Goal: Task Accomplishment & Management: Complete application form

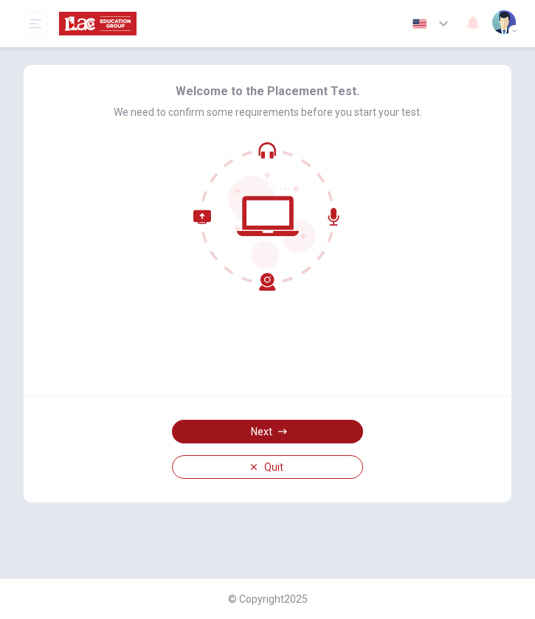
click at [274, 441] on button "Next" at bounding box center [267, 432] width 191 height 24
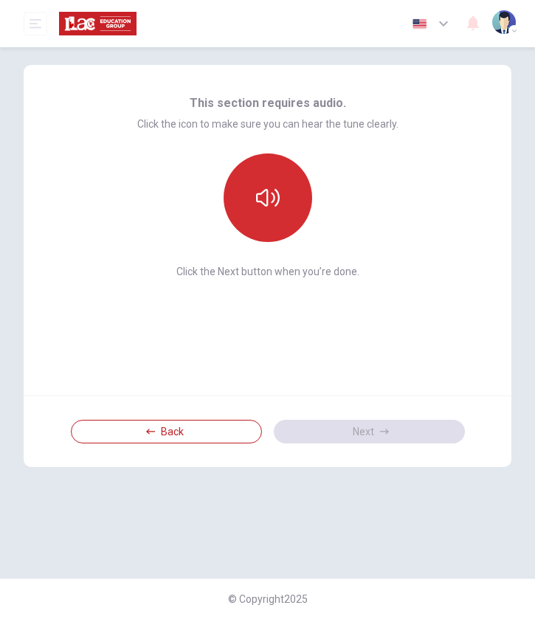
click at [273, 204] on icon "button" at bounding box center [268, 198] width 24 height 24
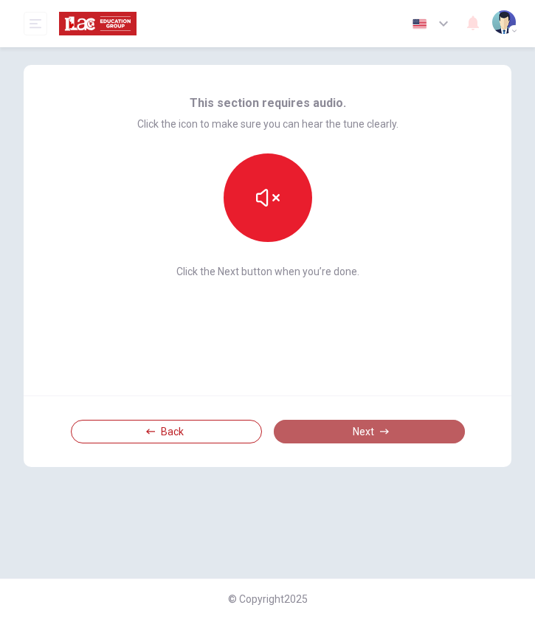
click at [370, 438] on button "Next" at bounding box center [369, 432] width 191 height 24
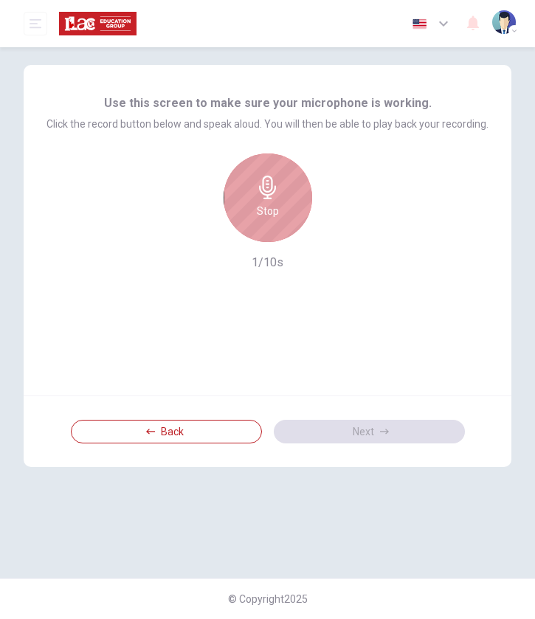
click at [269, 213] on h6 "Stop" at bounding box center [268, 211] width 22 height 18
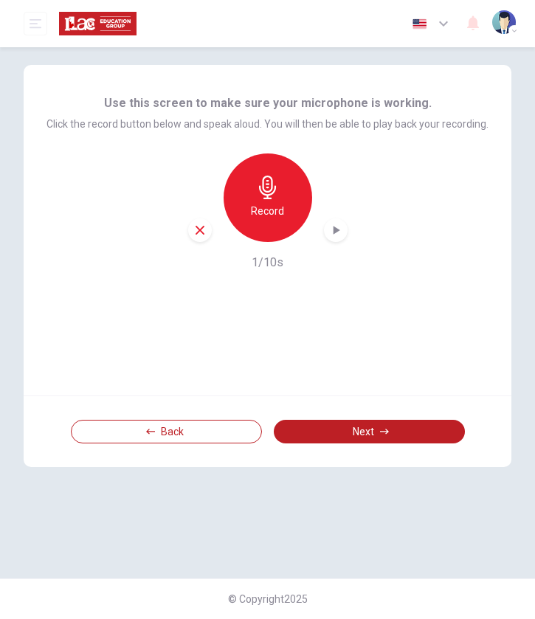
click at [202, 230] on icon "button" at bounding box center [199, 230] width 13 height 13
click at [350, 141] on div "Use this screen to make sure your microphone is working. Click the record butto…" at bounding box center [267, 182] width 442 height 177
click at [264, 191] on icon "button" at bounding box center [267, 188] width 17 height 24
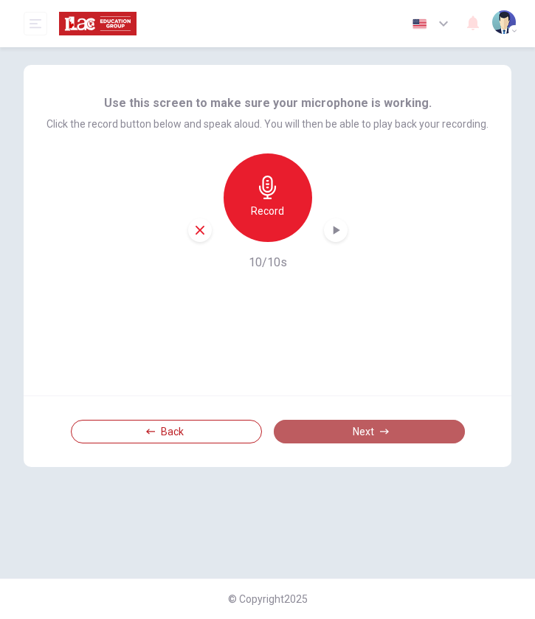
click at [349, 429] on button "Next" at bounding box center [369, 432] width 191 height 24
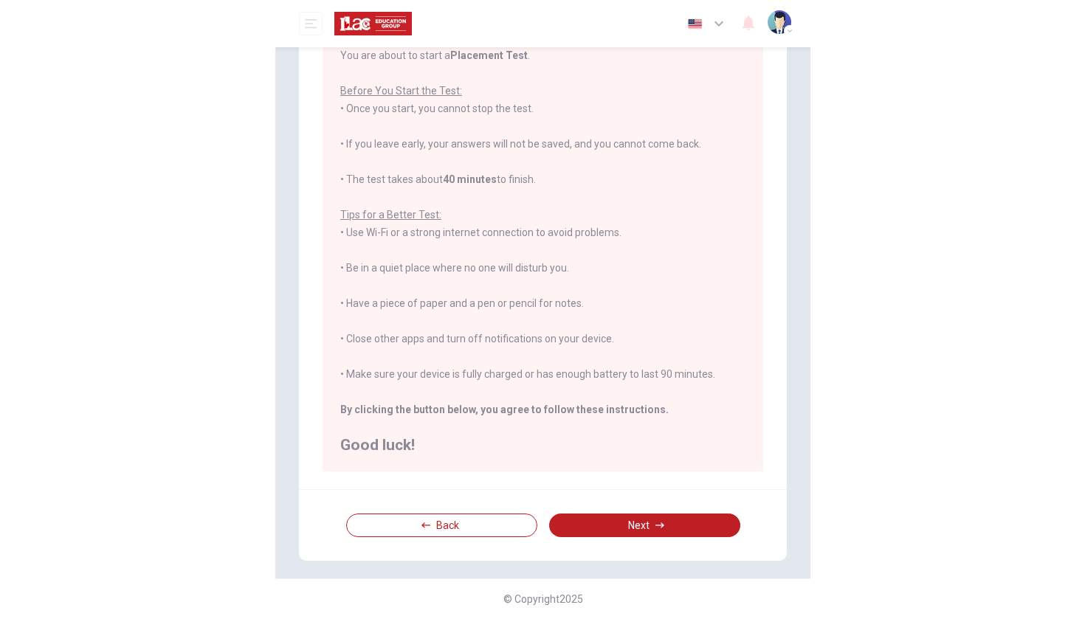
scroll to position [95, 0]
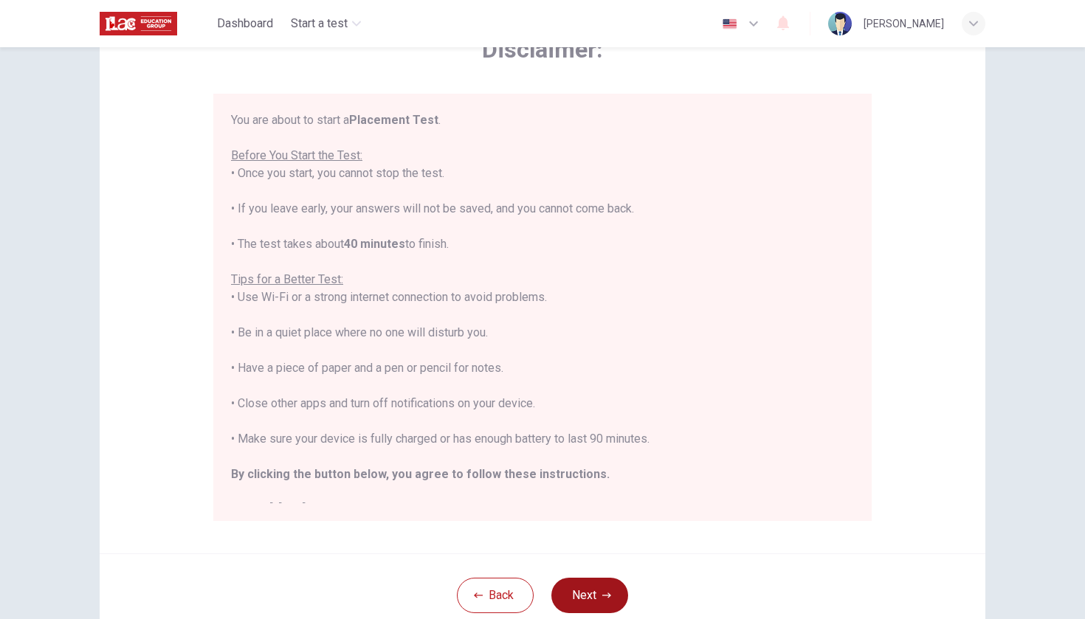
click at [534, 608] on button "Next" at bounding box center [589, 595] width 77 height 35
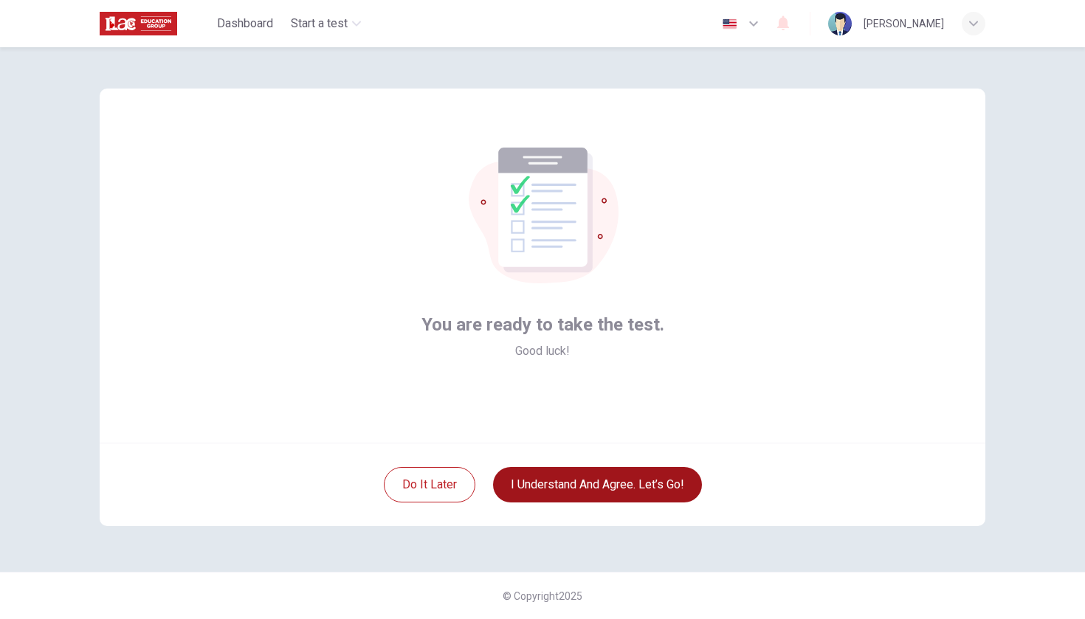
scroll to position [0, 0]
click at [534, 496] on button "I understand and agree. Let’s go!" at bounding box center [597, 484] width 209 height 35
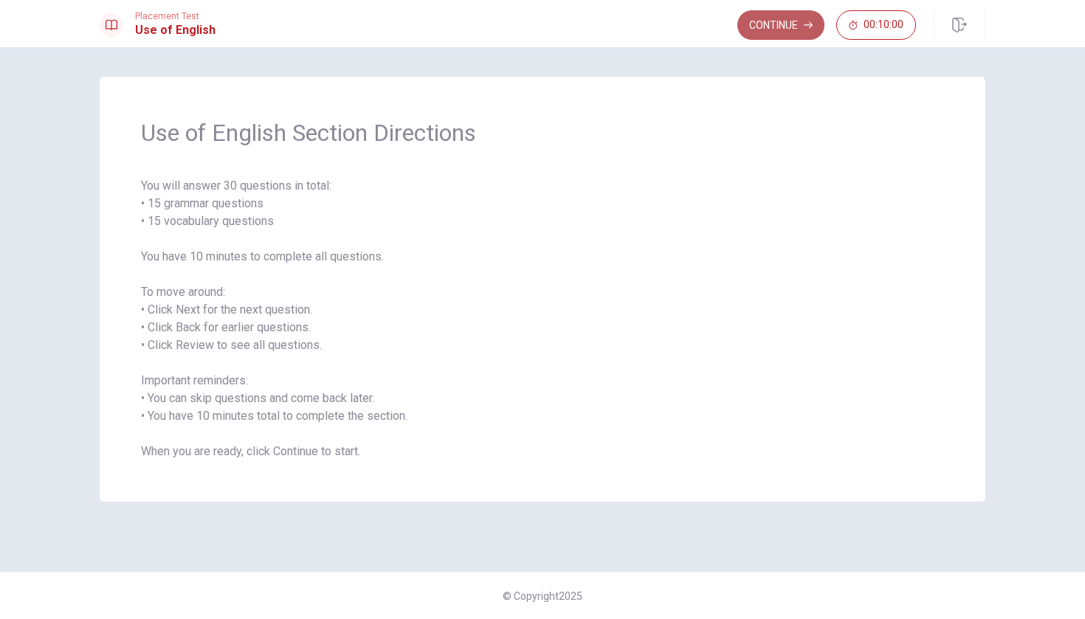
click at [534, 27] on button "Continue" at bounding box center [780, 25] width 87 height 30
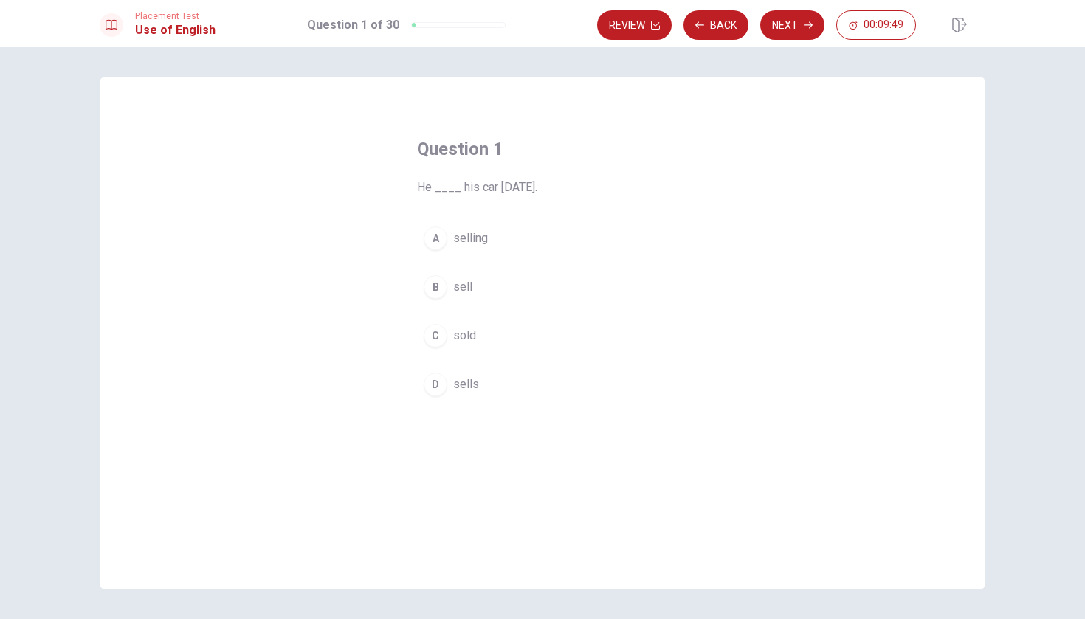
click at [432, 389] on div "D" at bounding box center [436, 385] width 24 height 24
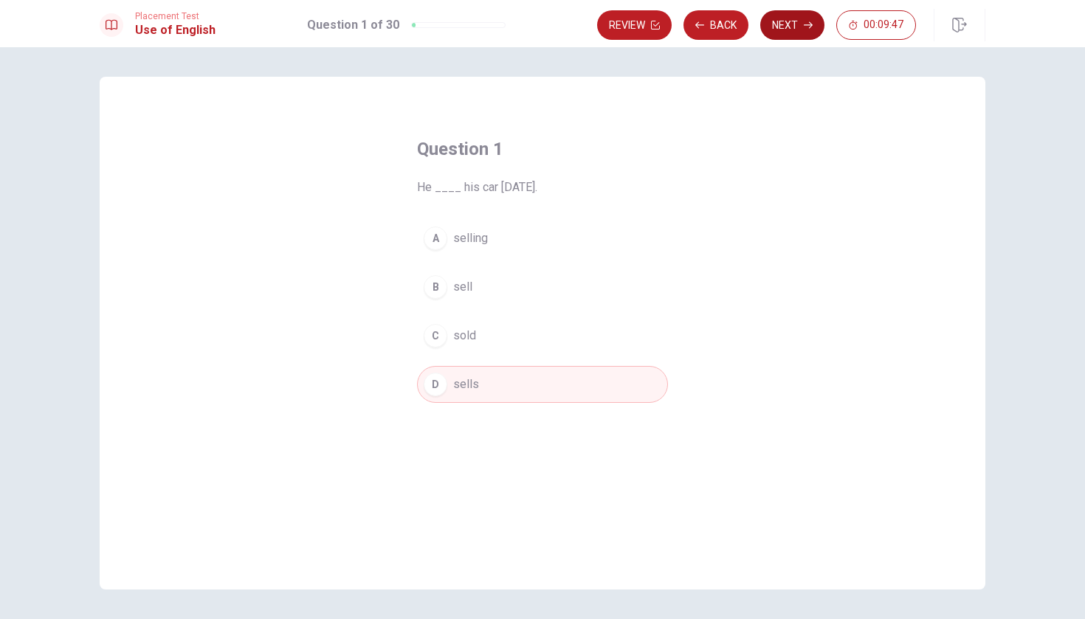
click at [534, 32] on button "Next" at bounding box center [792, 25] width 64 height 30
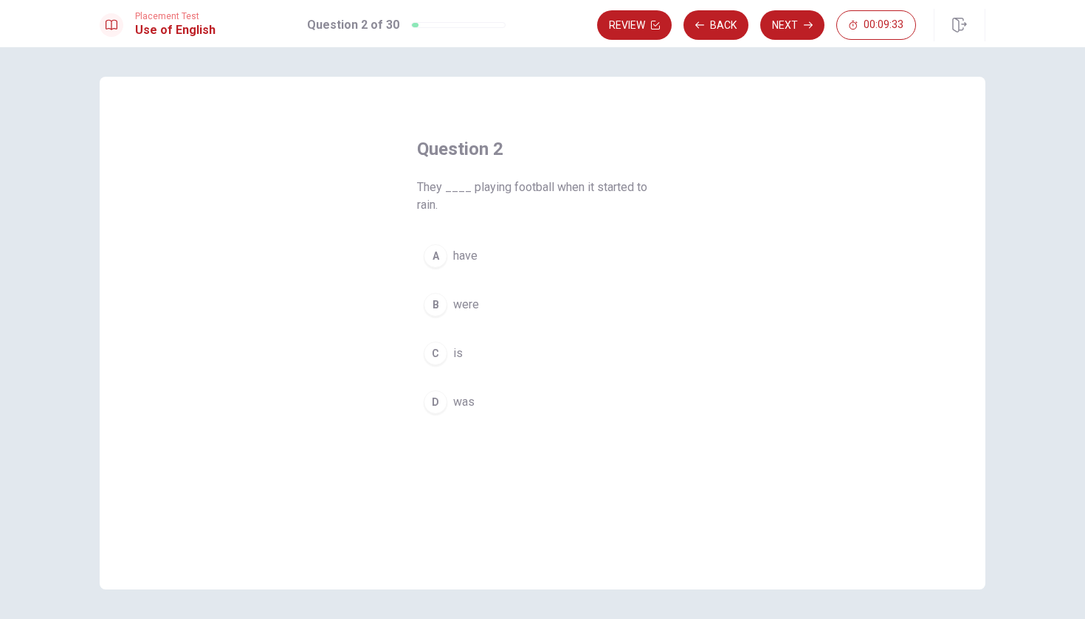
click at [432, 398] on div "D" at bounding box center [436, 402] width 24 height 24
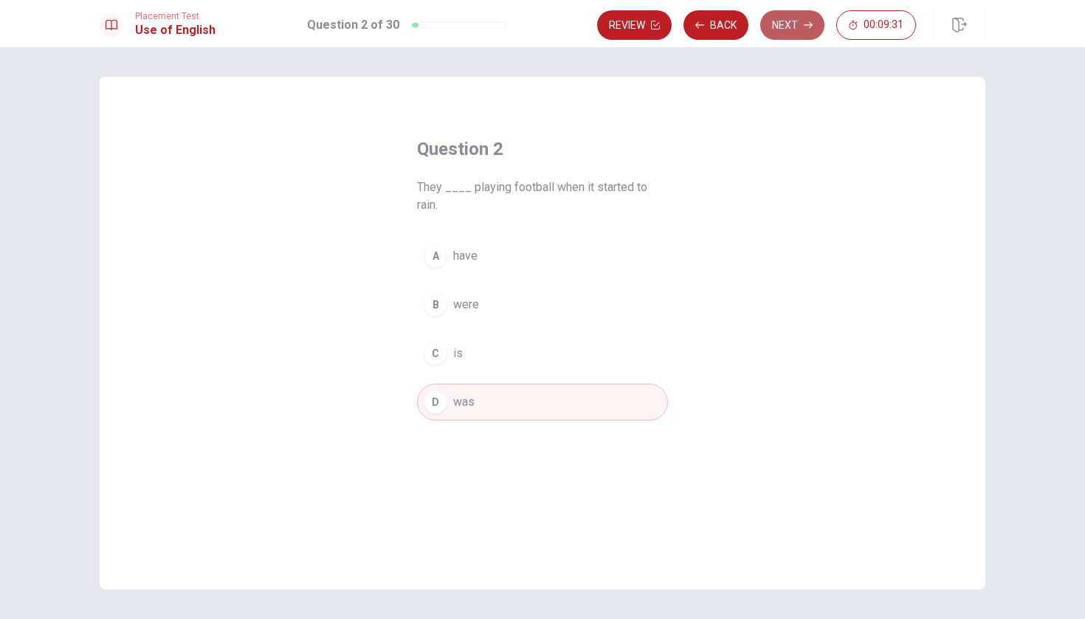
click at [534, 30] on button "Next" at bounding box center [792, 25] width 64 height 30
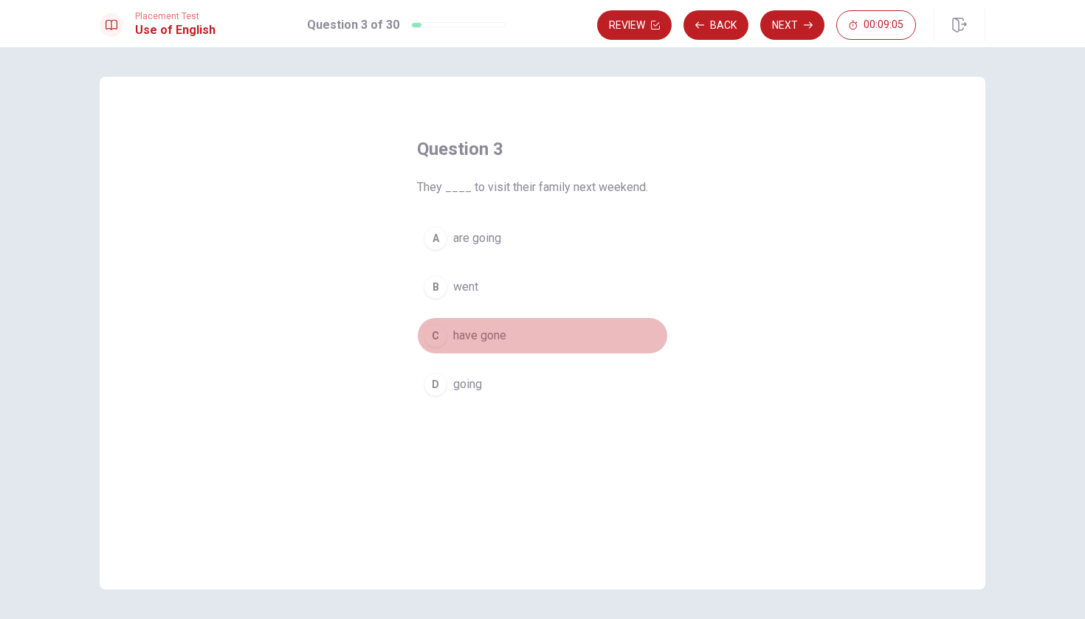
click at [439, 336] on div "C" at bounding box center [436, 336] width 24 height 24
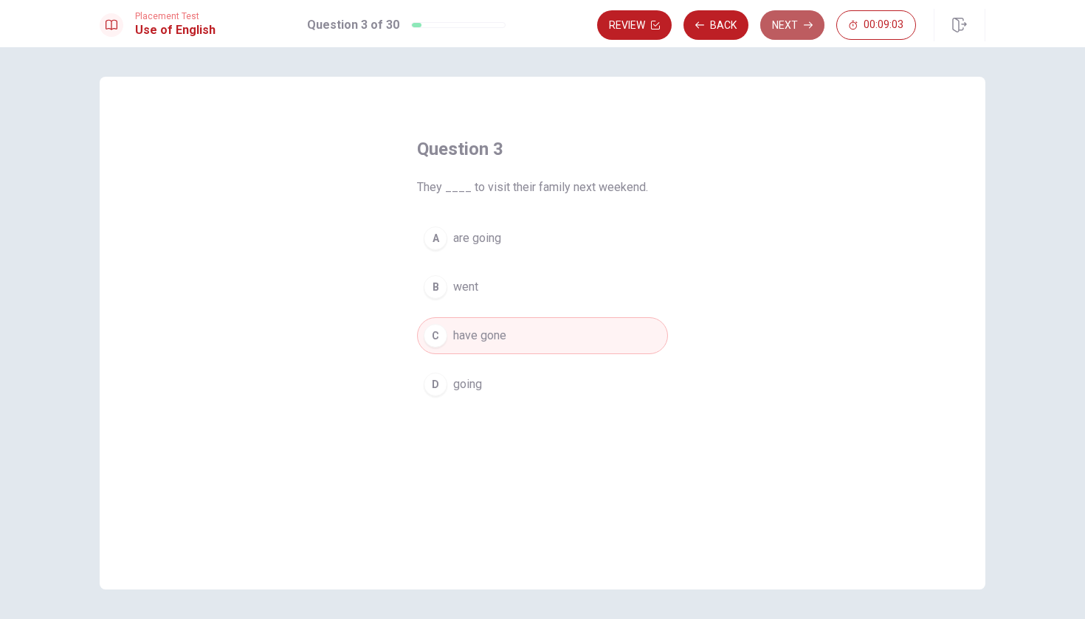
click at [534, 16] on button "Next" at bounding box center [792, 25] width 64 height 30
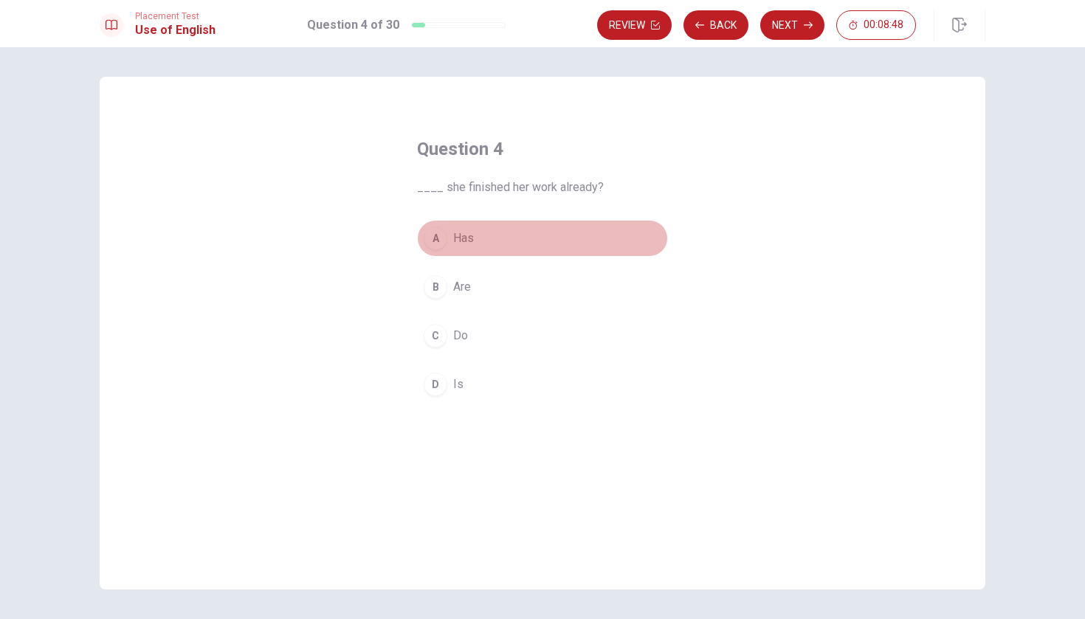
click at [436, 243] on div "A" at bounding box center [436, 239] width 24 height 24
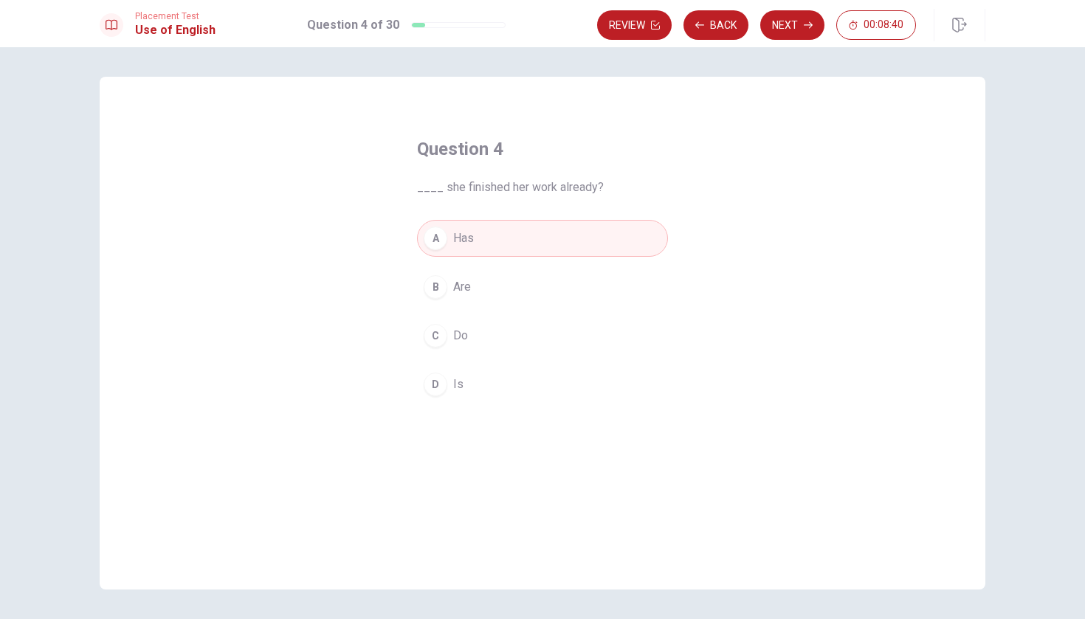
click at [457, 381] on span "Is" at bounding box center [458, 385] width 10 height 18
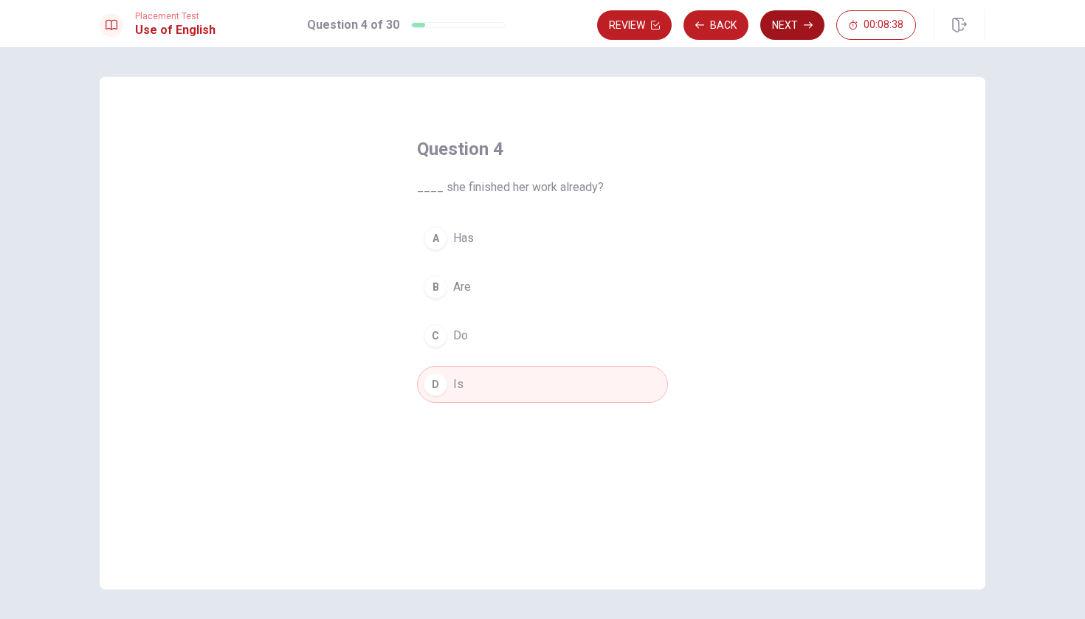
click at [534, 35] on button "Next" at bounding box center [792, 25] width 64 height 30
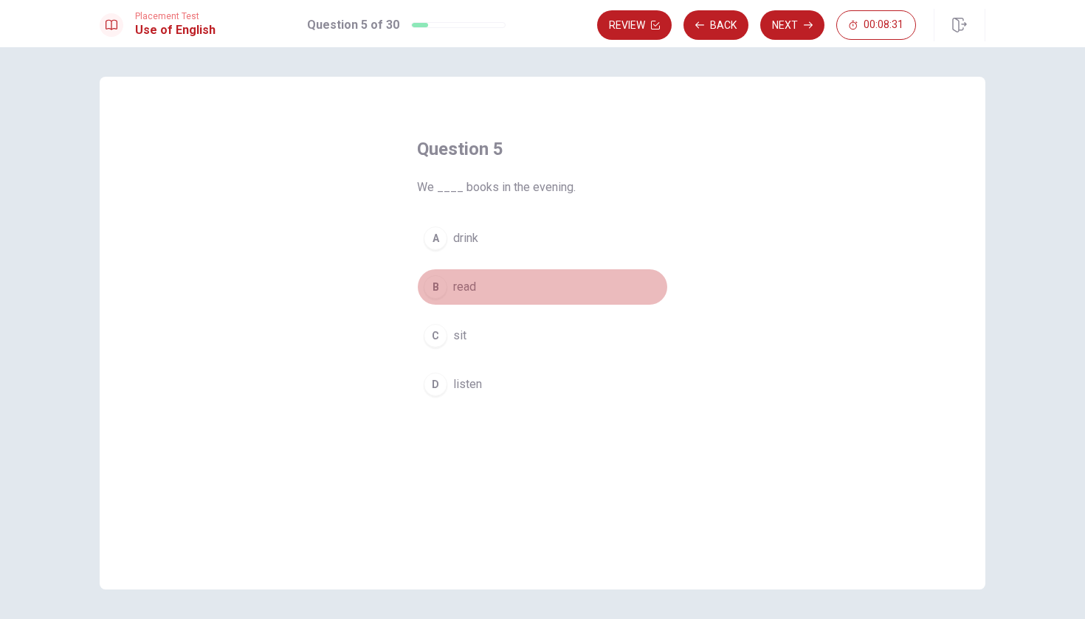
click at [440, 288] on div "B" at bounding box center [436, 287] width 24 height 24
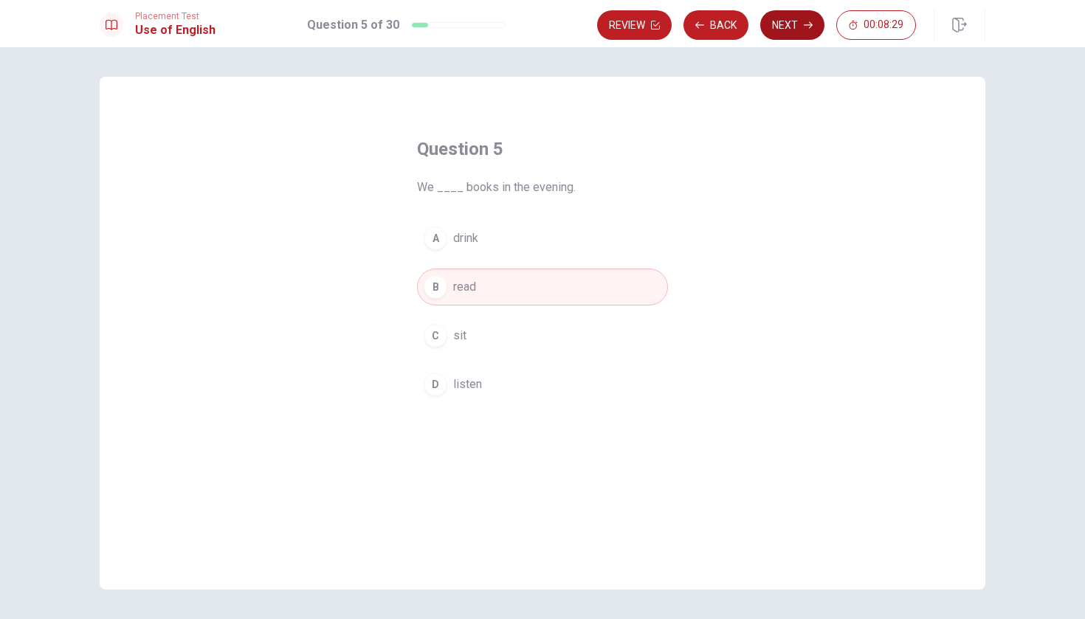
click at [534, 31] on button "Next" at bounding box center [792, 25] width 64 height 30
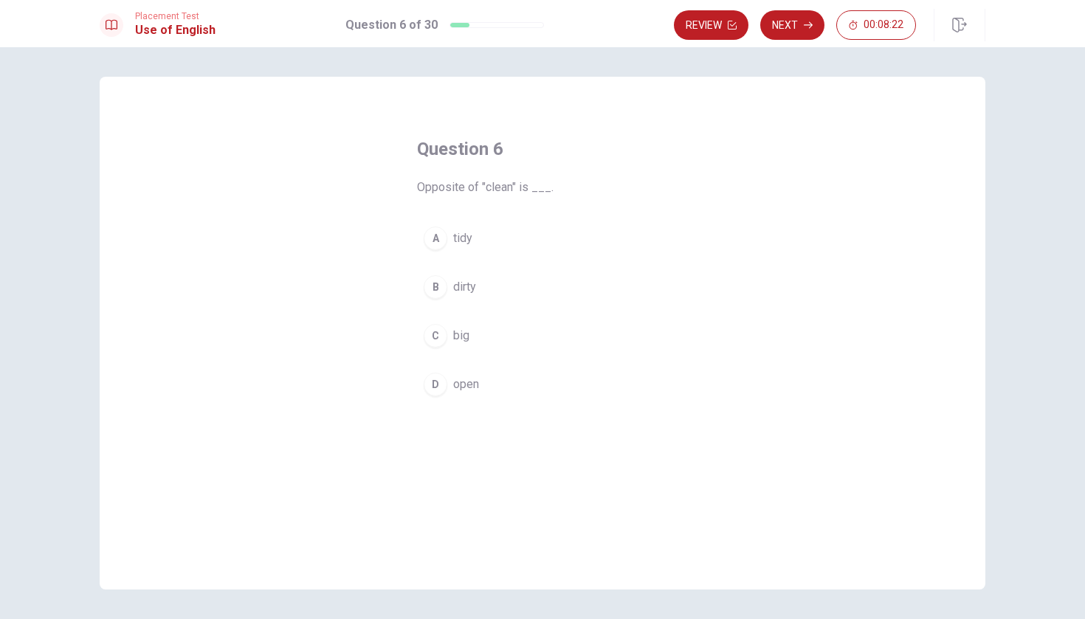
click at [450, 290] on button "B dirty" at bounding box center [542, 287] width 251 height 37
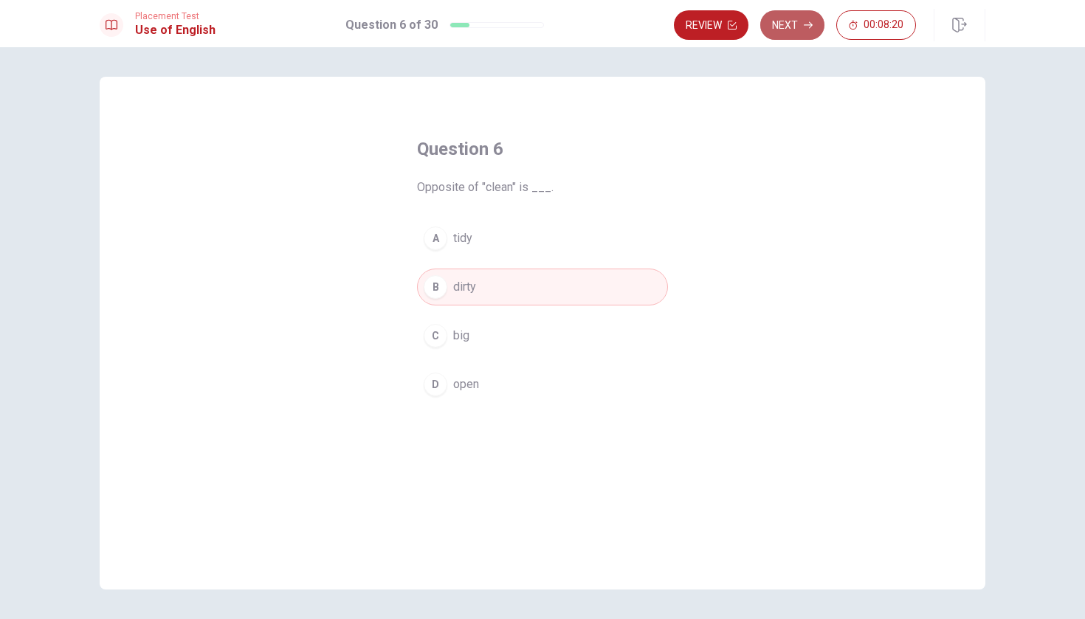
click at [534, 30] on button "Next" at bounding box center [792, 25] width 64 height 30
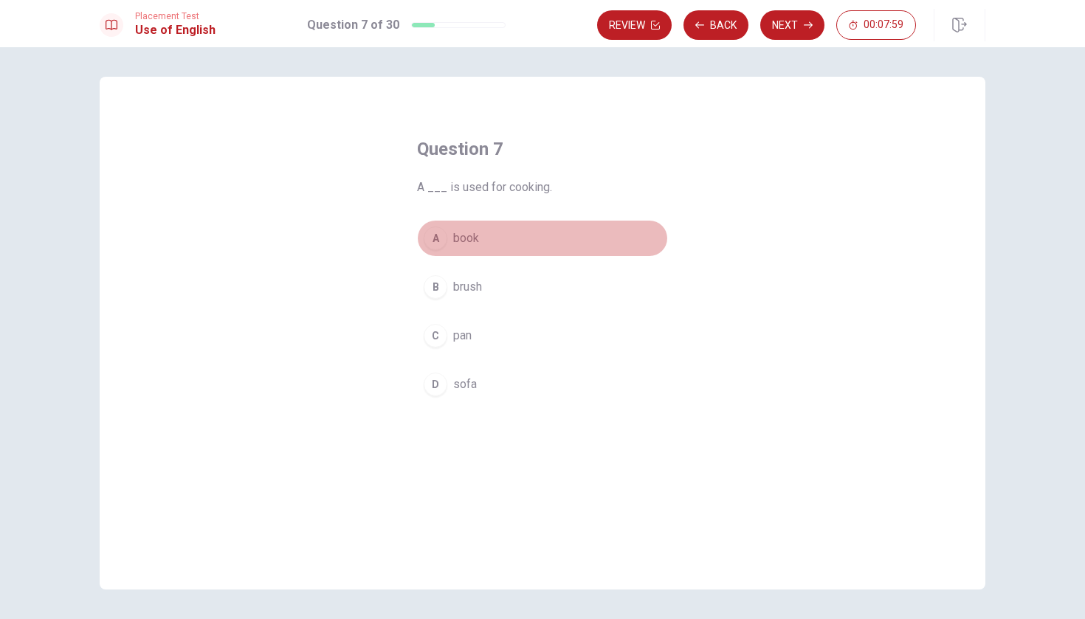
click at [432, 236] on div "A" at bounding box center [436, 239] width 24 height 24
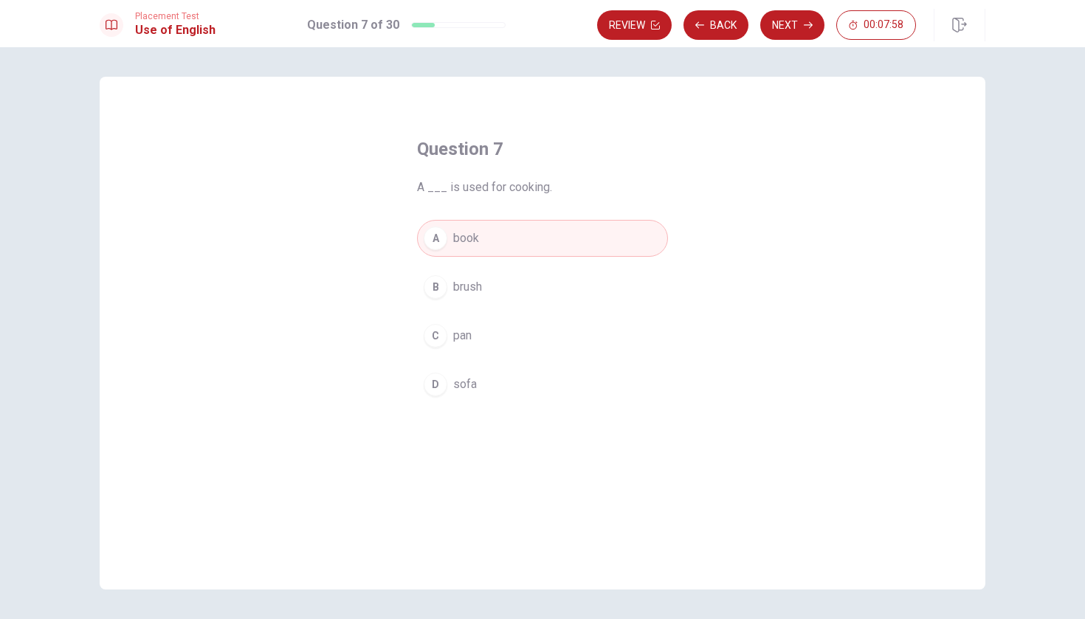
click at [534, 9] on div "Review Back Next 00:07:58" at bounding box center [791, 25] width 388 height 32
click at [534, 18] on button "Next" at bounding box center [792, 25] width 64 height 30
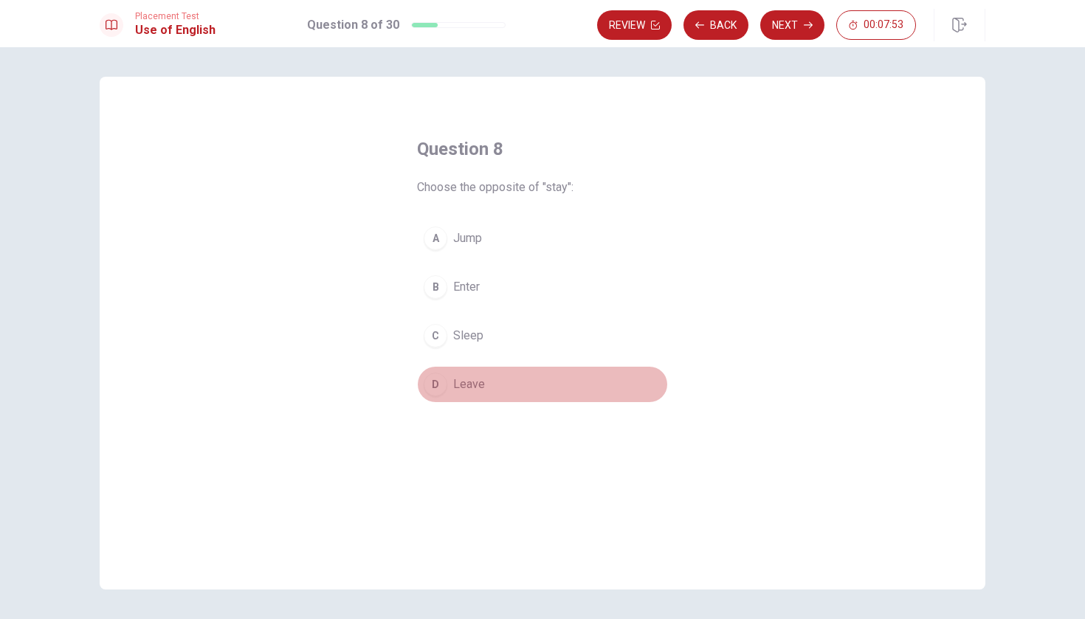
click at [435, 373] on div "D" at bounding box center [436, 385] width 24 height 24
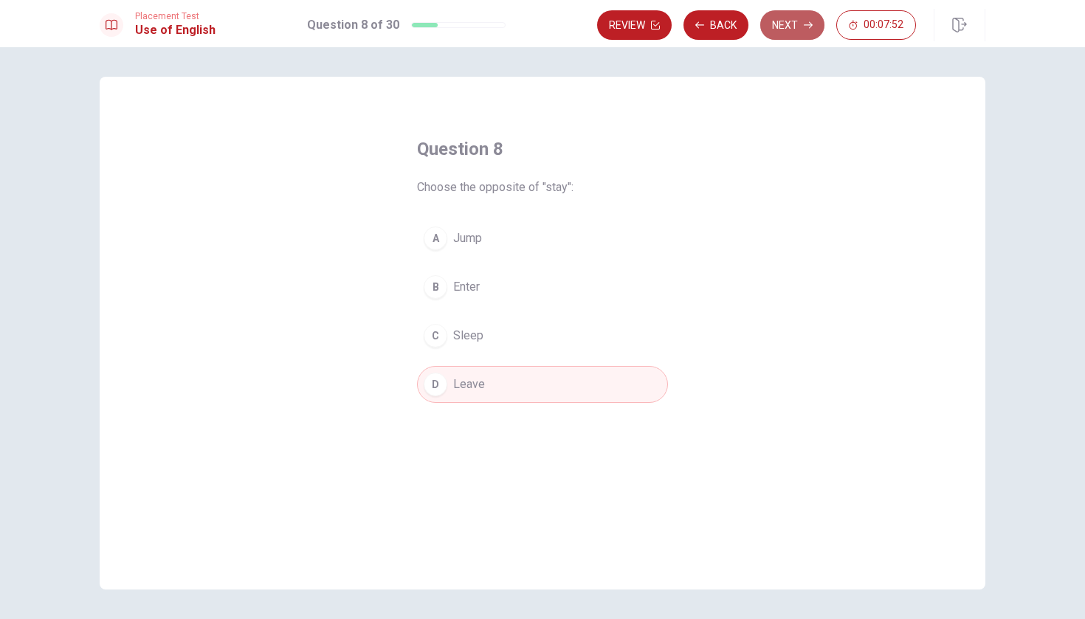
click at [534, 30] on button "Next" at bounding box center [792, 25] width 64 height 30
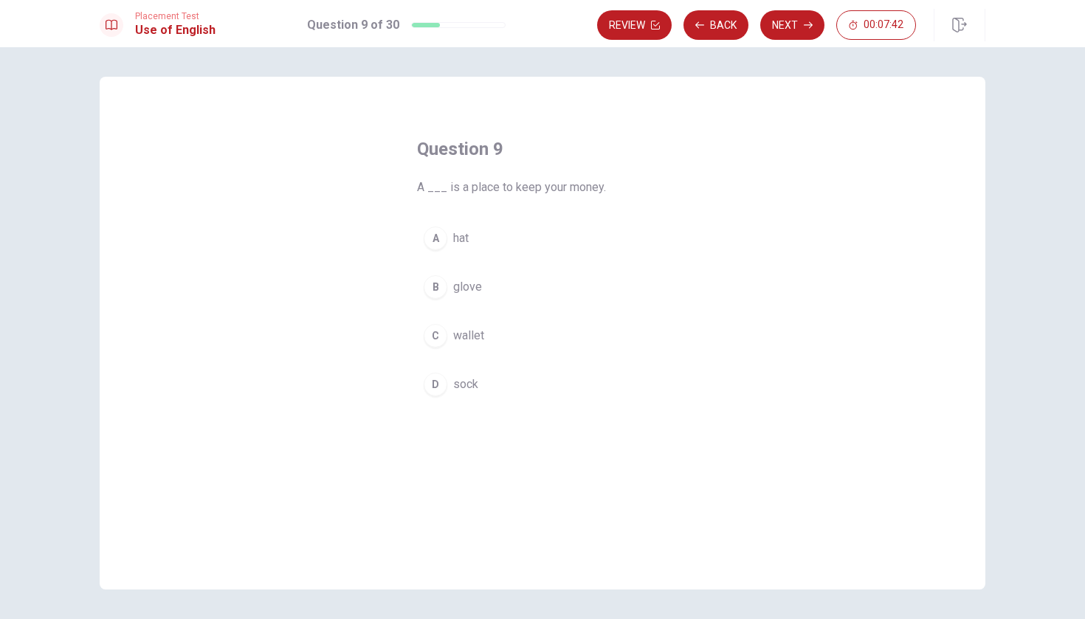
click at [438, 328] on div "C" at bounding box center [436, 336] width 24 height 24
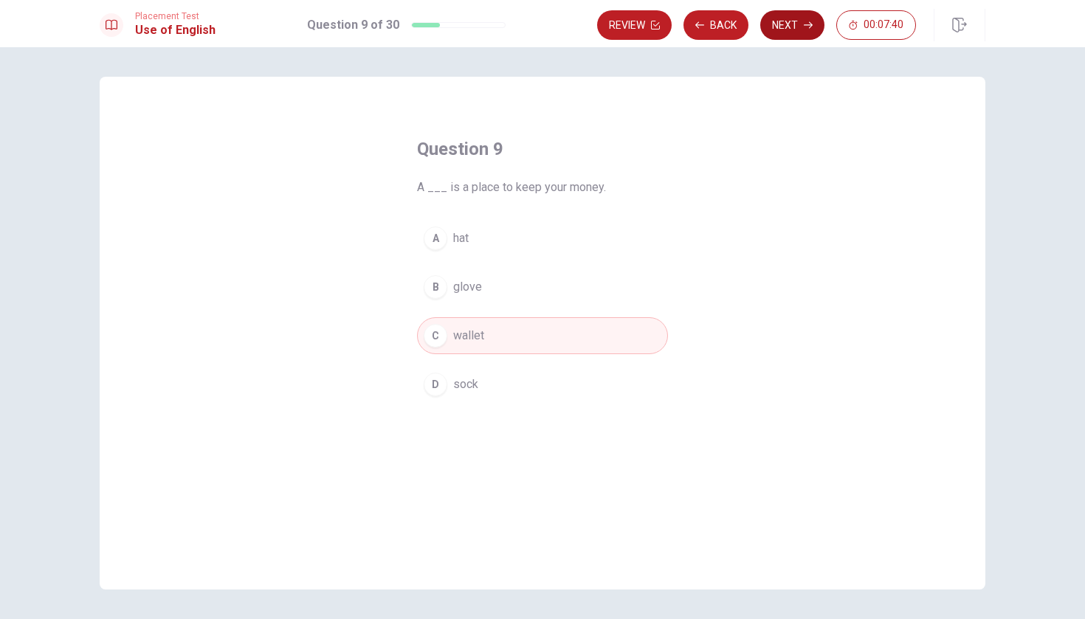
click at [534, 14] on button "Next" at bounding box center [792, 25] width 64 height 30
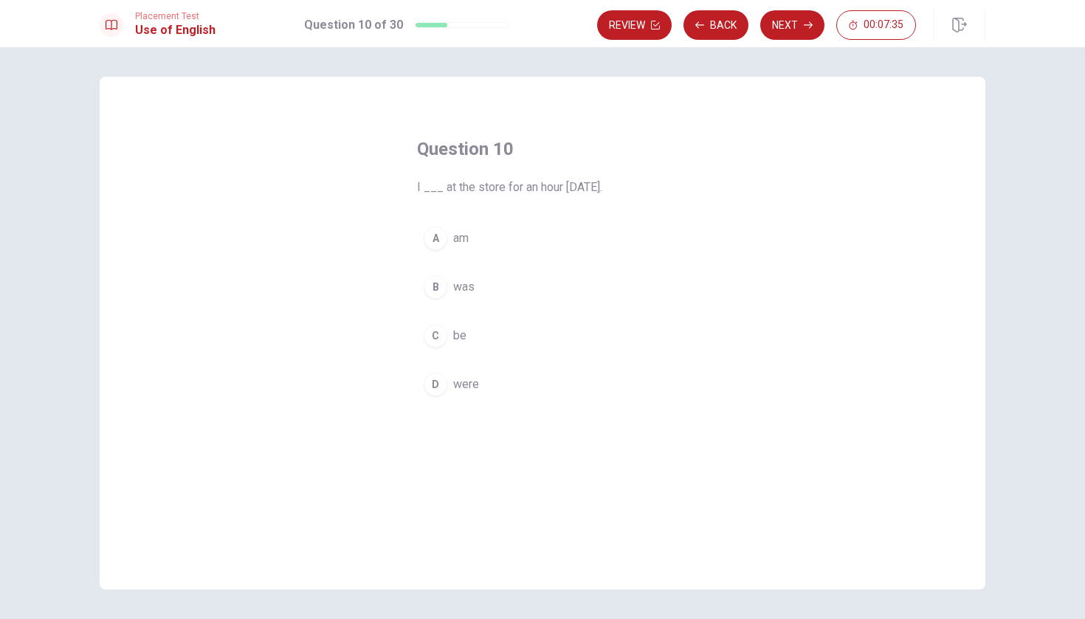
click at [436, 238] on div "A" at bounding box center [436, 239] width 24 height 24
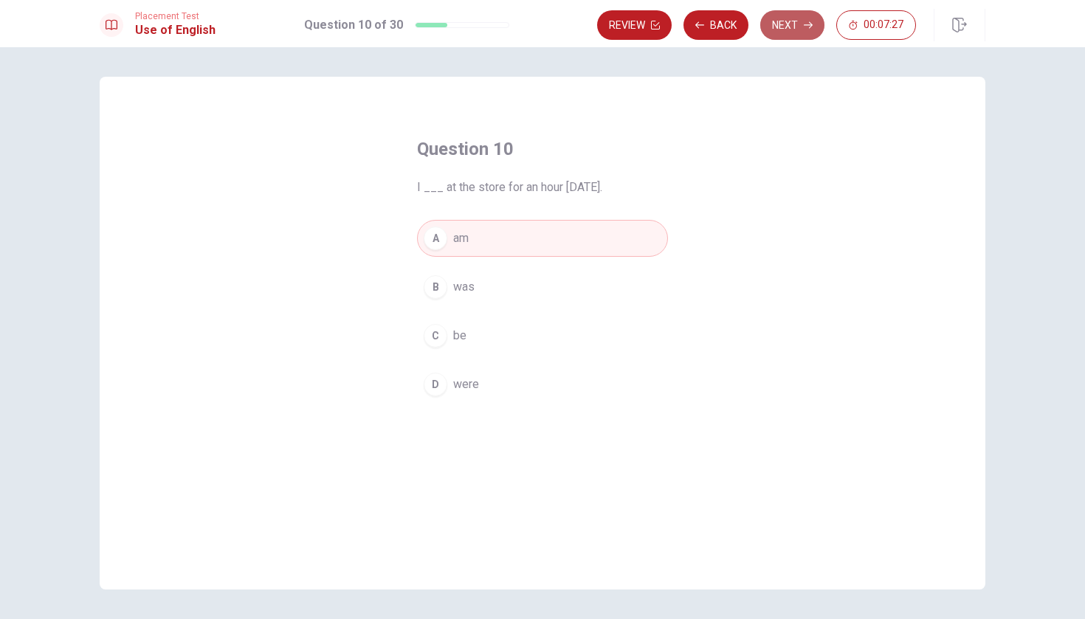
click at [534, 32] on button "Next" at bounding box center [792, 25] width 64 height 30
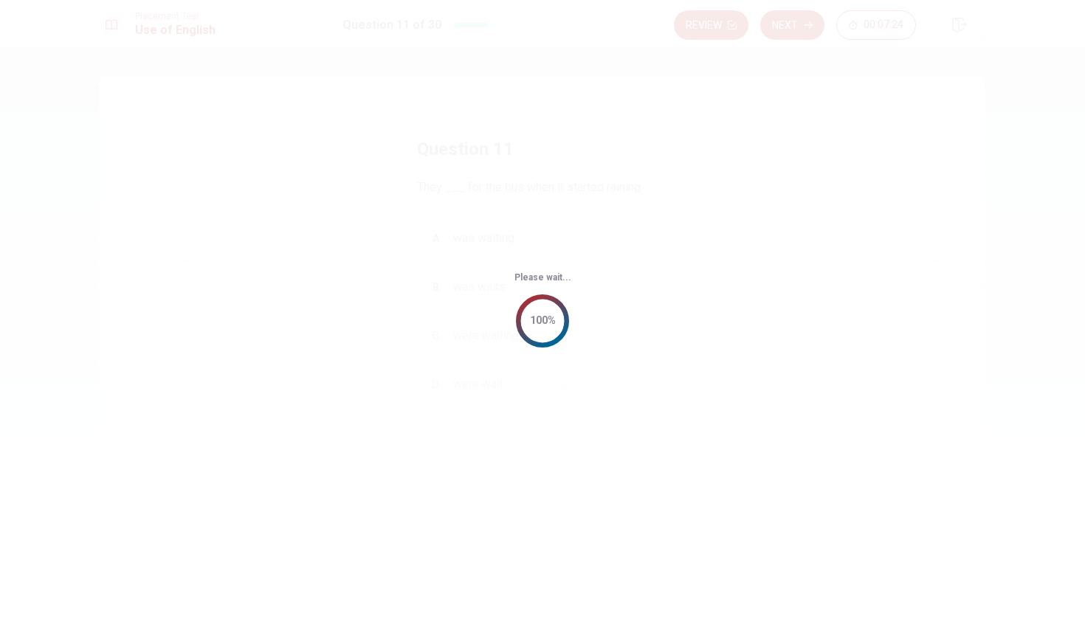
drag, startPoint x: 796, startPoint y: 15, endPoint x: 789, endPoint y: 131, distance: 116.0
click at [534, 131] on div "Please wait... 100%" at bounding box center [542, 309] width 1085 height 619
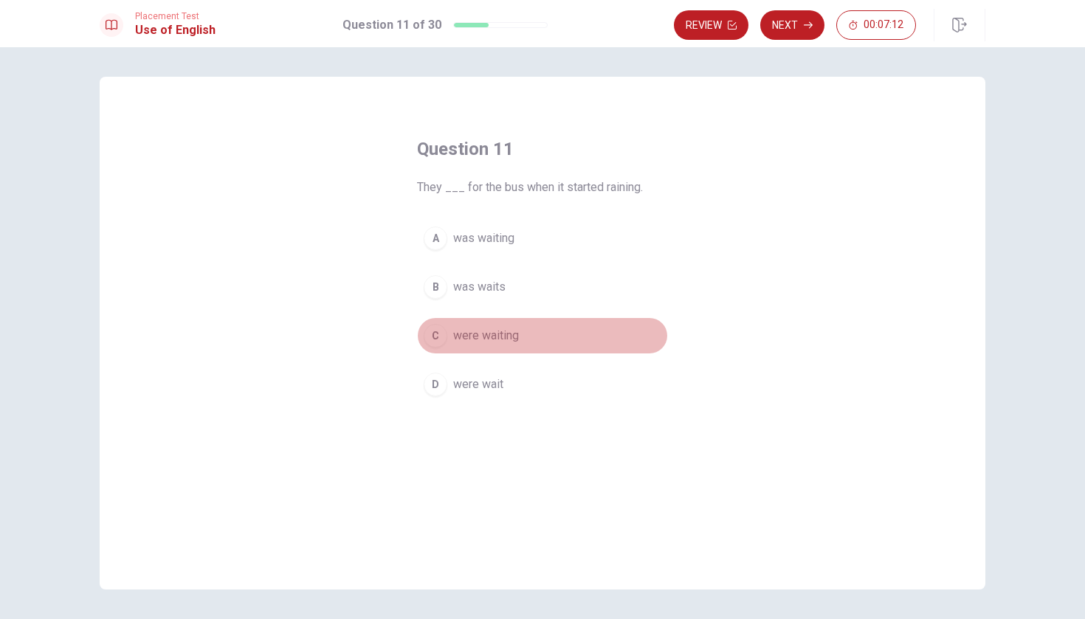
click at [508, 333] on span "were waiting" at bounding box center [486, 336] width 66 height 18
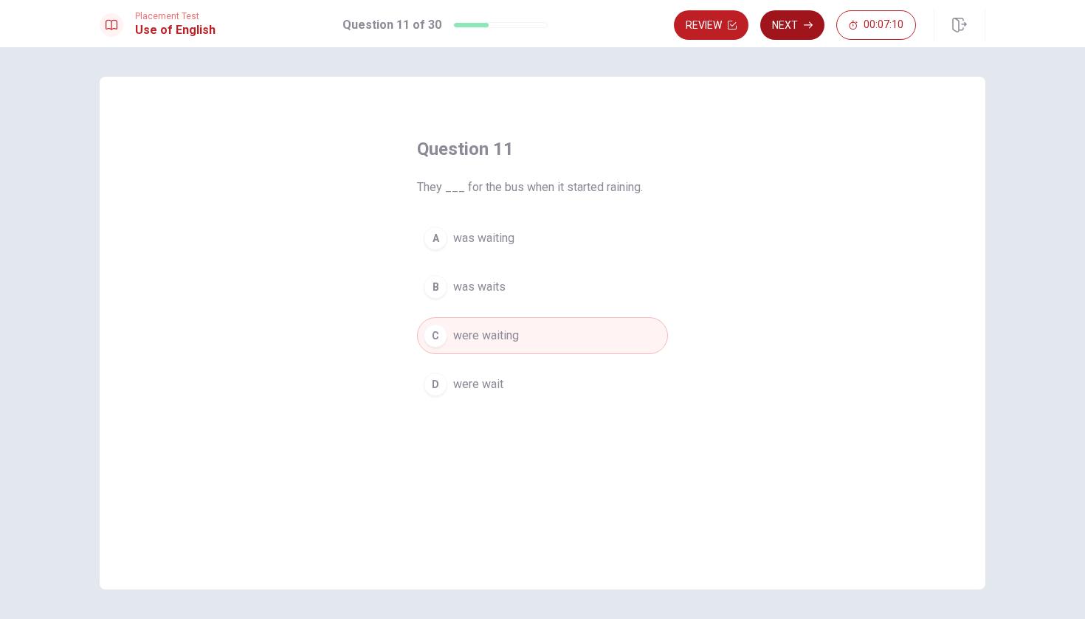
click at [534, 23] on button "Next" at bounding box center [792, 25] width 64 height 30
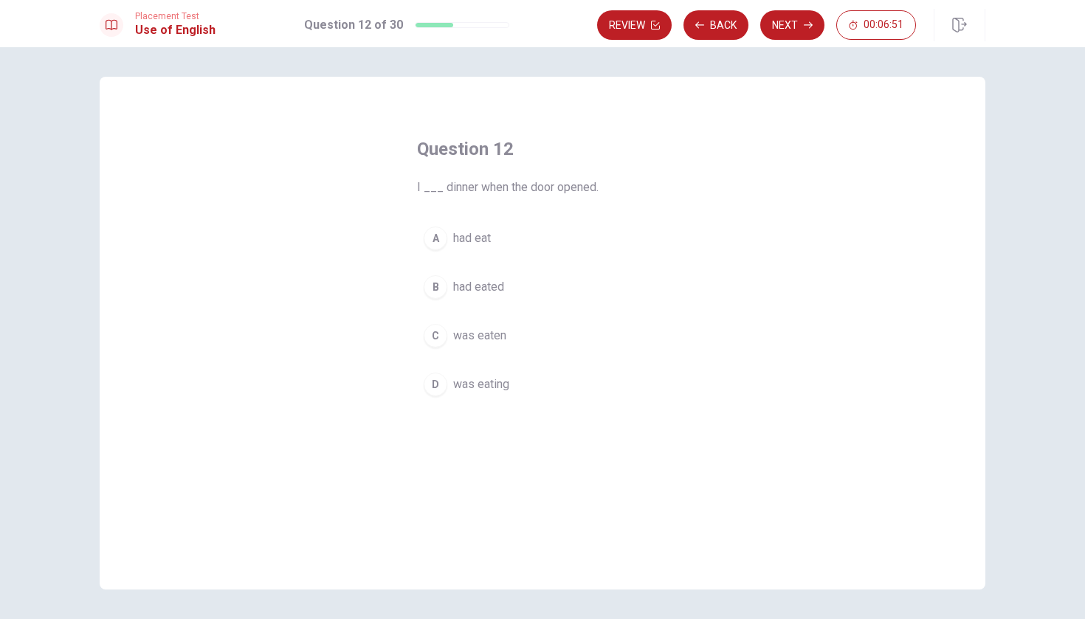
click at [486, 386] on span "was eating" at bounding box center [481, 385] width 56 height 18
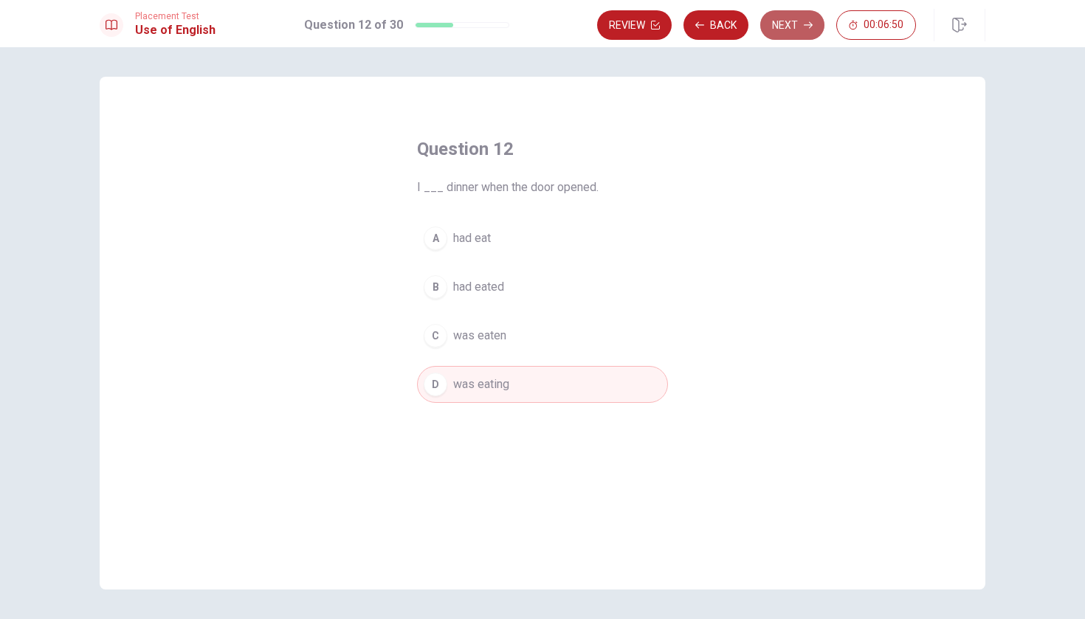
click at [534, 35] on button "Next" at bounding box center [792, 25] width 64 height 30
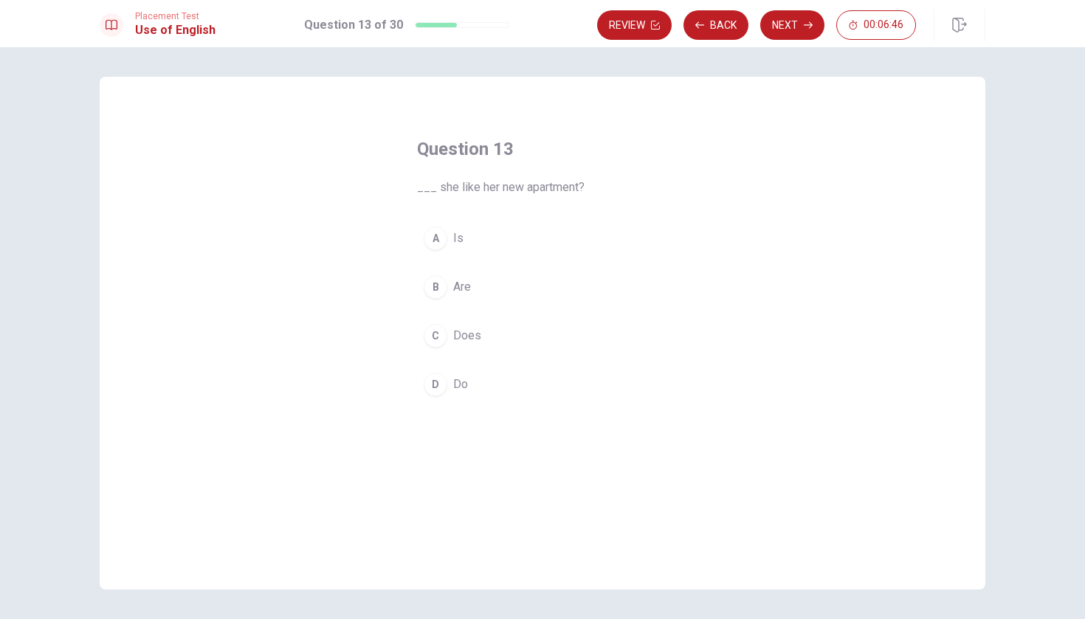
click at [463, 339] on span "Does" at bounding box center [467, 336] width 28 height 18
click at [463, 231] on button "A Is" at bounding box center [542, 238] width 251 height 37
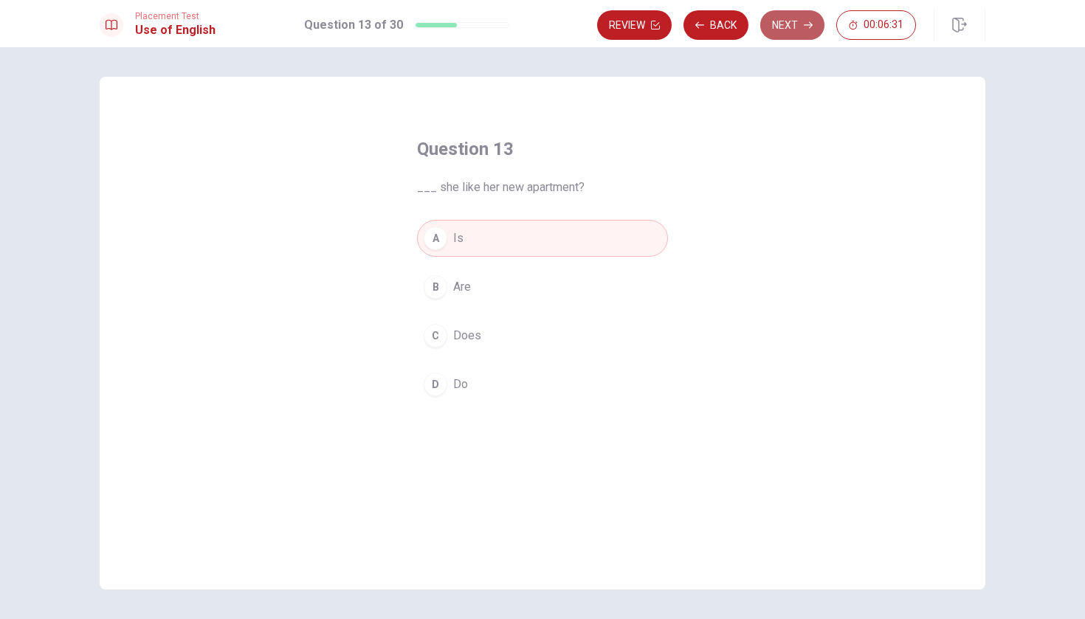
click at [534, 19] on button "Next" at bounding box center [792, 25] width 64 height 30
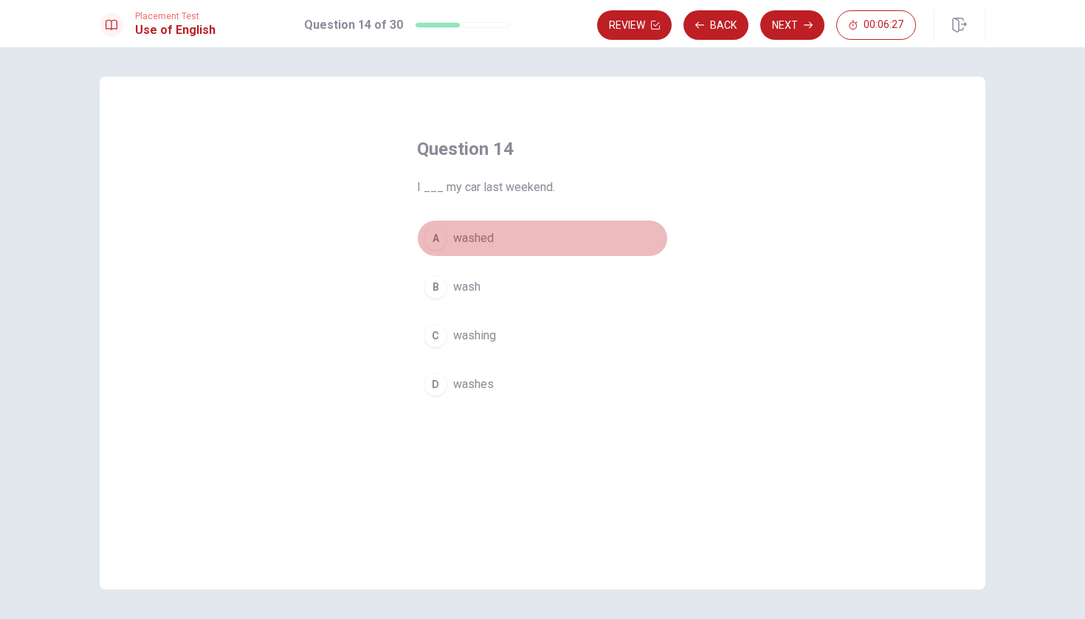
click at [456, 236] on span "washed" at bounding box center [473, 238] width 41 height 18
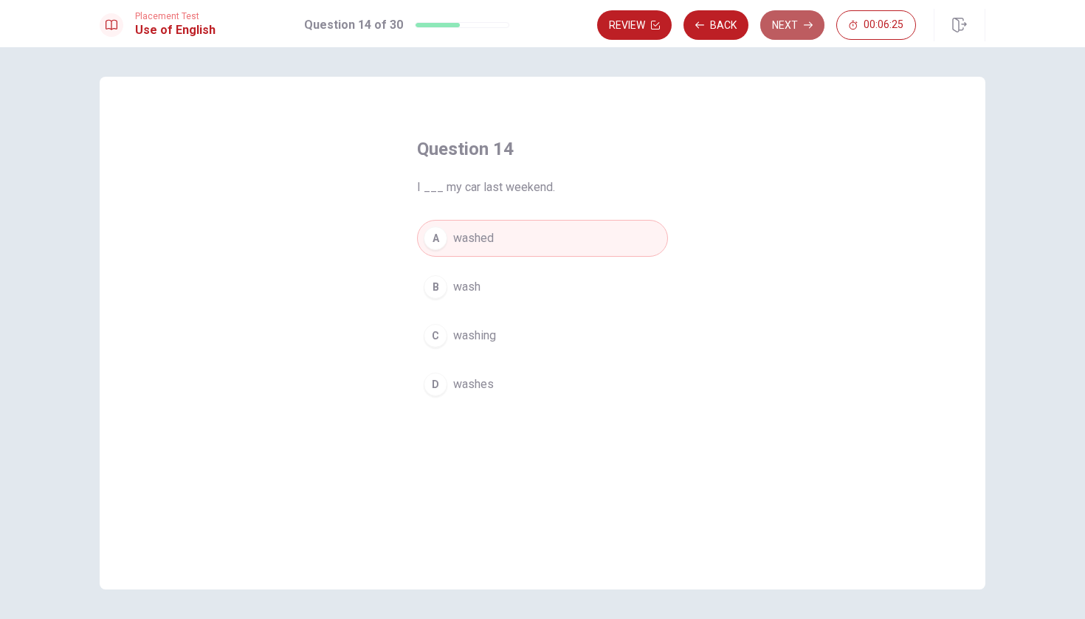
click at [534, 25] on icon "button" at bounding box center [807, 25] width 9 height 7
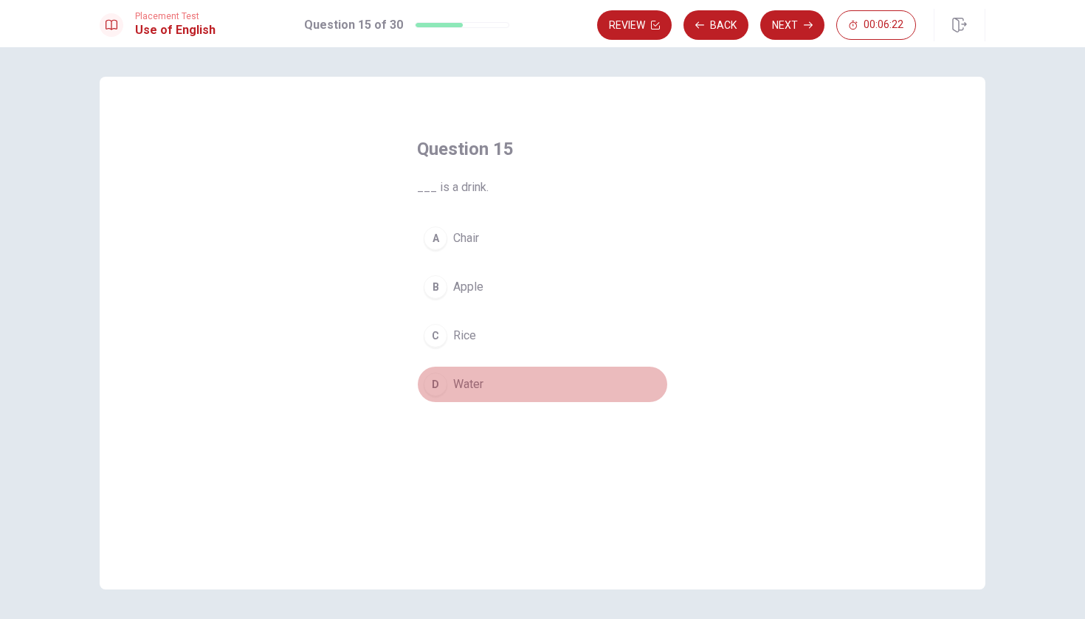
click at [432, 389] on div "D" at bounding box center [436, 385] width 24 height 24
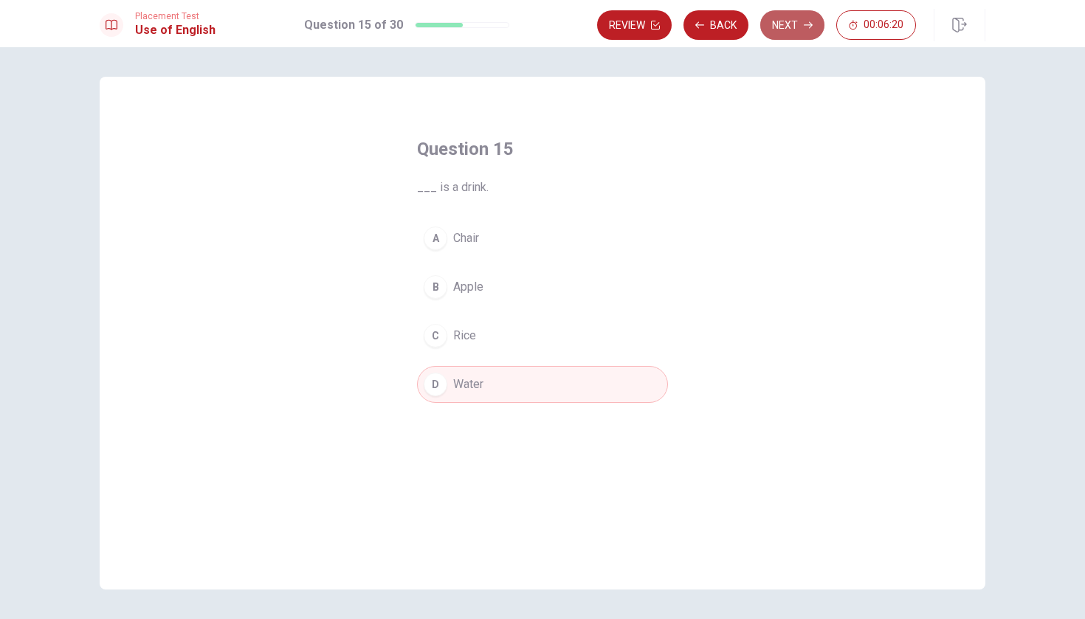
click at [534, 33] on button "Next" at bounding box center [792, 25] width 64 height 30
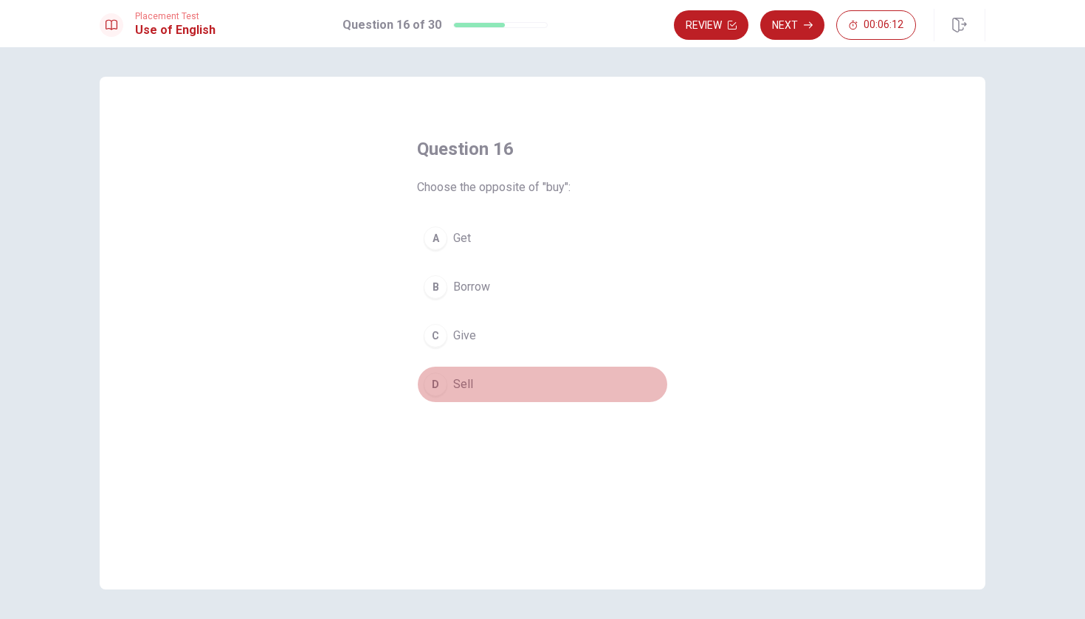
click at [453, 386] on span "Sell" at bounding box center [463, 385] width 20 height 18
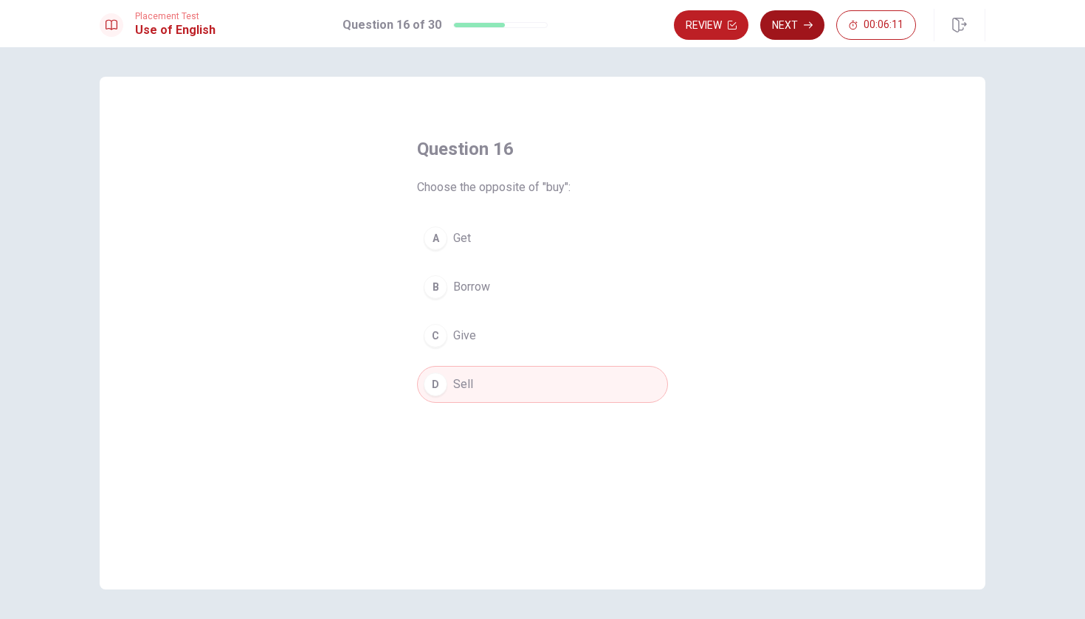
click at [534, 25] on icon "button" at bounding box center [807, 25] width 9 height 9
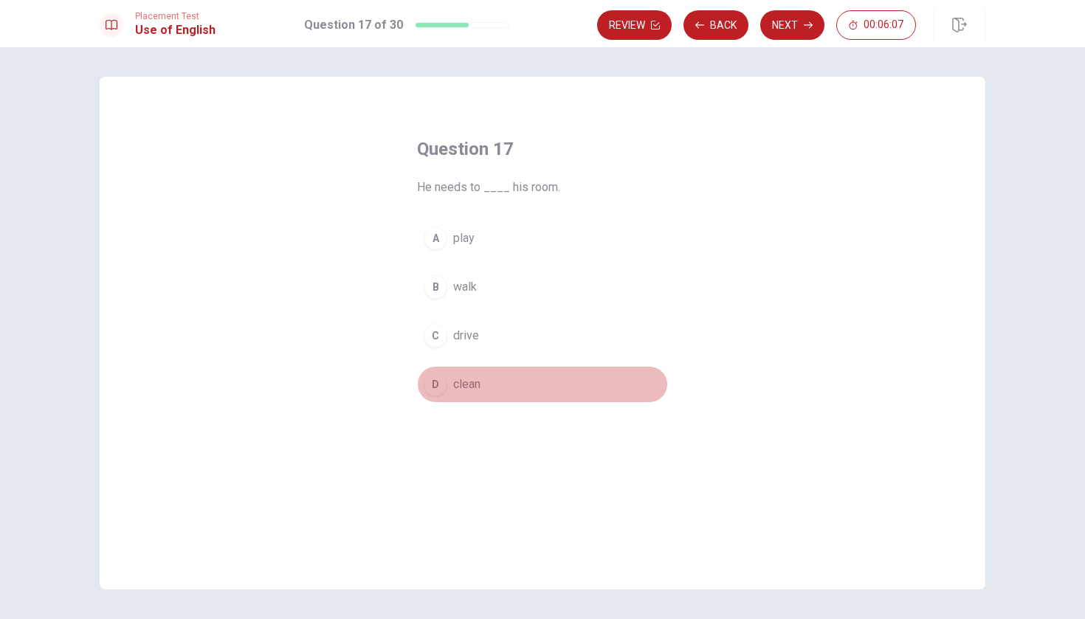
click at [460, 376] on span "clean" at bounding box center [466, 385] width 27 height 18
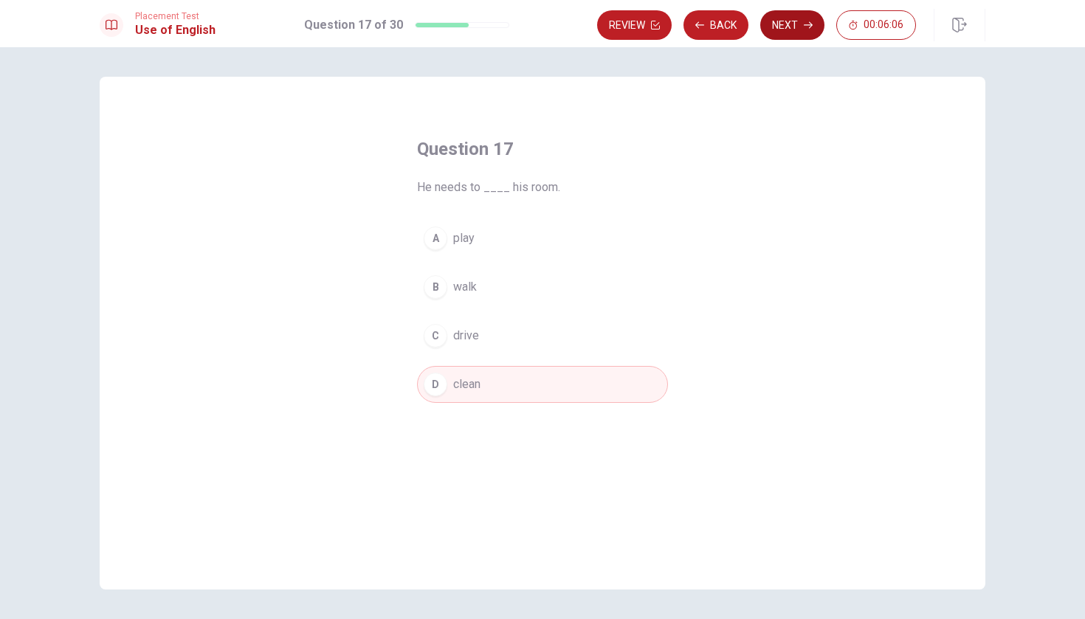
click at [534, 35] on button "Next" at bounding box center [792, 25] width 64 height 30
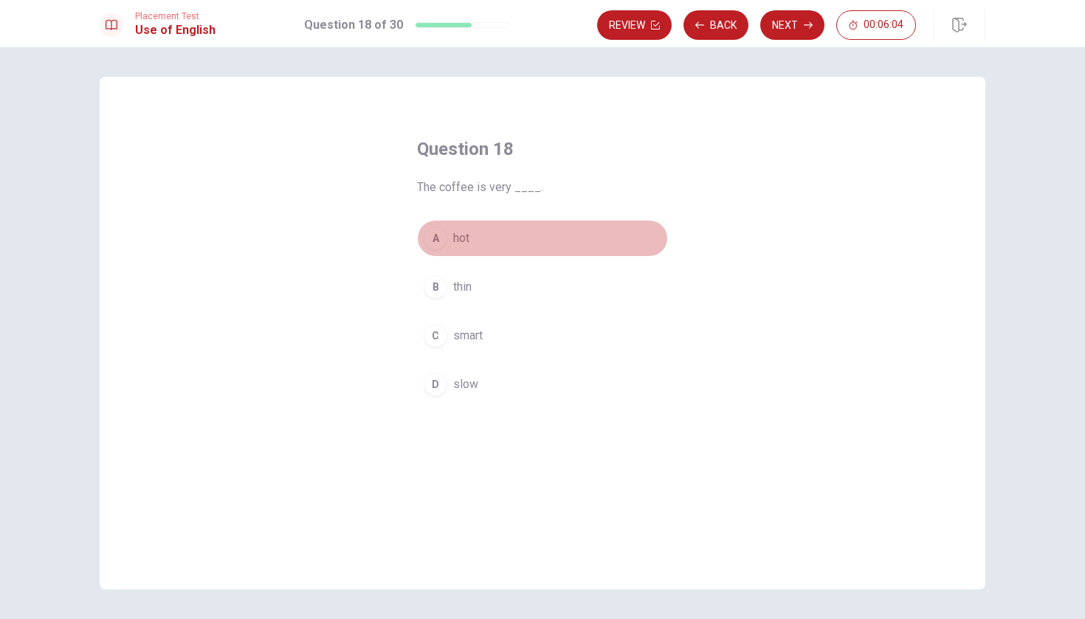
click at [460, 235] on span "hot" at bounding box center [461, 238] width 16 height 18
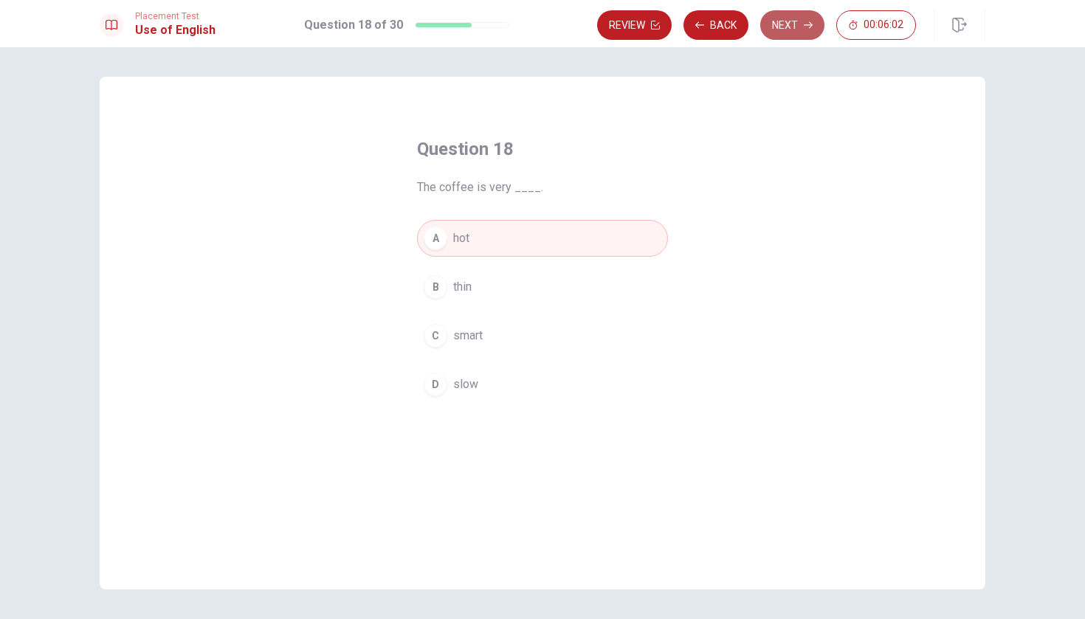
click at [534, 30] on button "Next" at bounding box center [792, 25] width 64 height 30
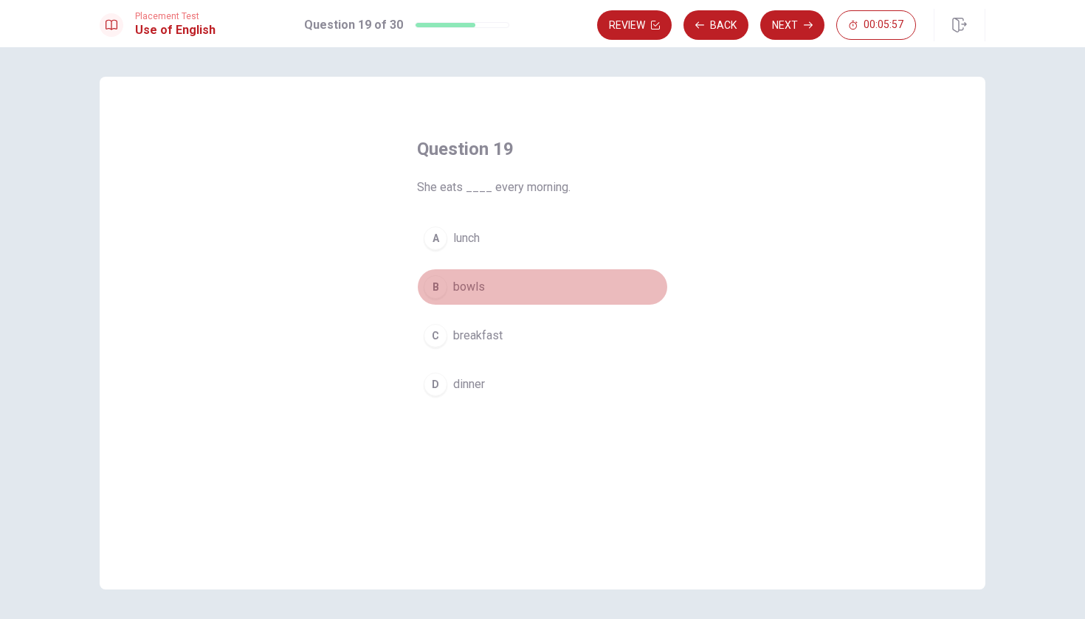
click at [467, 280] on span "bowls" at bounding box center [469, 287] width 32 height 18
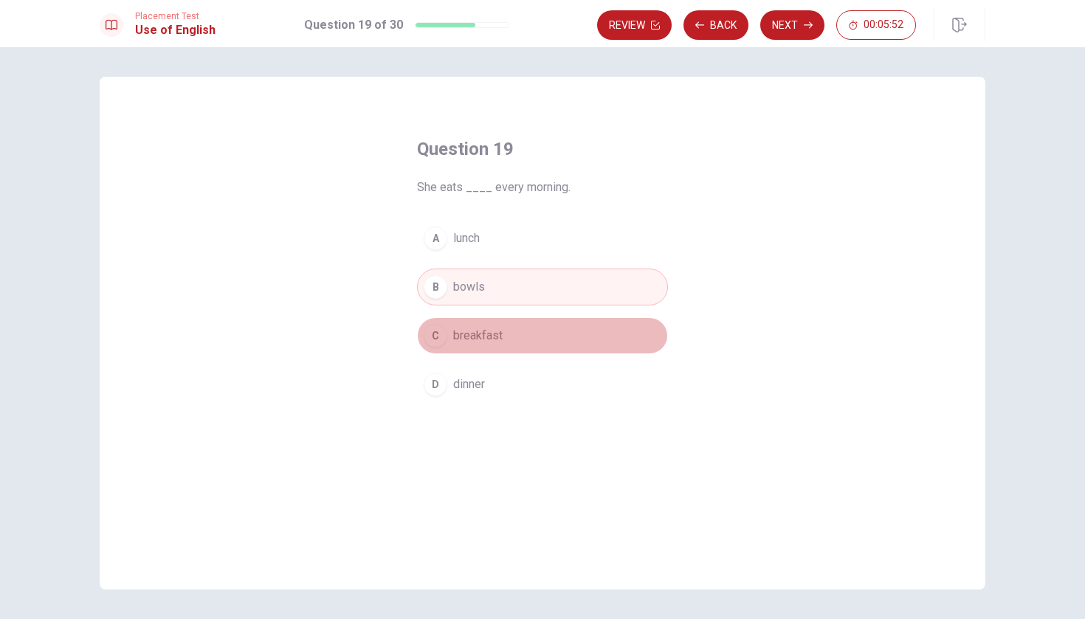
click at [506, 325] on button "C breakfast" at bounding box center [542, 335] width 251 height 37
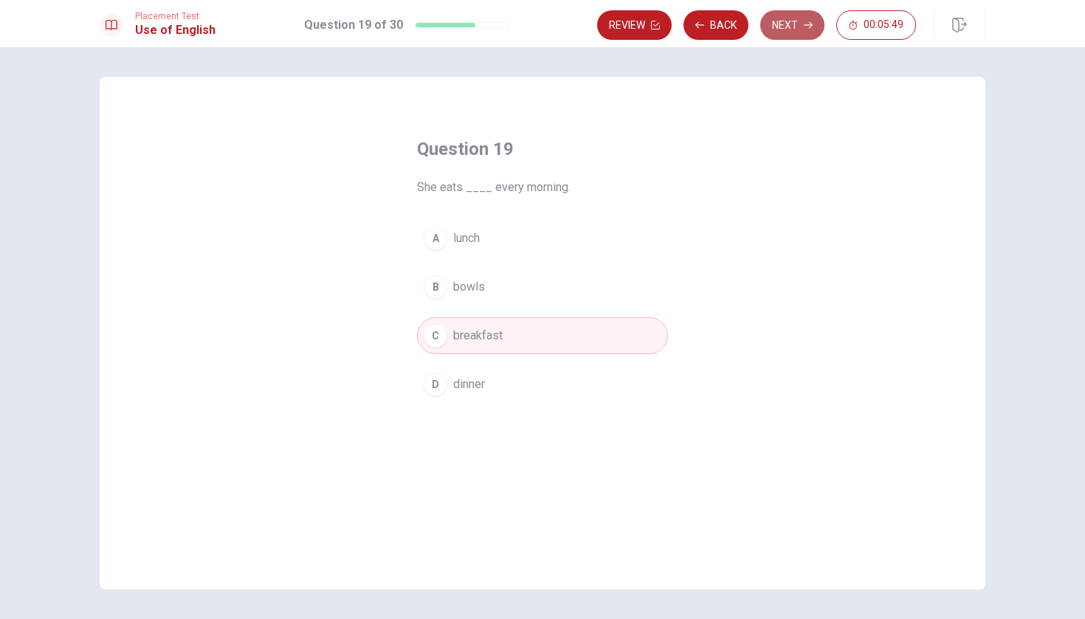
click at [534, 30] on button "Next" at bounding box center [792, 25] width 64 height 30
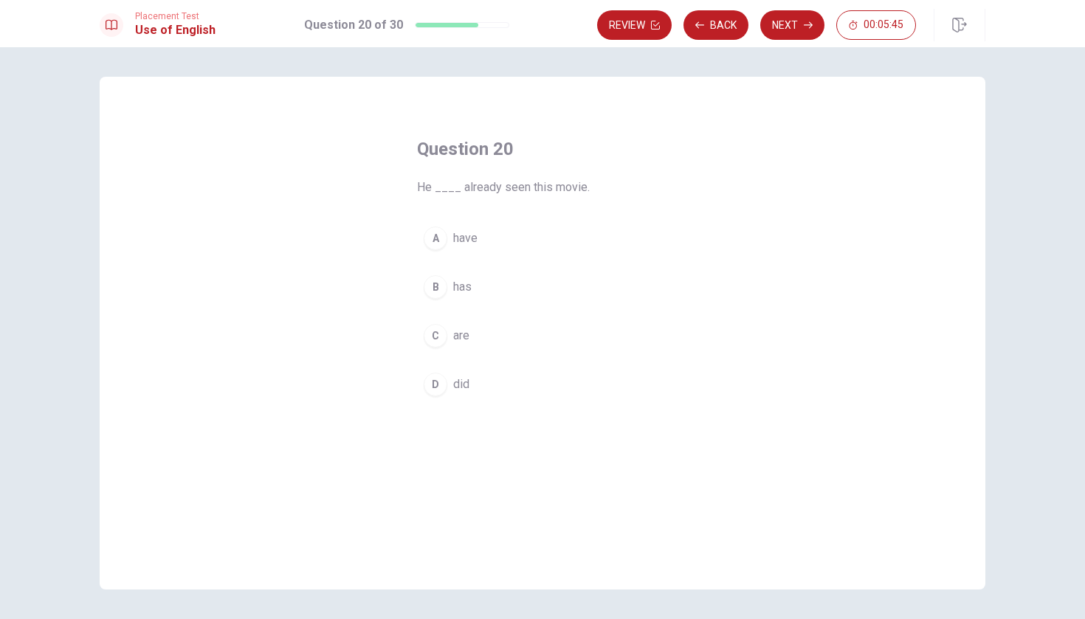
click at [461, 285] on span "has" at bounding box center [462, 287] width 18 height 18
click at [534, 31] on button "Next" at bounding box center [792, 25] width 64 height 30
click at [436, 239] on div "A" at bounding box center [436, 239] width 24 height 24
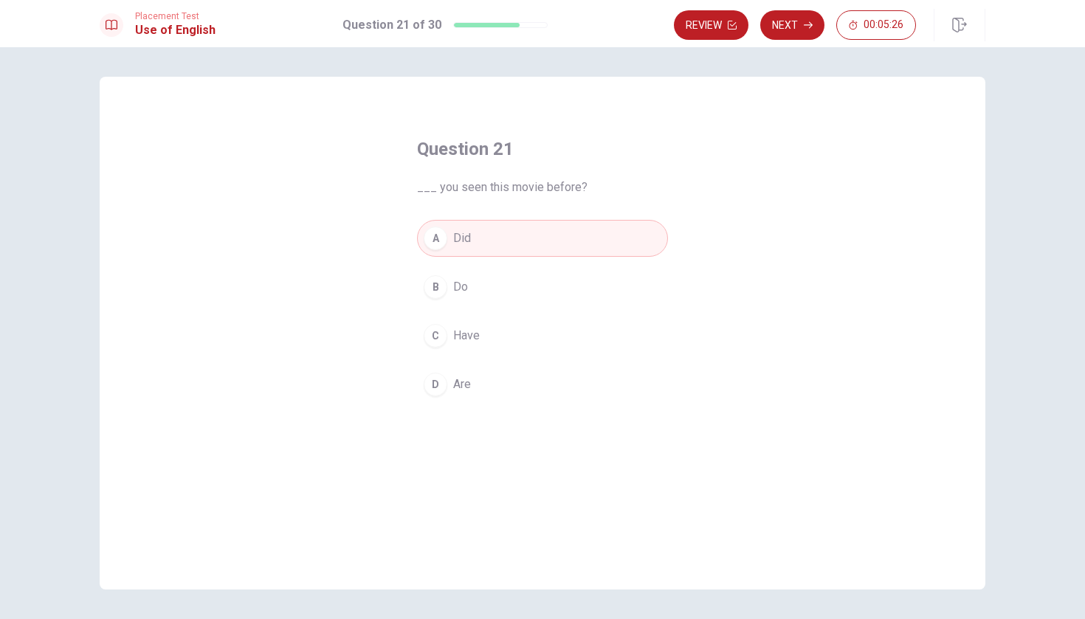
click at [446, 301] on button "B Do" at bounding box center [542, 287] width 251 height 37
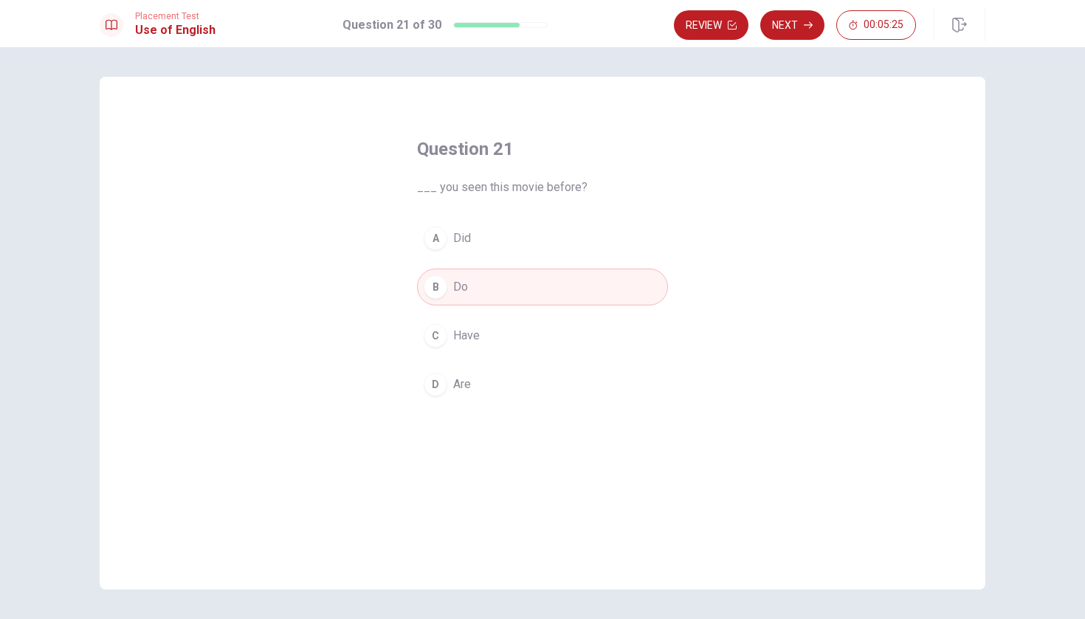
click at [449, 319] on button "C Have" at bounding box center [542, 335] width 251 height 37
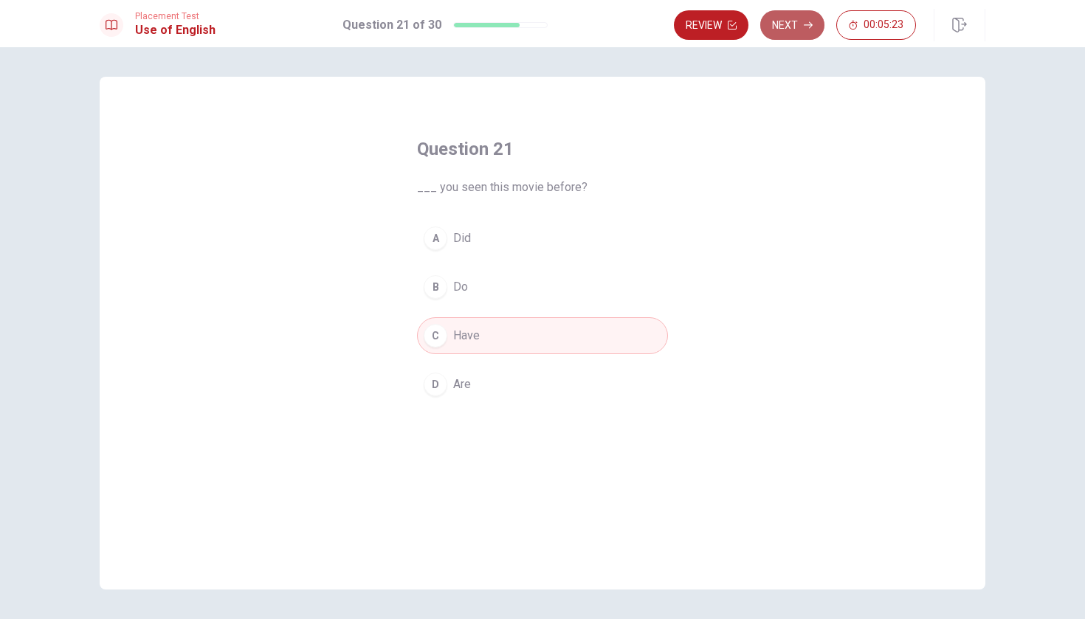
click at [534, 24] on button "Next" at bounding box center [792, 25] width 64 height 30
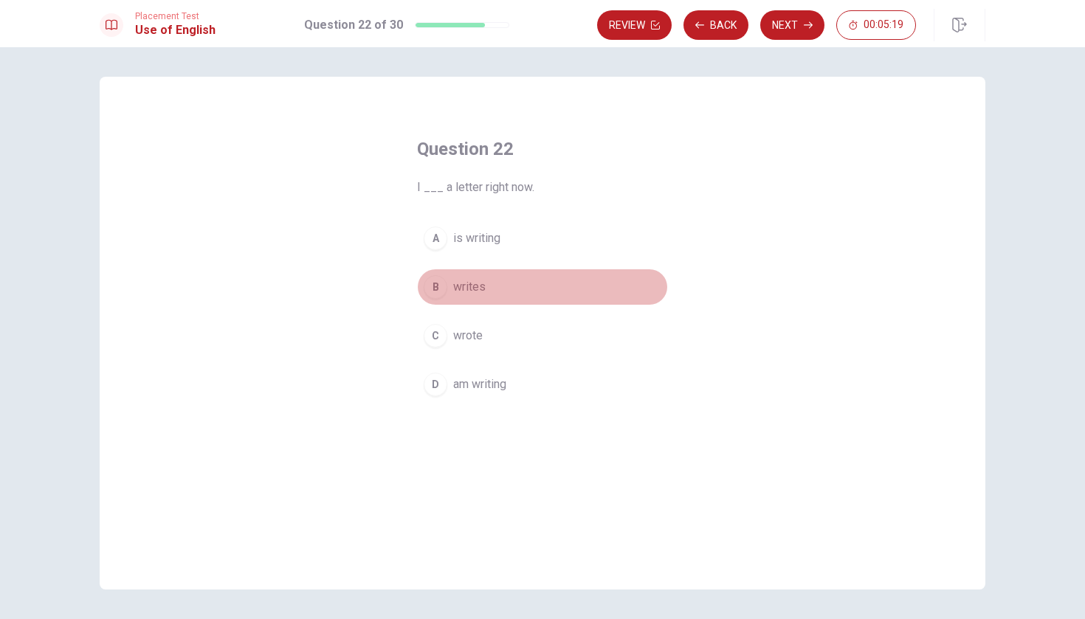
click at [480, 291] on span "writes" at bounding box center [469, 287] width 32 height 18
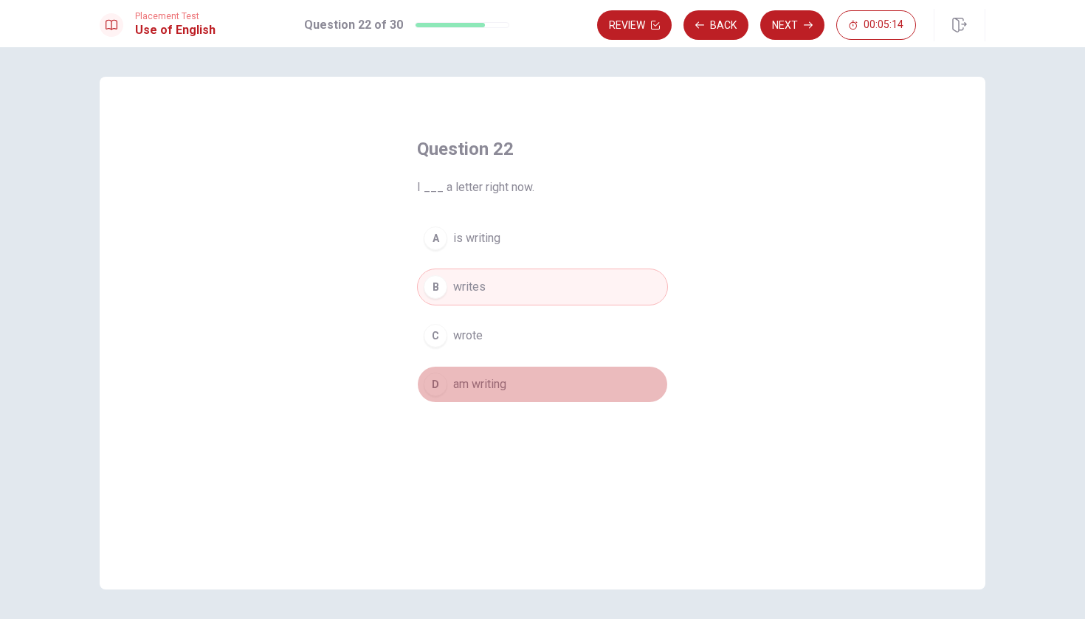
click at [498, 385] on span "am writing" at bounding box center [479, 385] width 53 height 18
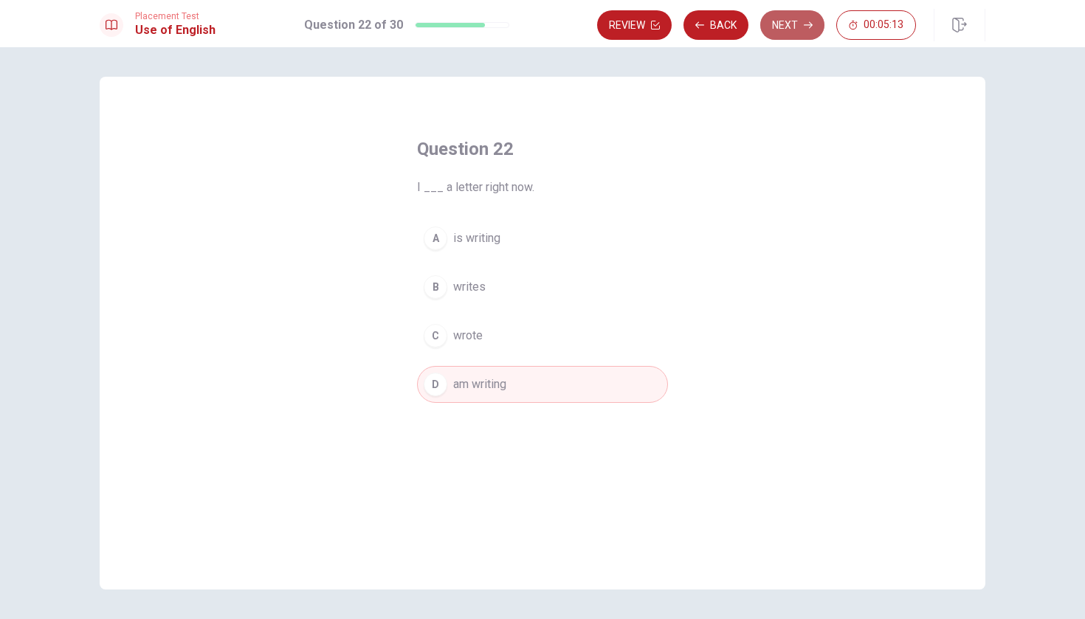
click at [534, 22] on icon "button" at bounding box center [807, 25] width 9 height 9
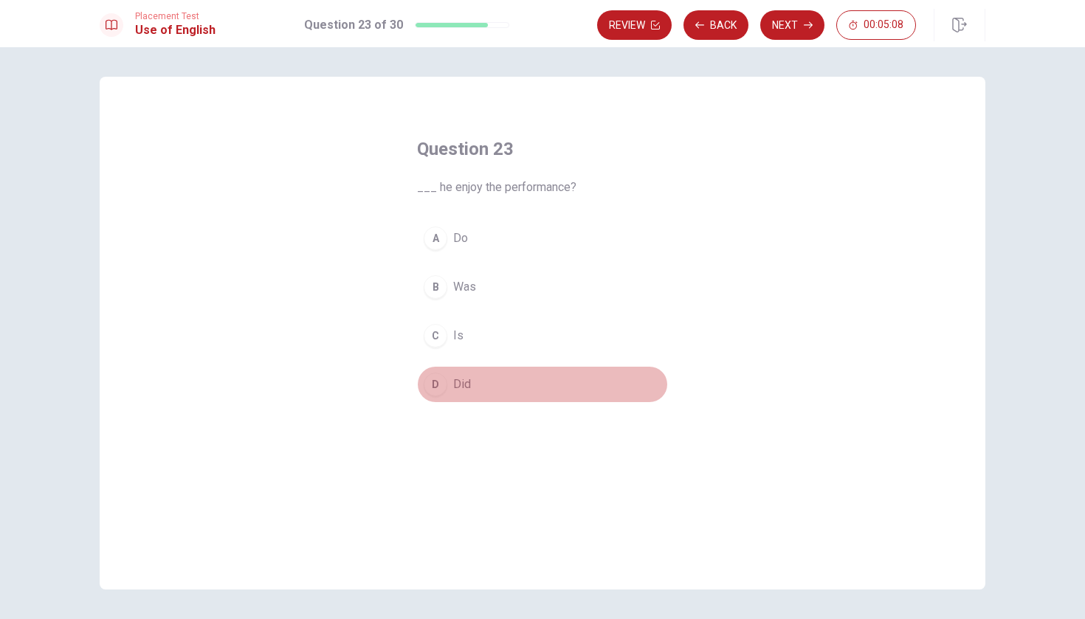
click at [459, 377] on span "Did" at bounding box center [462, 385] width 18 height 18
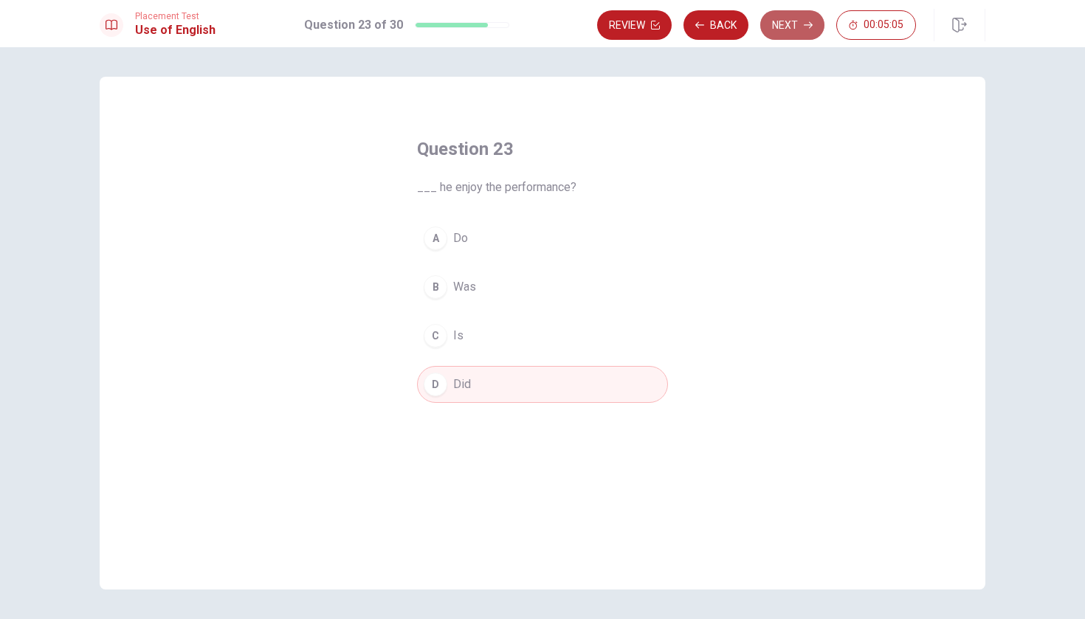
click at [534, 31] on button "Next" at bounding box center [792, 25] width 64 height 30
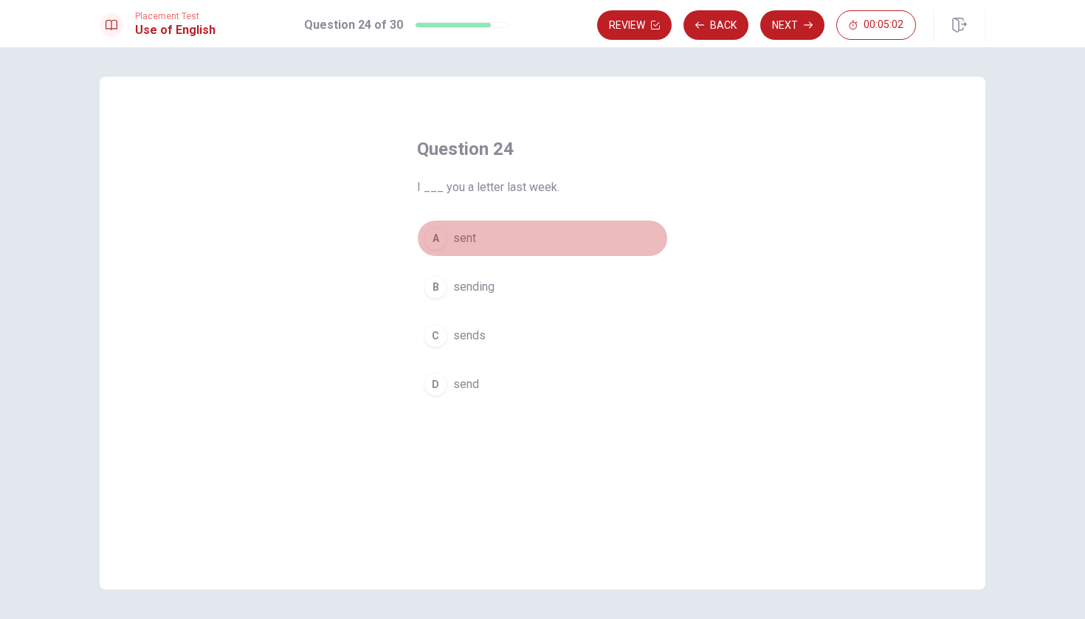
click at [473, 235] on span "sent" at bounding box center [464, 238] width 23 height 18
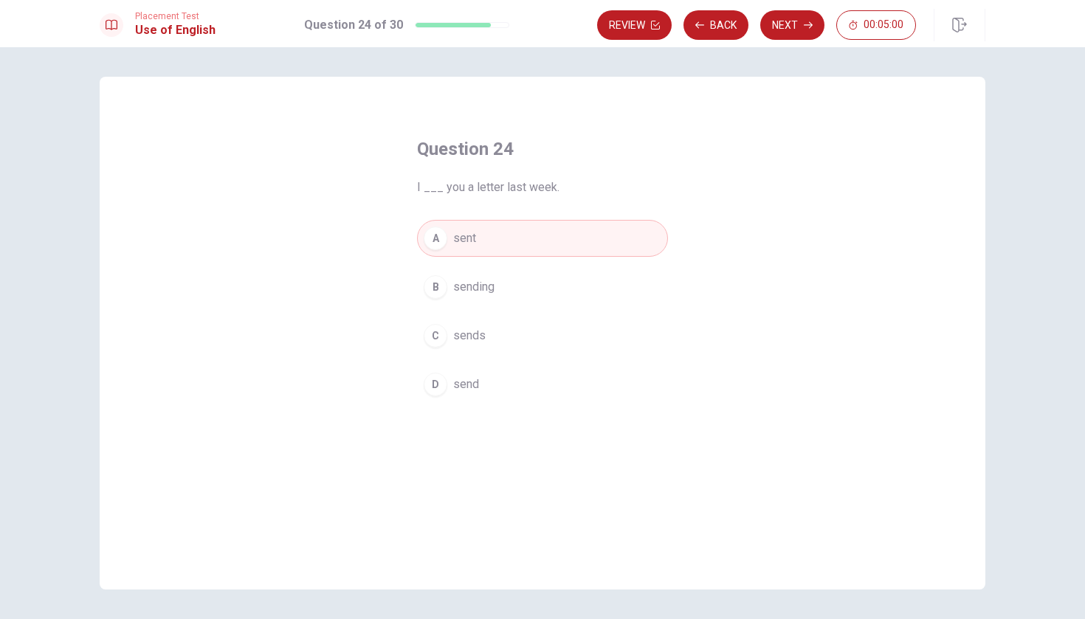
click at [458, 385] on span "send" at bounding box center [466, 385] width 26 height 18
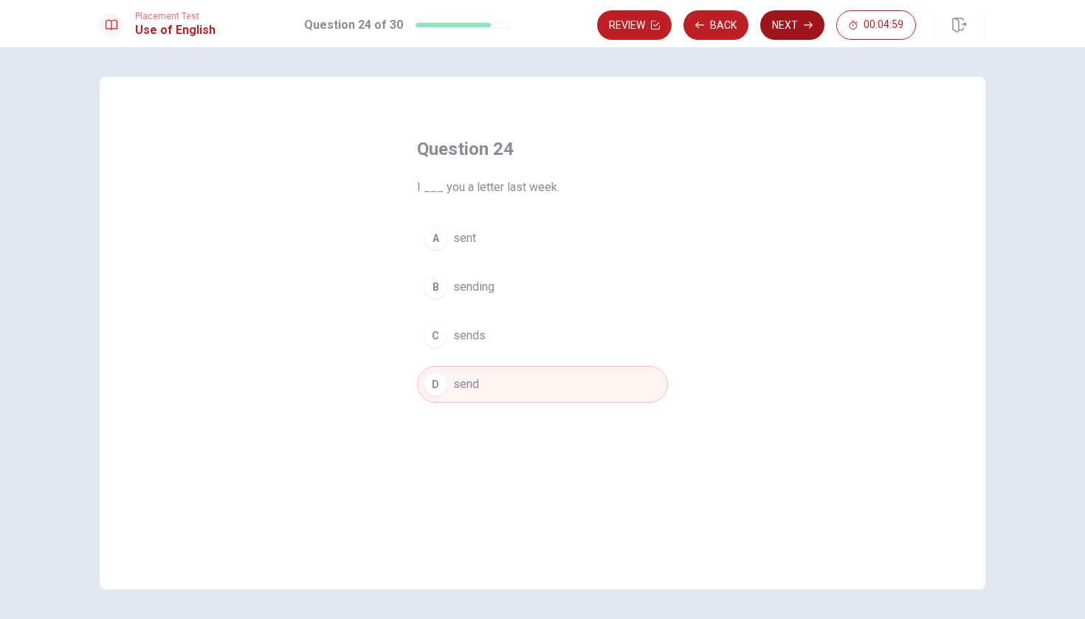
click at [534, 32] on button "Next" at bounding box center [792, 25] width 64 height 30
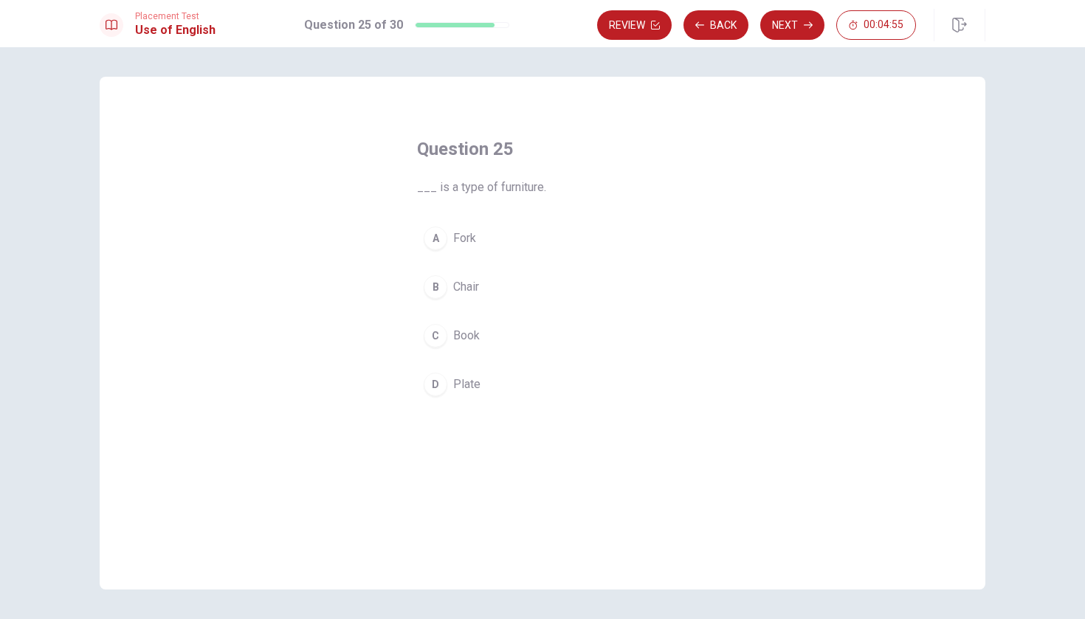
click at [453, 335] on span "Book" at bounding box center [466, 336] width 27 height 18
click at [534, 40] on div "Review Back Next 00:04:53" at bounding box center [791, 25] width 388 height 32
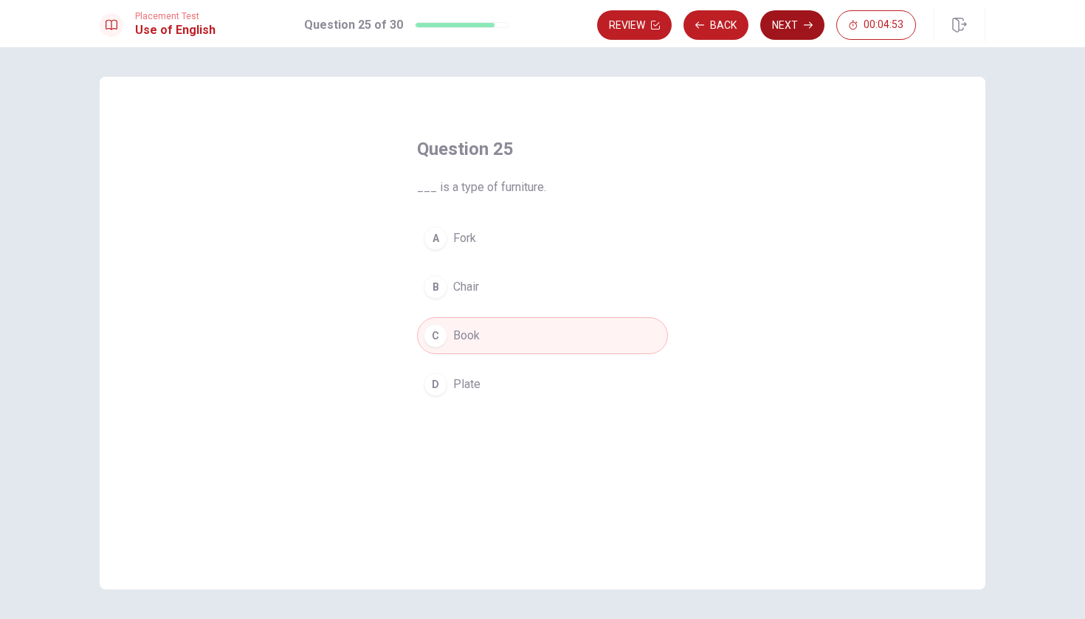
click at [534, 29] on button "Next" at bounding box center [792, 25] width 64 height 30
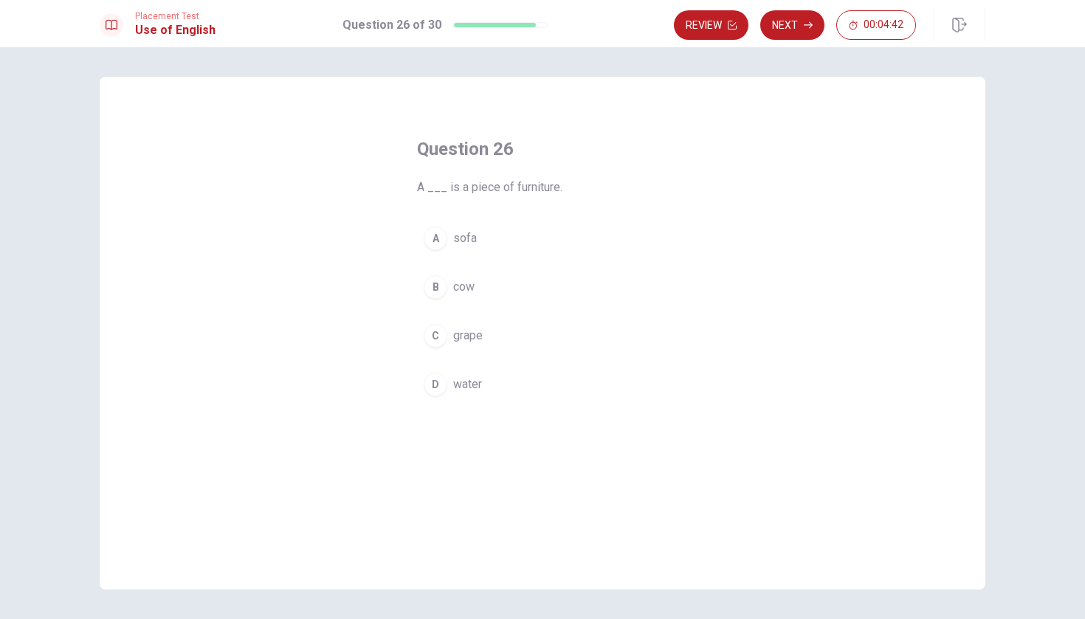
click at [471, 336] on span "grape" at bounding box center [468, 336] width 30 height 18
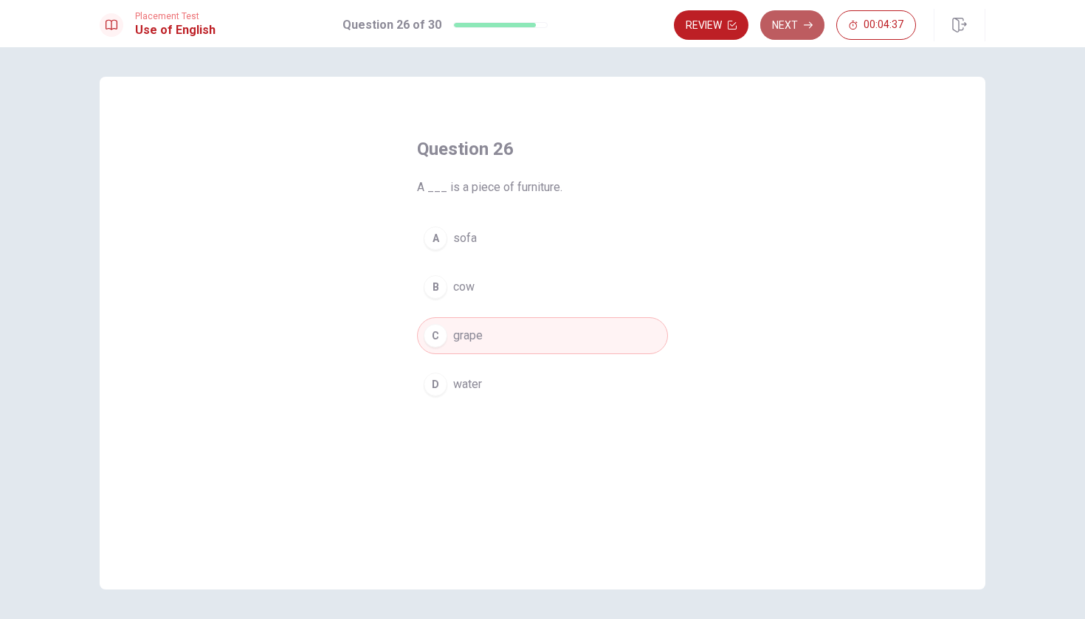
click at [534, 18] on button "Next" at bounding box center [792, 25] width 64 height 30
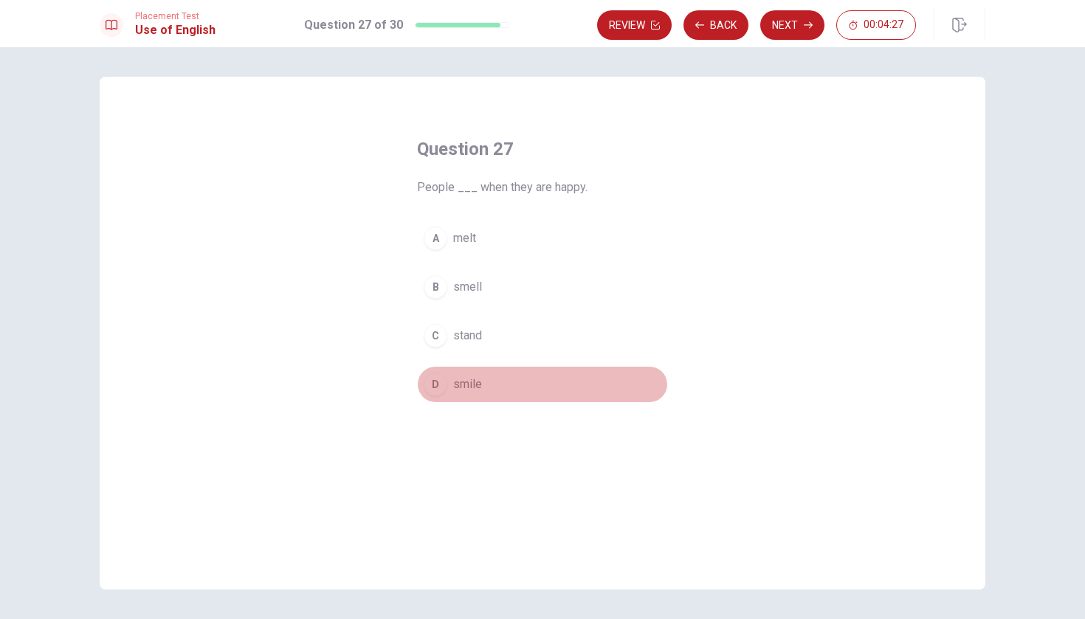
click at [472, 381] on span "smile" at bounding box center [467, 385] width 29 height 18
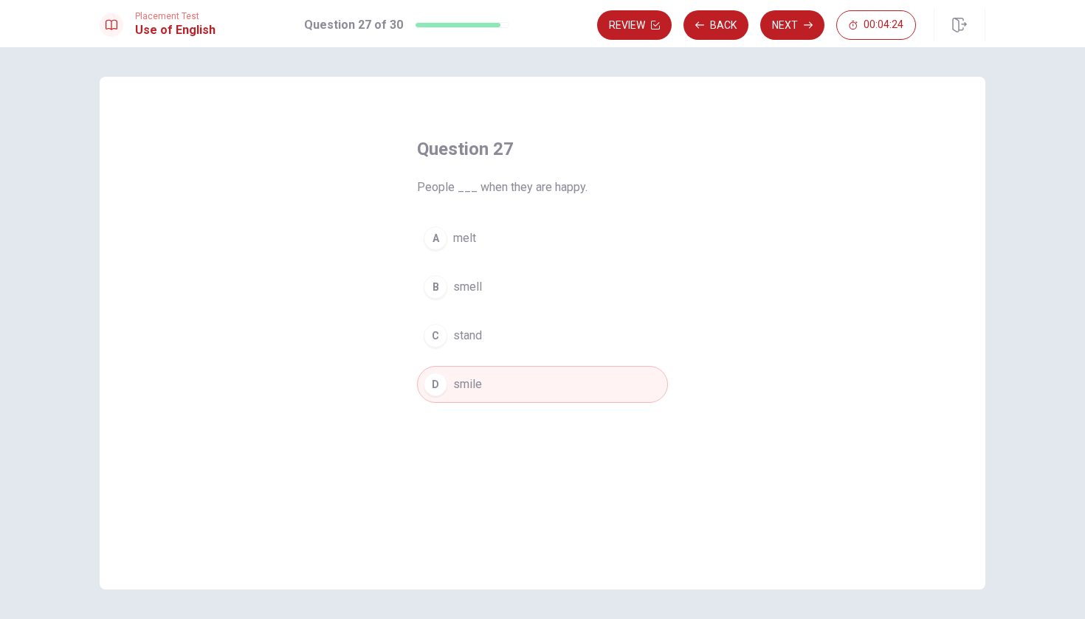
click at [534, 44] on div "Placement Test Use of English Question 27 of 30 Review Back Next 00:04:24" at bounding box center [542, 23] width 1085 height 47
click at [534, 35] on button "Next" at bounding box center [792, 25] width 64 height 30
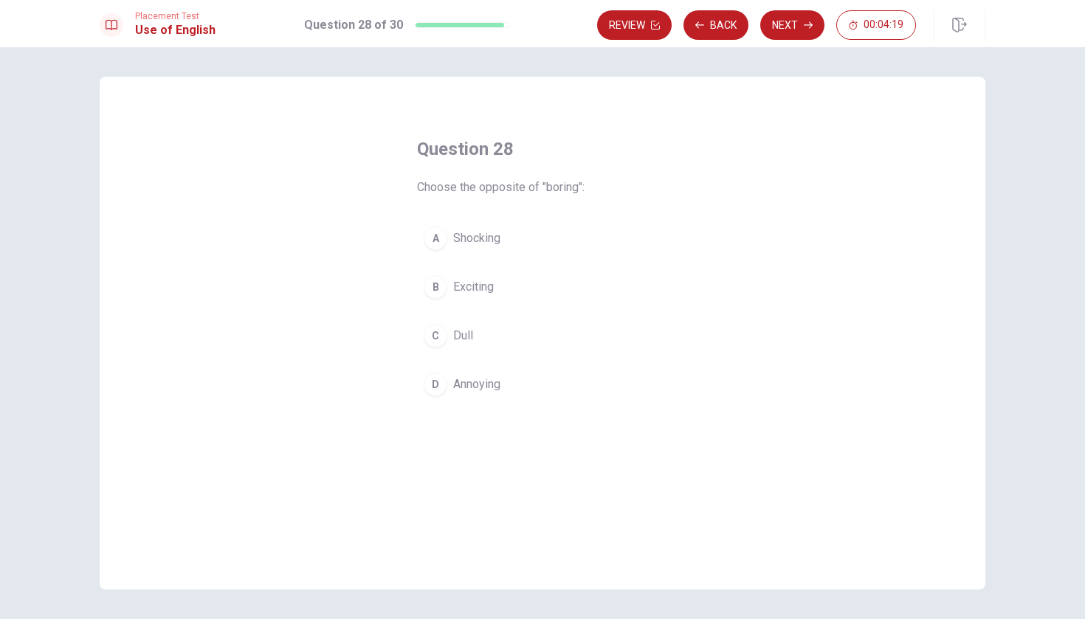
click at [449, 307] on div "A Shocking B Exciting C Dull D Annoying" at bounding box center [542, 311] width 251 height 183
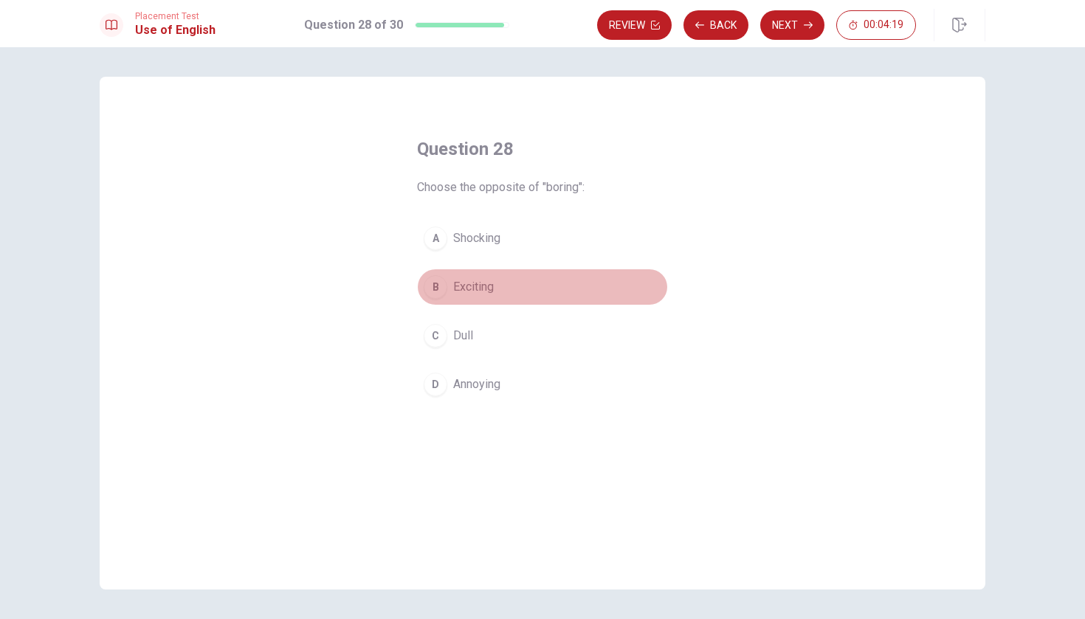
click at [460, 291] on span "Exciting" at bounding box center [473, 287] width 41 height 18
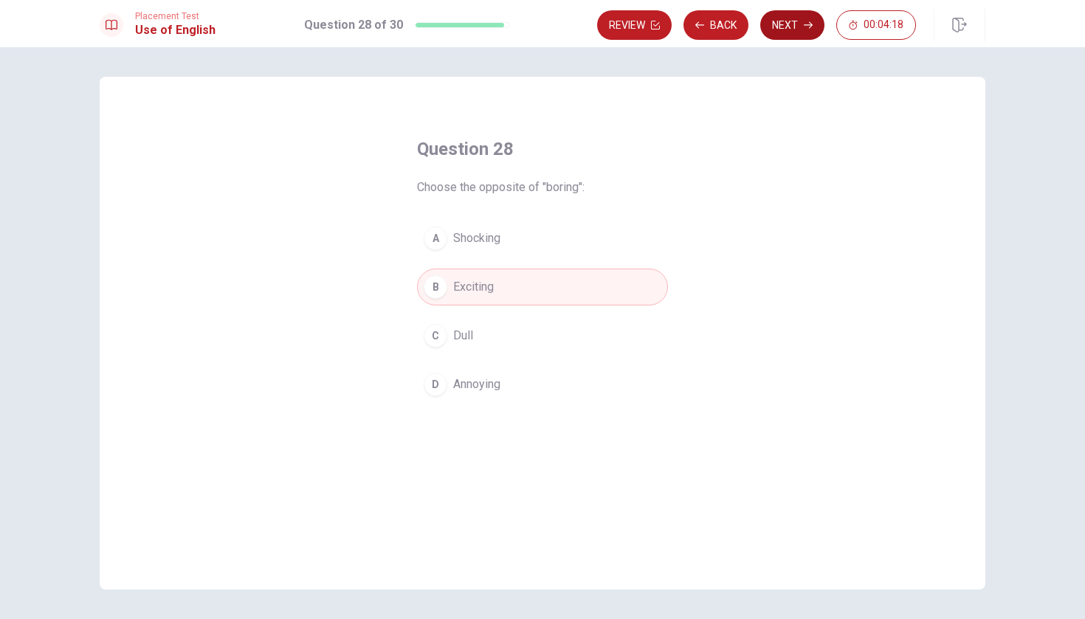
click at [534, 34] on button "Next" at bounding box center [792, 25] width 64 height 30
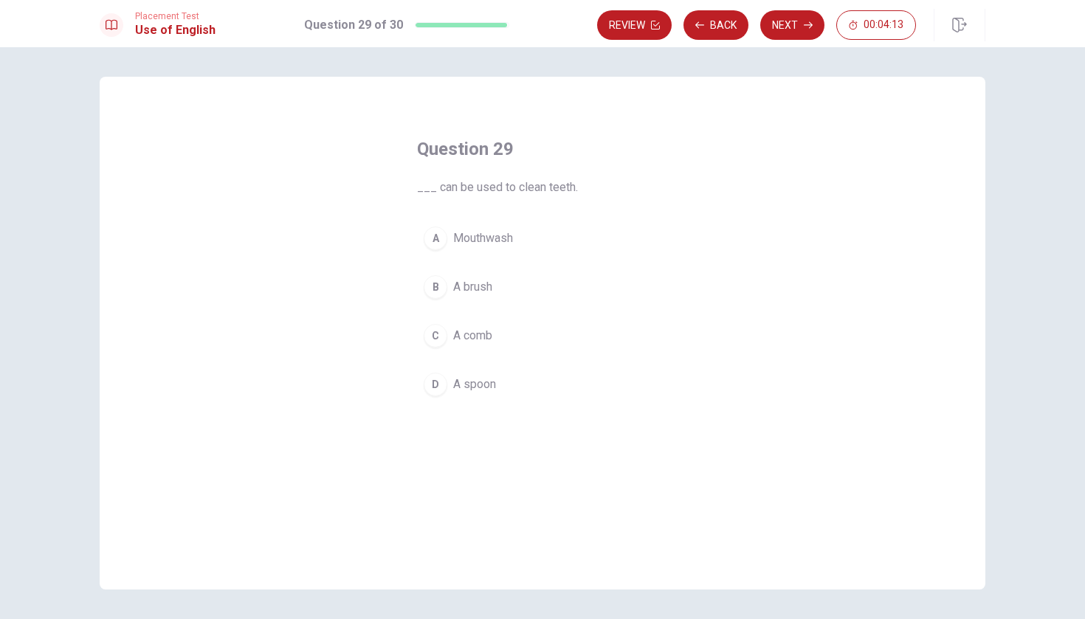
click at [478, 296] on button "B A brush" at bounding box center [542, 287] width 251 height 37
click at [506, 235] on span "Mouthwash" at bounding box center [483, 238] width 60 height 18
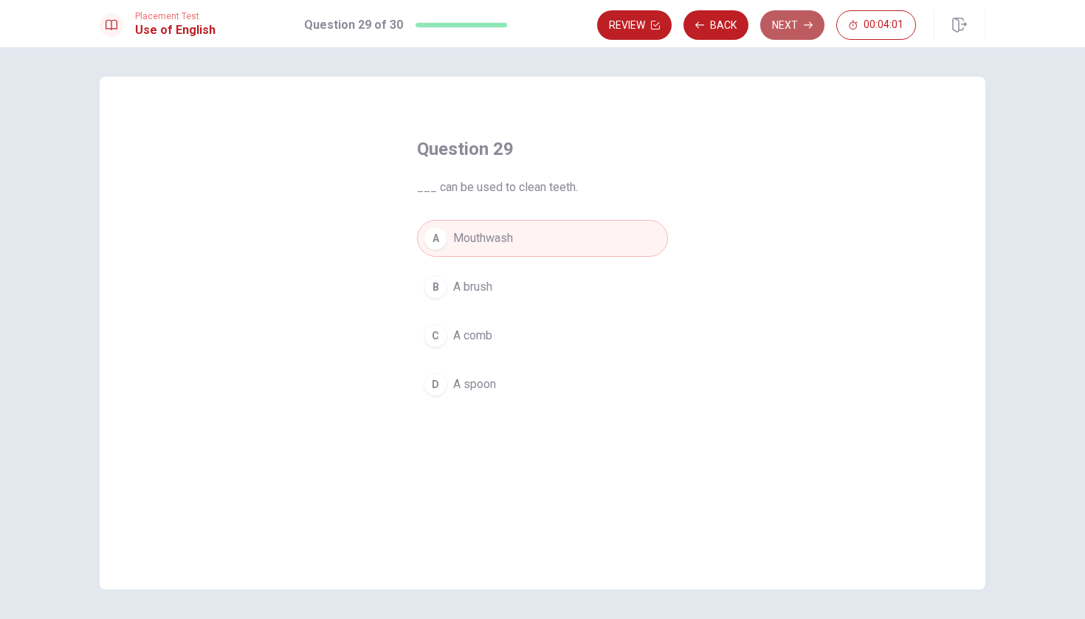
click at [534, 27] on button "Next" at bounding box center [792, 25] width 64 height 30
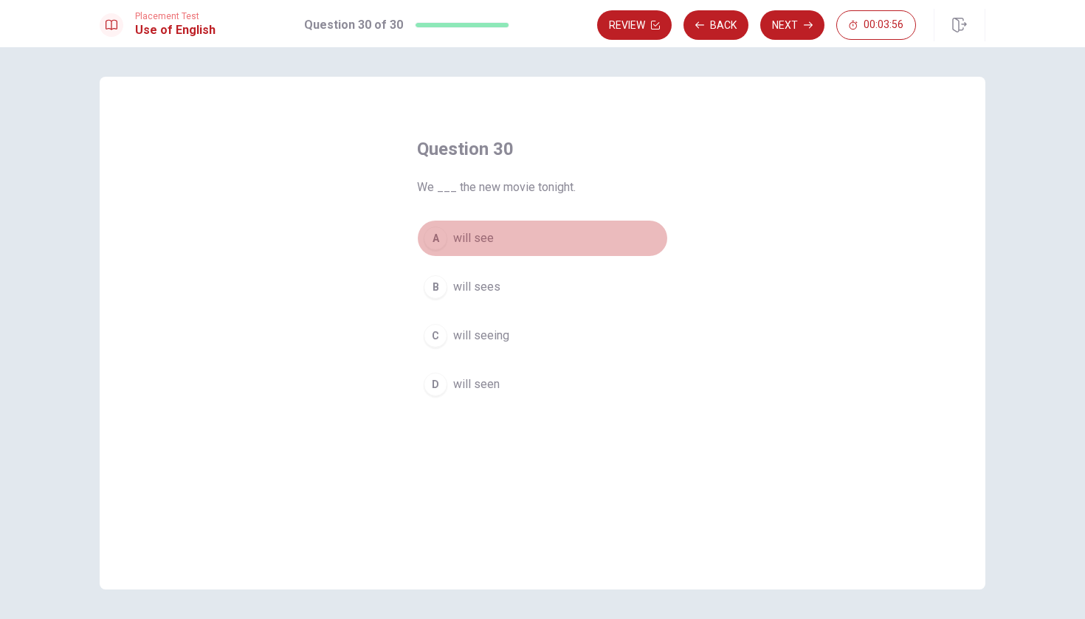
click at [480, 234] on span "will see" at bounding box center [473, 238] width 41 height 18
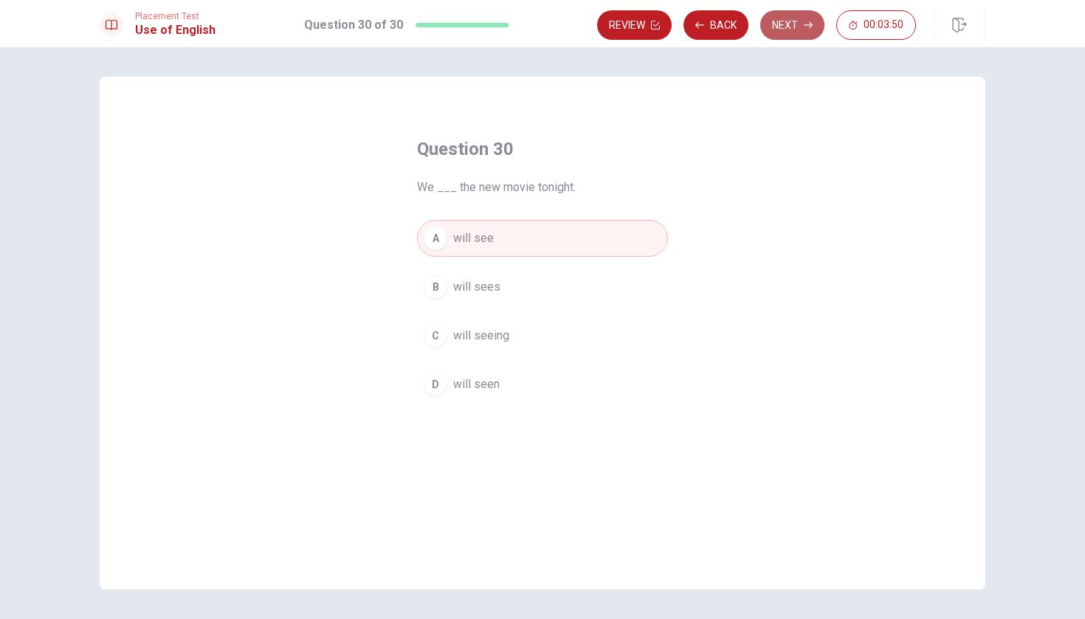
click at [534, 36] on button "Next" at bounding box center [792, 25] width 64 height 30
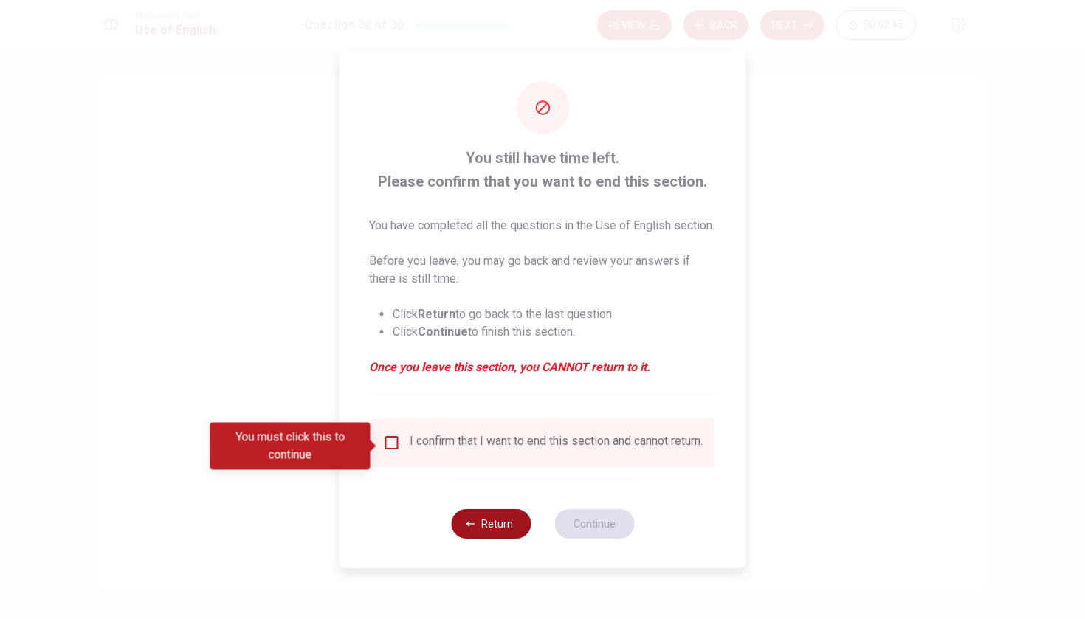
click at [489, 535] on button "Return" at bounding box center [491, 524] width 80 height 30
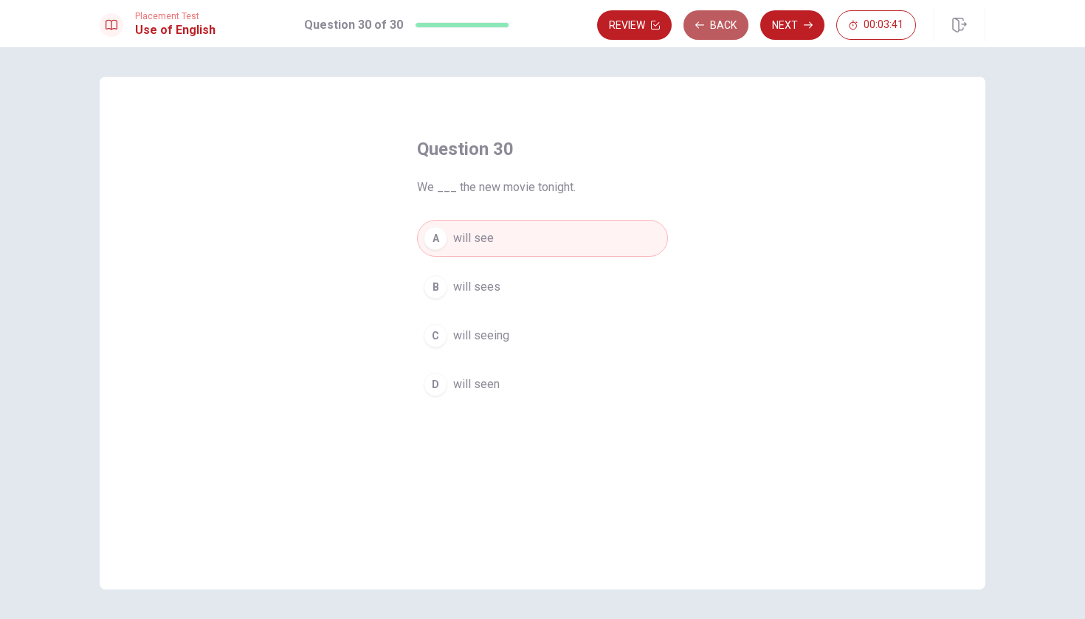
click at [534, 29] on button "Back" at bounding box center [715, 25] width 65 height 30
click at [534, 25] on button "Next" at bounding box center [792, 25] width 64 height 30
click at [534, 24] on button "Back" at bounding box center [715, 25] width 65 height 30
click at [534, 25] on button "Next" at bounding box center [792, 25] width 64 height 30
click at [534, 22] on icon "button" at bounding box center [655, 25] width 9 height 9
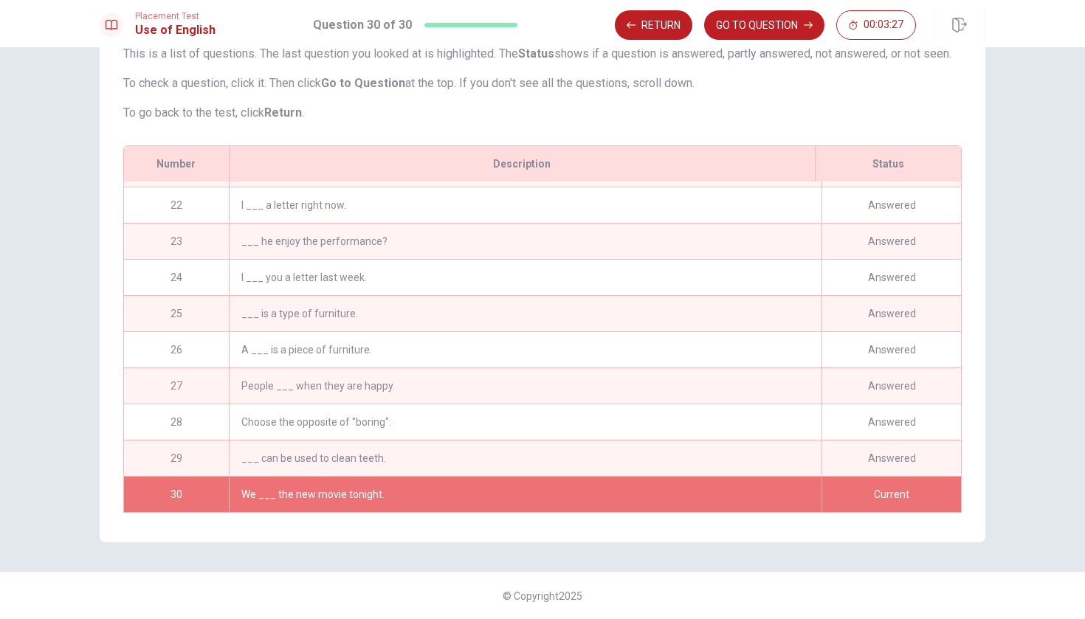
click at [534, 494] on div "Current" at bounding box center [890, 494] width 139 height 35
click at [534, 27] on button "GO TO QUESTION" at bounding box center [764, 25] width 120 height 30
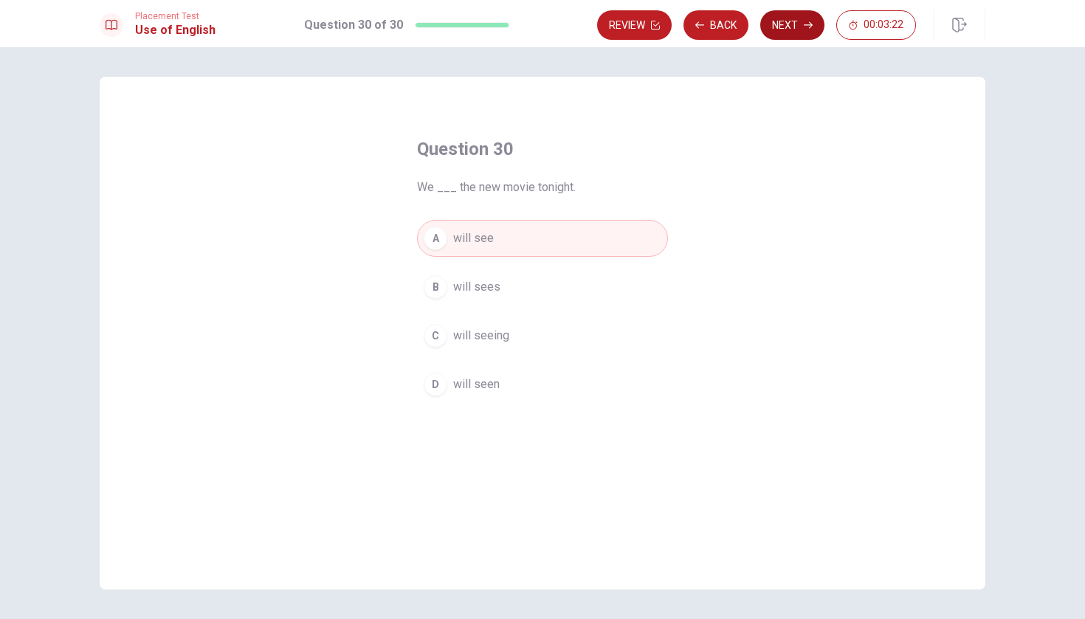
click at [534, 28] on button "Next" at bounding box center [792, 25] width 64 height 30
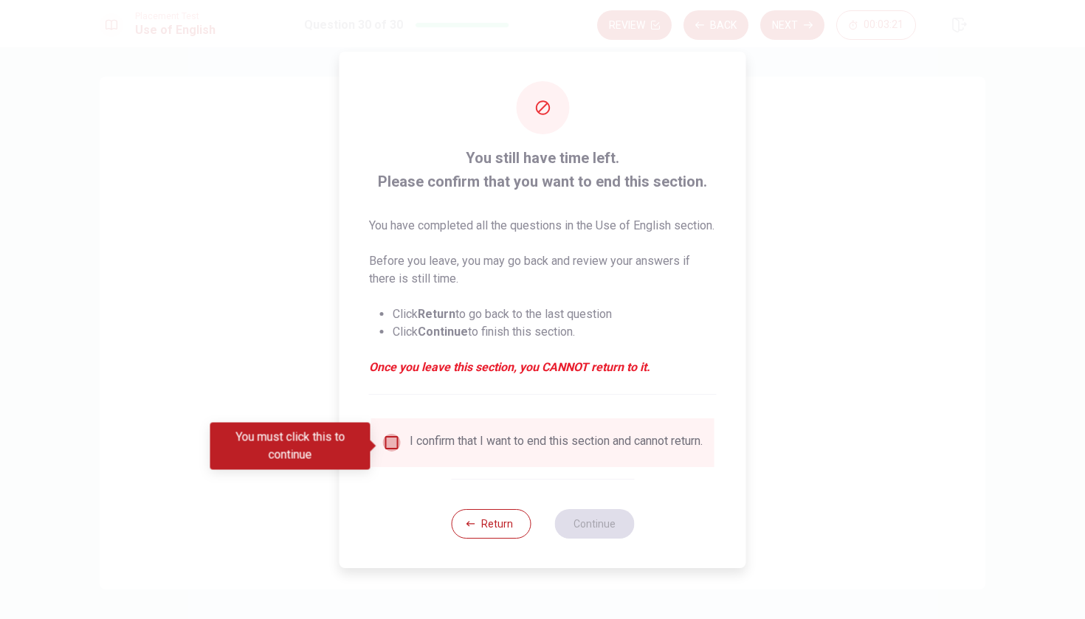
click at [390, 446] on input "You must click this to continue" at bounding box center [392, 443] width 18 height 18
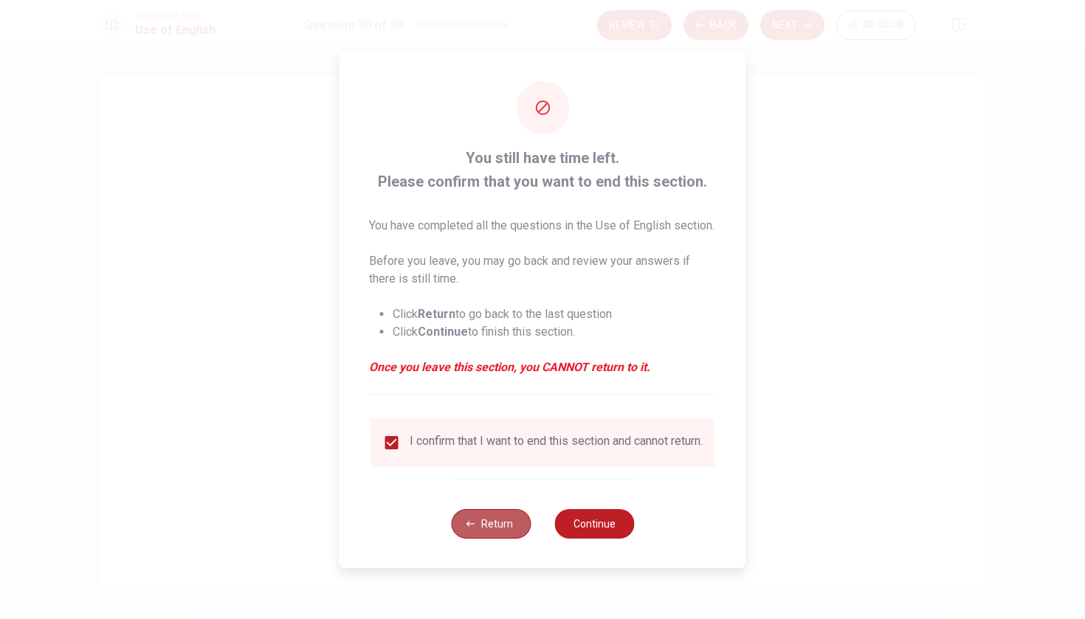
click at [508, 533] on button "Return" at bounding box center [491, 524] width 80 height 30
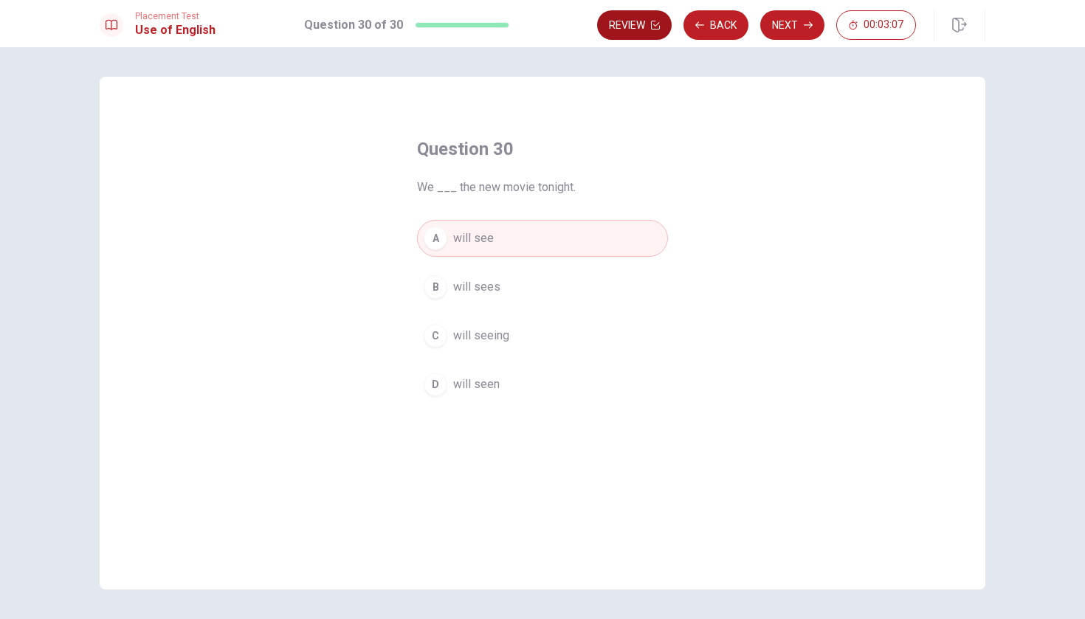
click at [534, 27] on button "Review" at bounding box center [634, 25] width 75 height 30
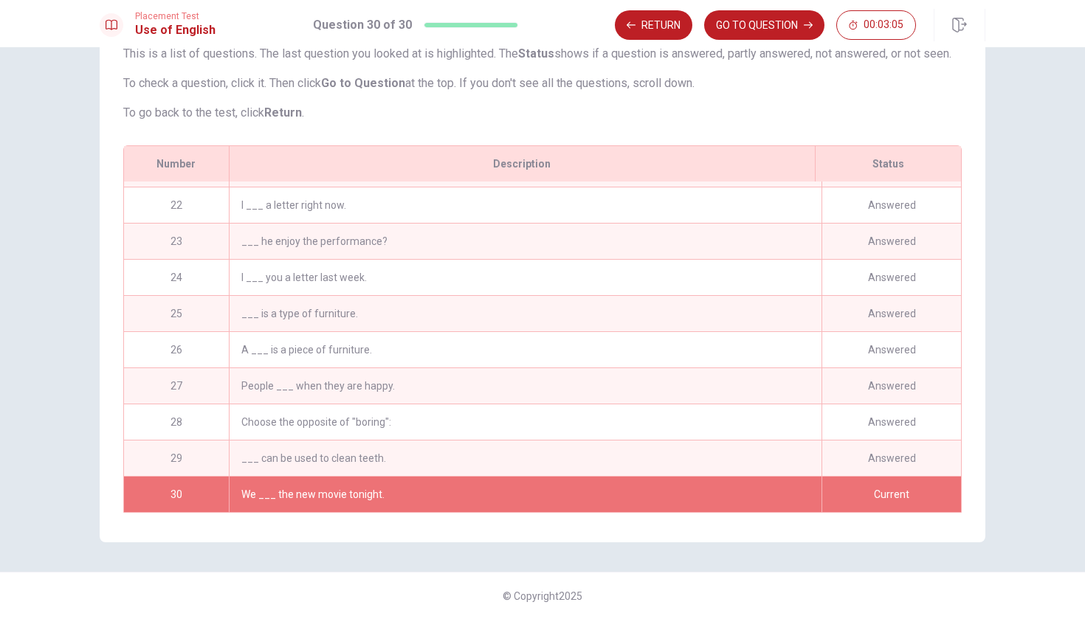
click at [534, 440] on div "Answered" at bounding box center [890, 457] width 139 height 35
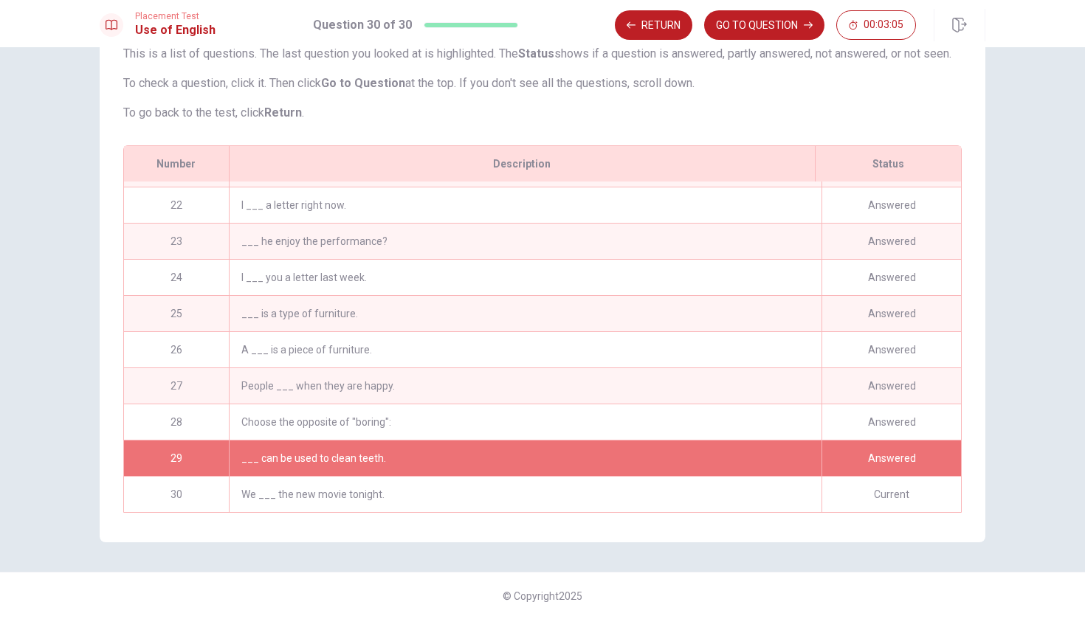
click at [534, 413] on div "Answered" at bounding box center [890, 421] width 139 height 35
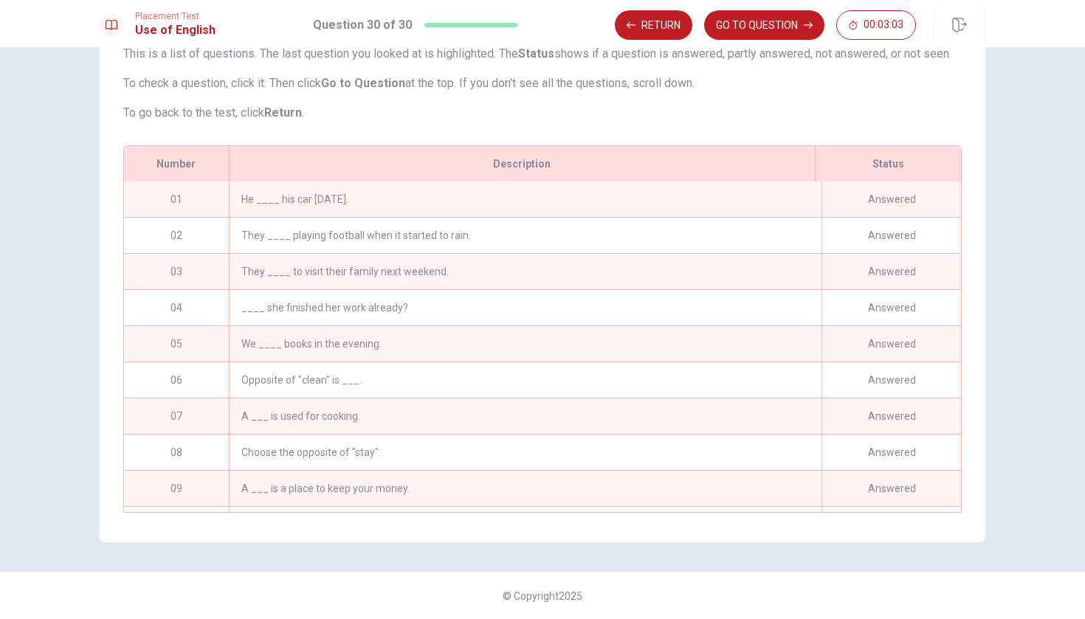
click at [534, 207] on div "Answered" at bounding box center [890, 199] width 139 height 35
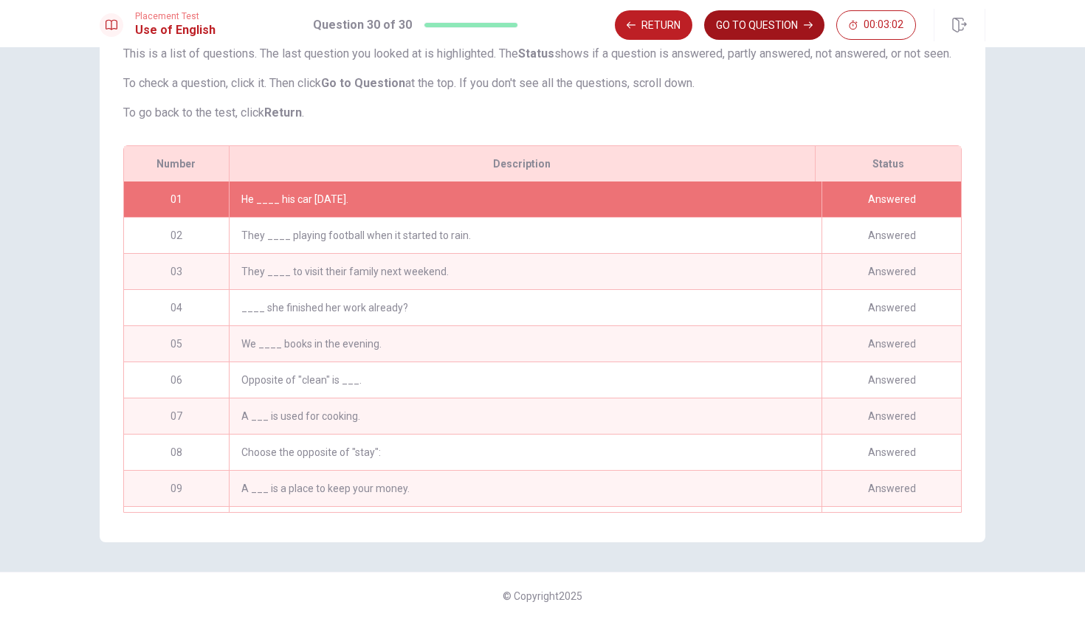
click at [534, 32] on button "GO TO QUESTION" at bounding box center [764, 25] width 120 height 30
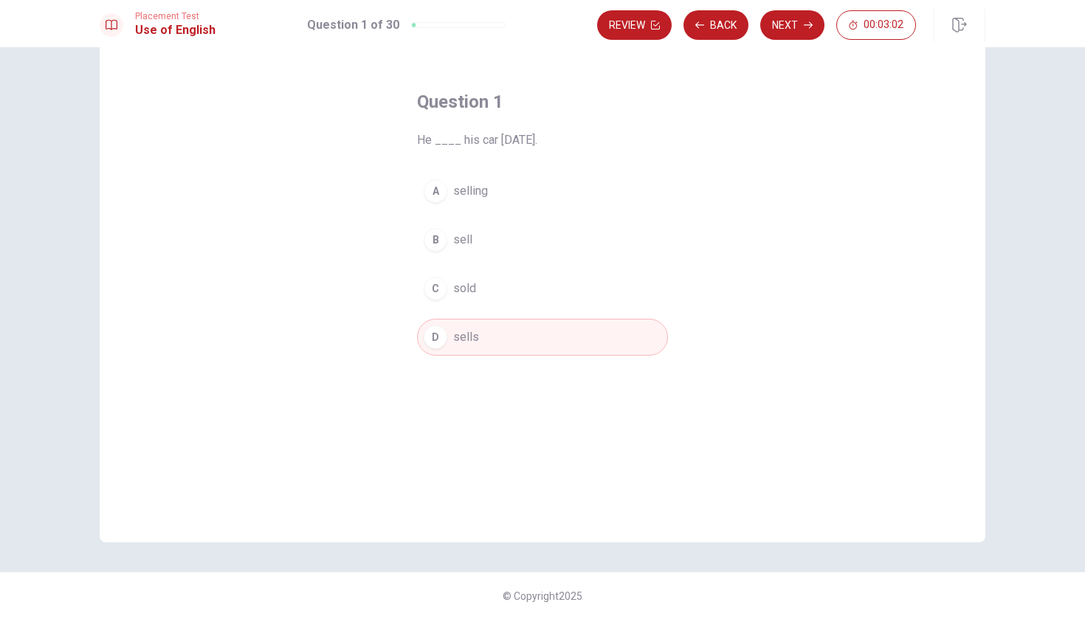
scroll to position [47, 0]
click at [534, 20] on button "Review" at bounding box center [634, 25] width 75 height 30
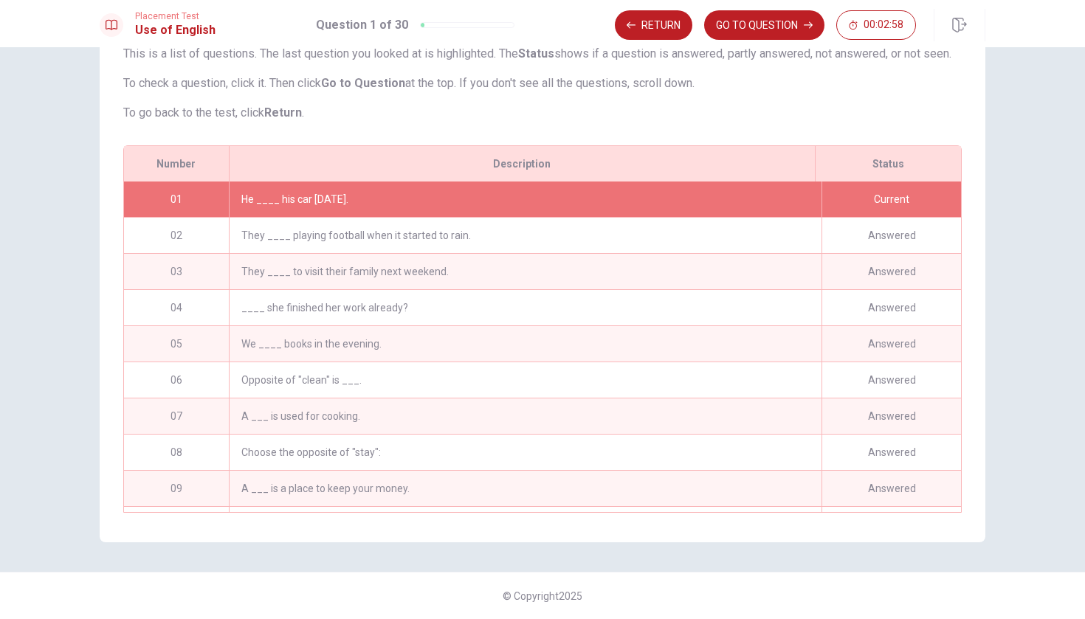
scroll to position [0, 0]
click at [534, 30] on button "GO TO QUESTION" at bounding box center [764, 25] width 120 height 30
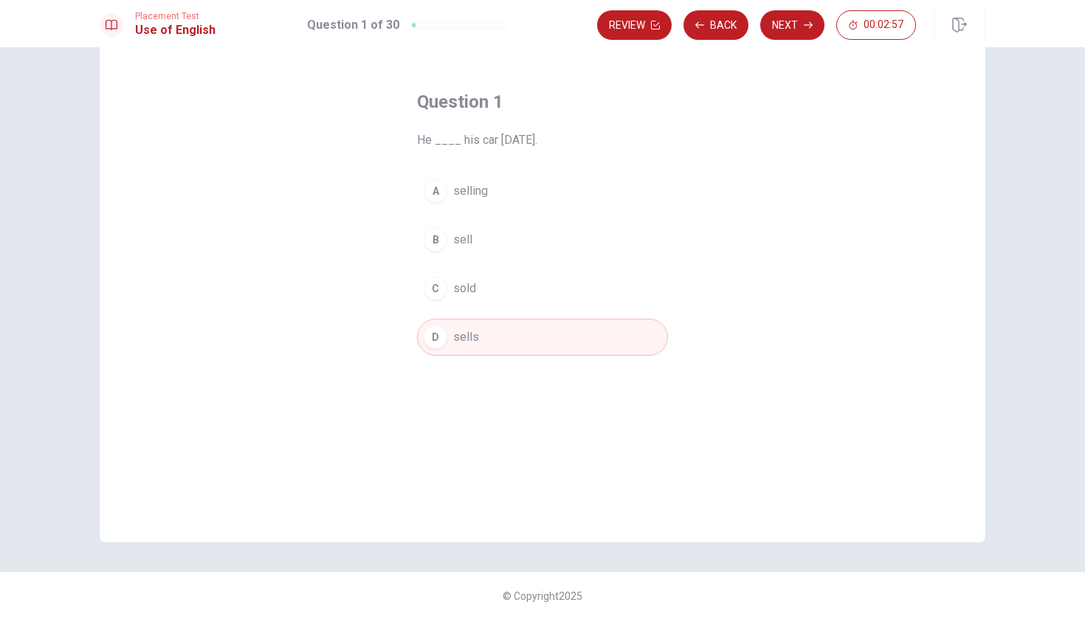
scroll to position [47, 0]
click at [534, 32] on button "Next" at bounding box center [792, 25] width 64 height 30
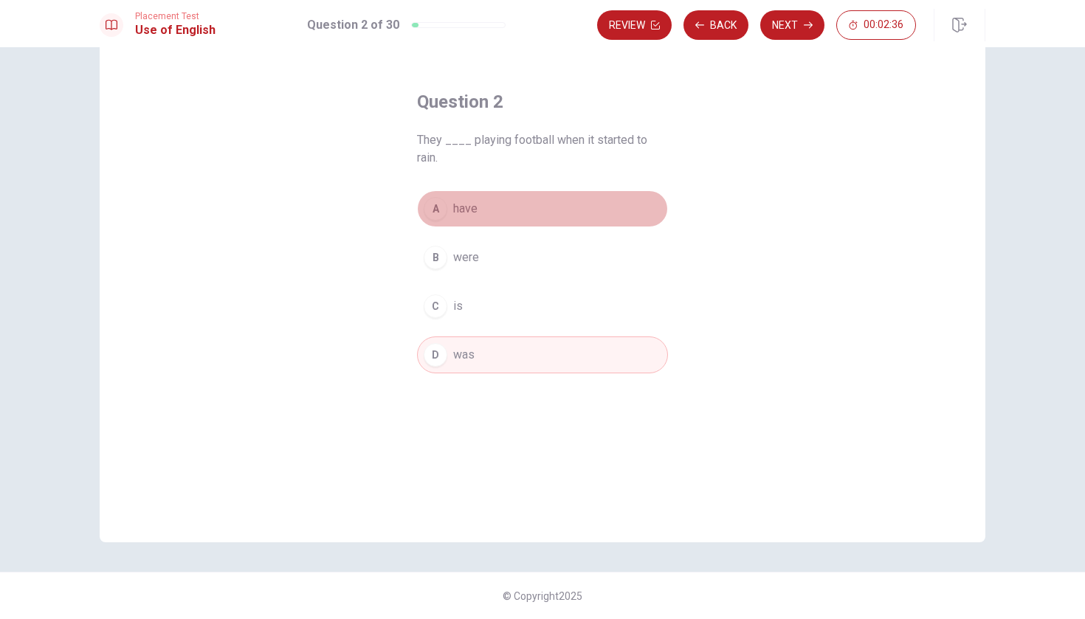
click at [461, 212] on span "have" at bounding box center [465, 209] width 24 height 18
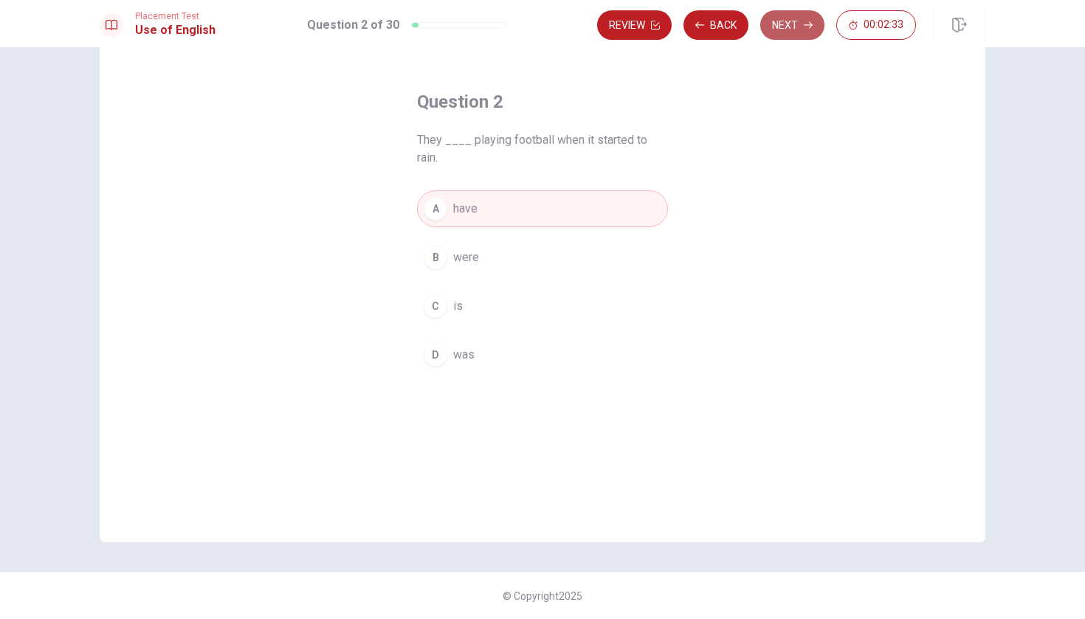
click at [534, 24] on button "Next" at bounding box center [792, 25] width 64 height 30
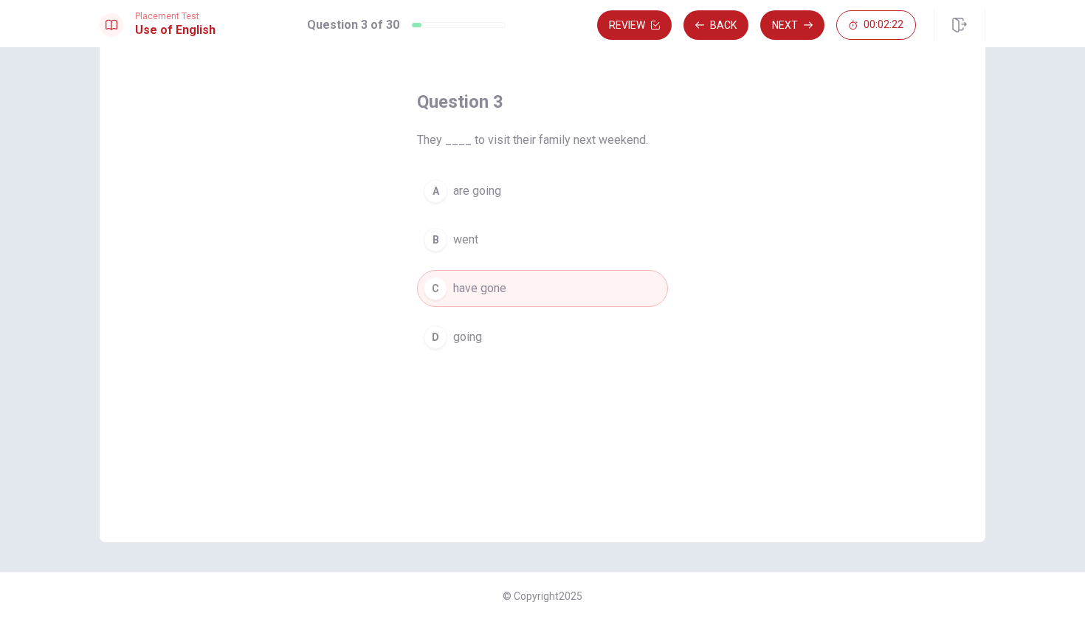
click at [460, 241] on span "went" at bounding box center [465, 240] width 25 height 18
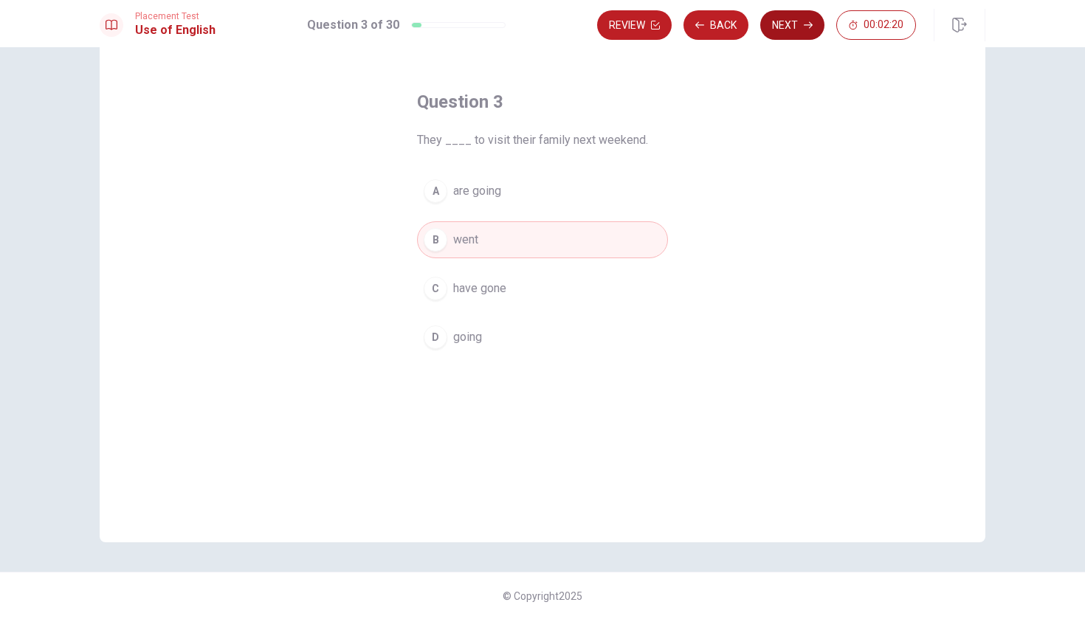
click at [534, 32] on button "Next" at bounding box center [792, 25] width 64 height 30
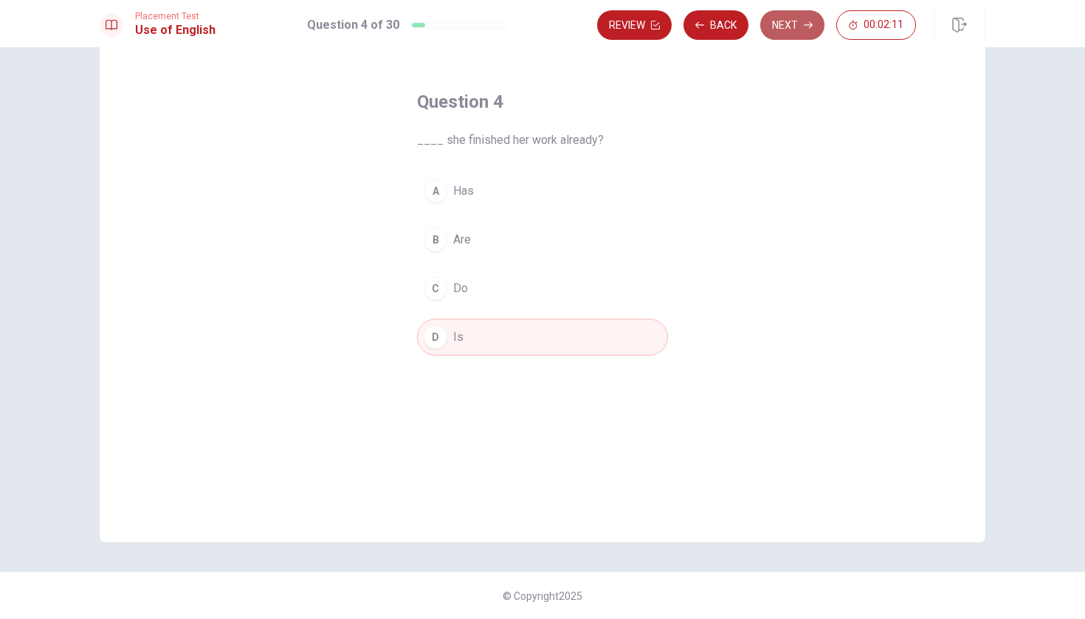
click at [534, 22] on button "Next" at bounding box center [792, 25] width 64 height 30
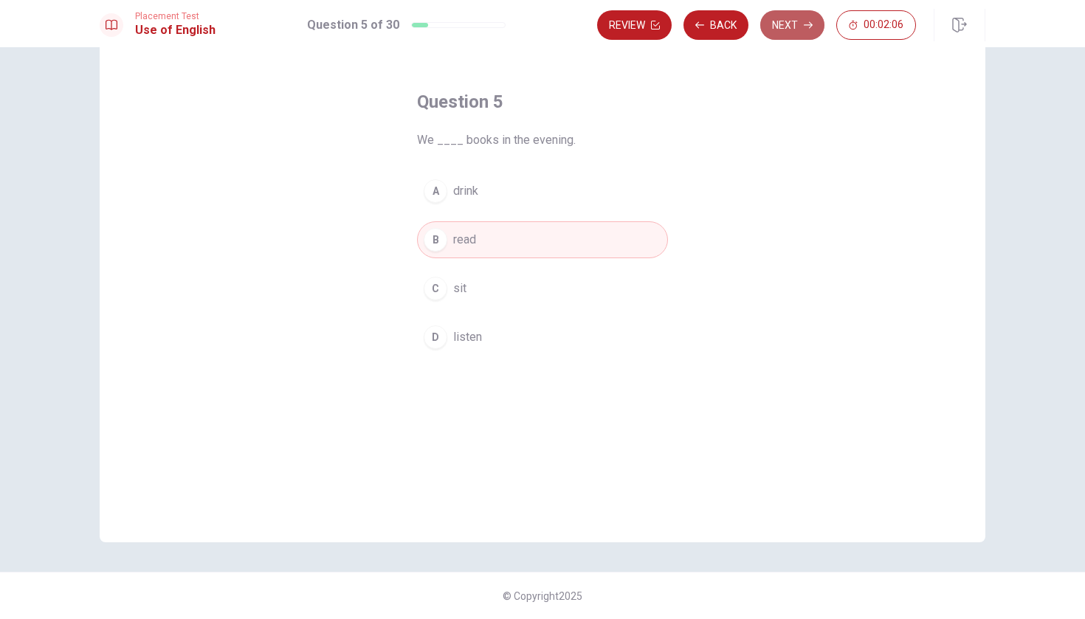
click at [534, 23] on button "Next" at bounding box center [792, 25] width 64 height 30
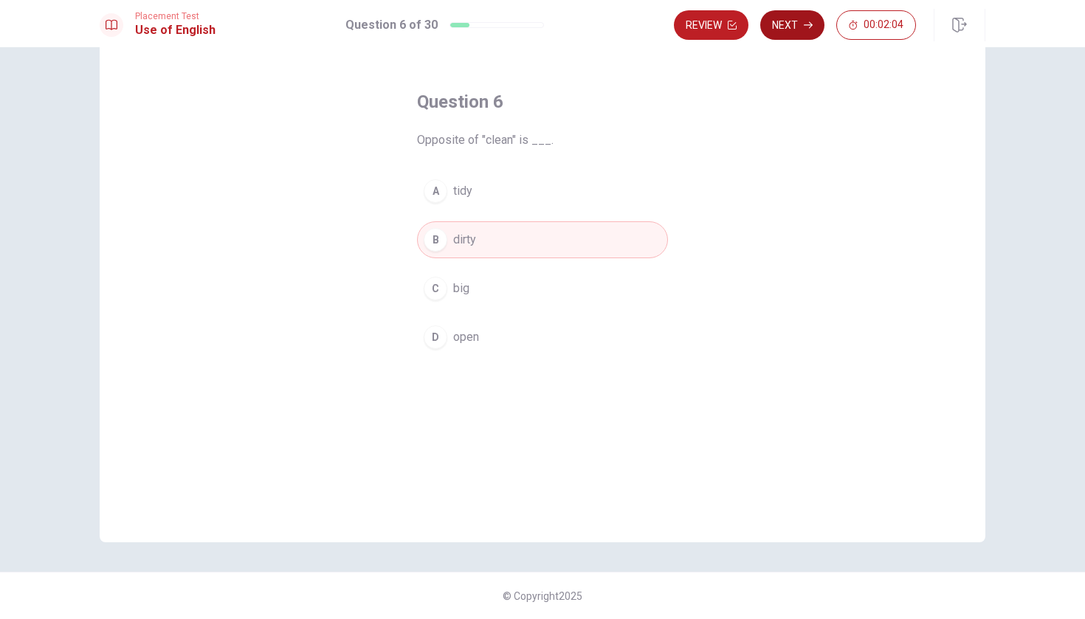
click at [534, 23] on button "Next" at bounding box center [792, 25] width 64 height 30
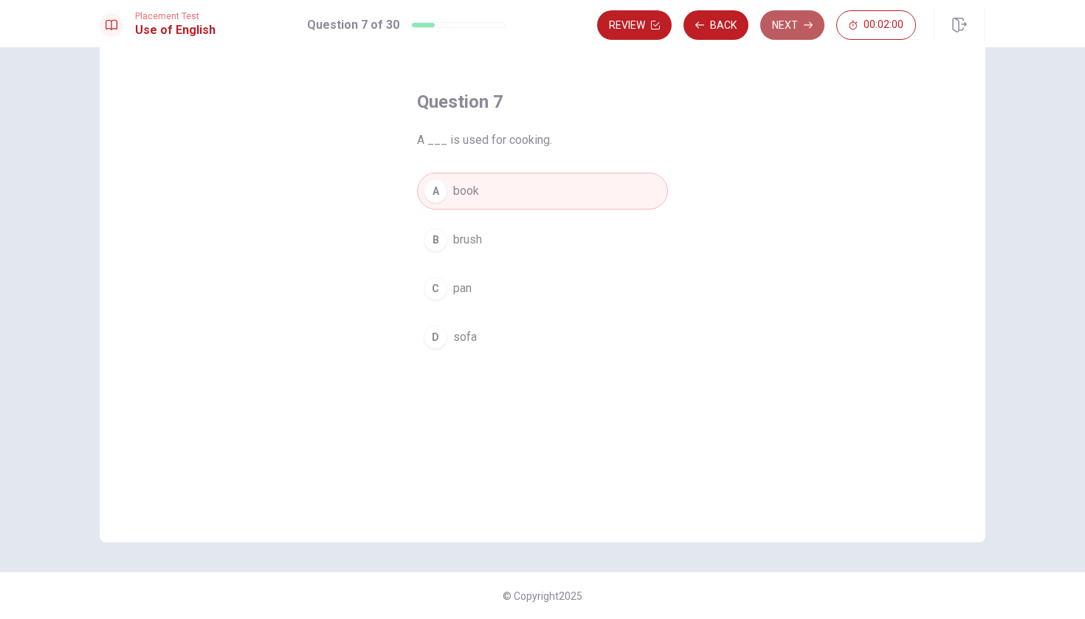
click at [534, 24] on button "Next" at bounding box center [792, 25] width 64 height 30
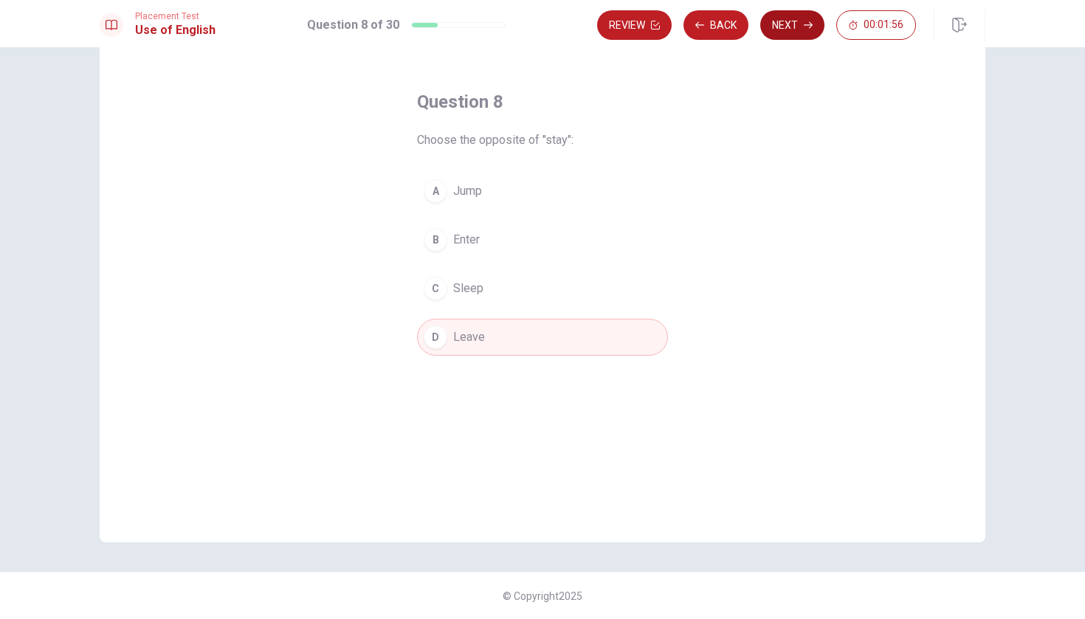
click at [534, 24] on button "Next" at bounding box center [792, 25] width 64 height 30
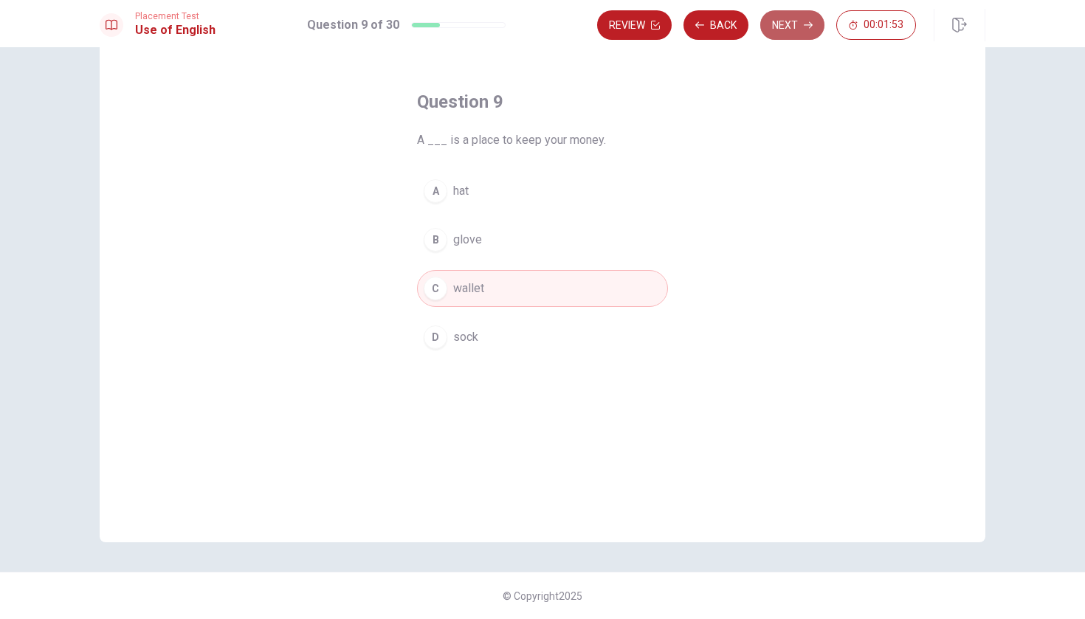
click at [534, 24] on button "Next" at bounding box center [792, 25] width 64 height 30
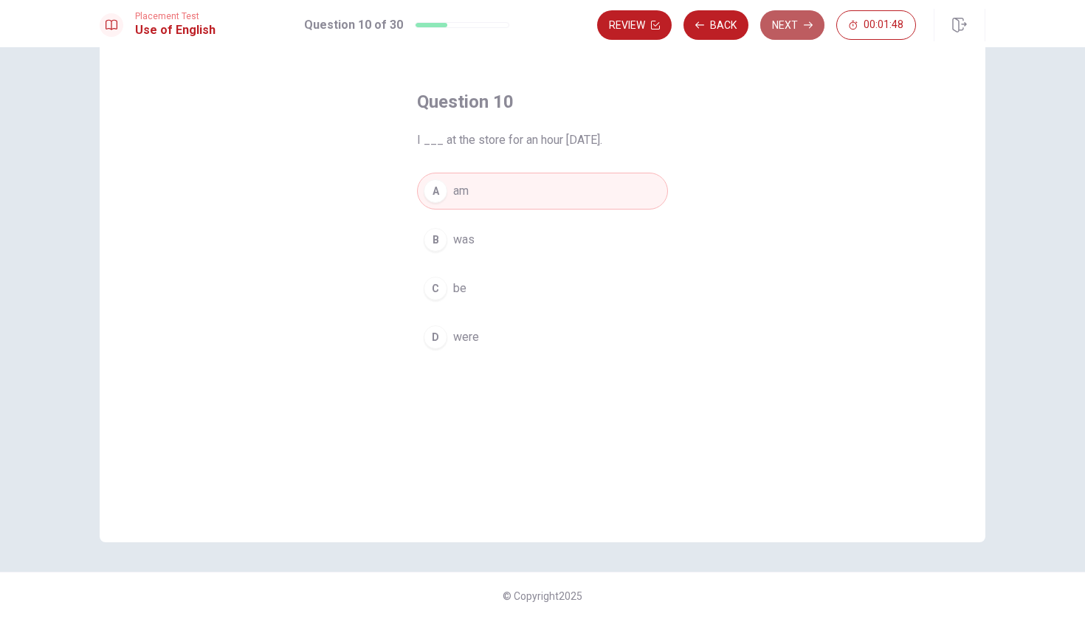
click at [534, 23] on button "Next" at bounding box center [792, 25] width 64 height 30
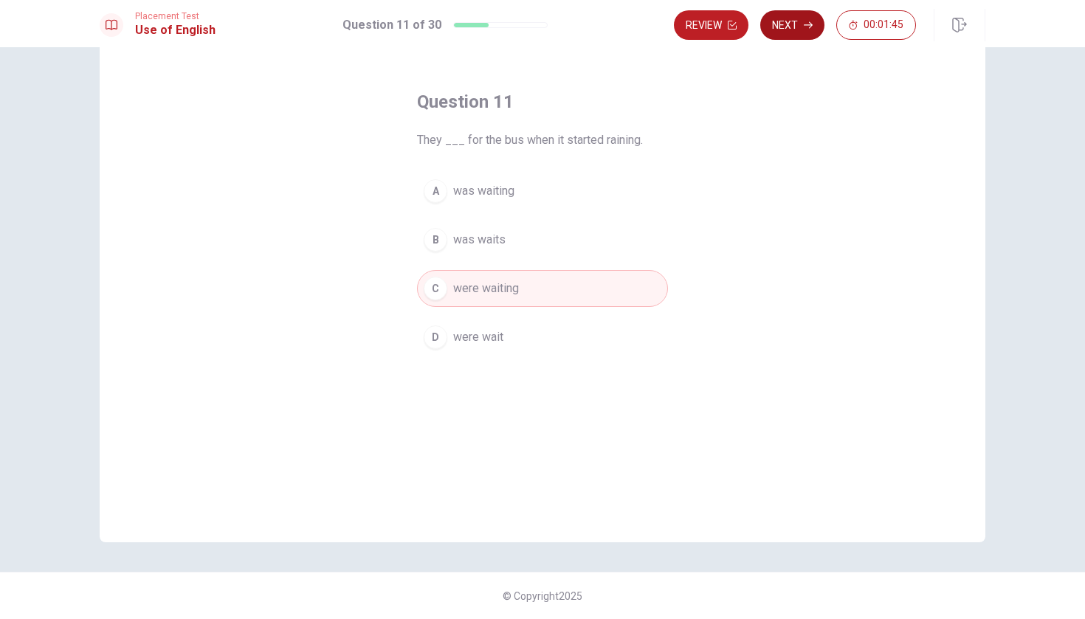
click at [534, 25] on button "Next" at bounding box center [792, 25] width 64 height 30
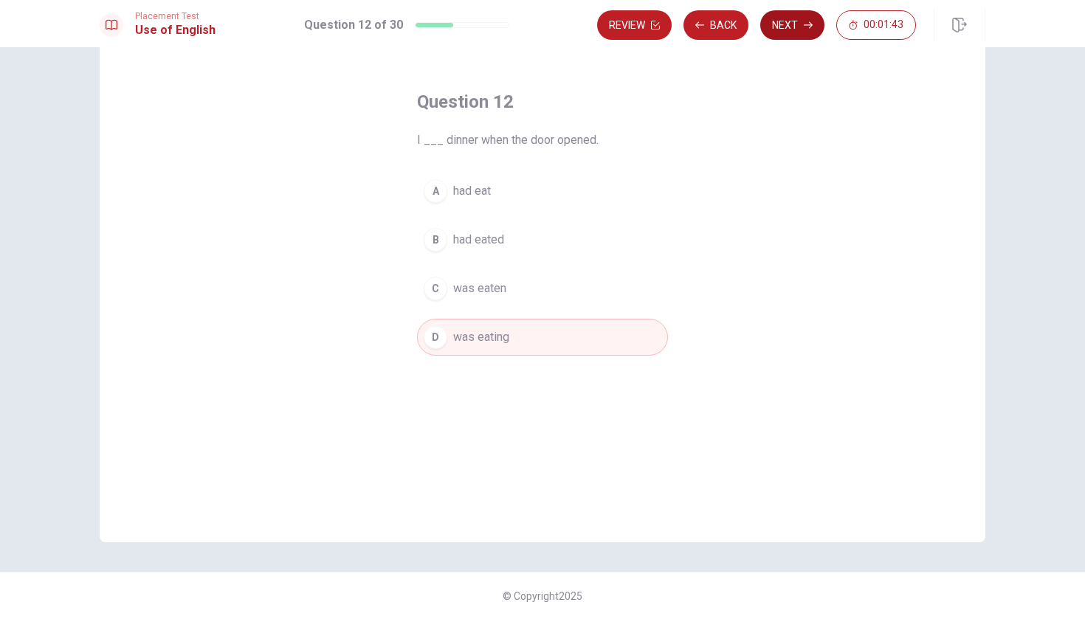
click at [534, 25] on button "Next" at bounding box center [792, 25] width 64 height 30
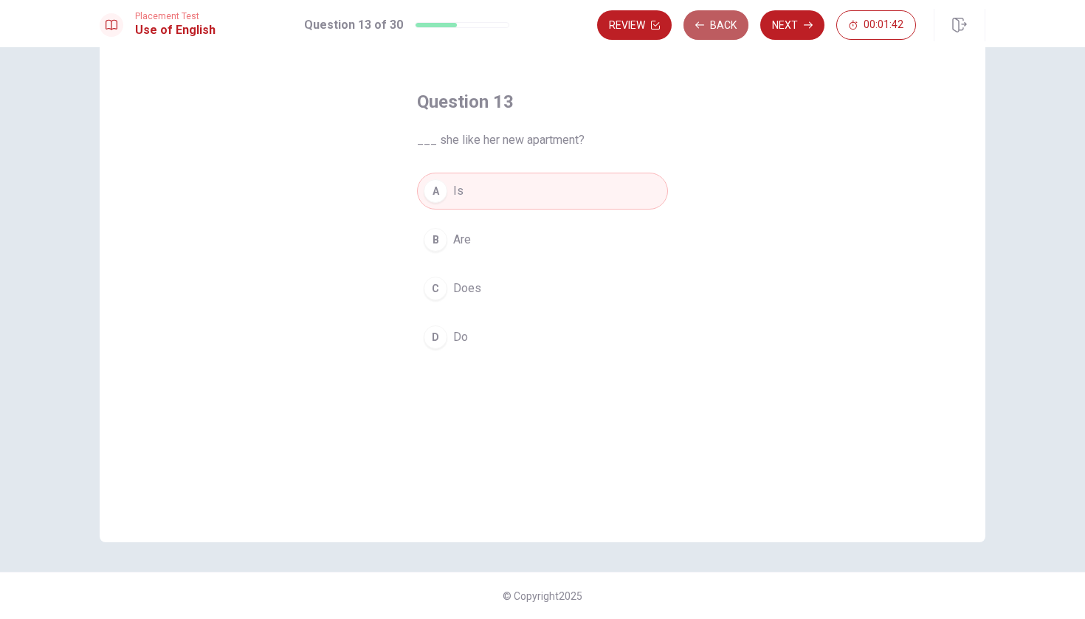
click at [534, 27] on button "Back" at bounding box center [715, 25] width 65 height 30
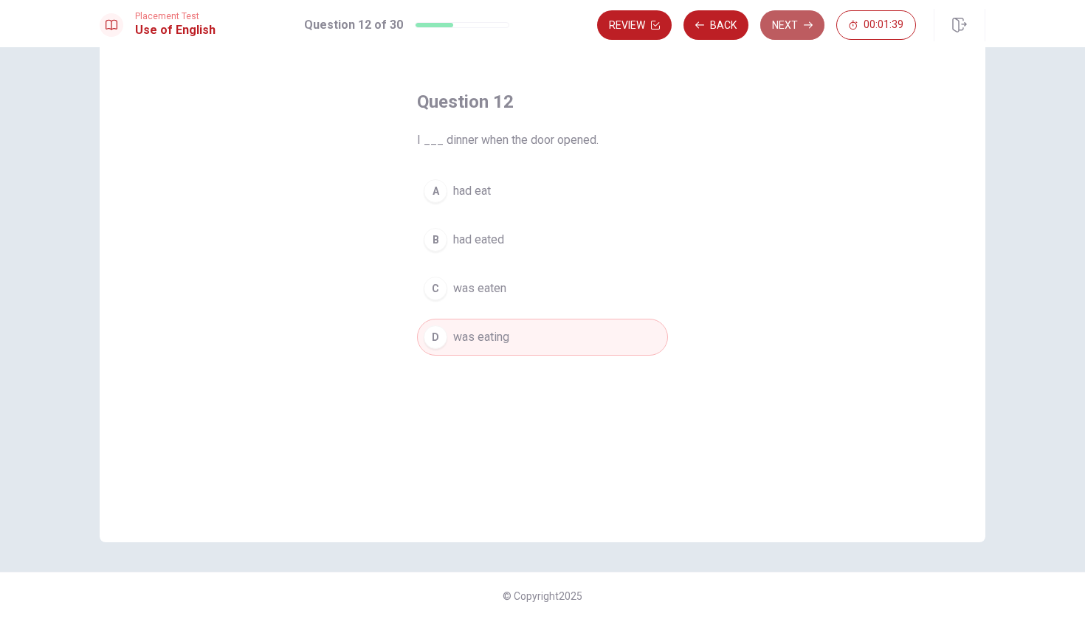
click at [534, 27] on button "Next" at bounding box center [792, 25] width 64 height 30
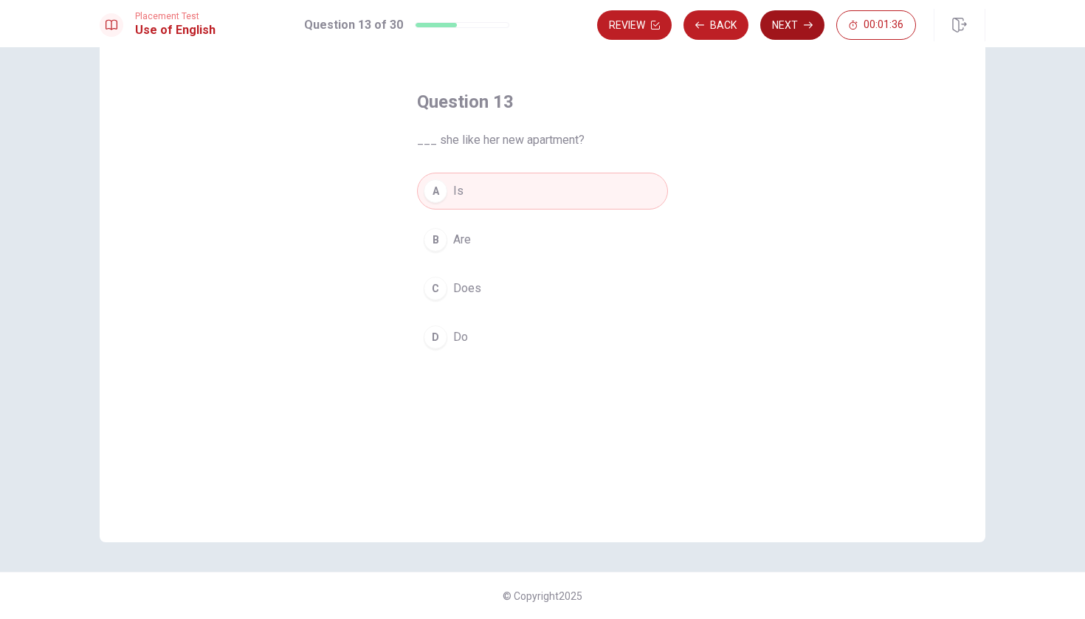
click at [534, 27] on button "Next" at bounding box center [792, 25] width 64 height 30
click at [534, 26] on button "Next" at bounding box center [792, 25] width 64 height 30
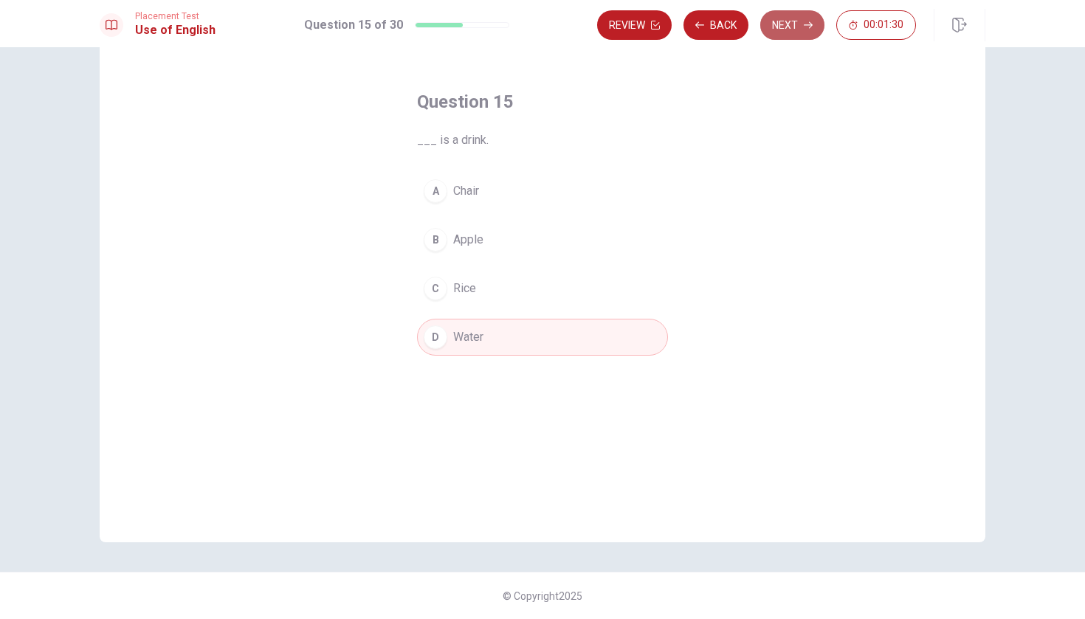
click at [534, 27] on button "Next" at bounding box center [792, 25] width 64 height 30
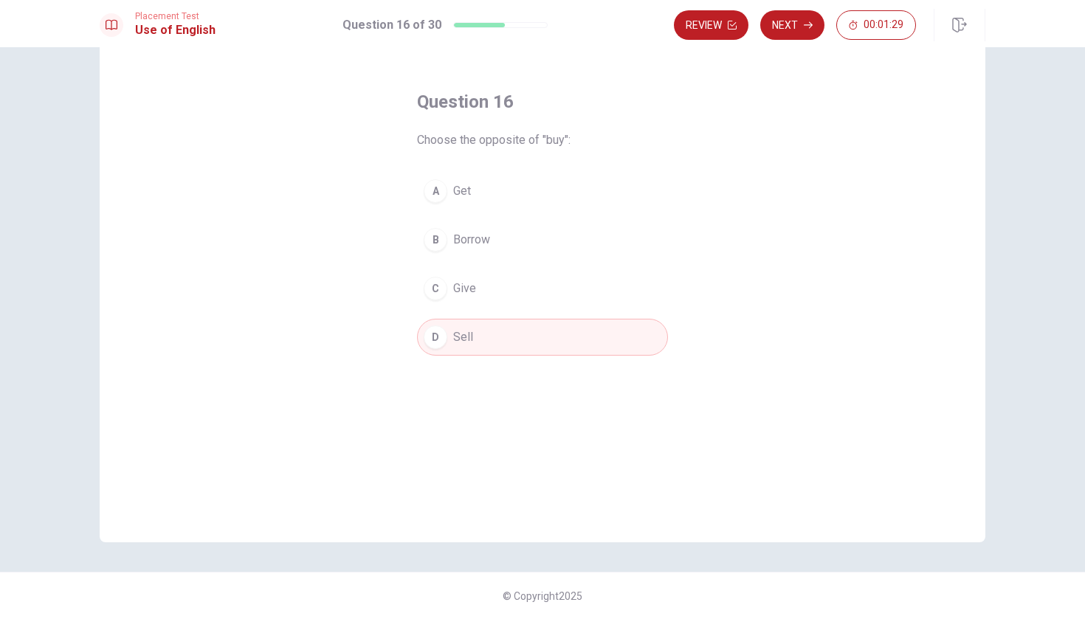
click at [534, 27] on button "Next" at bounding box center [792, 25] width 64 height 30
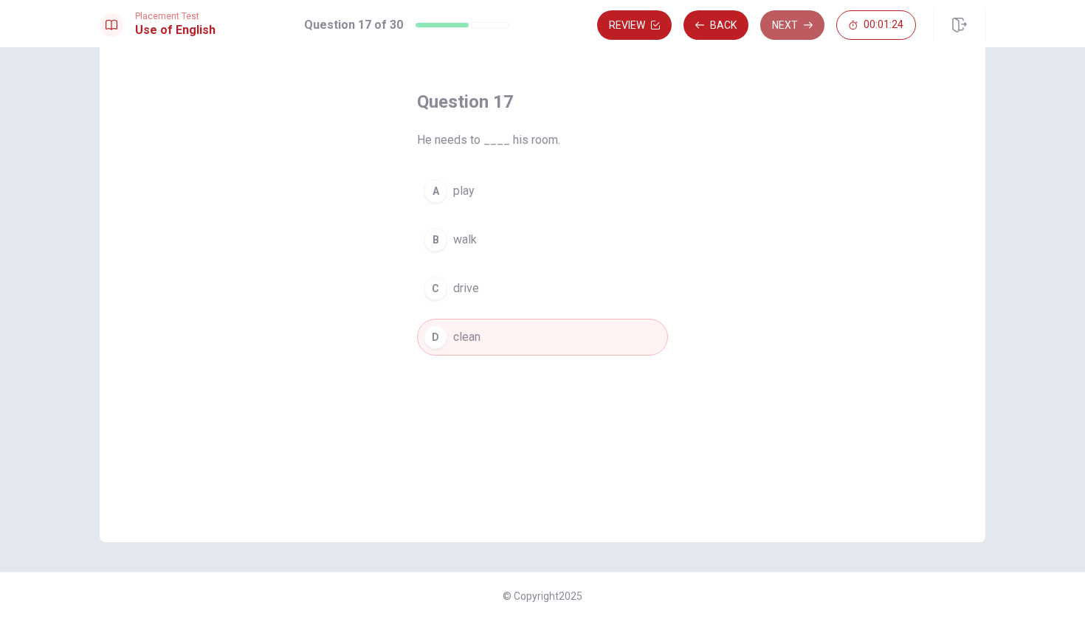
click at [534, 27] on button "Next" at bounding box center [792, 25] width 64 height 30
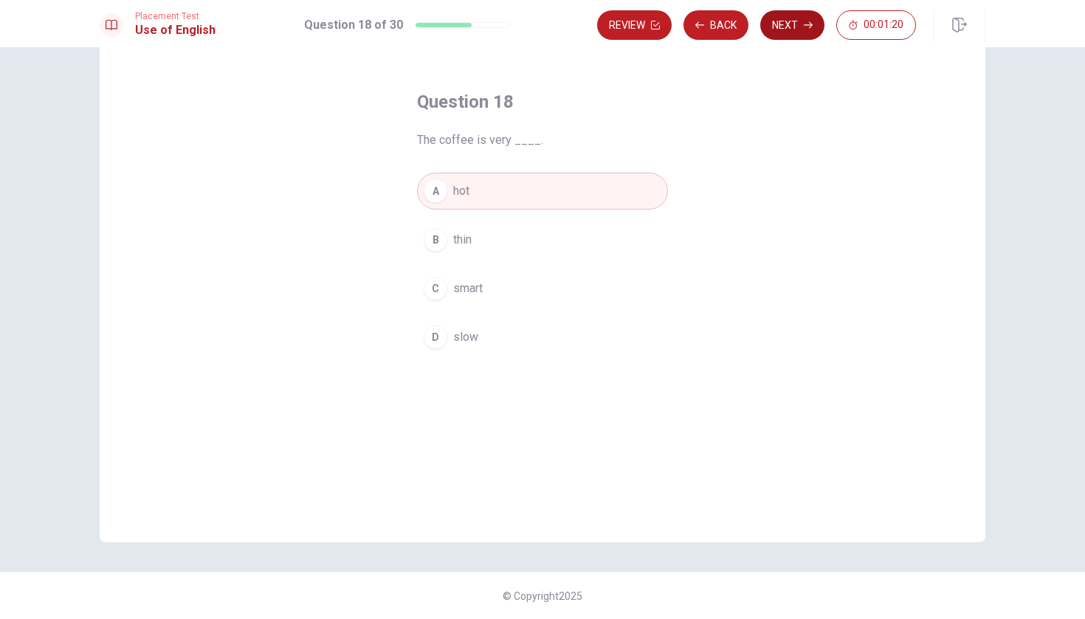
click at [534, 28] on button "Next" at bounding box center [792, 25] width 64 height 30
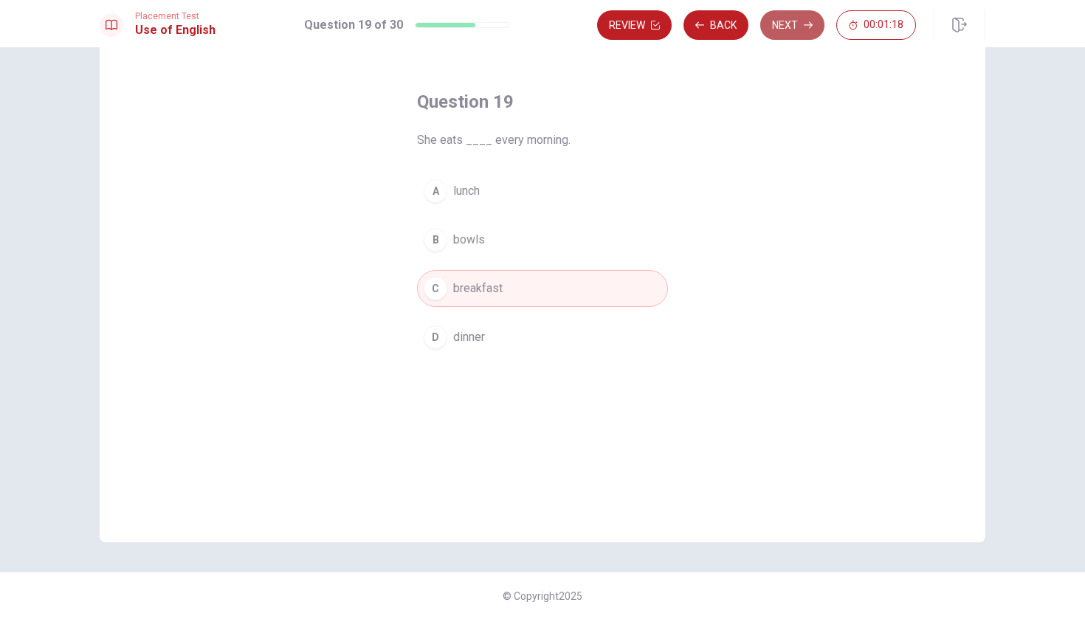
click at [534, 28] on button "Next" at bounding box center [792, 25] width 64 height 30
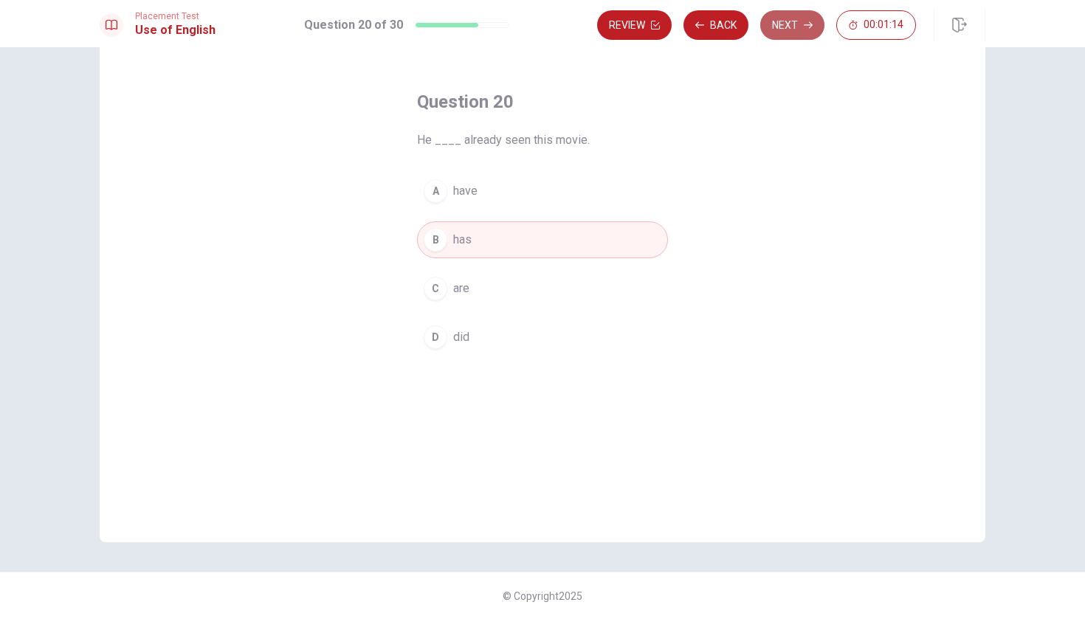
click at [534, 28] on button "Next" at bounding box center [792, 25] width 64 height 30
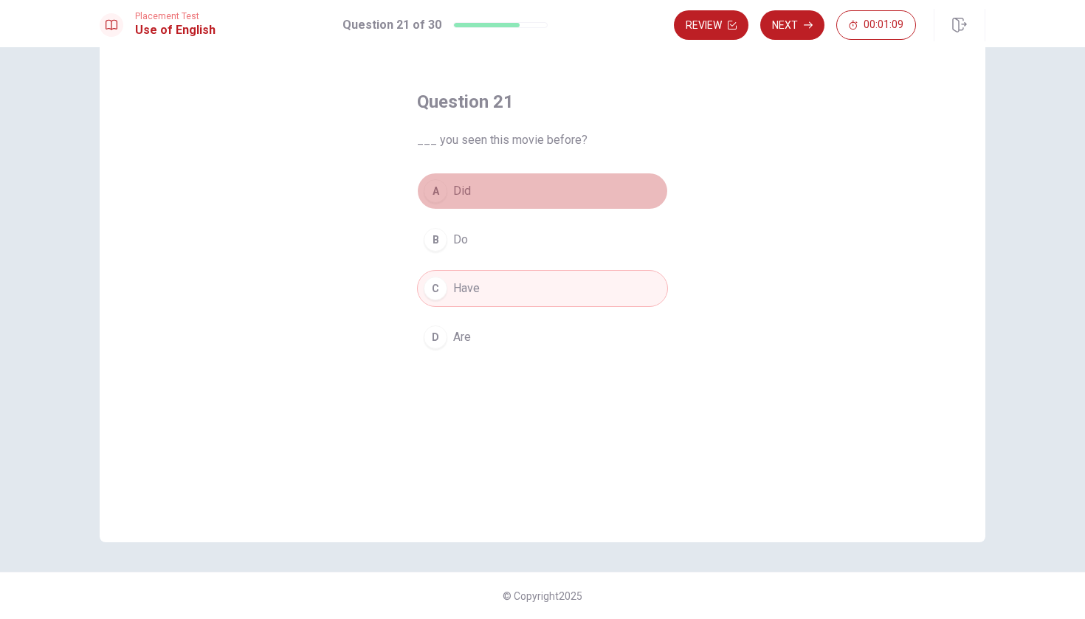
click at [476, 201] on button "A Did" at bounding box center [542, 191] width 251 height 37
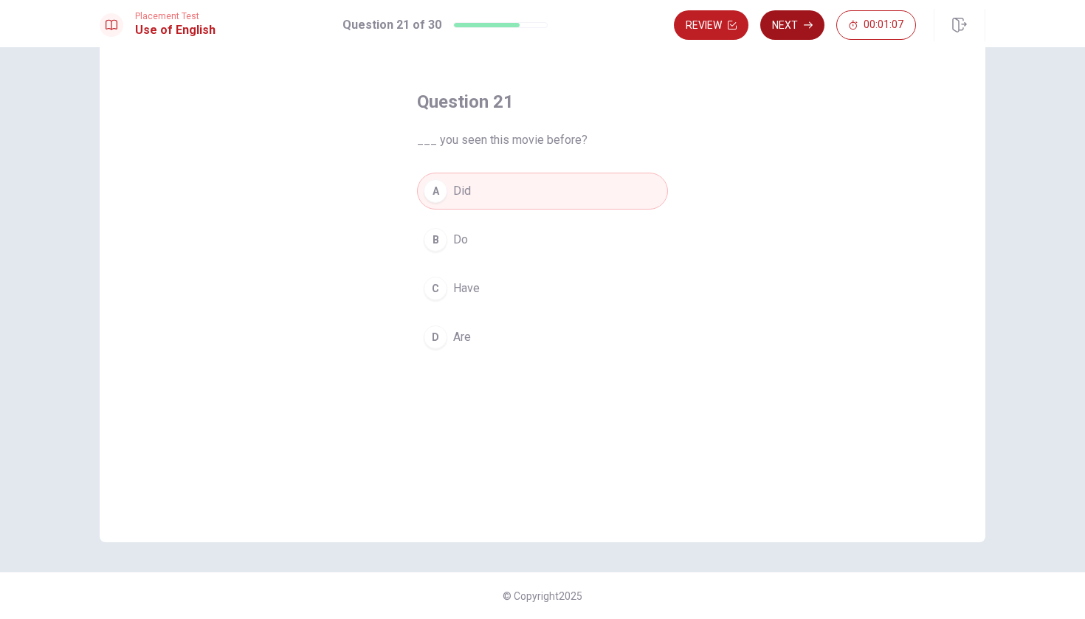
click at [534, 33] on button "Next" at bounding box center [792, 25] width 64 height 30
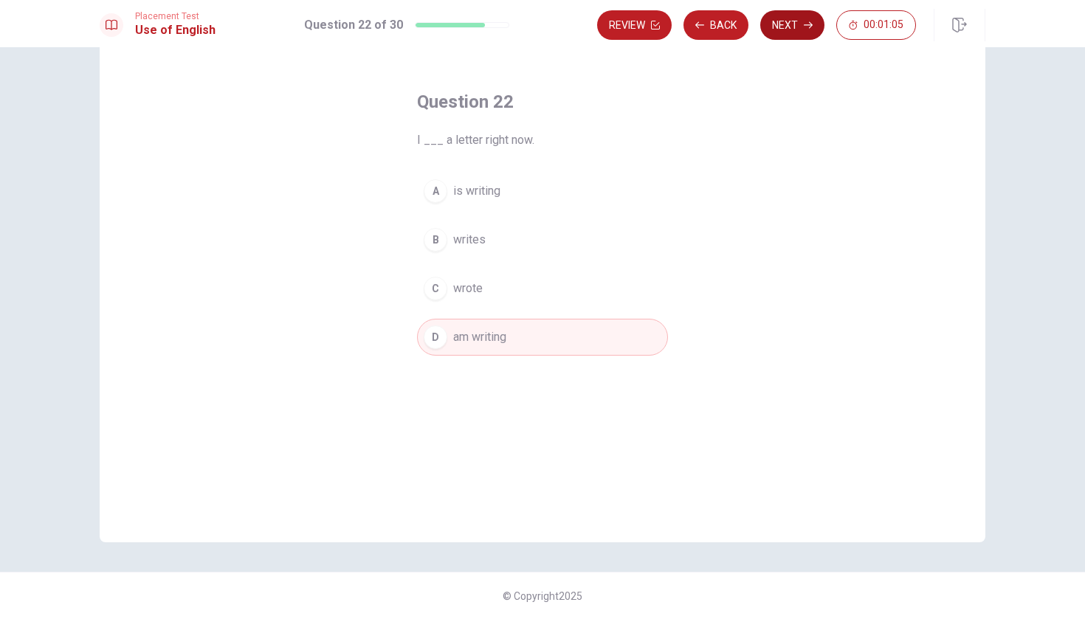
click at [534, 31] on button "Next" at bounding box center [792, 25] width 64 height 30
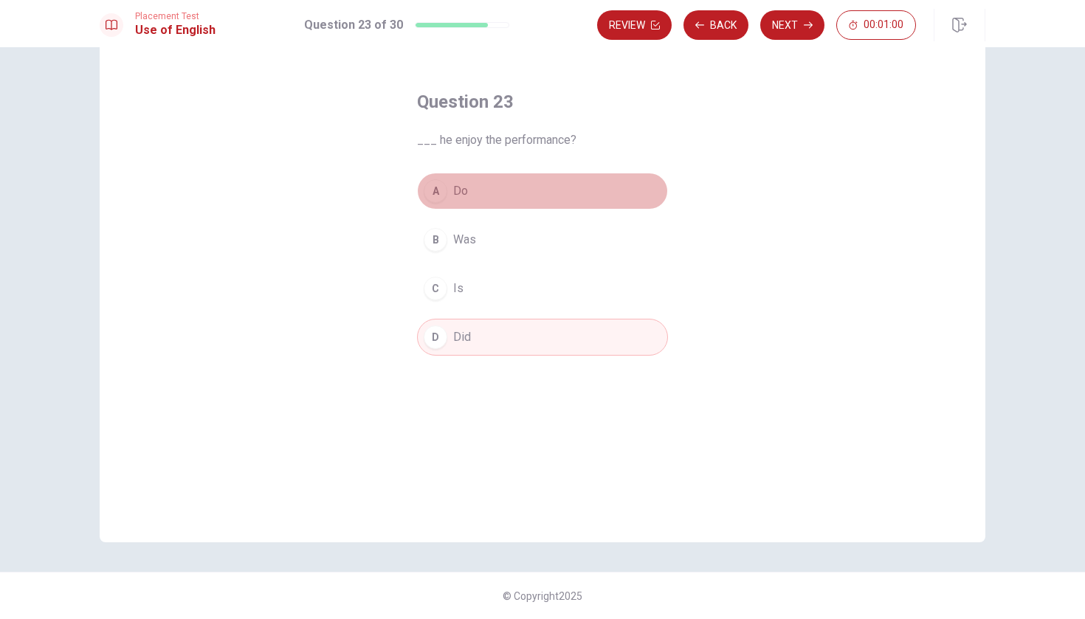
click at [493, 193] on button "A Do" at bounding box center [542, 191] width 251 height 37
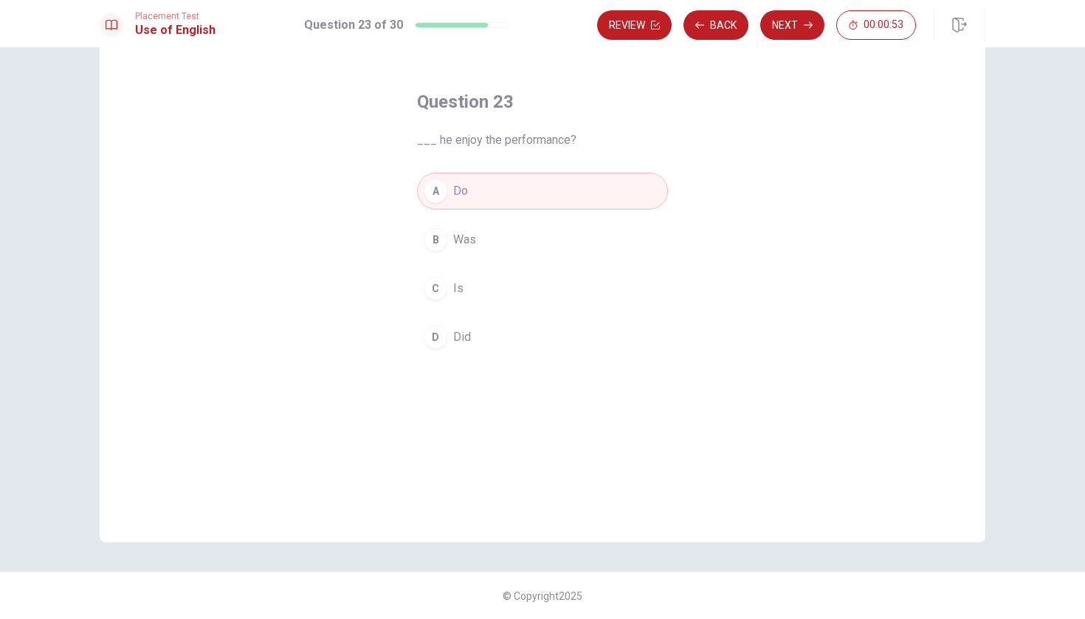
click at [521, 348] on button "D Did" at bounding box center [542, 337] width 251 height 37
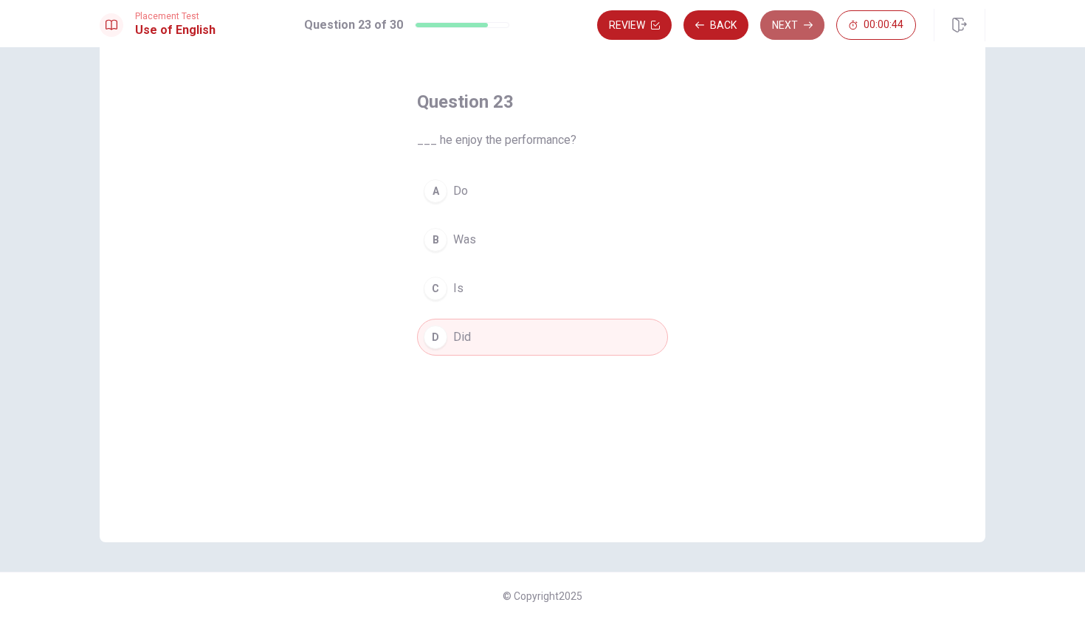
click at [534, 27] on button "Next" at bounding box center [792, 25] width 64 height 30
click at [534, 28] on button "Next" at bounding box center [792, 25] width 64 height 30
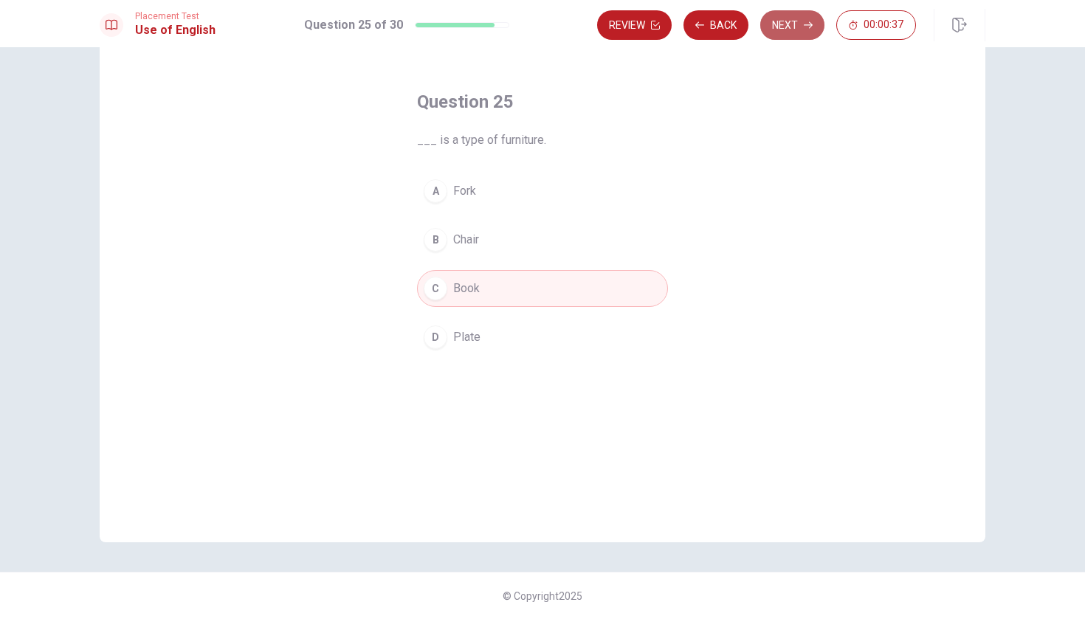
click at [534, 28] on button "Next" at bounding box center [792, 25] width 64 height 30
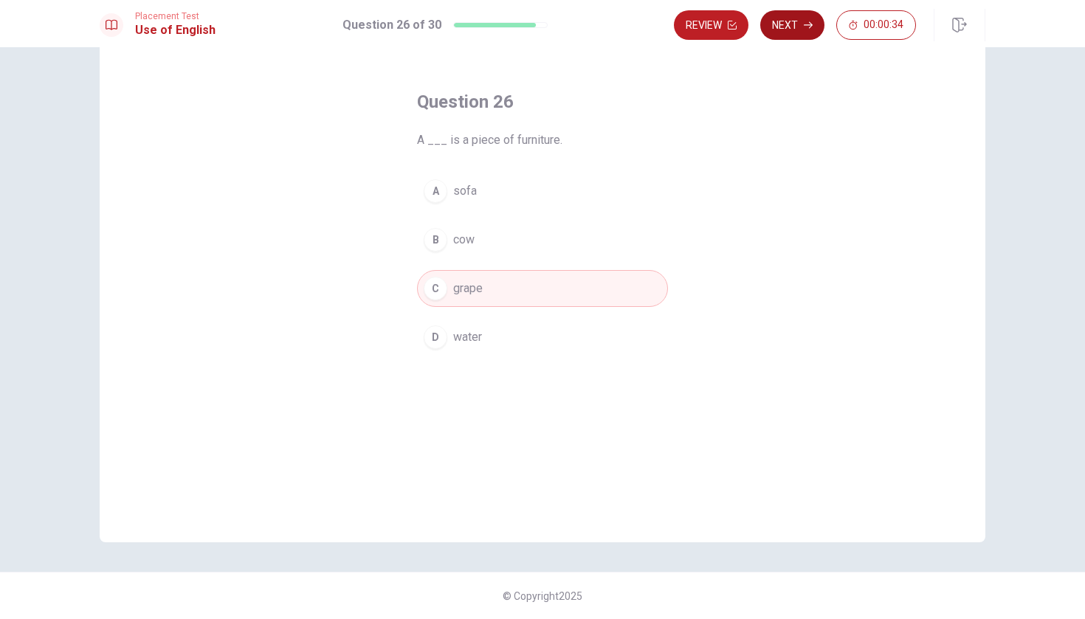
click at [534, 29] on button "Next" at bounding box center [792, 25] width 64 height 30
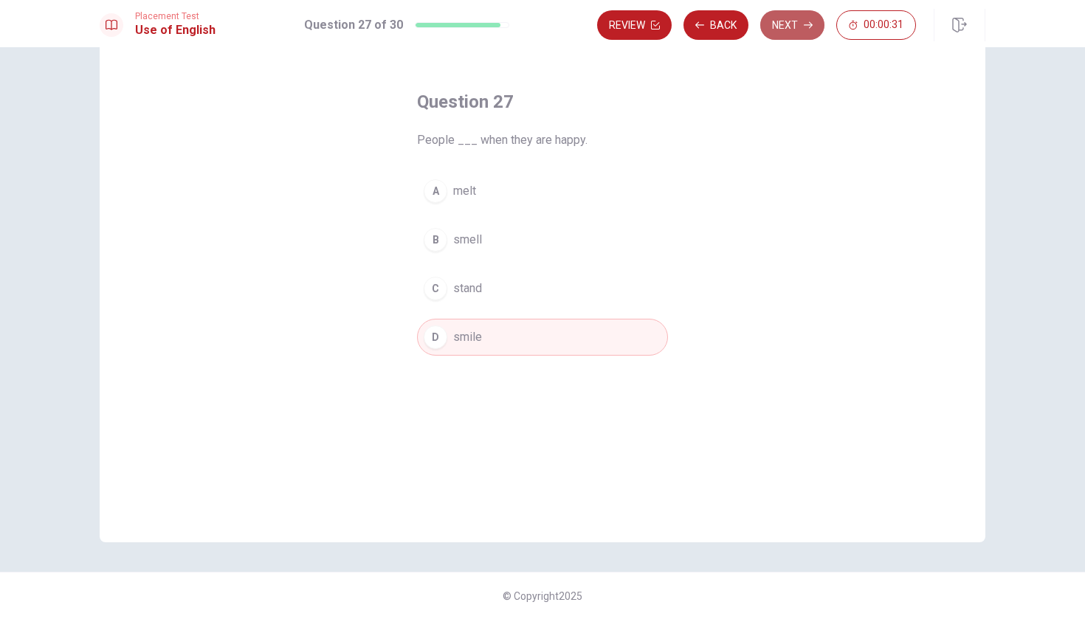
click at [534, 29] on button "Next" at bounding box center [792, 25] width 64 height 30
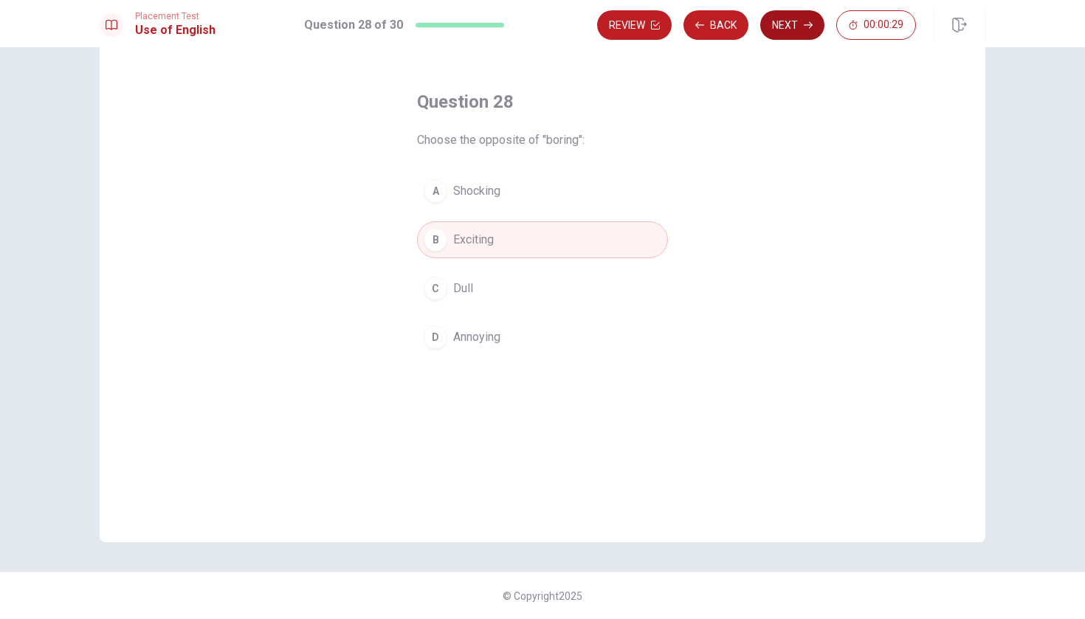
click at [534, 29] on button "Next" at bounding box center [792, 25] width 64 height 30
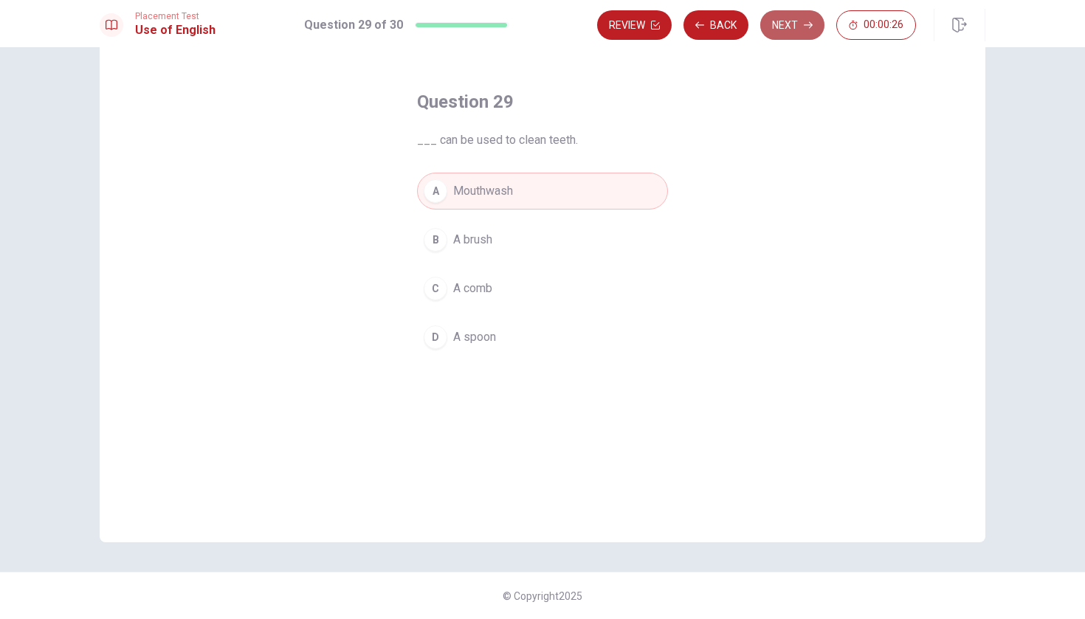
click at [534, 29] on button "Next" at bounding box center [792, 25] width 64 height 30
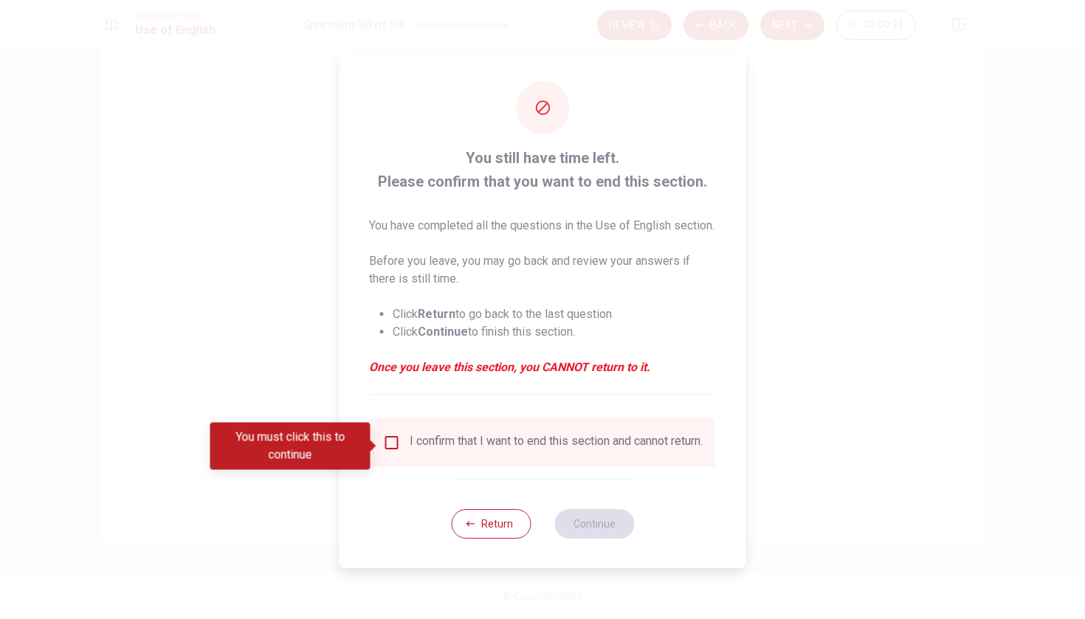
click at [453, 448] on div "I confirm that I want to end this section and cannot return." at bounding box center [555, 443] width 293 height 18
click at [398, 444] on input "You must click this to continue" at bounding box center [392, 443] width 18 height 18
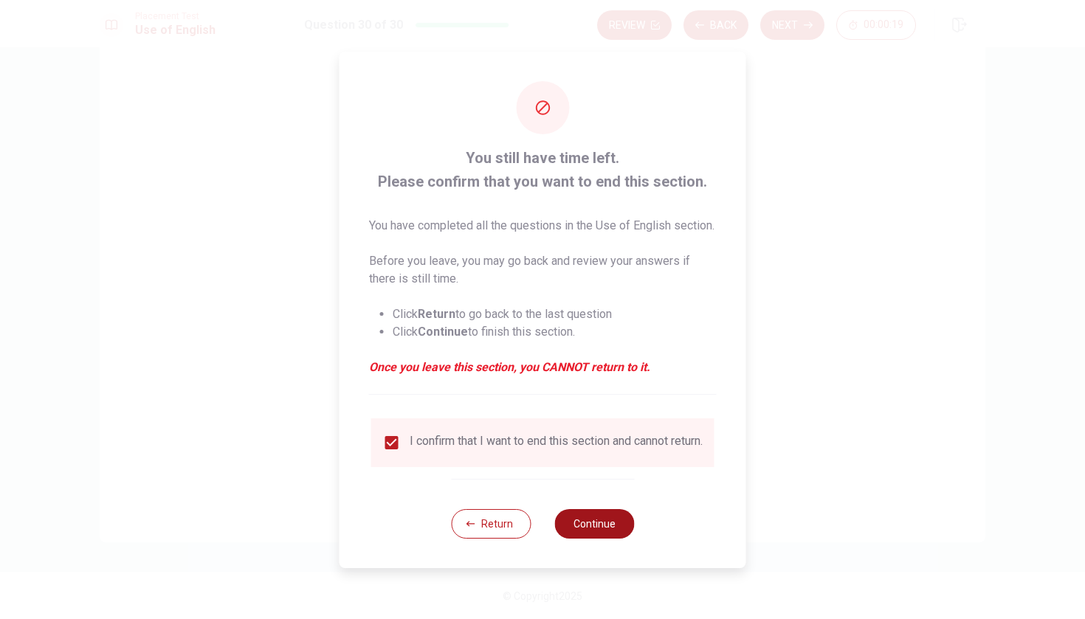
click at [534, 539] on button "Continue" at bounding box center [594, 524] width 80 height 30
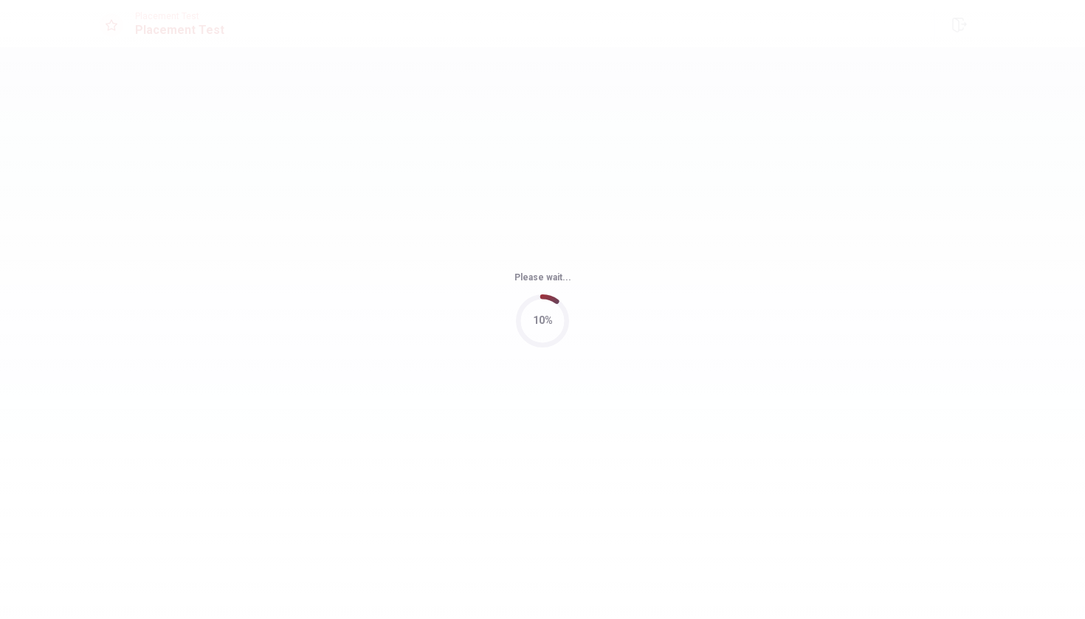
scroll to position [0, 0]
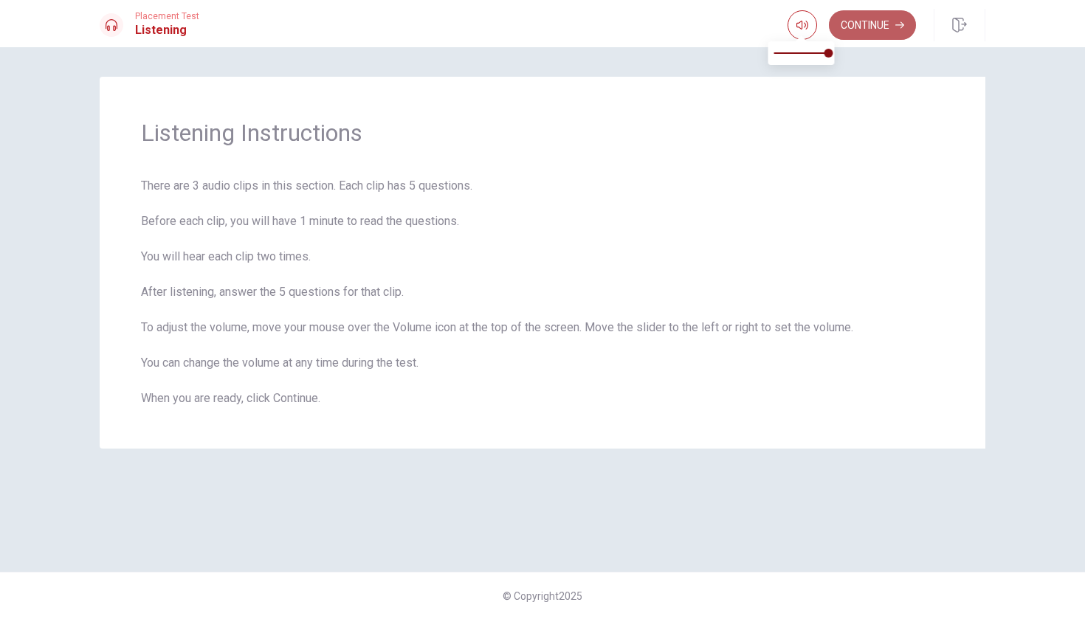
click at [534, 33] on button "Continue" at bounding box center [872, 25] width 87 height 30
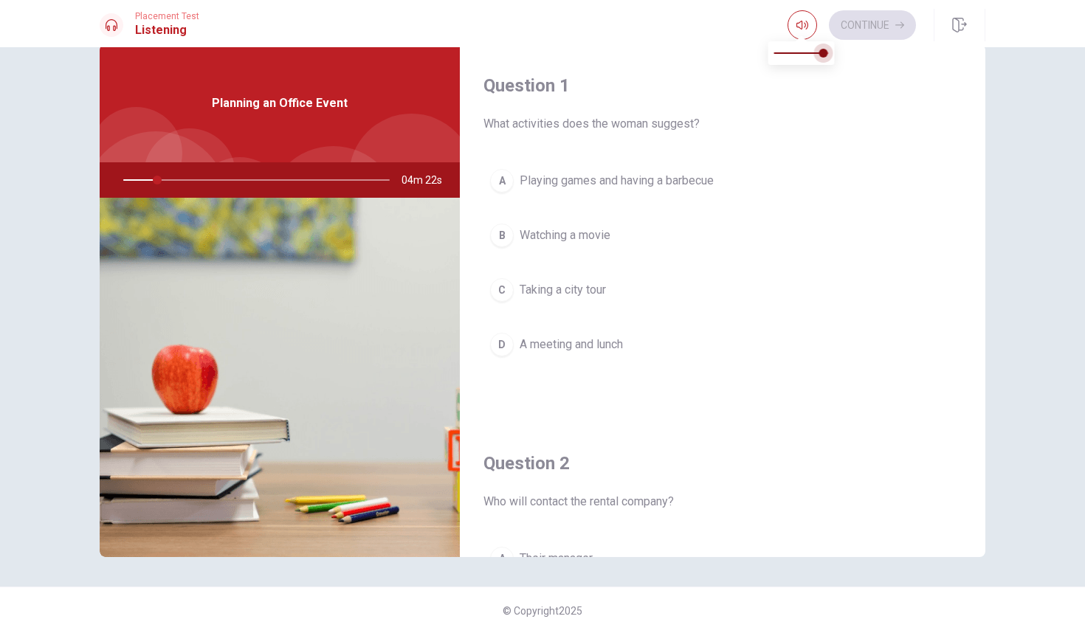
type input "13"
type input "0.9"
type input "13"
type input "0.8"
drag, startPoint x: 824, startPoint y: 53, endPoint x: 816, endPoint y: 53, distance: 8.1
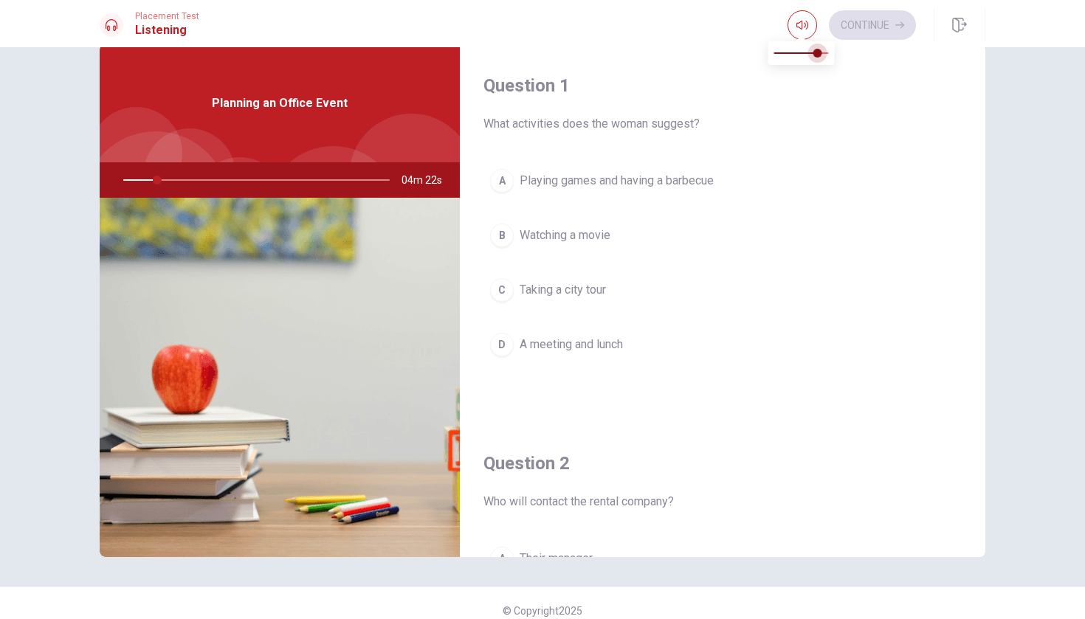
click at [534, 53] on span at bounding box center [817, 53] width 9 height 9
type input "14"
type input "0.7"
click at [534, 54] on span at bounding box center [811, 53] width 9 height 9
click at [534, 187] on span "Playing games and having a barbecue" at bounding box center [616, 181] width 194 height 18
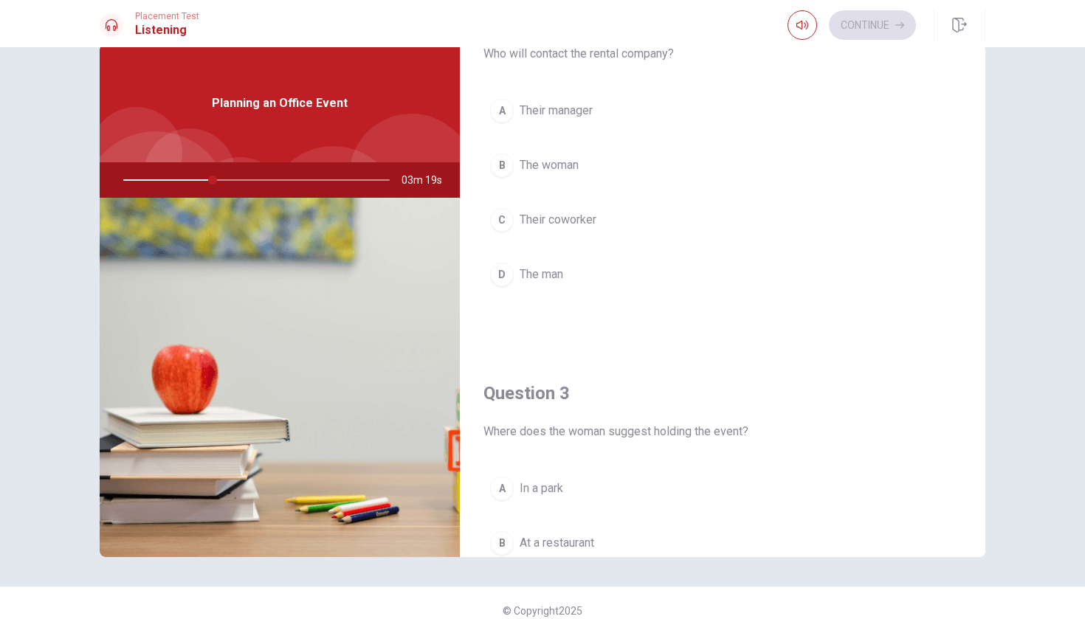
scroll to position [447, 0]
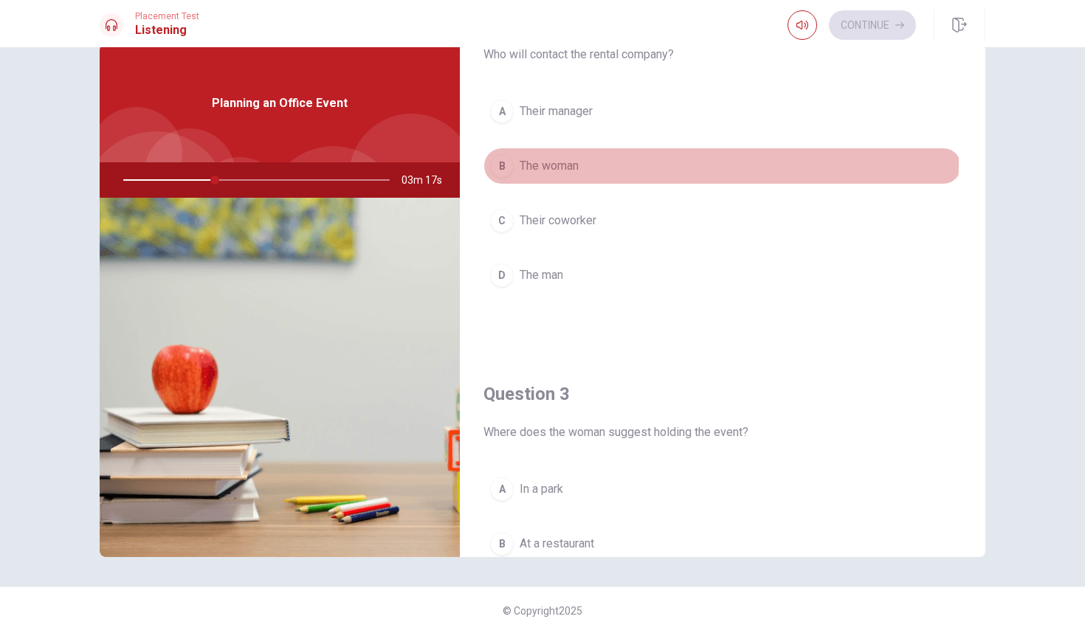
click at [534, 161] on span "The woman" at bounding box center [548, 166] width 59 height 18
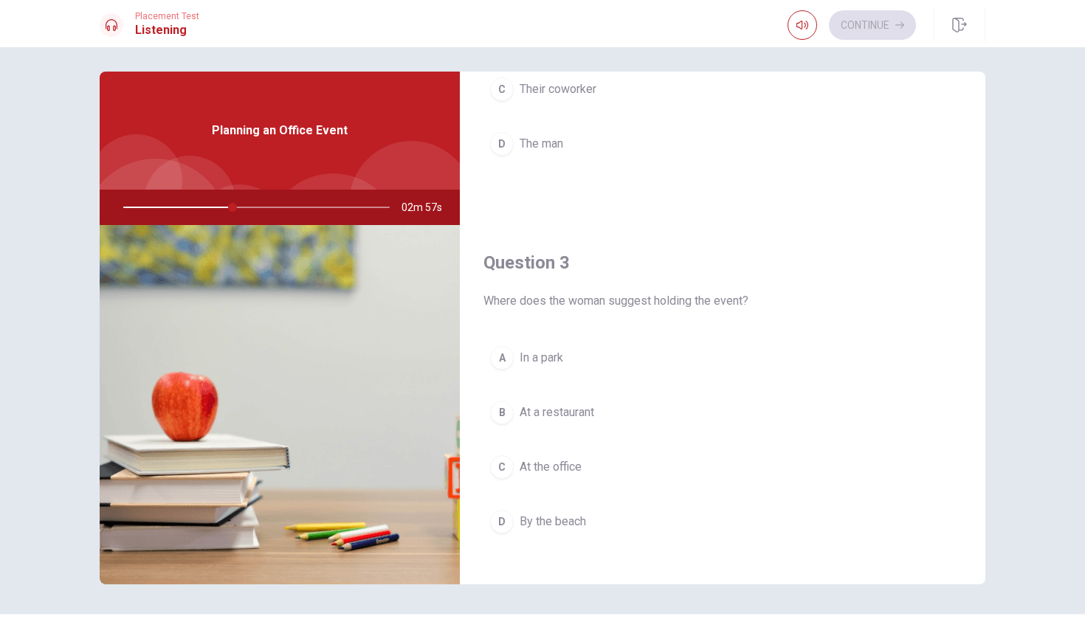
scroll to position [607, 0]
click at [534, 354] on span "In a park" at bounding box center [541, 357] width 44 height 18
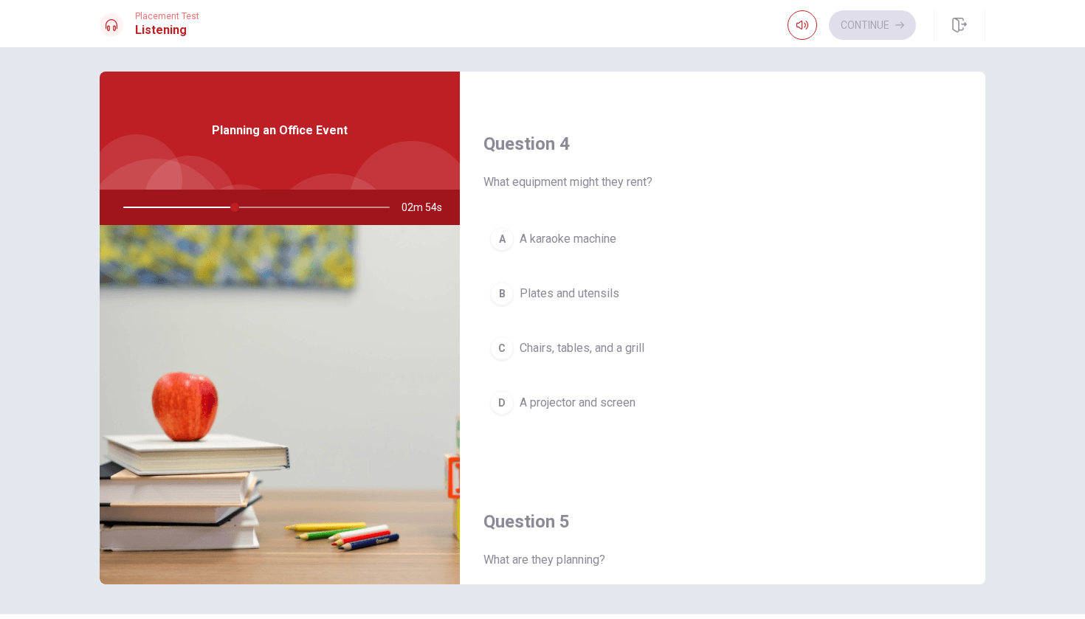
scroll to position [1122, 0]
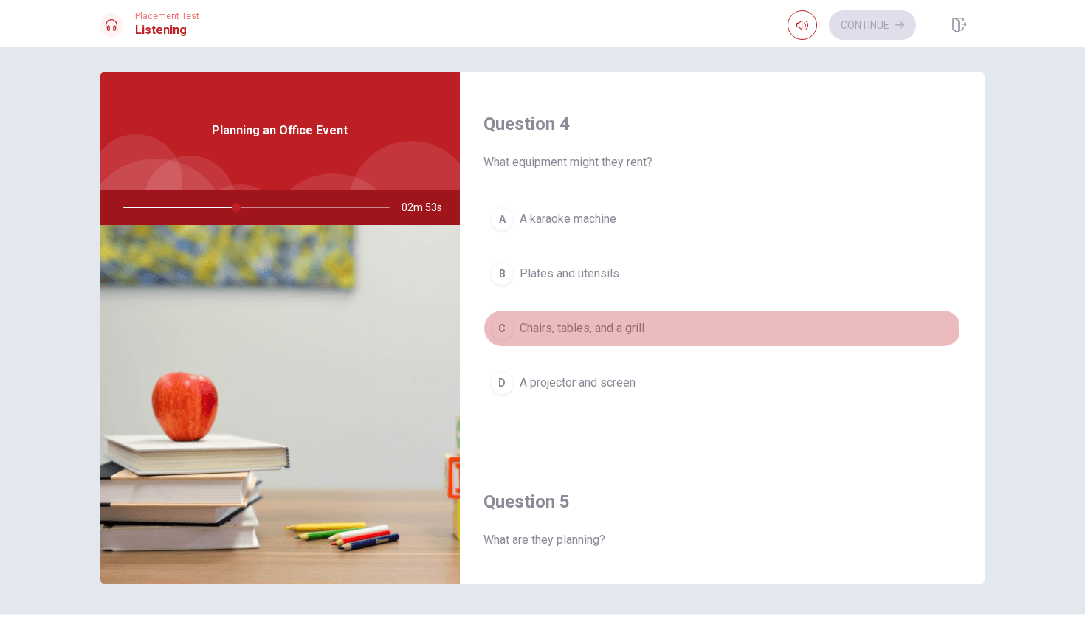
click at [534, 332] on span "Chairs, tables, and a grill" at bounding box center [581, 328] width 125 height 18
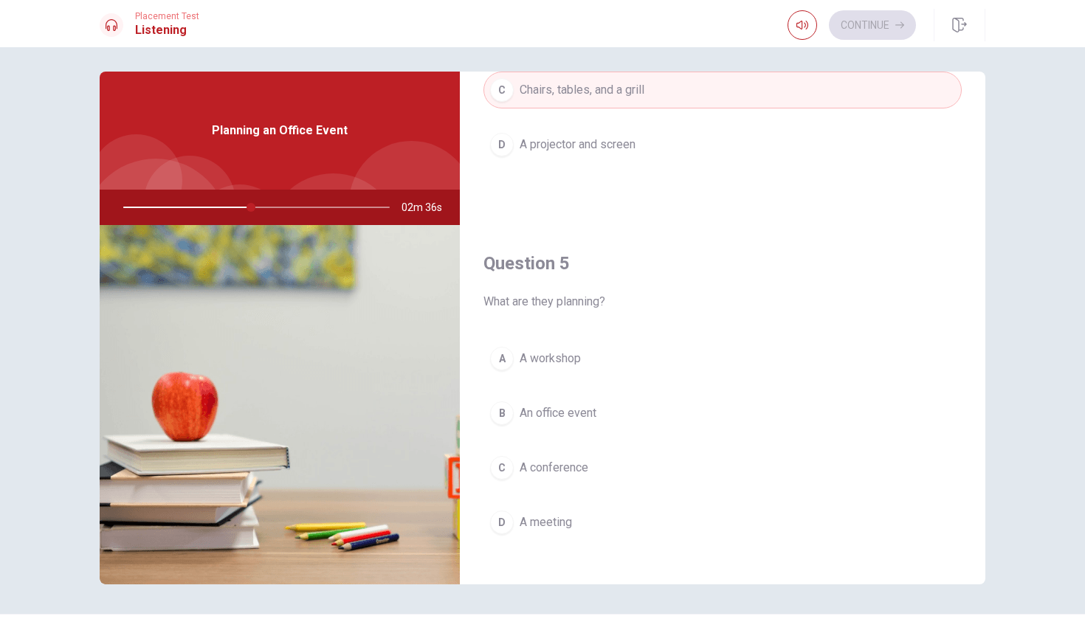
scroll to position [1359, 0]
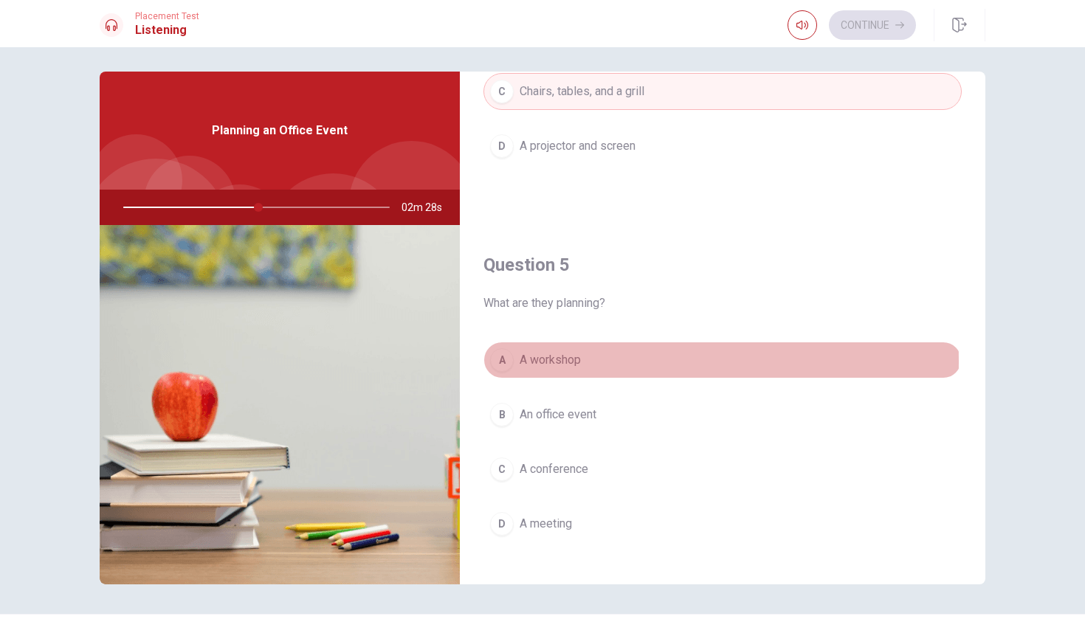
click at [534, 362] on span "A workshop" at bounding box center [549, 360] width 61 height 18
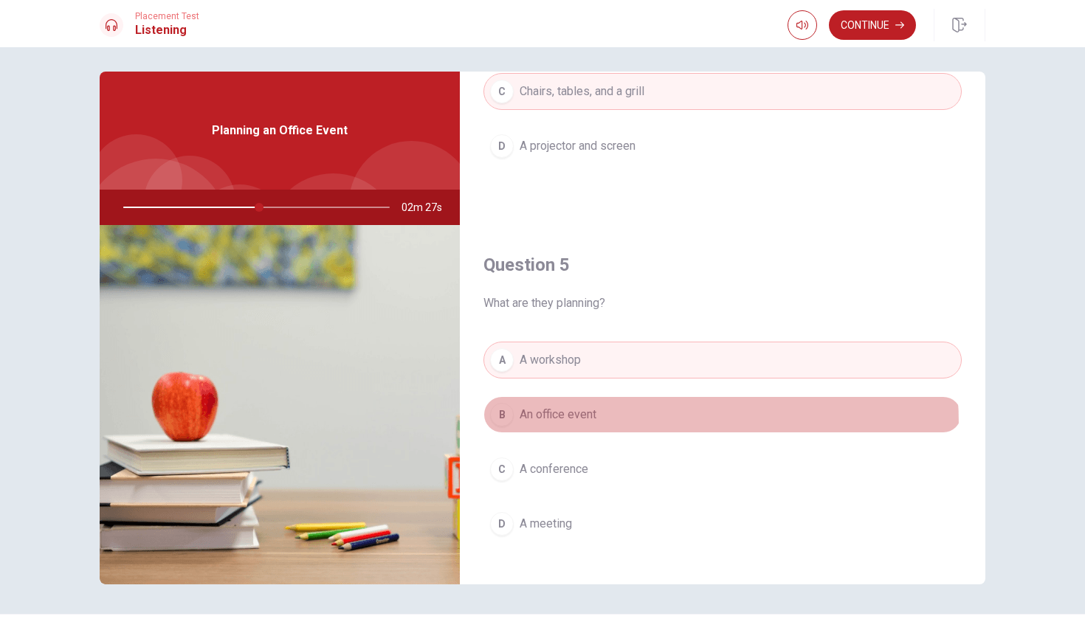
click at [534, 425] on button "B An office event" at bounding box center [722, 414] width 478 height 37
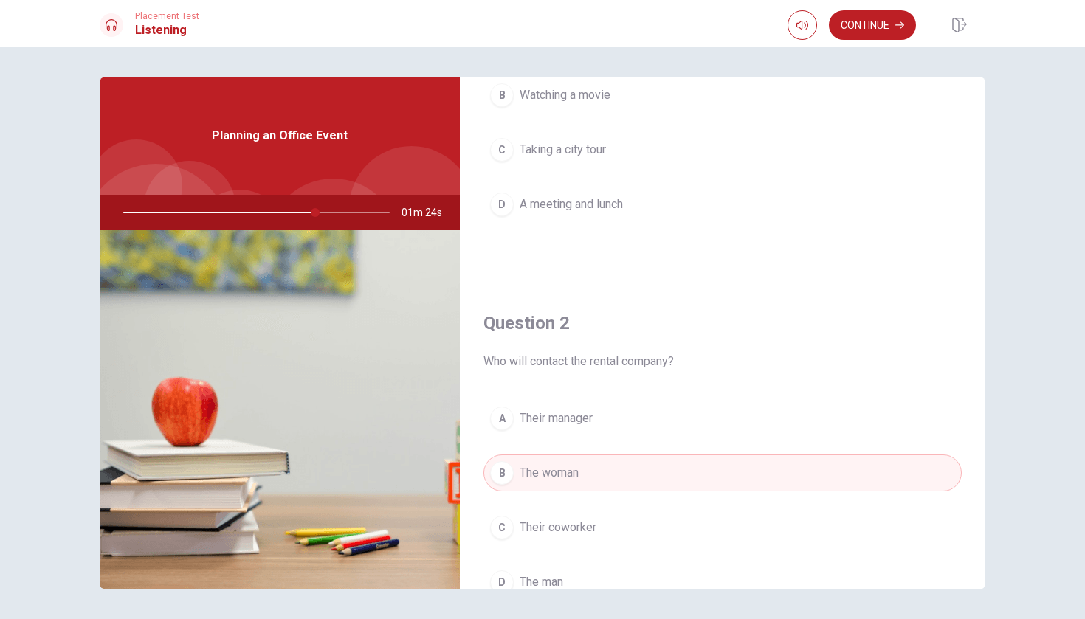
scroll to position [227, 0]
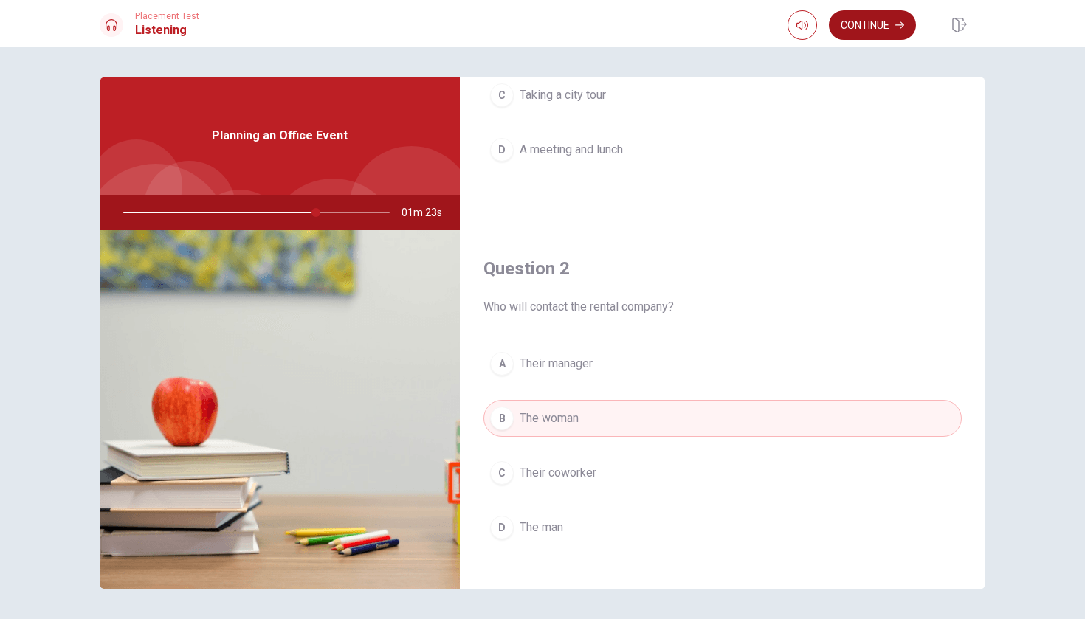
click at [534, 31] on button "Continue" at bounding box center [872, 25] width 87 height 30
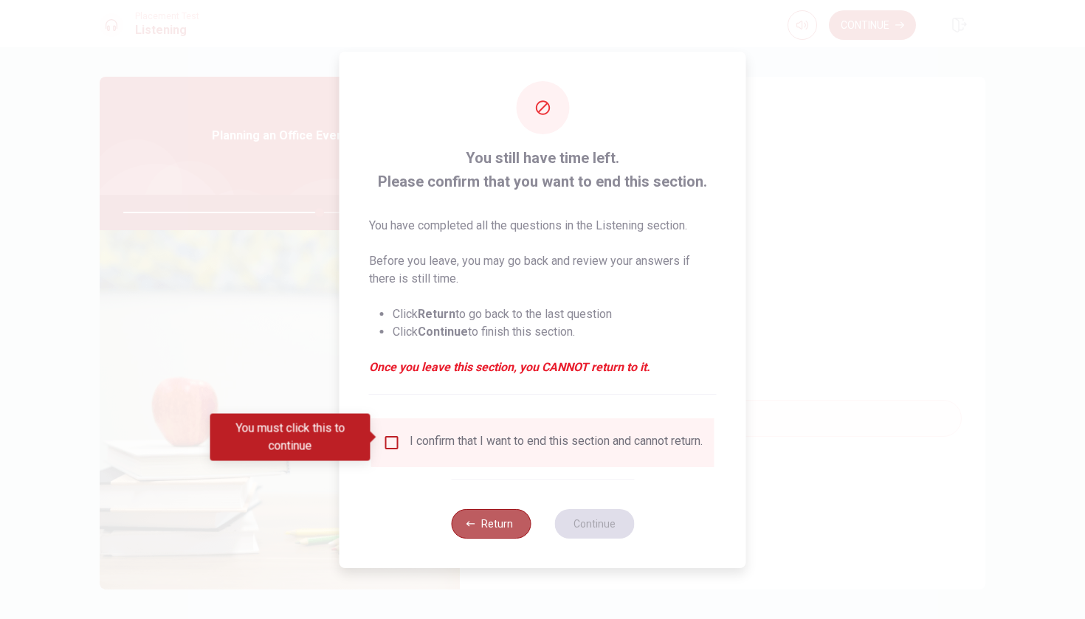
click at [494, 525] on button "Return" at bounding box center [491, 524] width 80 height 30
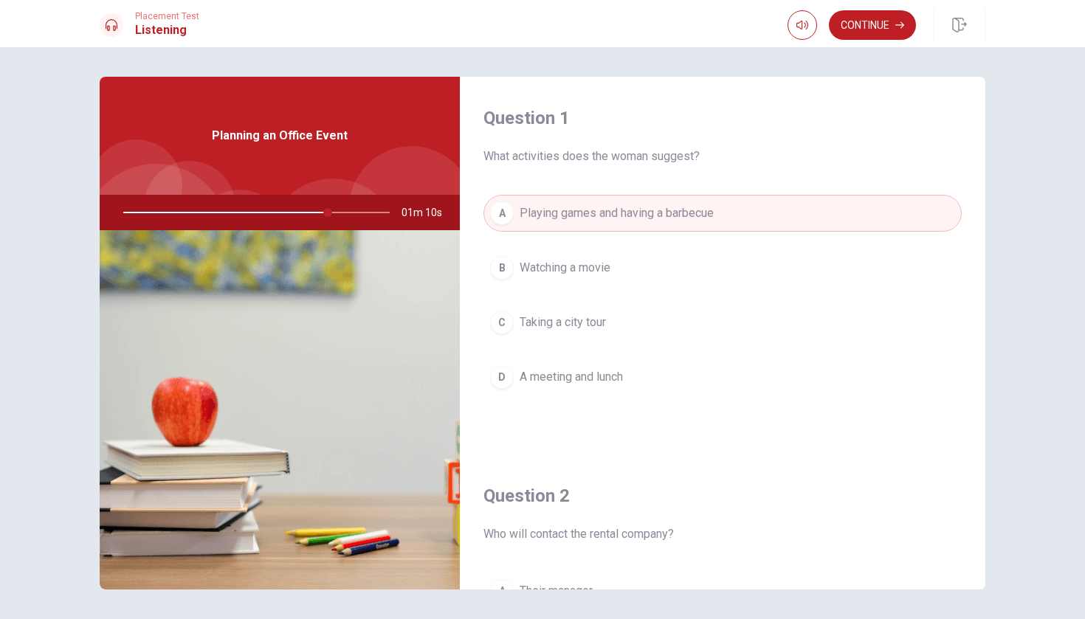
scroll to position [0, 0]
click at [534, 17] on button "Continue" at bounding box center [872, 25] width 87 height 30
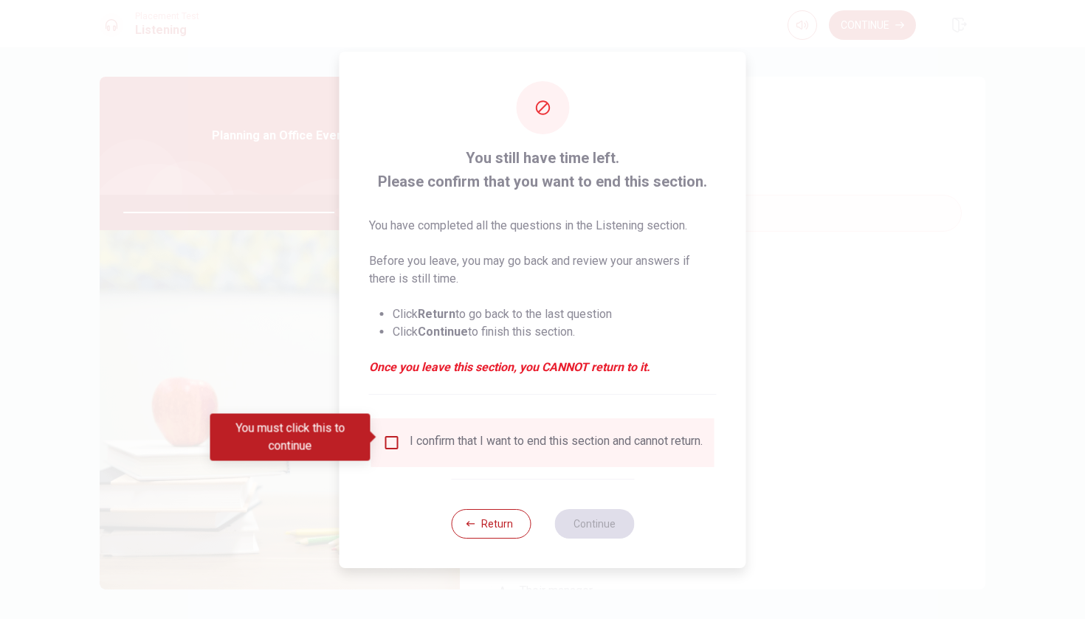
click at [385, 443] on input "You must click this to continue" at bounding box center [392, 443] width 18 height 18
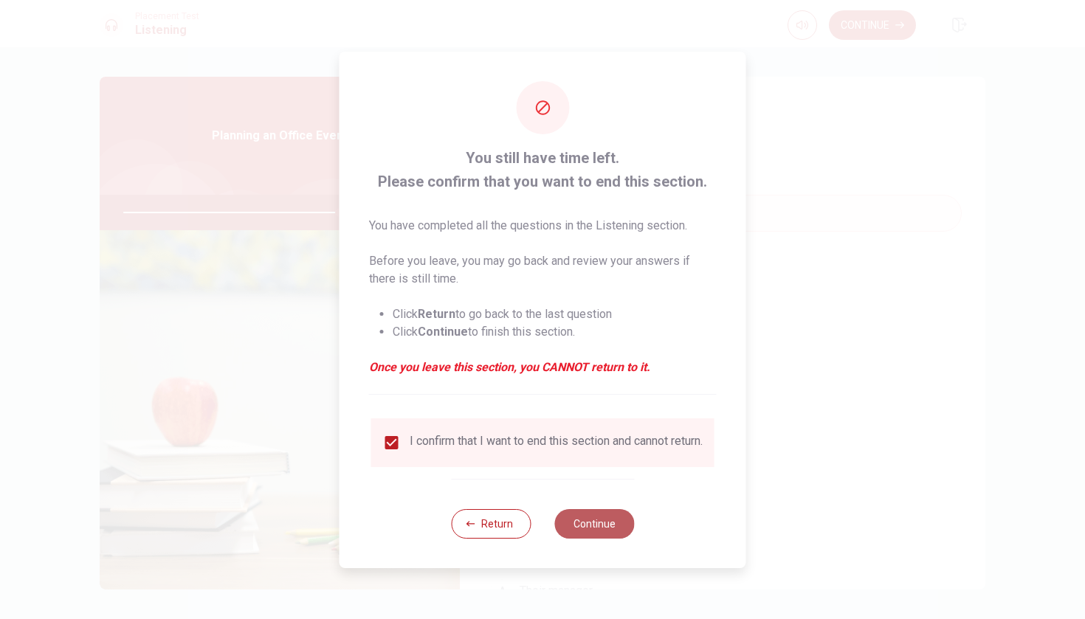
click at [534, 530] on button "Continue" at bounding box center [594, 524] width 80 height 30
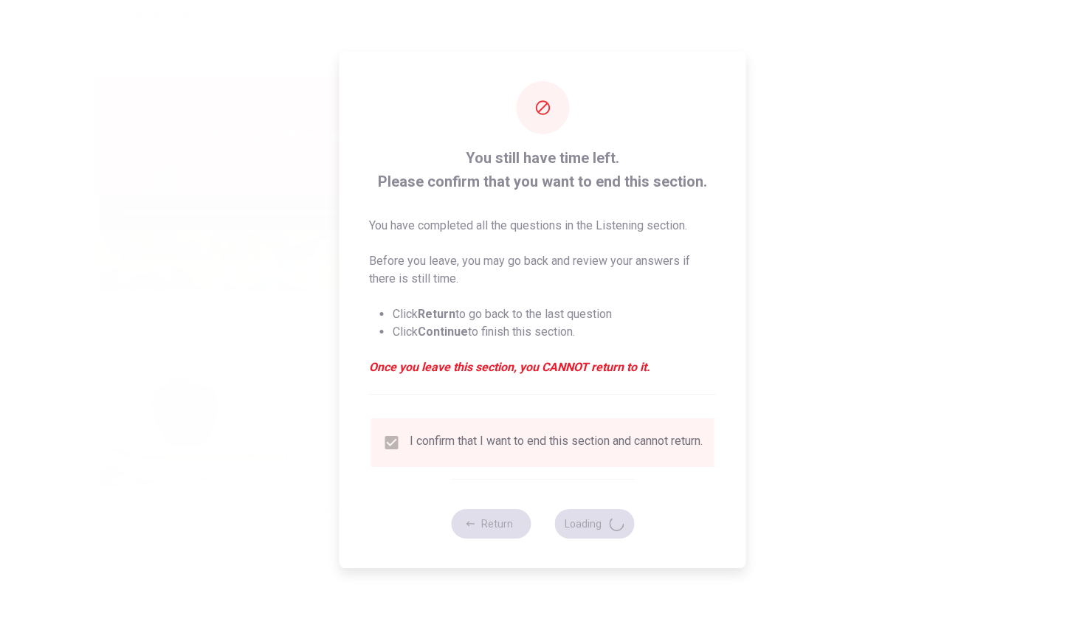
type input "82"
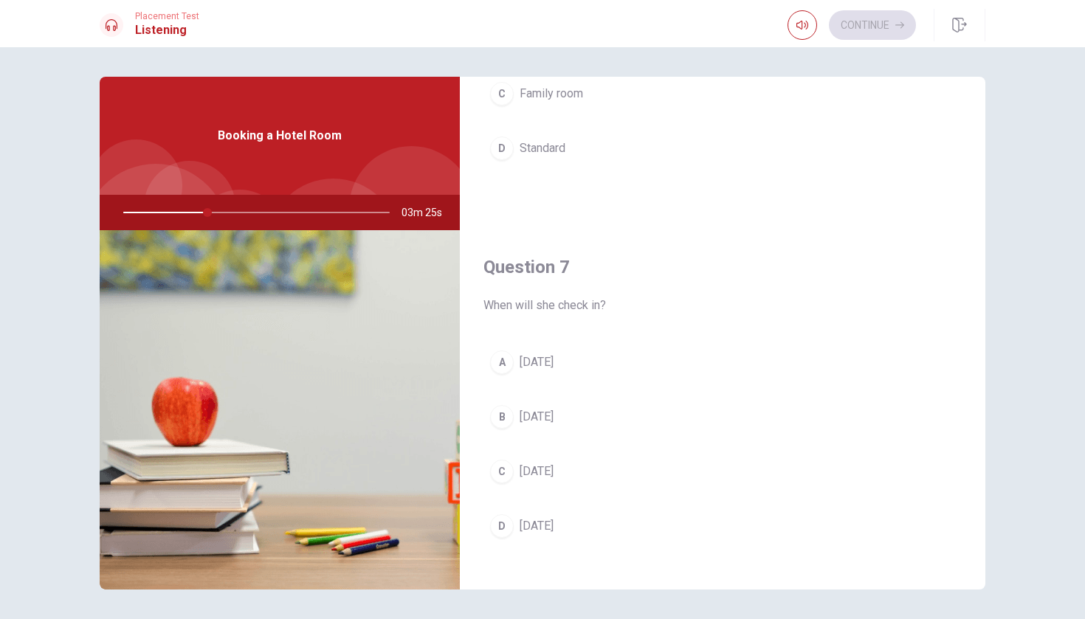
scroll to position [236, 0]
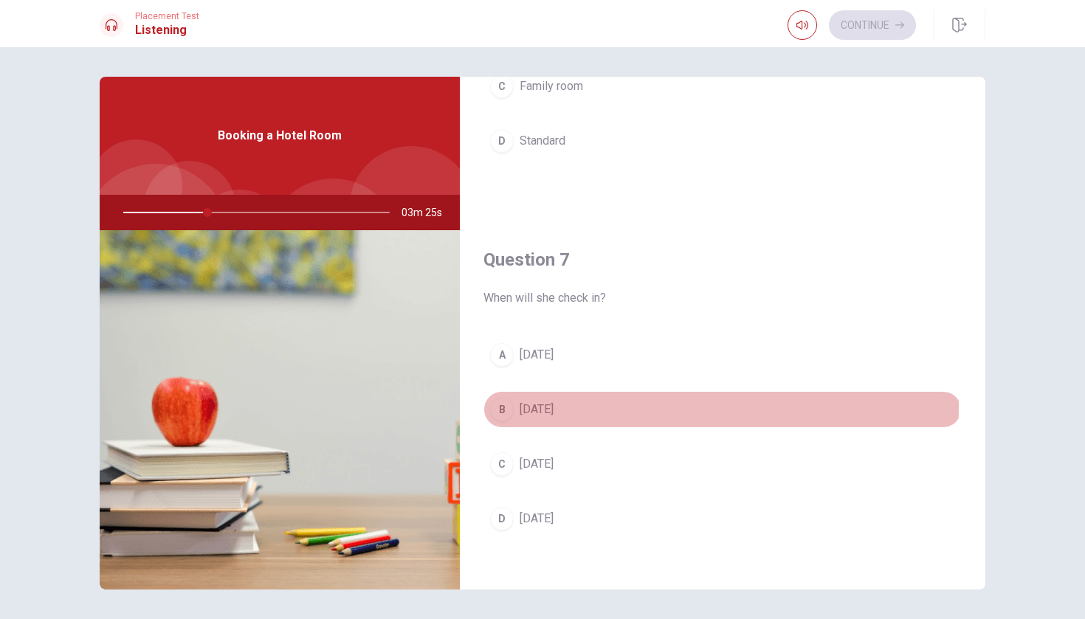
click at [534, 406] on span "[DATE]" at bounding box center [536, 410] width 34 height 18
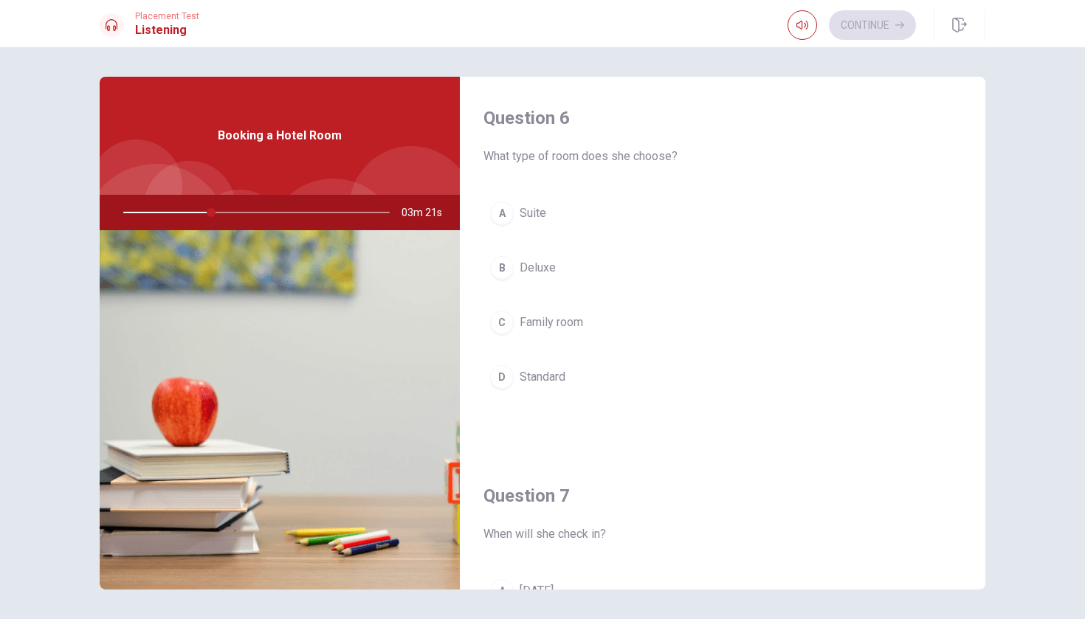
scroll to position [0, 0]
click at [534, 379] on span "Standard" at bounding box center [542, 377] width 46 height 18
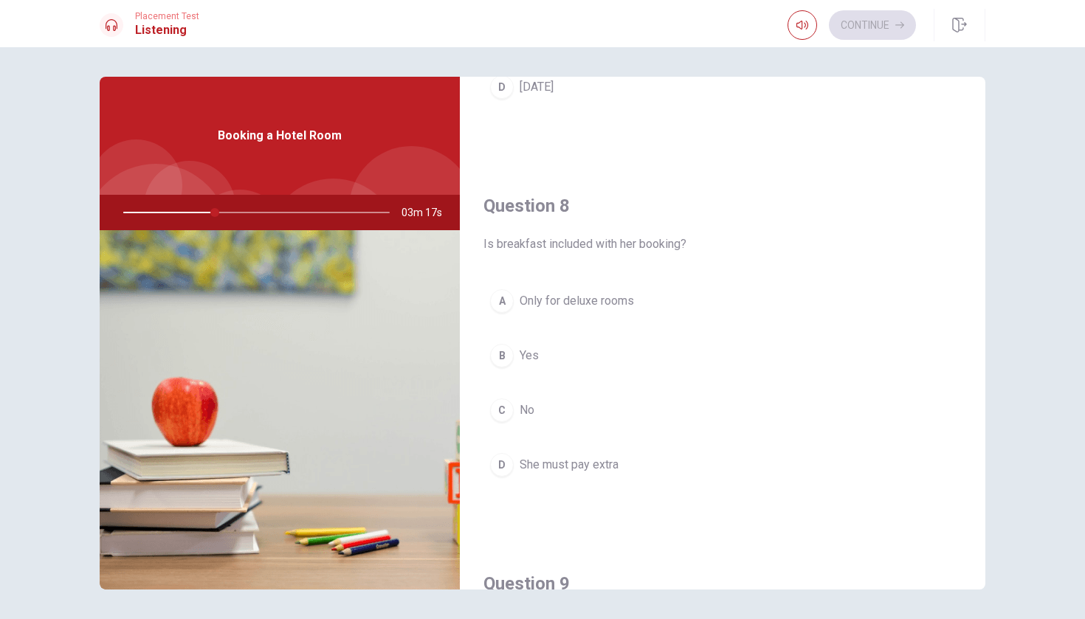
scroll to position [683, 0]
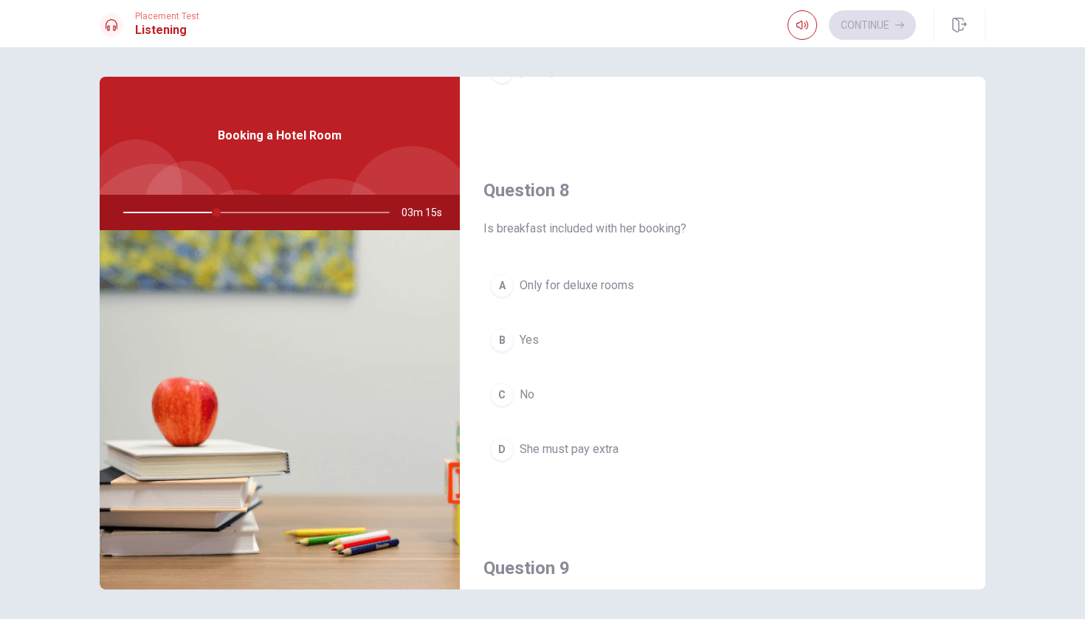
click at [533, 338] on span "Yes" at bounding box center [528, 340] width 19 height 18
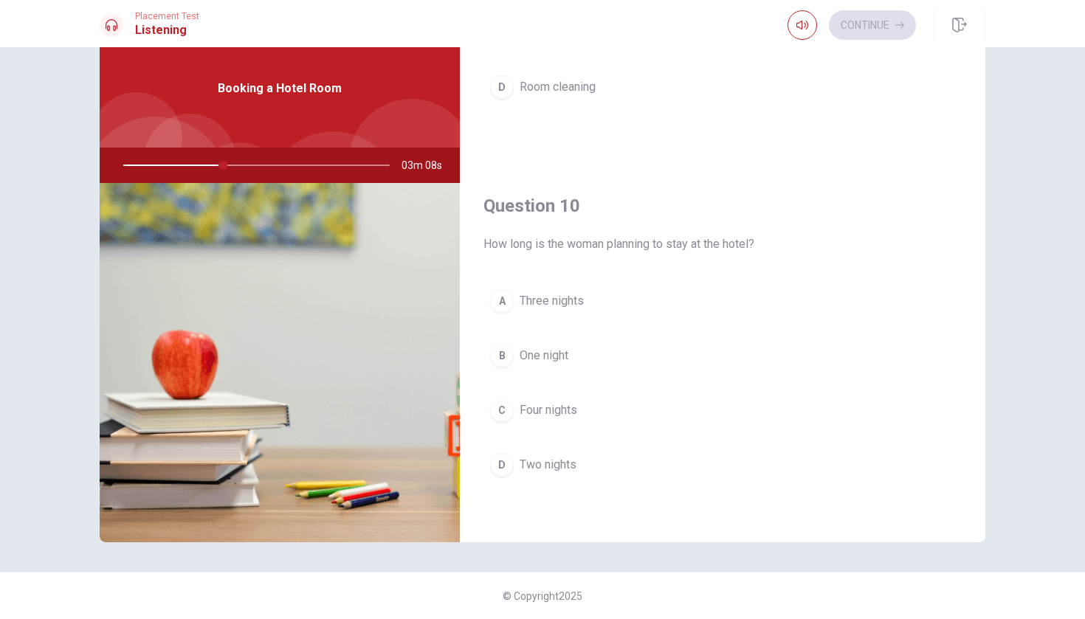
scroll to position [47, 0]
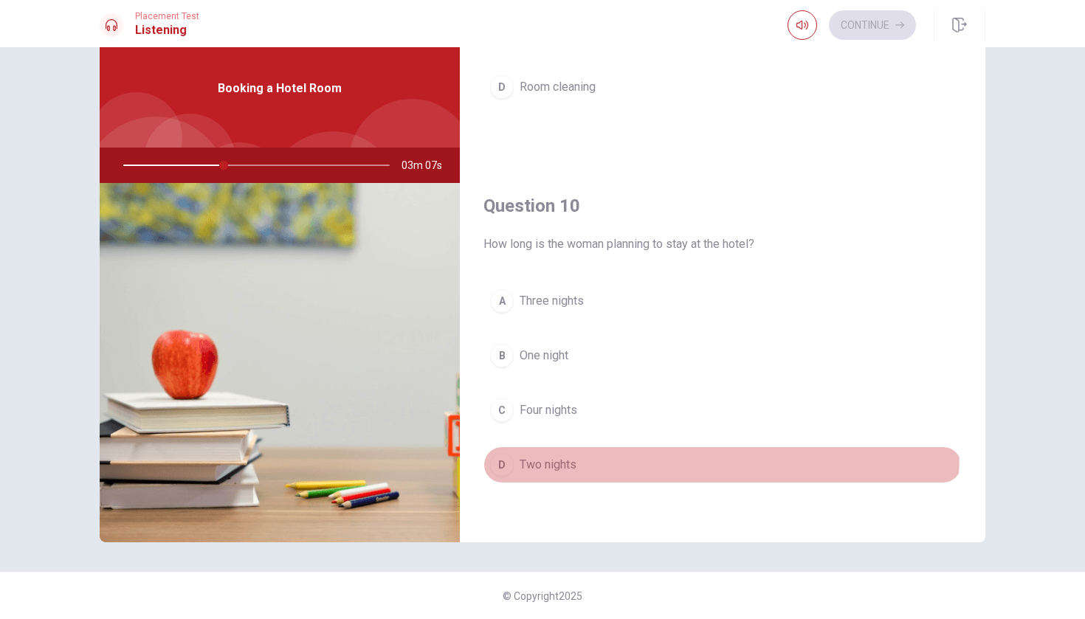
click at [534, 451] on button "D Two nights" at bounding box center [722, 464] width 478 height 37
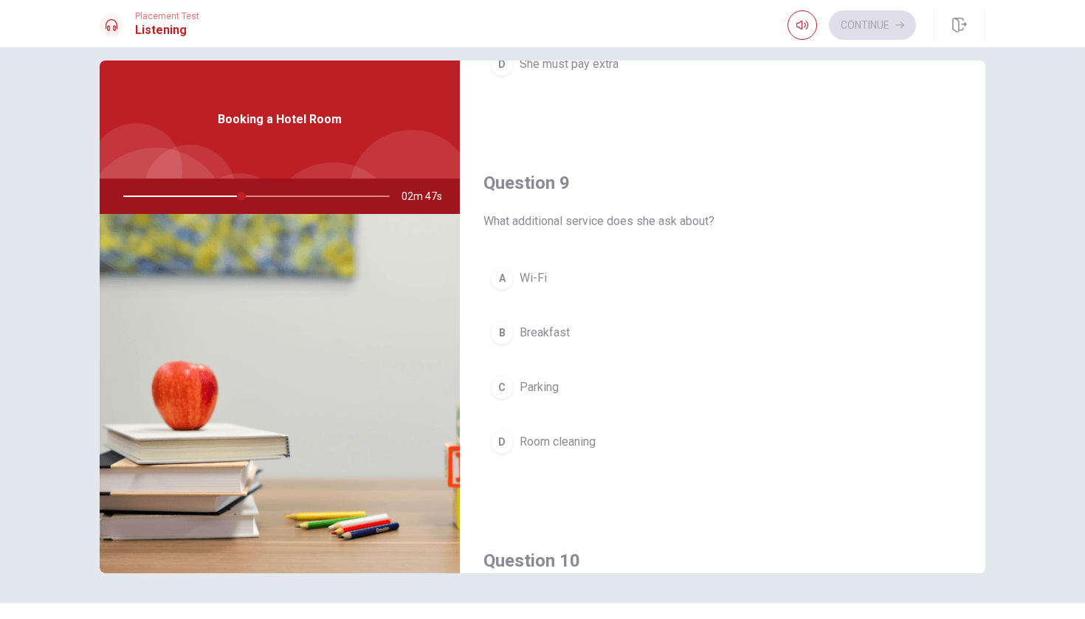
scroll to position [1102, 0]
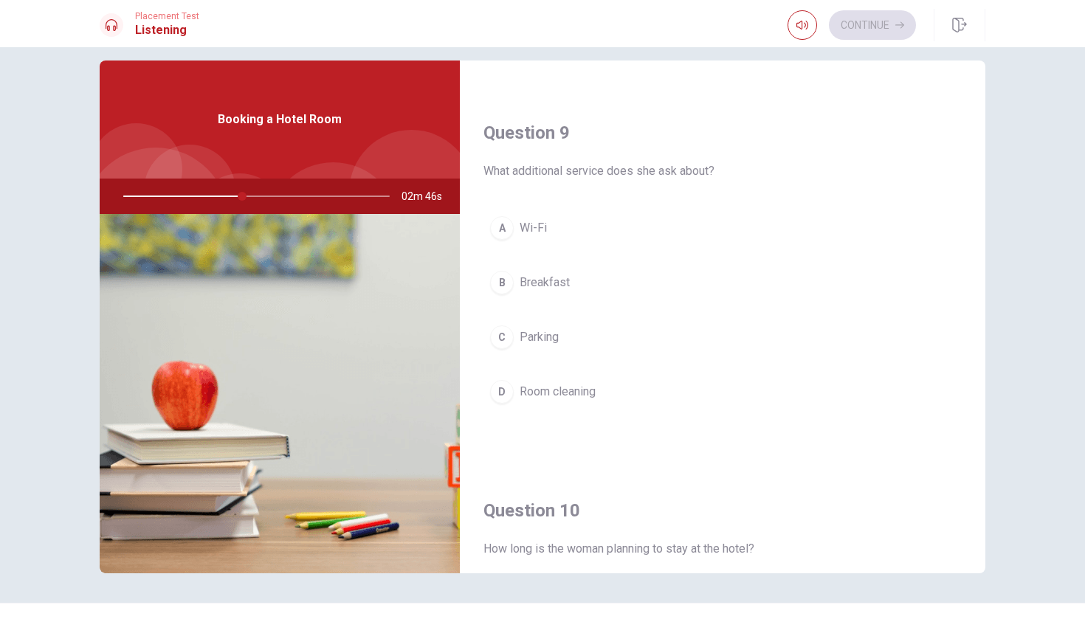
click at [534, 283] on span "Breakfast" at bounding box center [544, 283] width 50 height 18
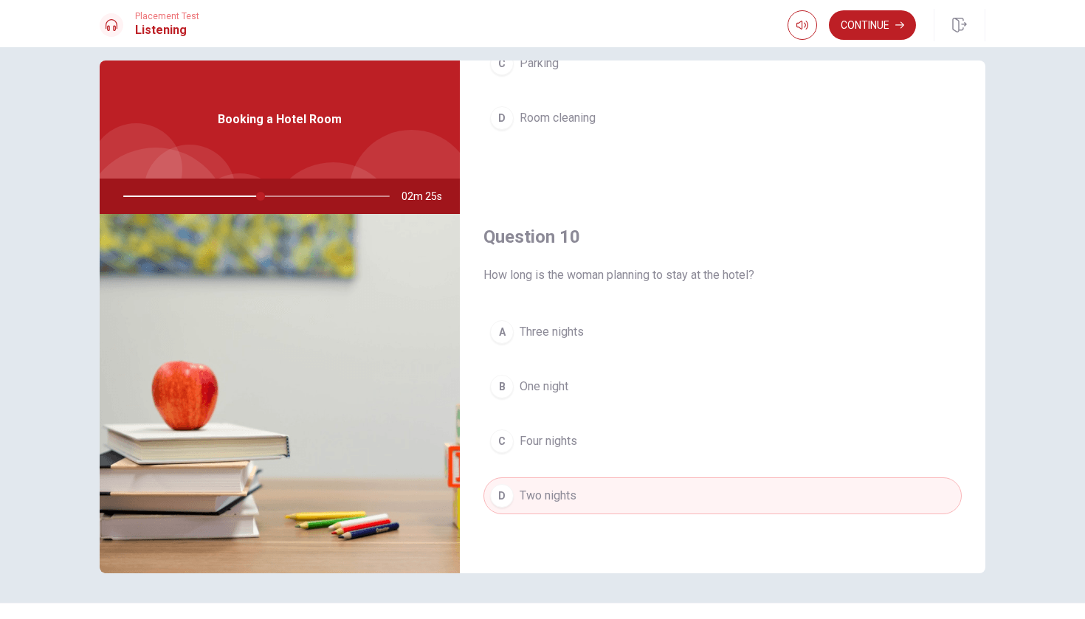
scroll to position [1376, 0]
click at [534, 378] on button "B One night" at bounding box center [722, 386] width 478 height 37
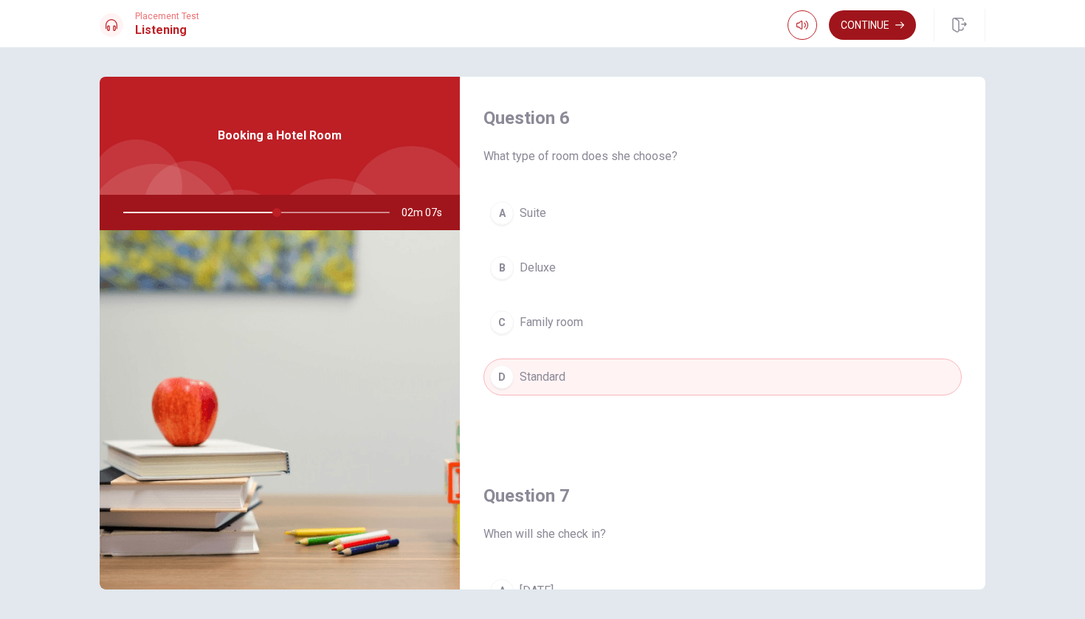
scroll to position [0, 0]
click at [534, 33] on button "Continue" at bounding box center [872, 25] width 87 height 30
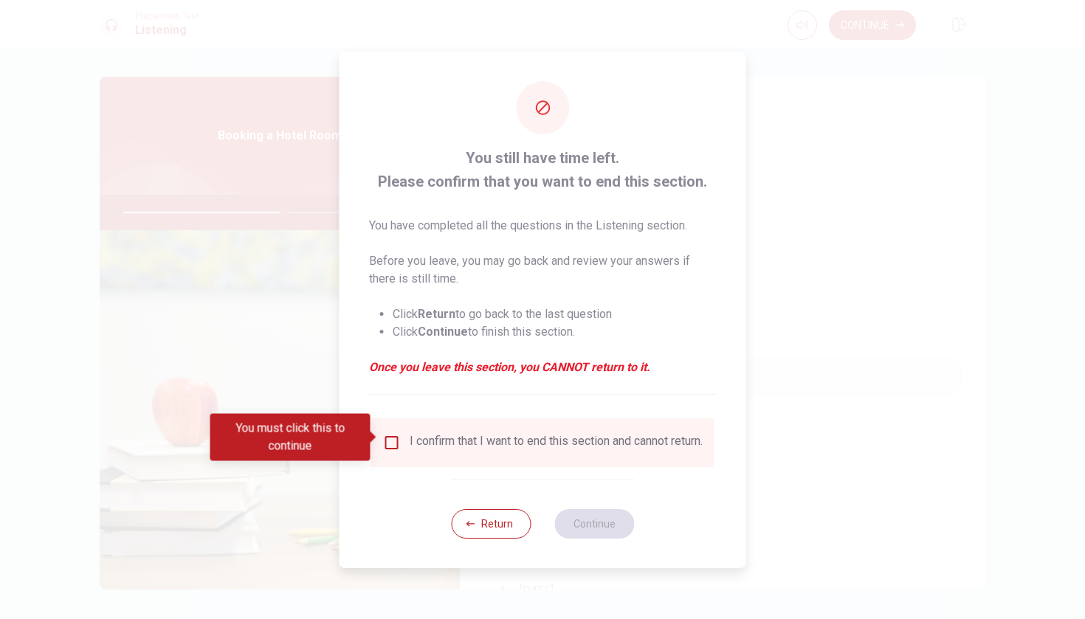
click at [380, 432] on div "You must click this to continue" at bounding box center [295, 437] width 170 height 47
click at [395, 434] on input "You must click this to continue" at bounding box center [392, 443] width 18 height 18
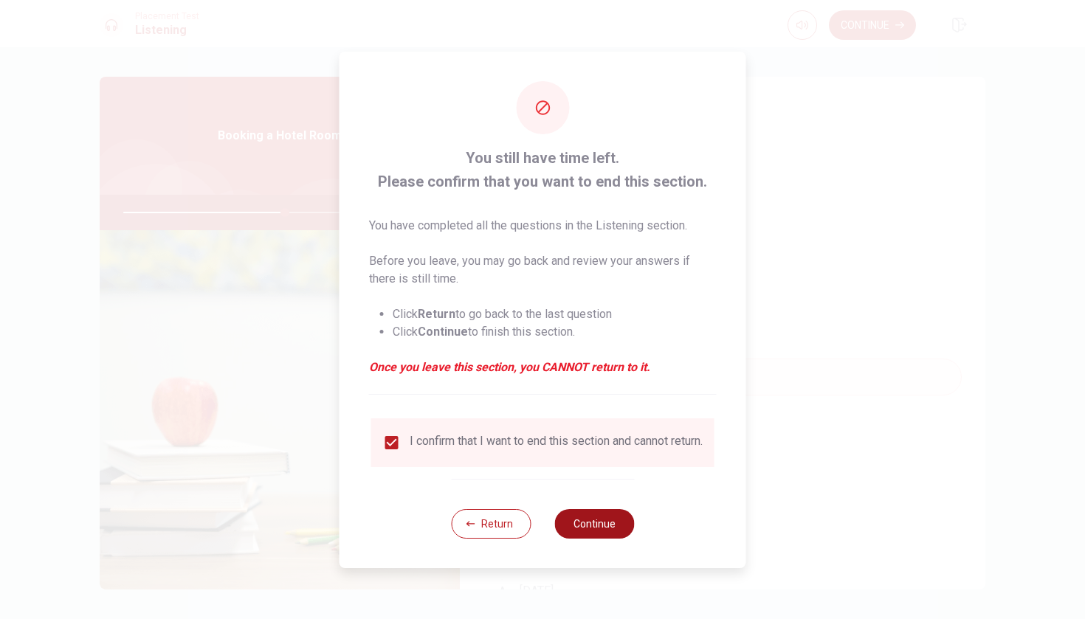
click at [534, 521] on button "Continue" at bounding box center [594, 524] width 80 height 30
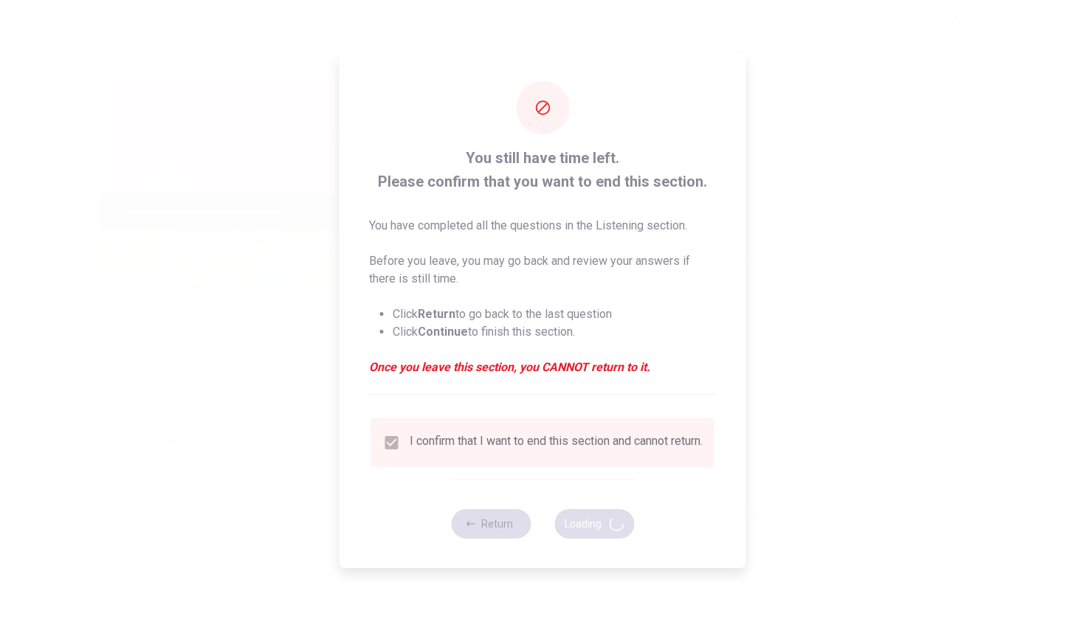
type input "62"
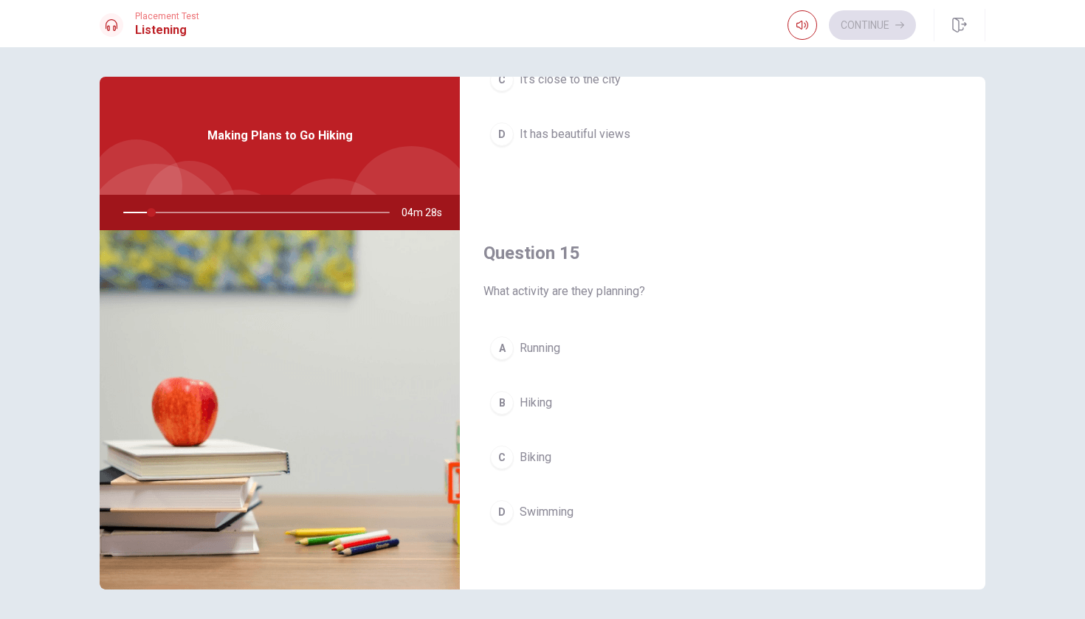
scroll to position [1376, 0]
click at [534, 460] on span "Biking" at bounding box center [535, 458] width 32 height 18
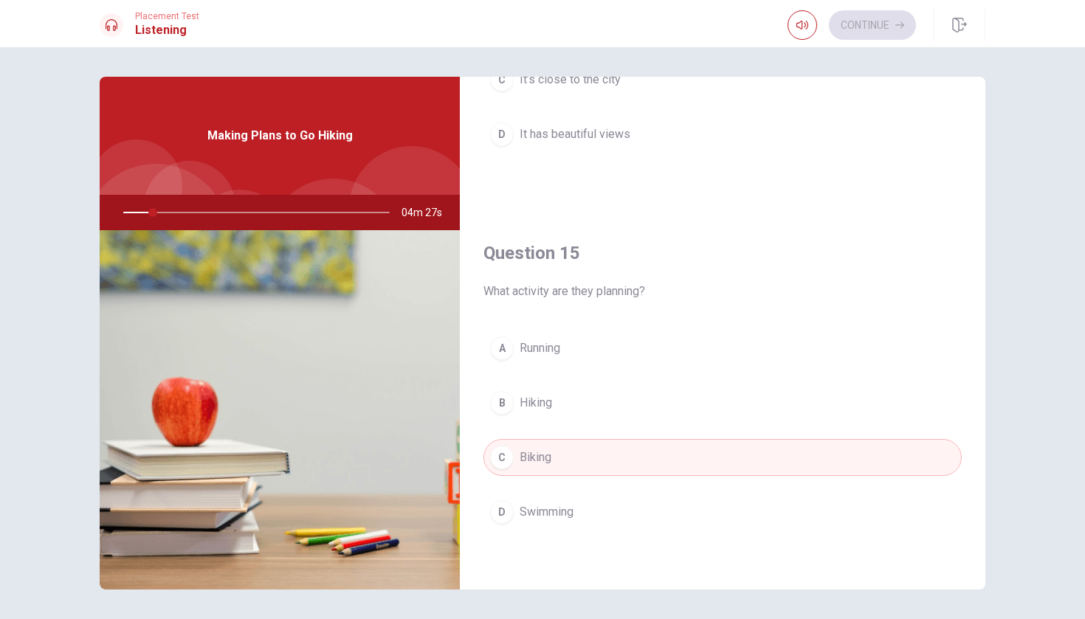
click at [524, 409] on span "Hiking" at bounding box center [535, 403] width 32 height 18
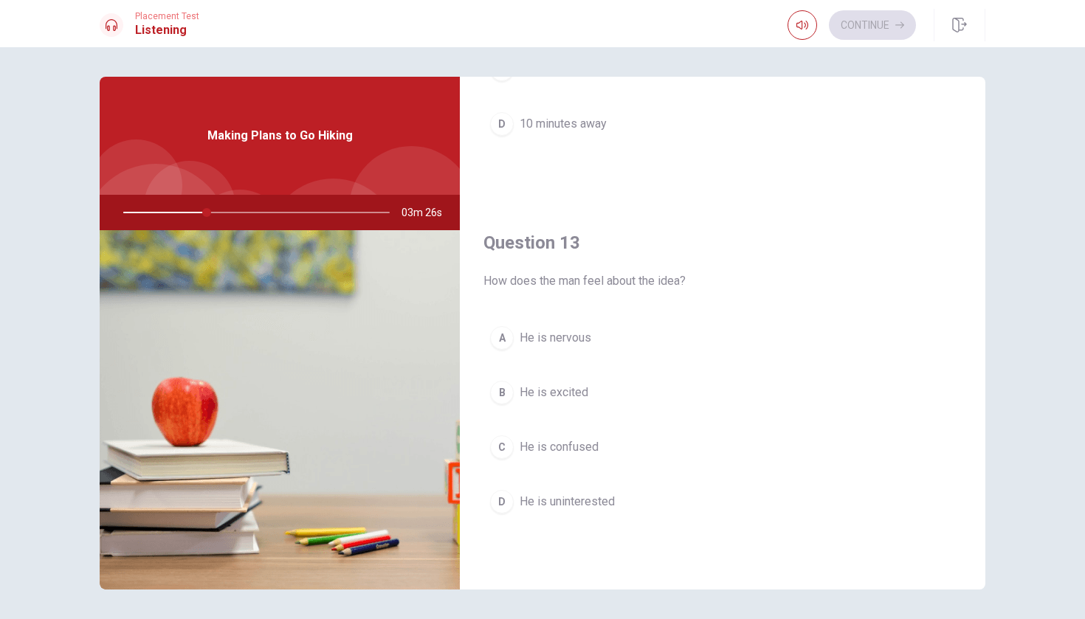
scroll to position [633, 0]
click at [534, 395] on span "He is excited" at bounding box center [553, 390] width 69 height 18
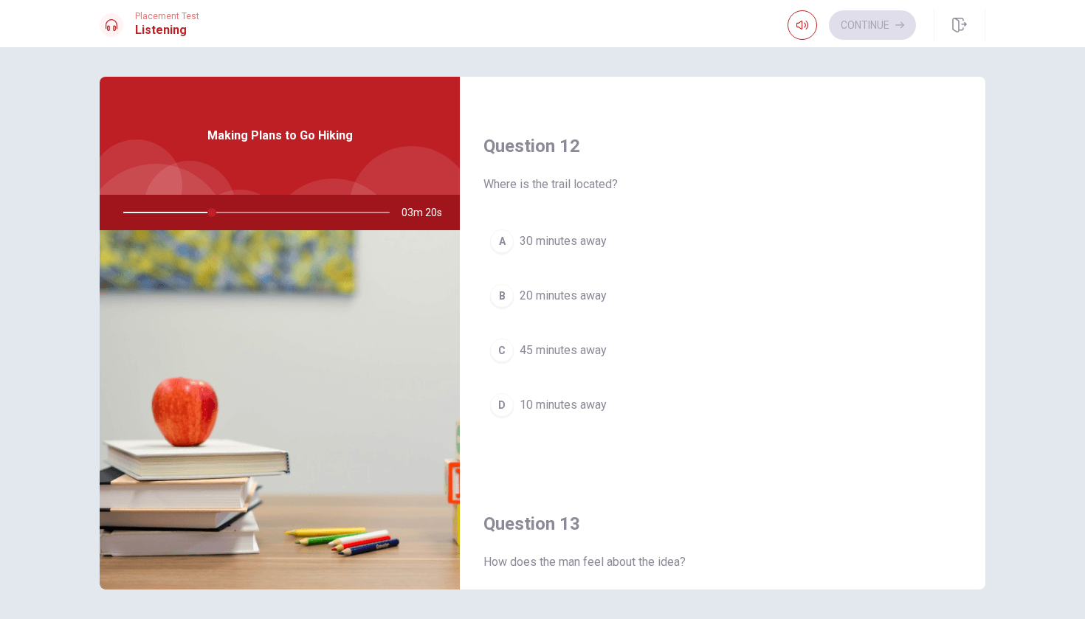
scroll to position [378, 0]
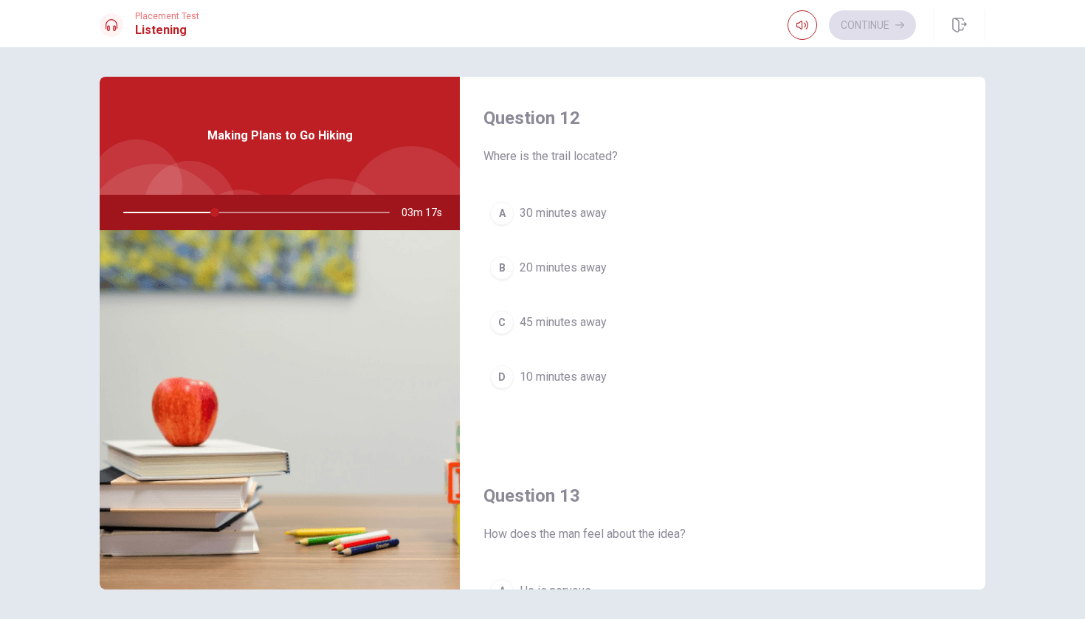
click at [534, 325] on span "45 minutes away" at bounding box center [562, 323] width 87 height 18
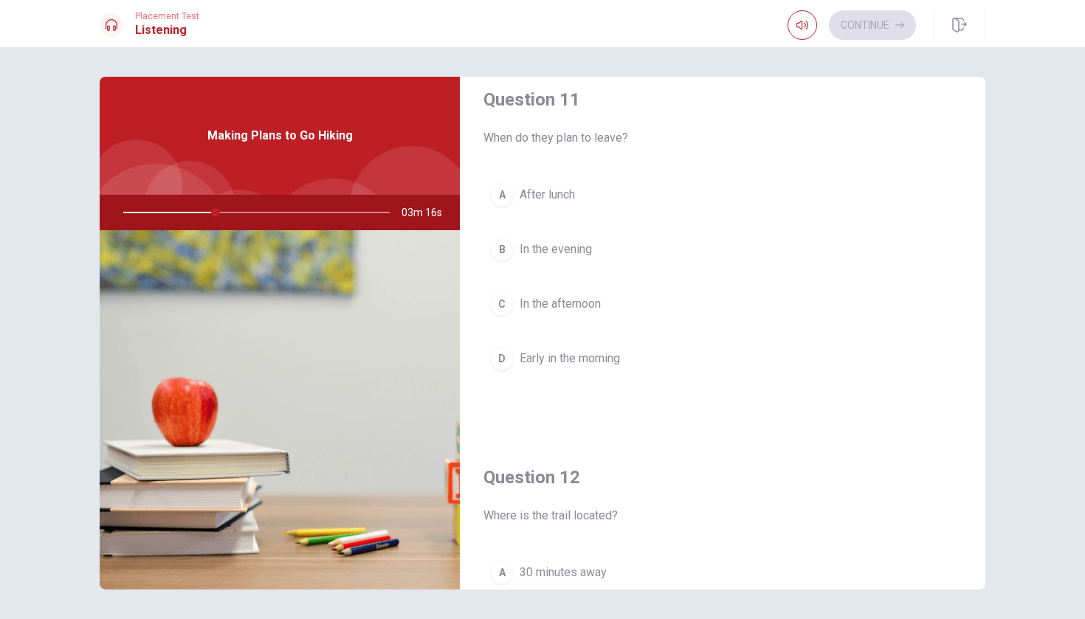
scroll to position [14, 0]
click at [534, 351] on button "D Early in the morning" at bounding box center [722, 363] width 478 height 37
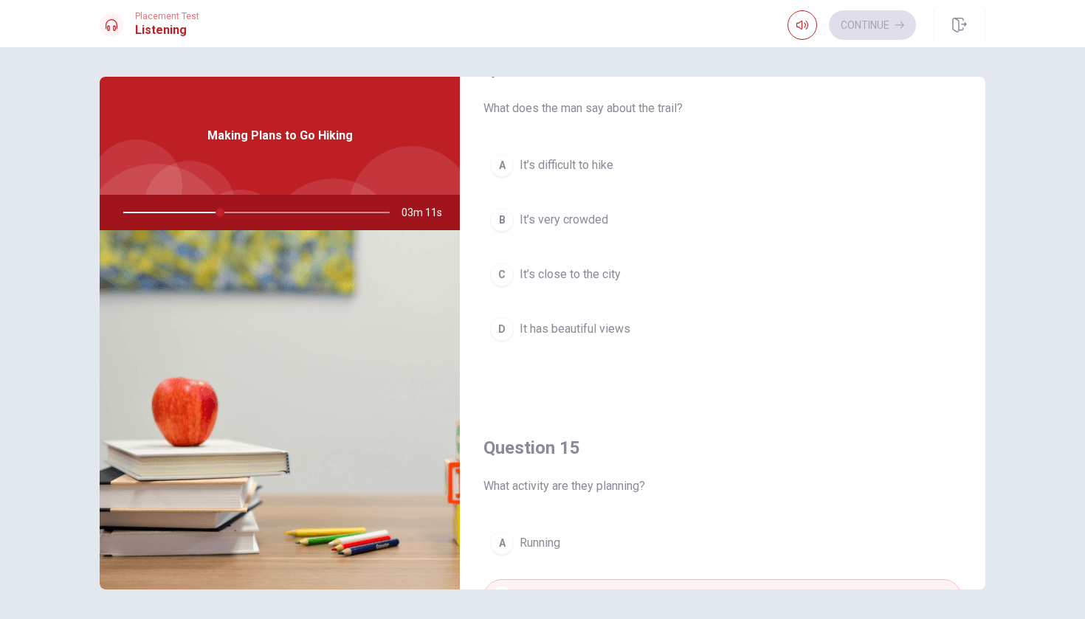
scroll to position [1172, 0]
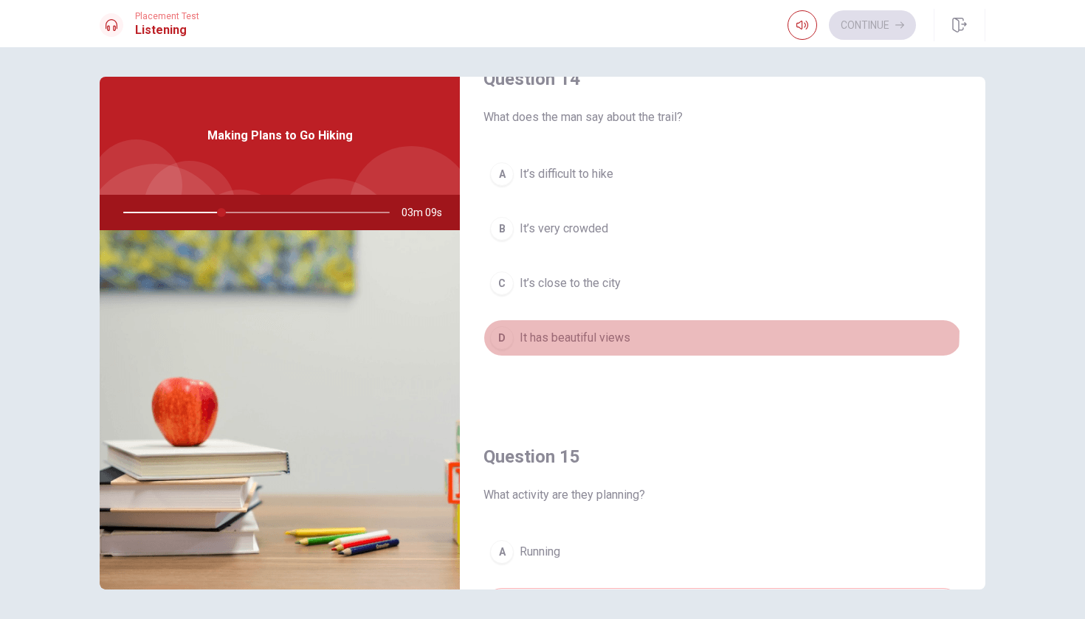
click at [534, 328] on button "D It has beautiful views" at bounding box center [722, 337] width 478 height 37
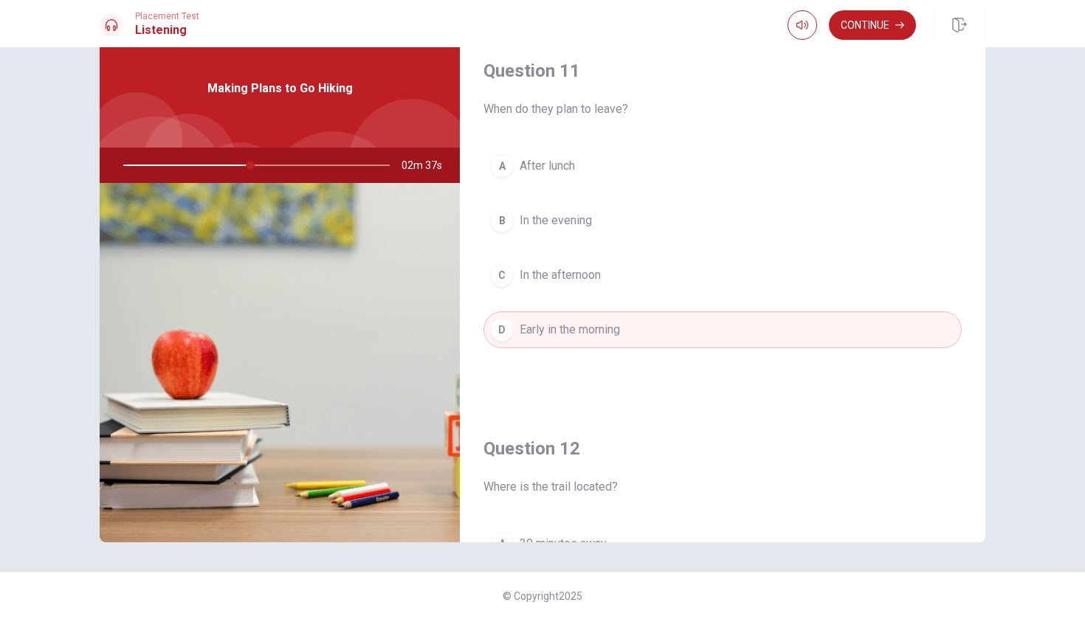
scroll to position [0, 0]
click at [534, 29] on button "Continue" at bounding box center [872, 25] width 87 height 30
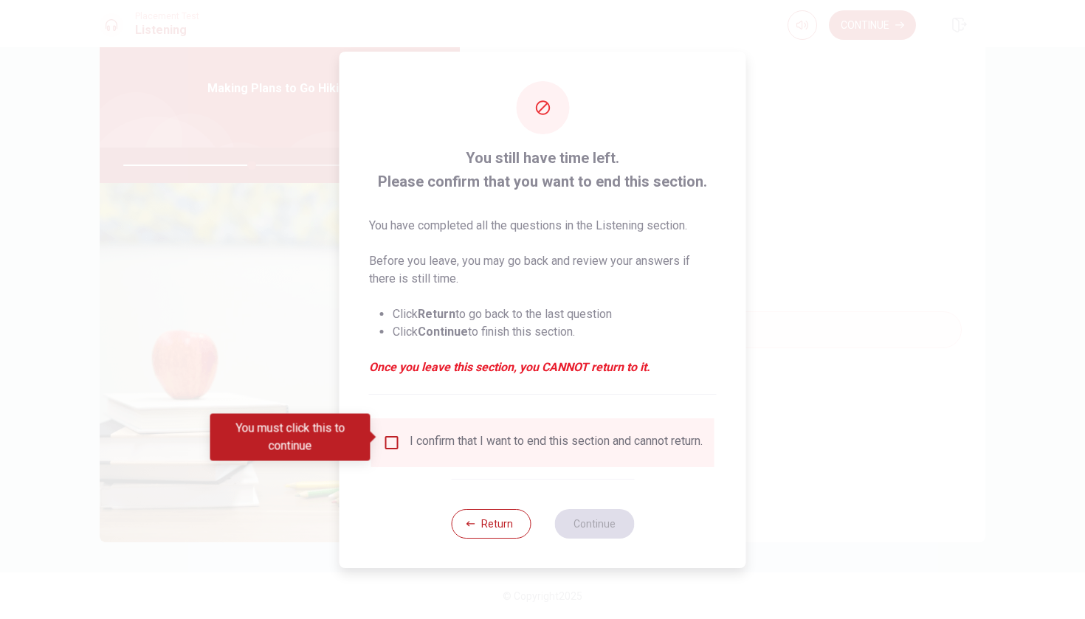
click at [393, 425] on div "I confirm that I want to end this section and cannot return." at bounding box center [542, 442] width 343 height 49
click at [393, 435] on input "You must click this to continue" at bounding box center [392, 443] width 18 height 18
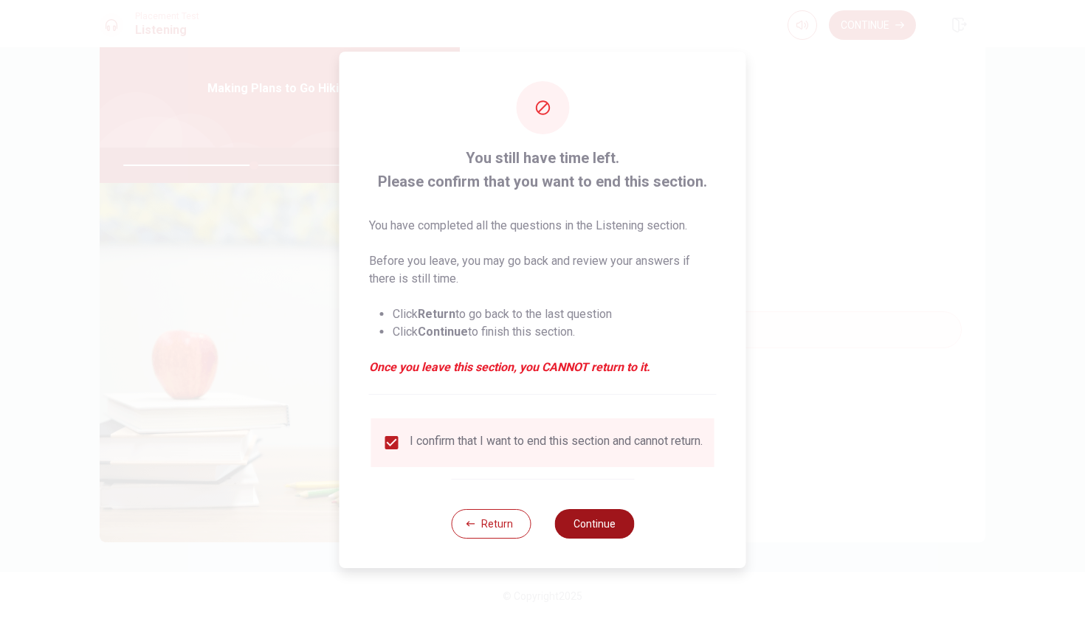
click at [534, 533] on button "Continue" at bounding box center [594, 524] width 80 height 30
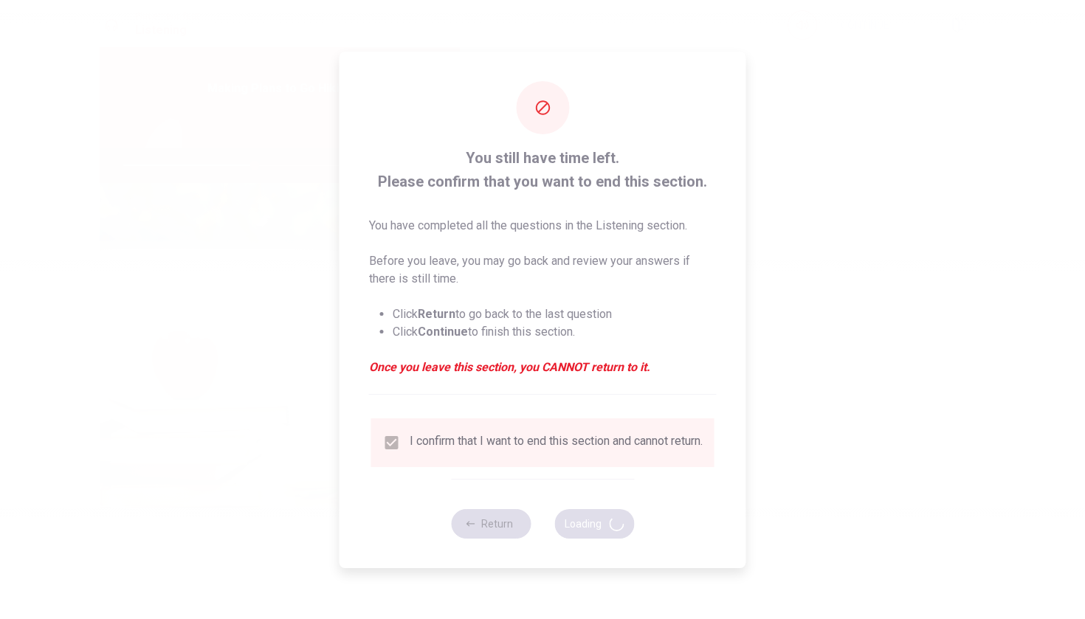
type input "50"
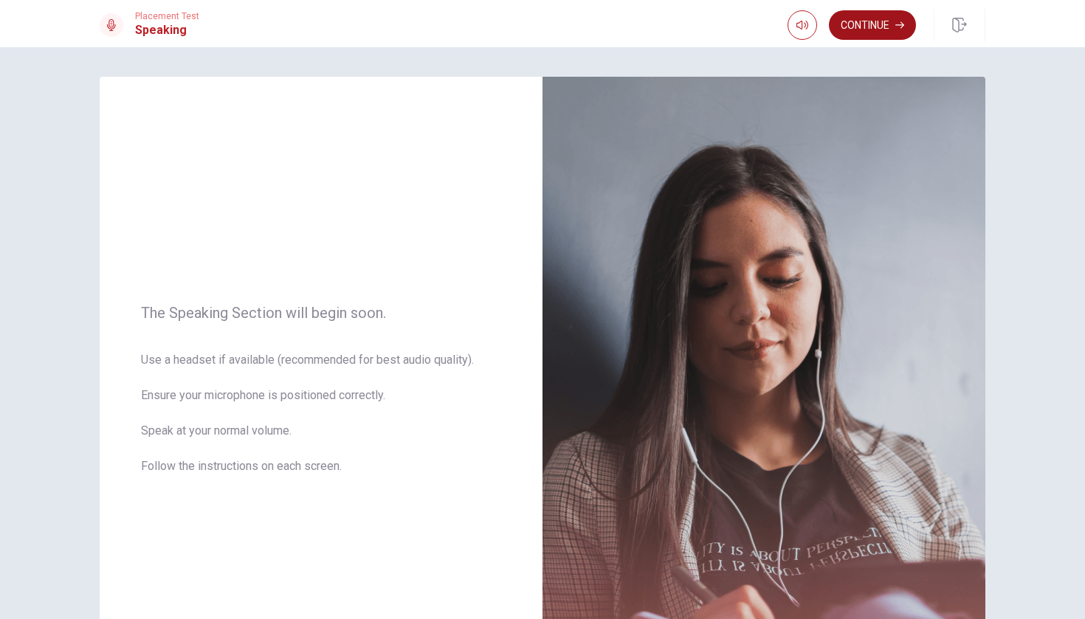
click at [534, 20] on button "Continue" at bounding box center [872, 25] width 87 height 30
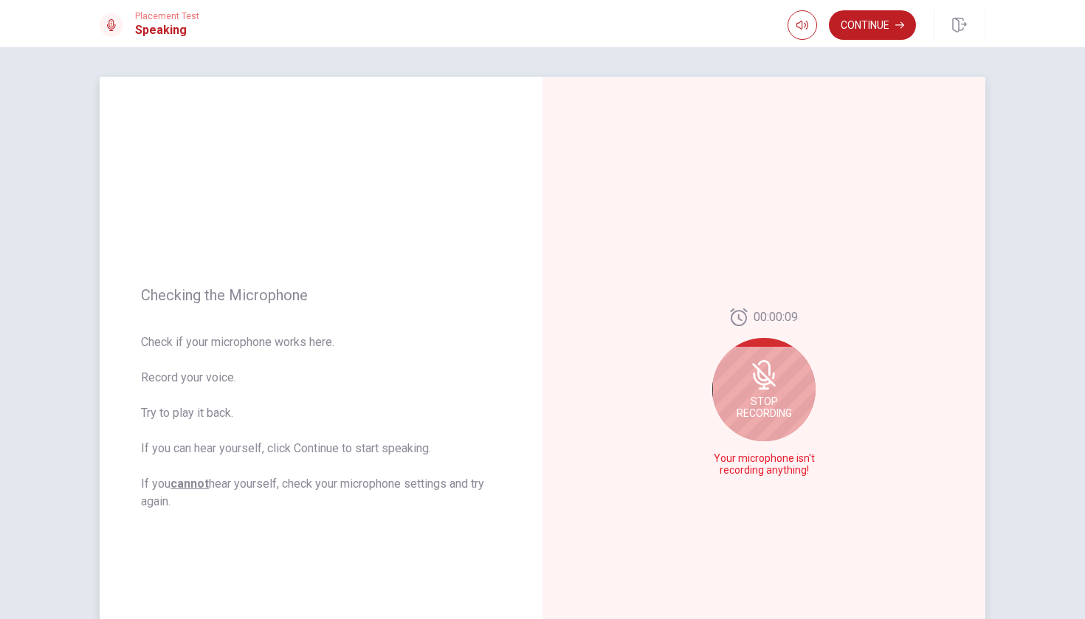
click at [534, 398] on span "Stop Recording" at bounding box center [763, 407] width 55 height 24
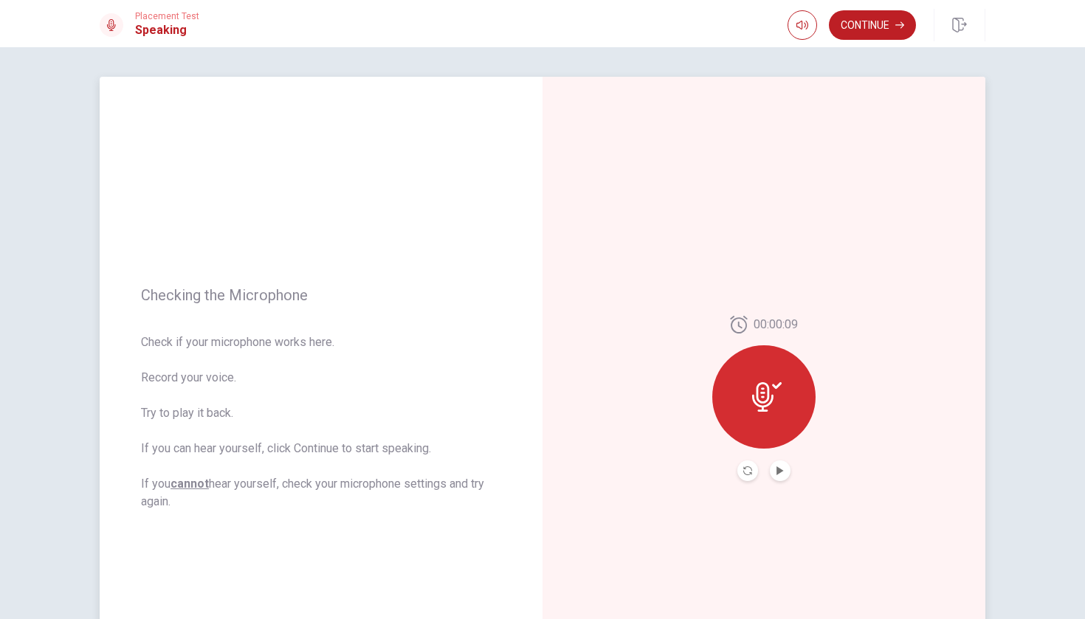
click at [534, 466] on button "Record Again" at bounding box center [747, 470] width 21 height 21
click at [534, 471] on icon "Play Audio" at bounding box center [779, 470] width 9 height 9
click at [534, 472] on icon "Record Again" at bounding box center [747, 470] width 9 height 9
click at [534, 485] on div "00:00:15" at bounding box center [763, 398] width 443 height 643
click at [534, 480] on button "Play Audio" at bounding box center [780, 470] width 21 height 21
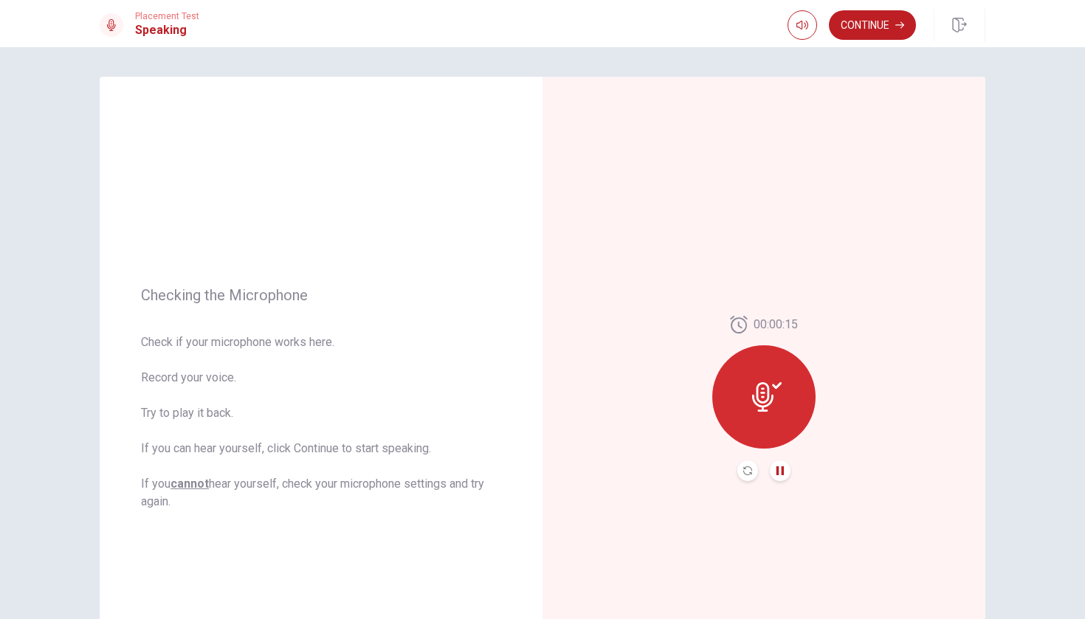
click at [534, 468] on icon "Pause Audio" at bounding box center [779, 470] width 7 height 9
click at [534, 17] on button "Continue" at bounding box center [872, 25] width 87 height 30
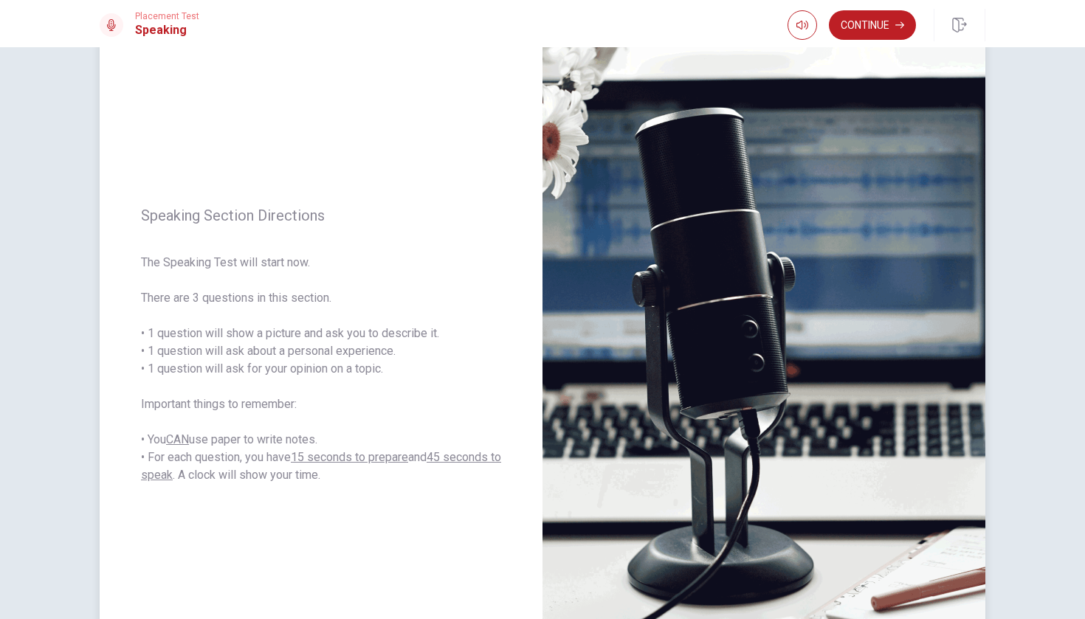
scroll to position [83, 0]
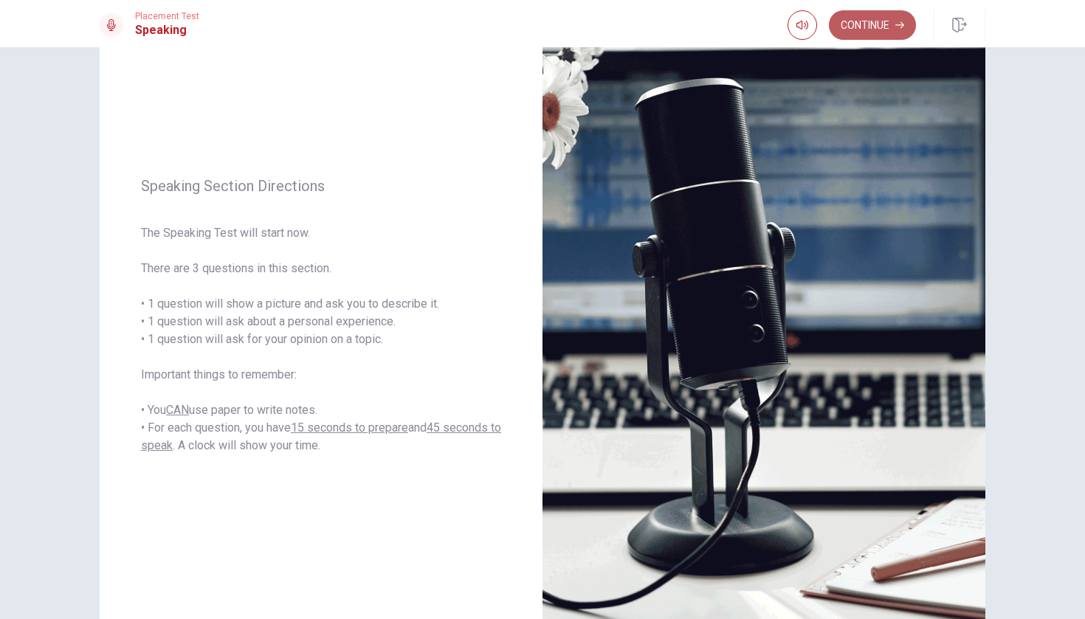
click at [534, 33] on button "Continue" at bounding box center [872, 25] width 87 height 30
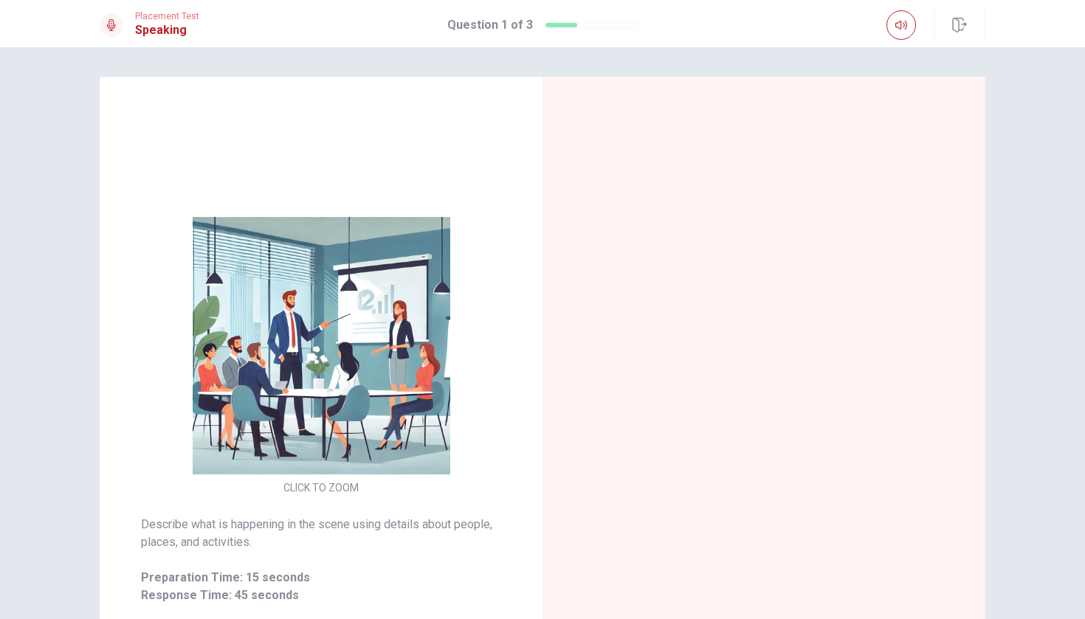
scroll to position [0, 0]
click at [334, 443] on img at bounding box center [320, 345] width 283 height 257
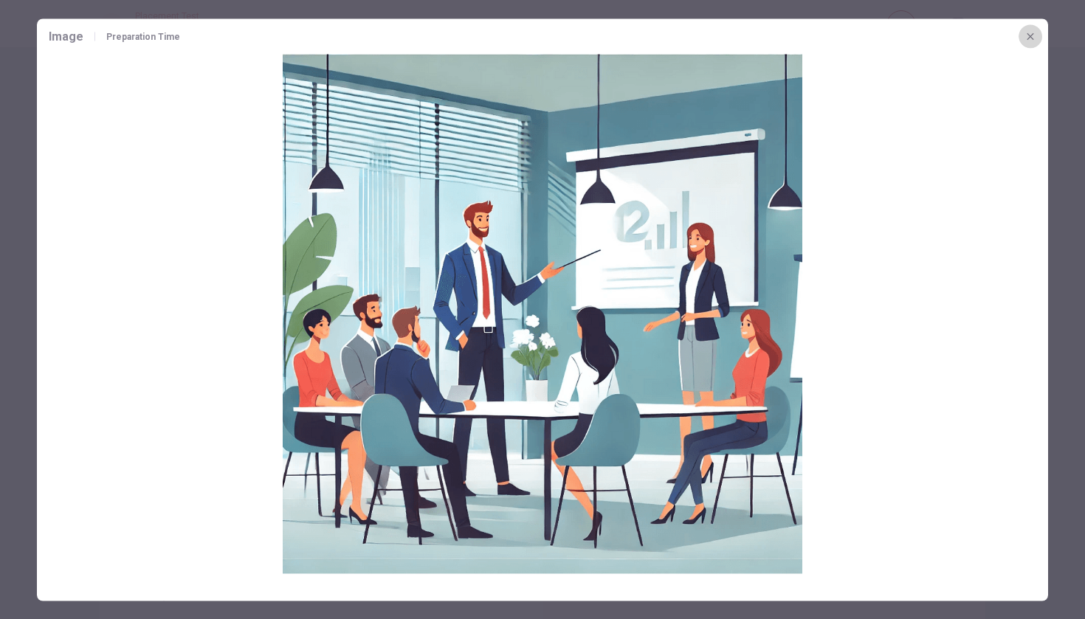
click at [534, 39] on icon "button" at bounding box center [1030, 36] width 12 height 12
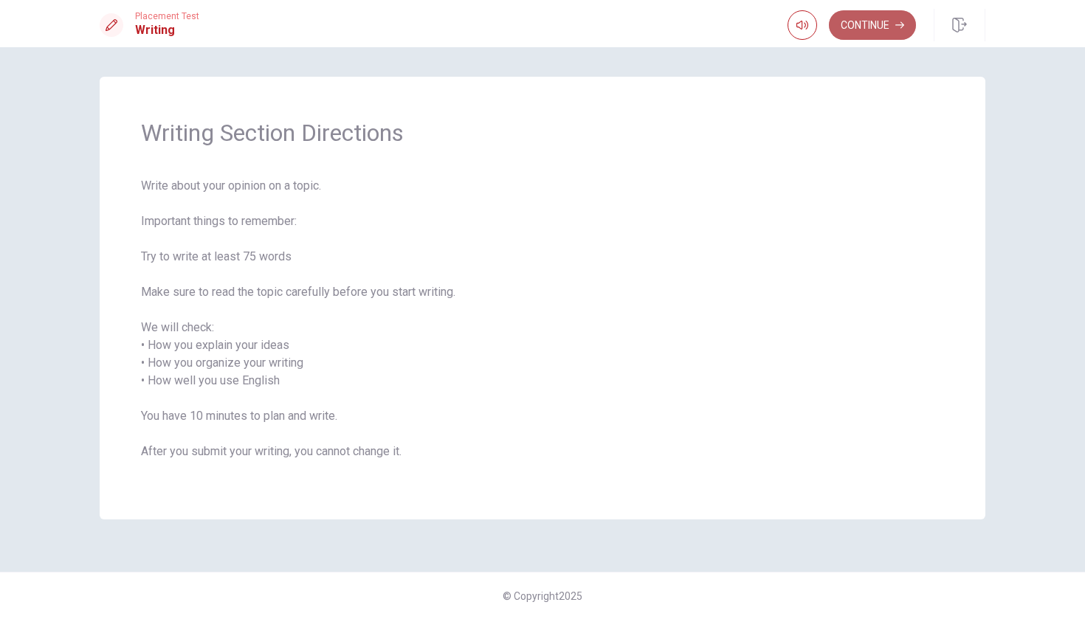
click at [534, 28] on button "Continue" at bounding box center [872, 25] width 87 height 30
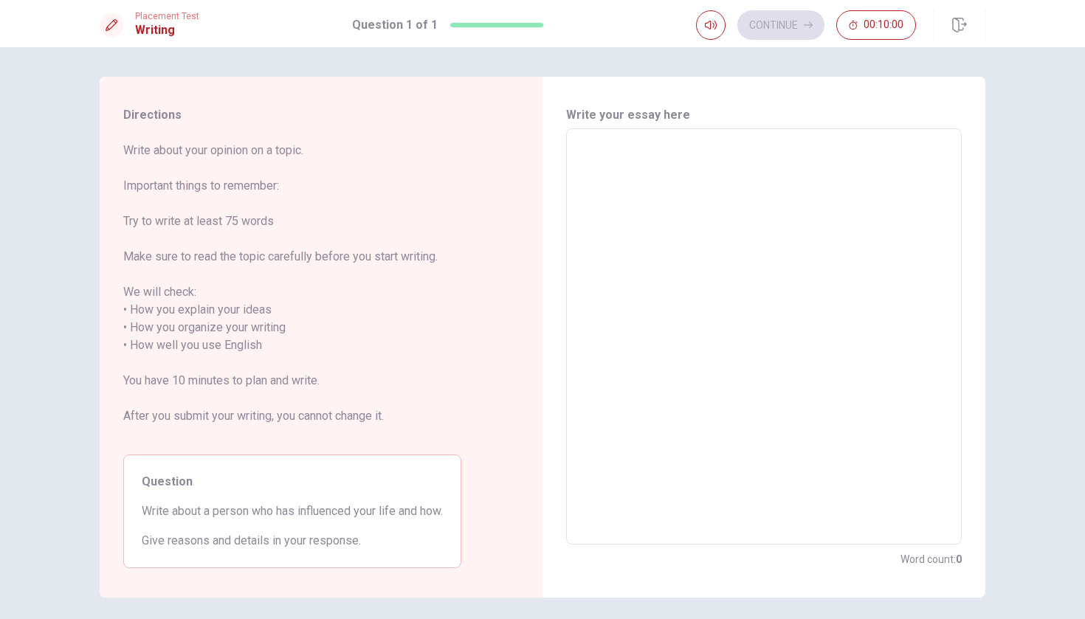
click at [534, 168] on textarea at bounding box center [763, 337] width 375 height 392
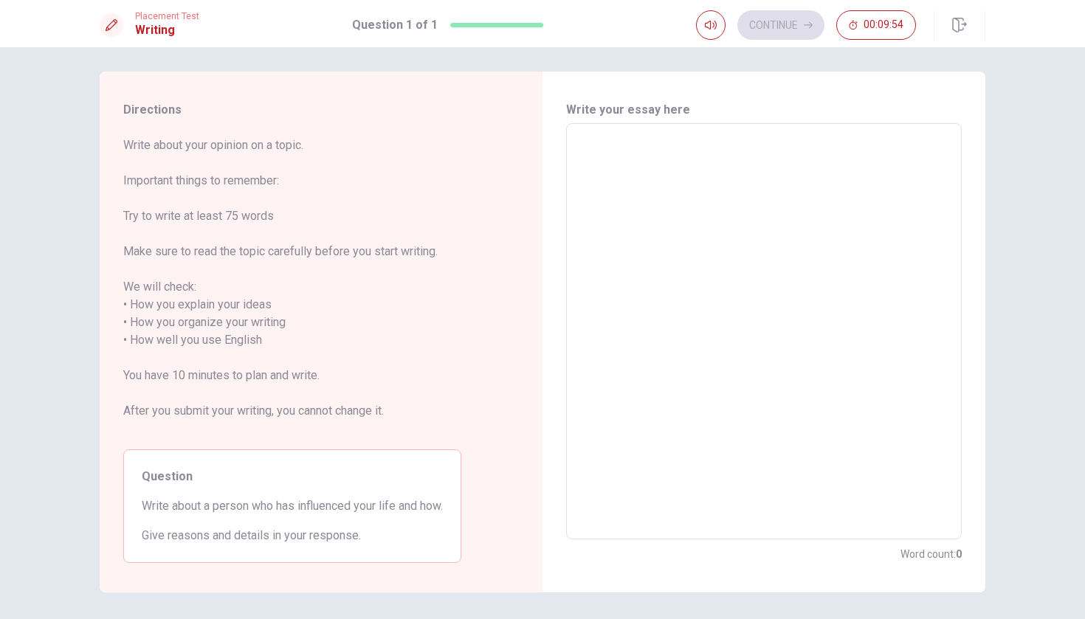
scroll to position [3, 0]
type textarea "I"
type textarea "x"
type textarea "I"
type textarea "x"
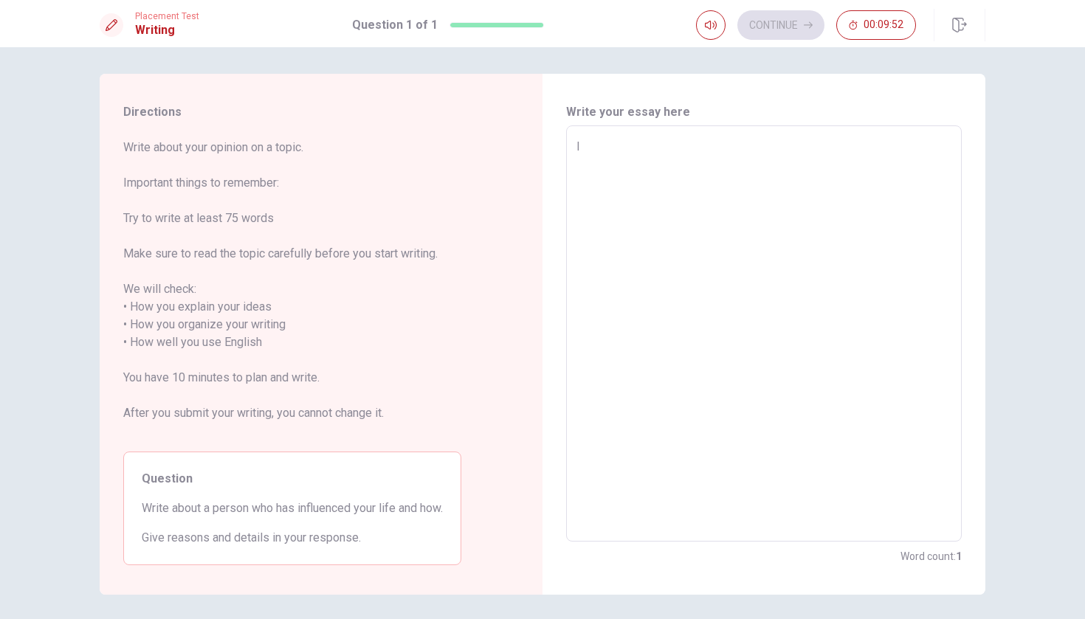
type textarea "I t"
type textarea "x"
type textarea "I th"
type textarea "x"
type textarea "I thi"
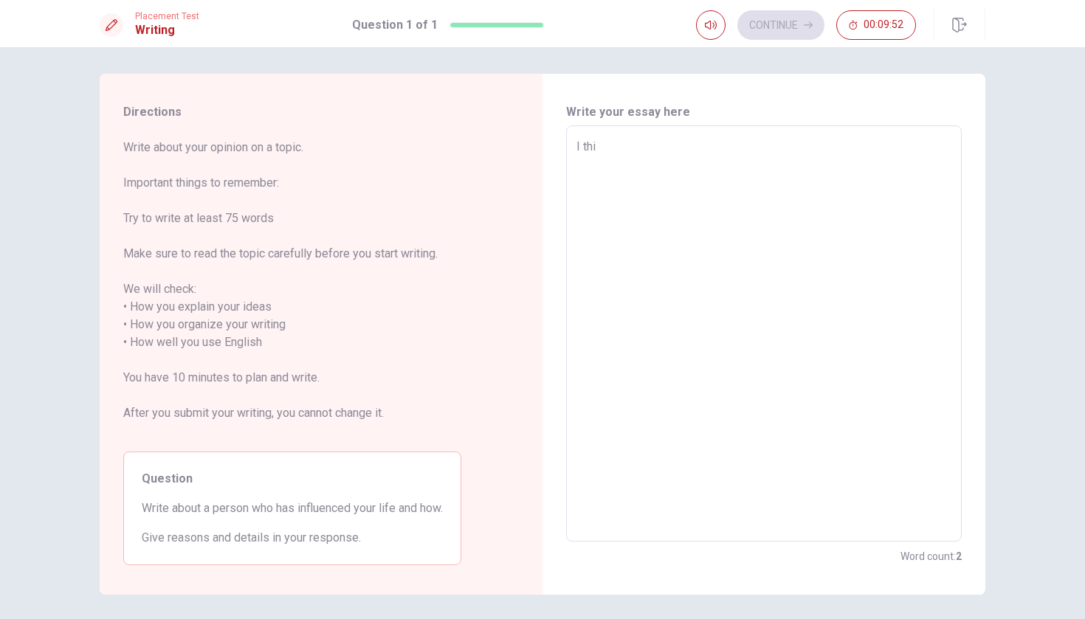
type textarea "x"
type textarea "I thin"
type textarea "x"
type textarea "I think"
type textarea "x"
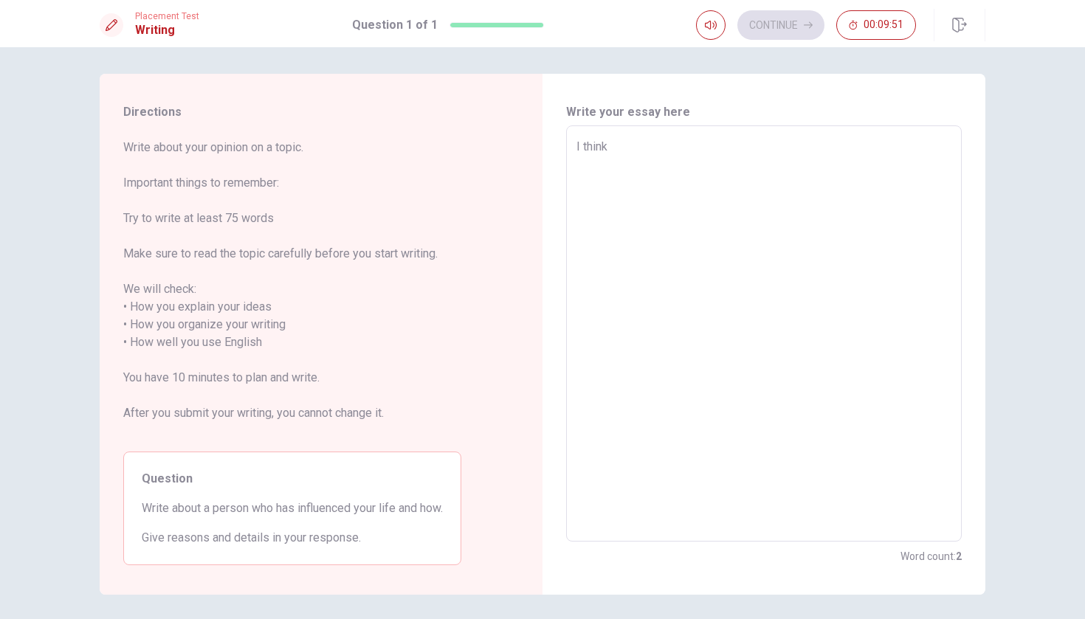
type textarea "I think"
type textarea "x"
type textarea "I think m"
type textarea "x"
type textarea "I think"
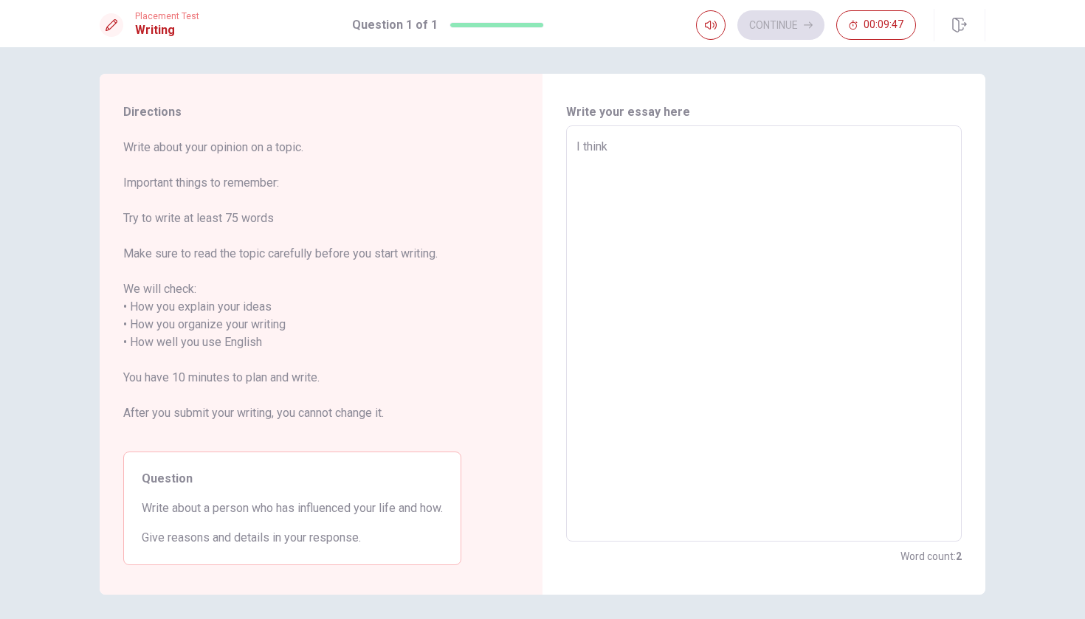
type textarea "x"
type textarea "I think t"
type textarea "x"
type textarea "I think th"
type textarea "x"
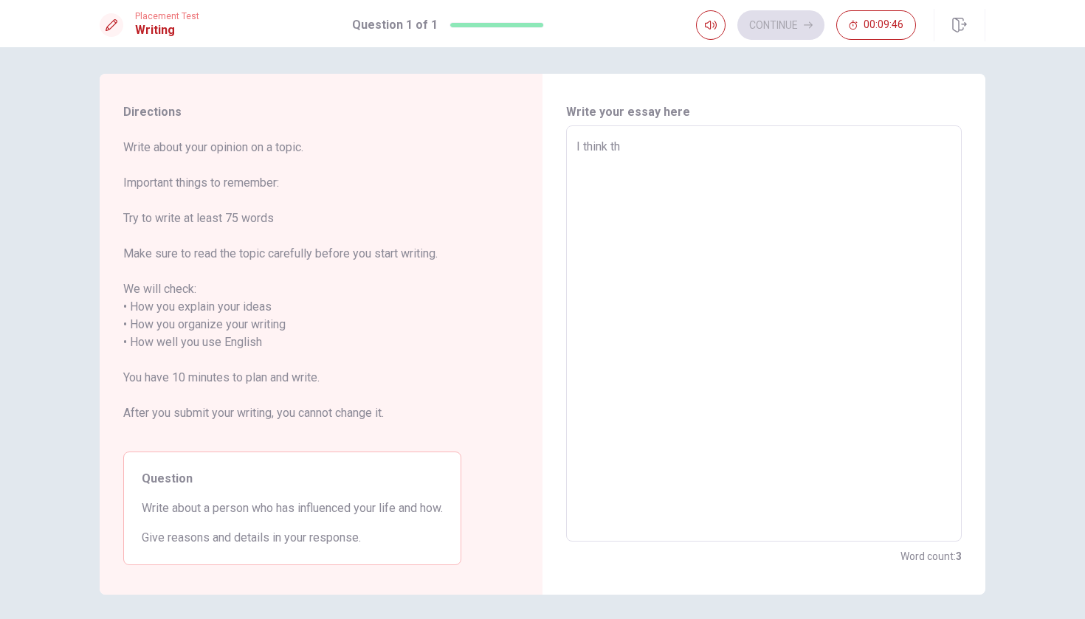
type textarea "I think the"
type textarea "x"
type textarea "I think the"
type textarea "x"
type textarea "I think the p"
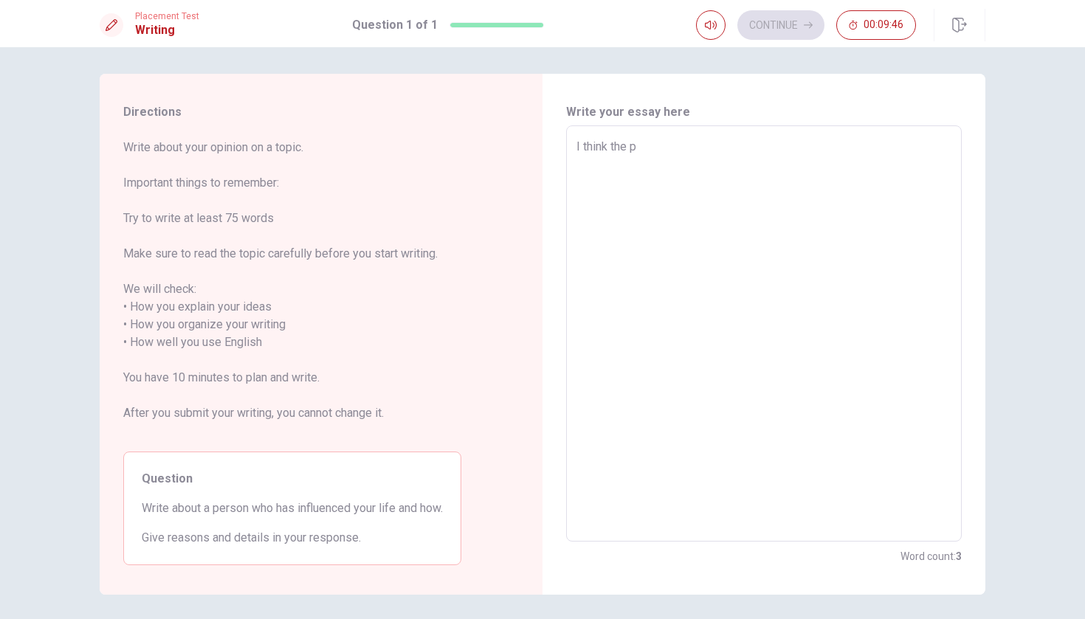
type textarea "x"
type textarea "I think the pe"
type textarea "x"
type textarea "I think the peo"
type textarea "x"
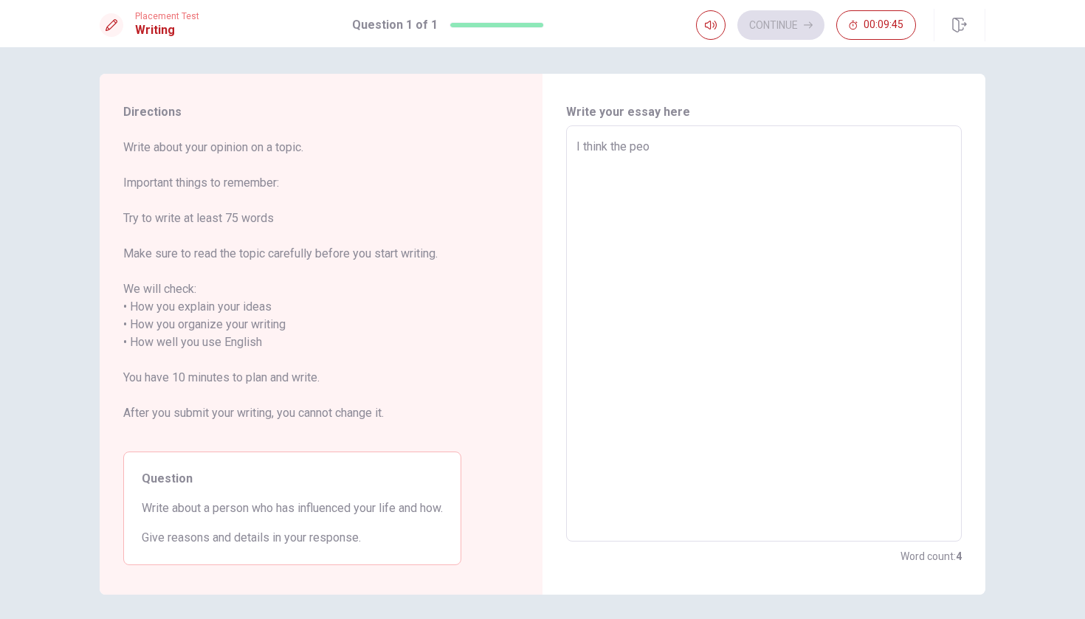
type textarea "I think the peop"
type textarea "x"
type textarea "I think the peopl"
type textarea "x"
type textarea "I think the people"
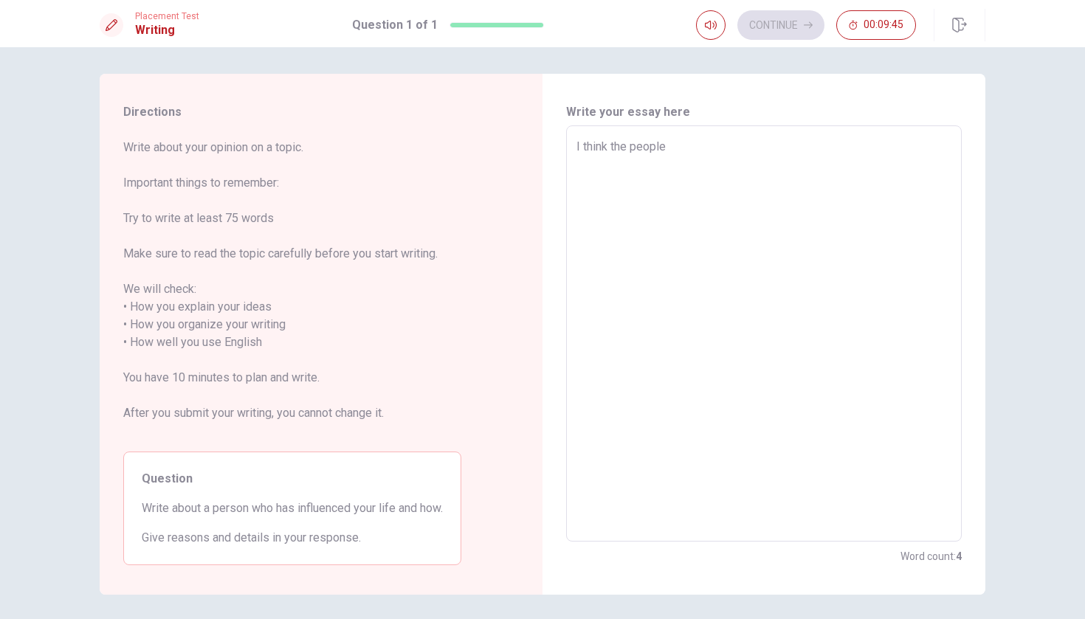
type textarea "x"
type textarea "I think the peoples"
type textarea "x"
type textarea "I think the peoples"
type textarea "x"
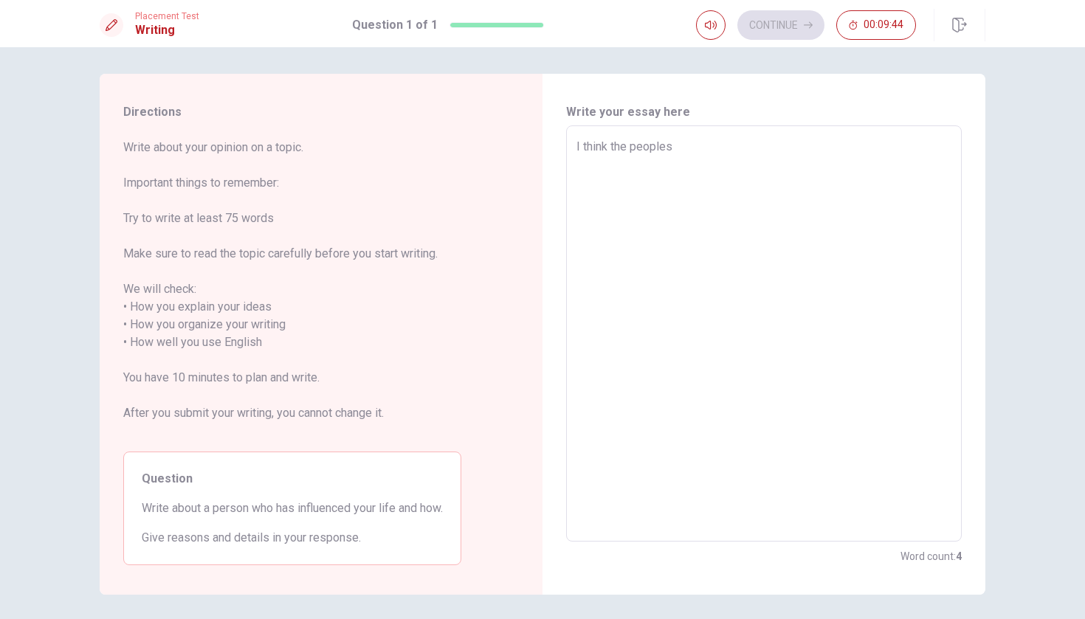
type textarea "I think the peoples m"
type textarea "x"
type textarea "I think the peoples"
type textarea "x"
type textarea "I think the peoples a"
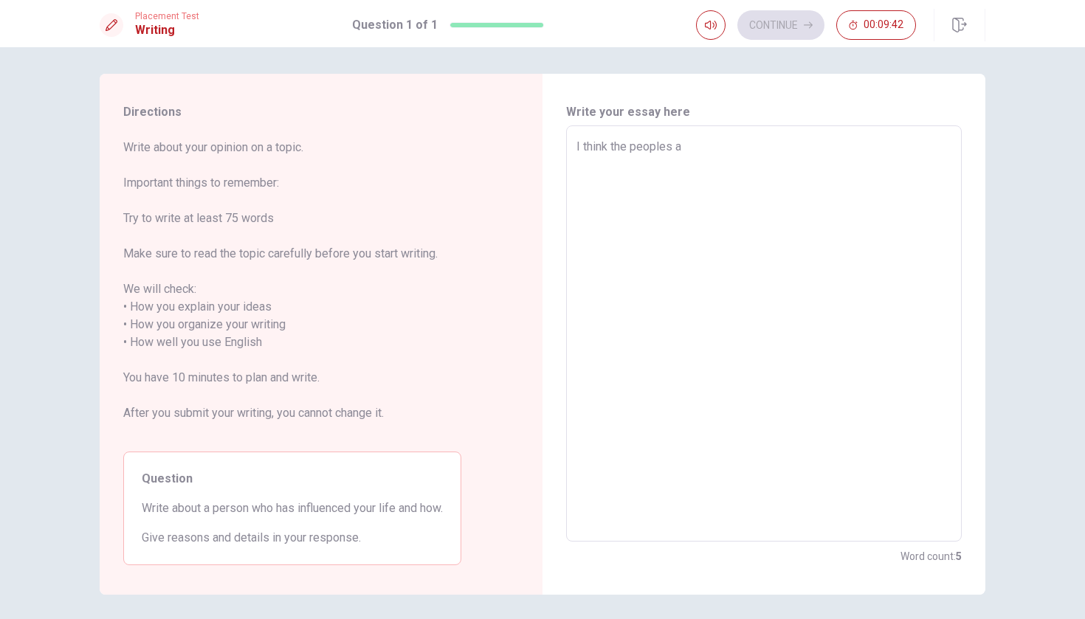
type textarea "x"
type textarea "I think the peoples"
type textarea "x"
type textarea "I think the peoples h"
type textarea "x"
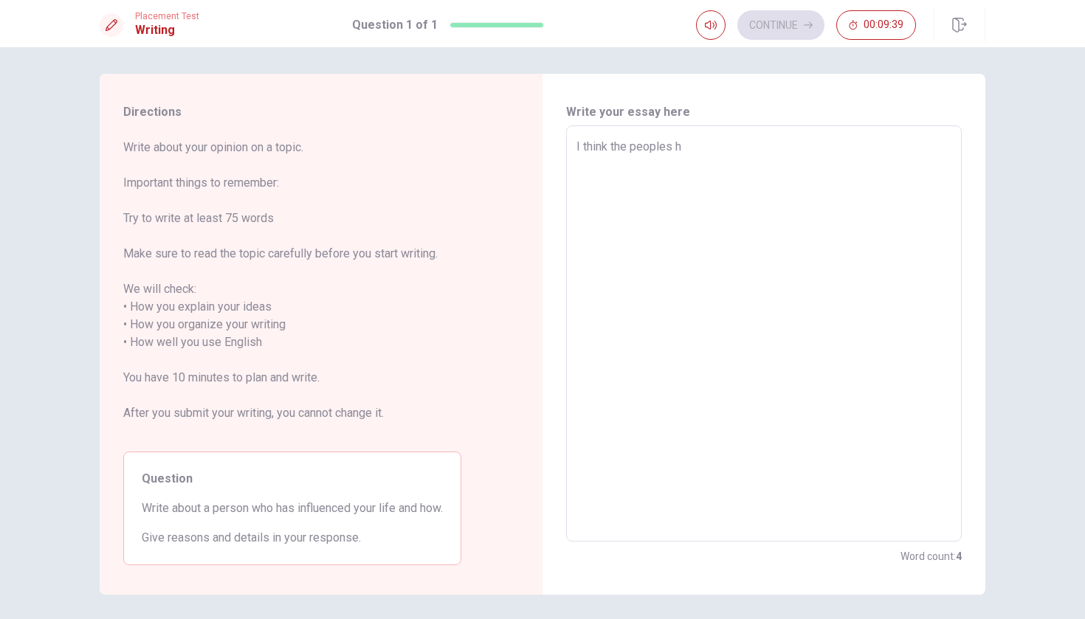
type textarea "I think the peoples ha"
type textarea "x"
type textarea "I think the peoples hav"
type textarea "x"
type textarea "I think the peoples have"
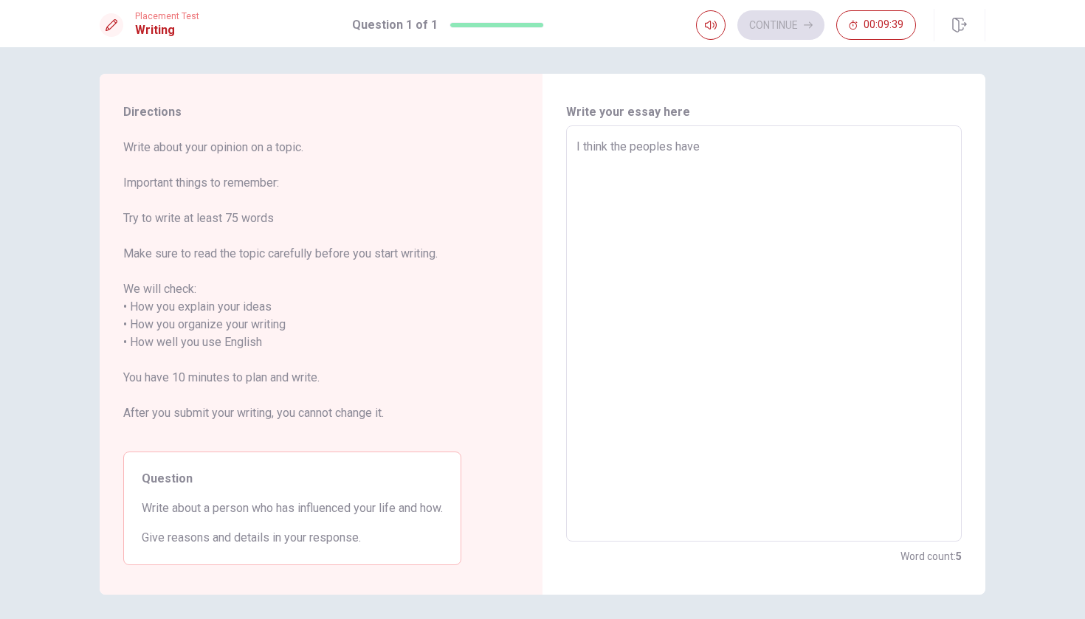
type textarea "x"
type textarea "I think the peoples have"
type textarea "x"
type textarea "I think the peoples have a"
type textarea "x"
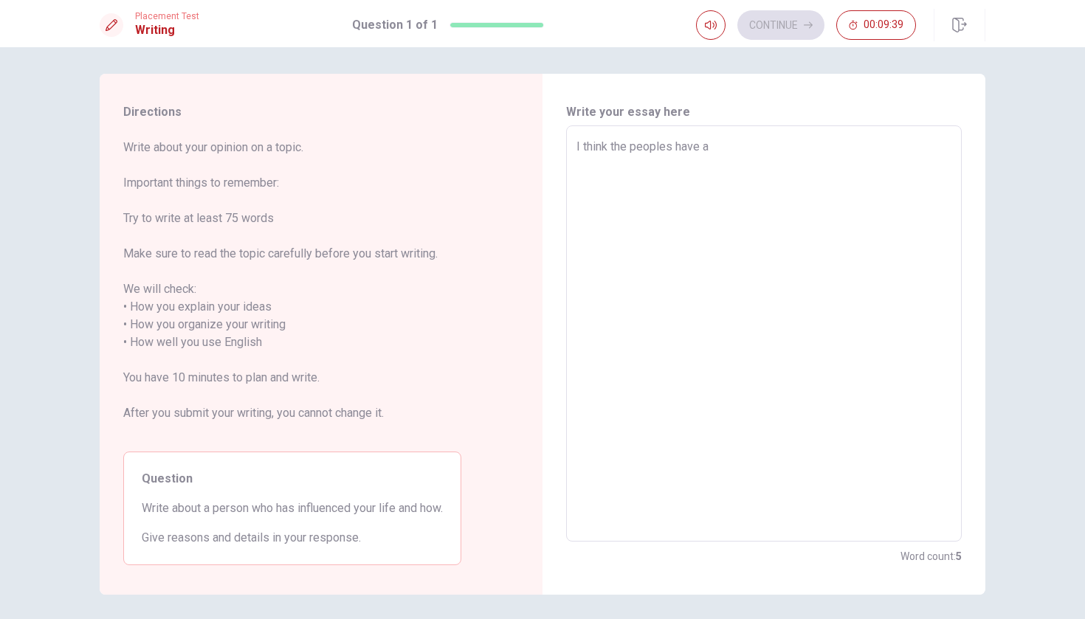
type textarea "I think the peoples have a"
type textarea "x"
type textarea "I think the peoples have a m"
type textarea "x"
type textarea "I think the peoples have a mo"
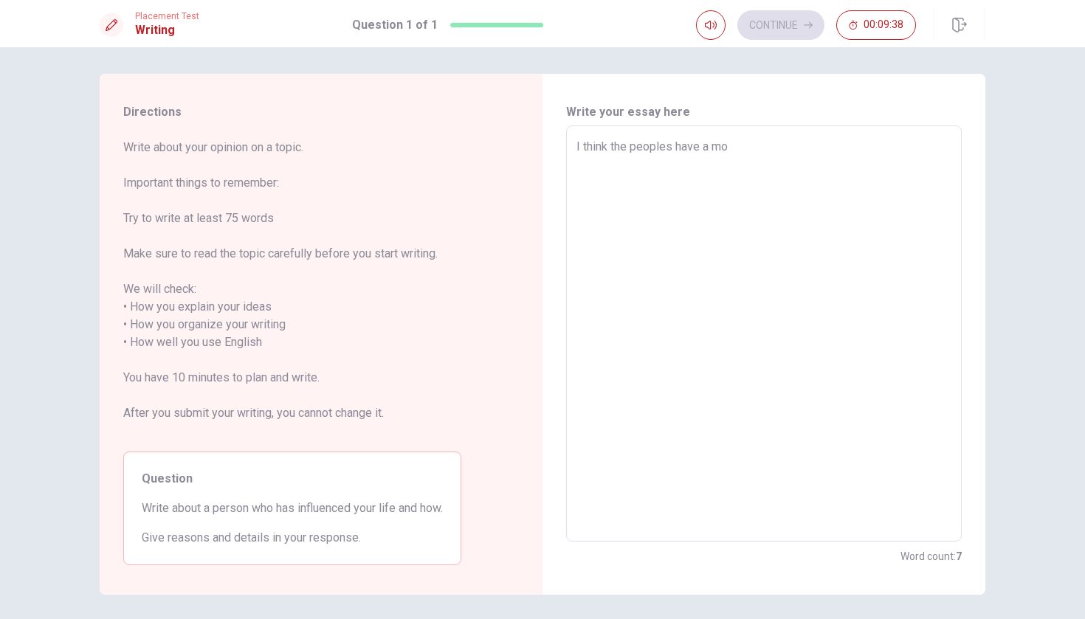
type textarea "x"
type textarea "I think the peoples have a mor"
type textarea "x"
type textarea "I think the peoples have a more"
type textarea "x"
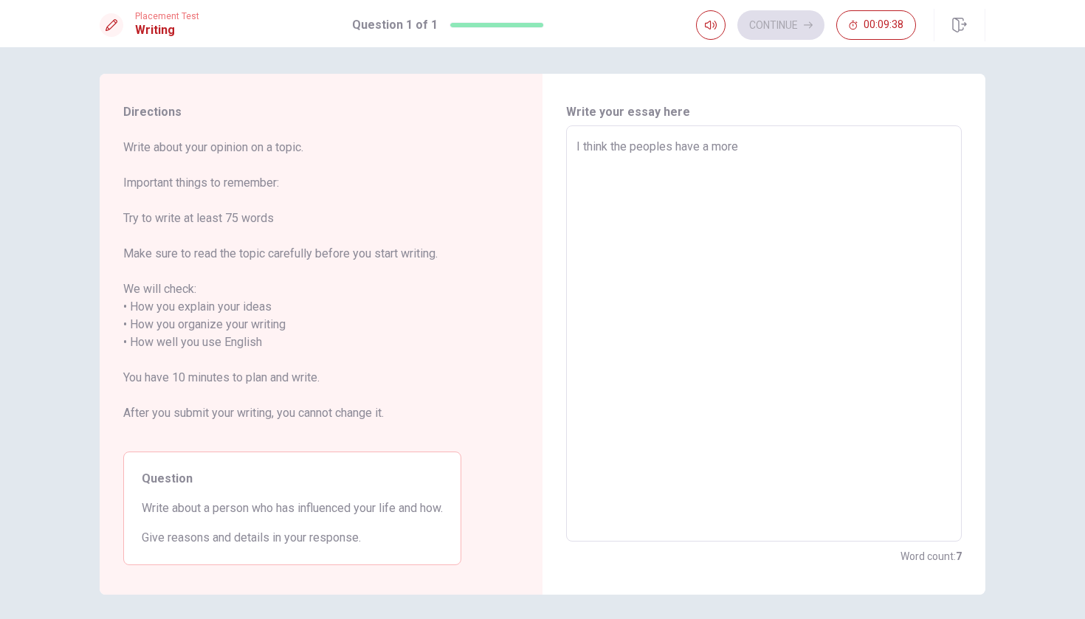
type textarea "I think the peoples have a more"
type textarea "x"
type textarea "I think the peoples have a more i"
type textarea "x"
type textarea "I think the peoples have a more in"
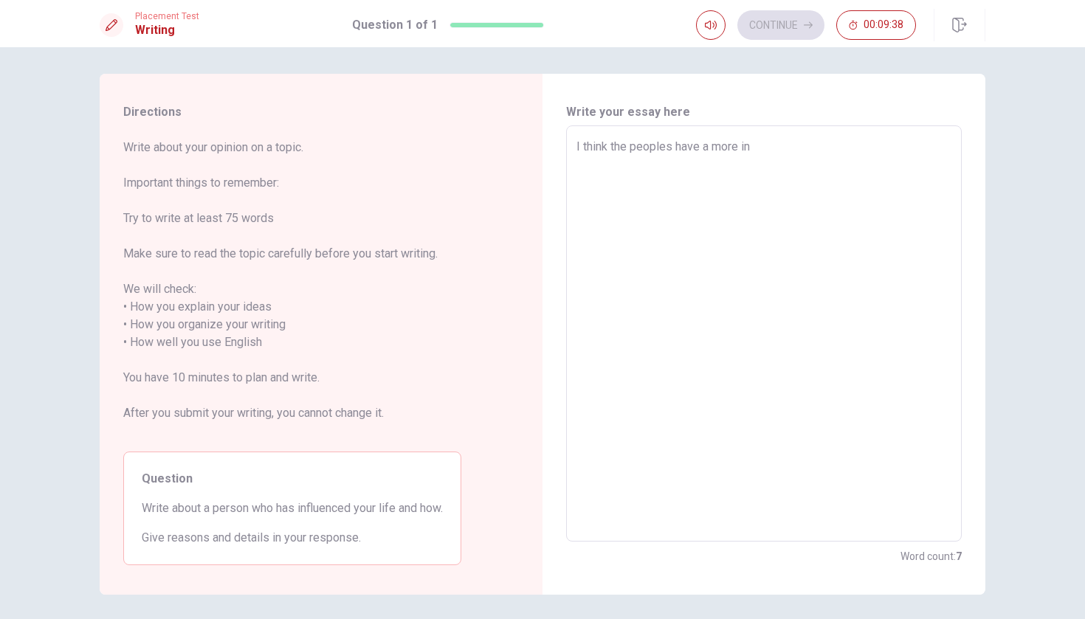
type textarea "x"
type textarea "I think the peoples have a more inf"
type textarea "x"
type textarea "I think the peoples have a more infl"
type textarea "x"
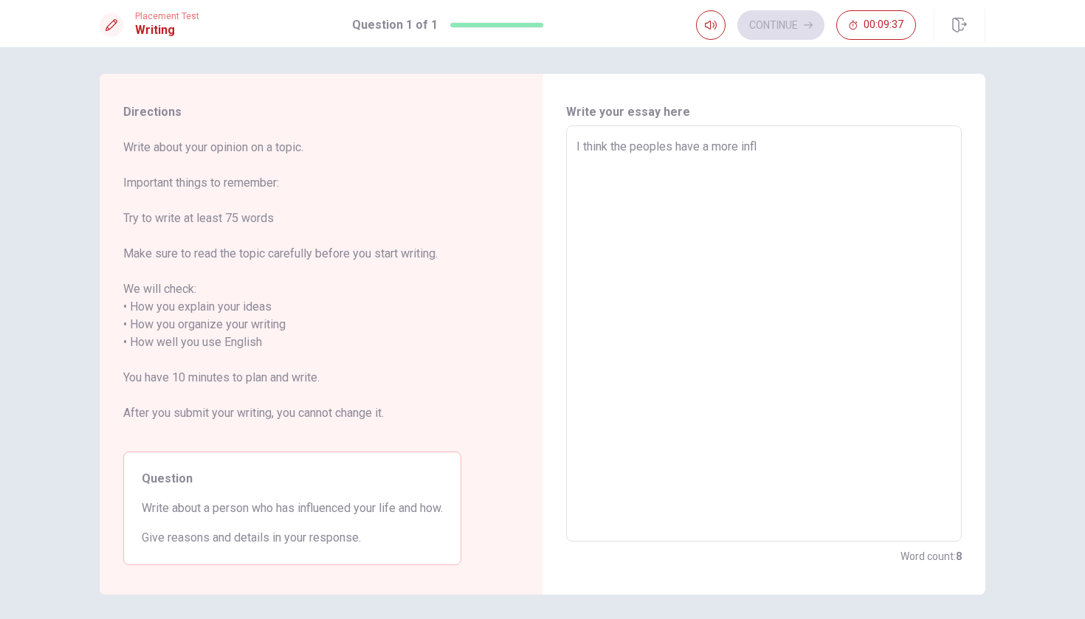
type textarea "I think the peoples have a more influ"
type textarea "x"
type textarea "I think the peoples have a more influe"
type textarea "x"
type textarea "I think the peoples have a more influen"
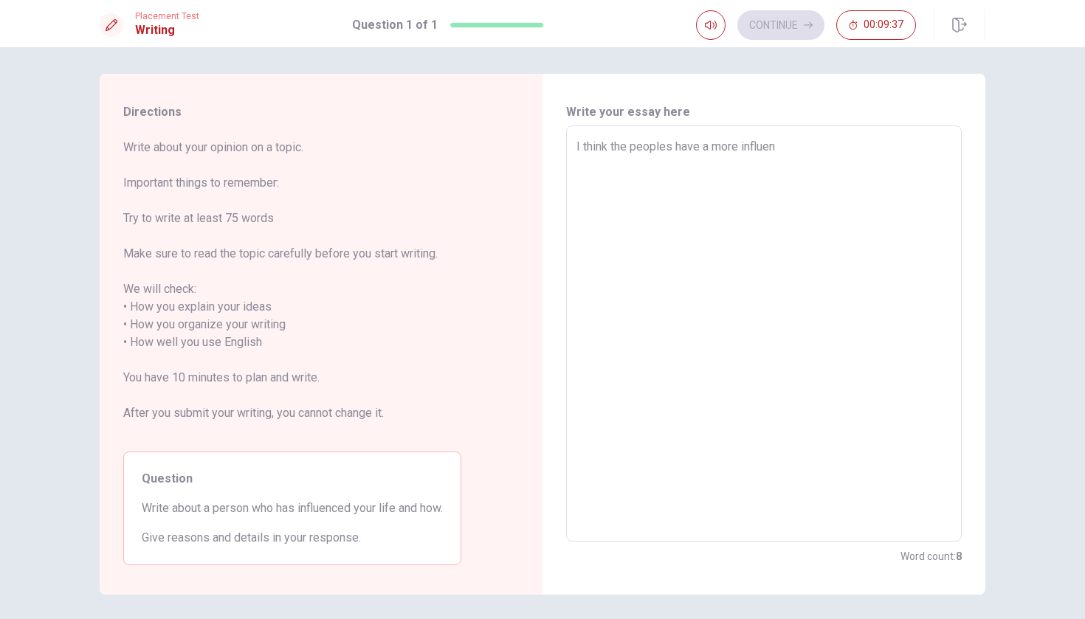
type textarea "x"
type textarea "I think the peoples have a more influent"
type textarea "x"
type textarea "I think the peoples have a more influent"
type textarea "x"
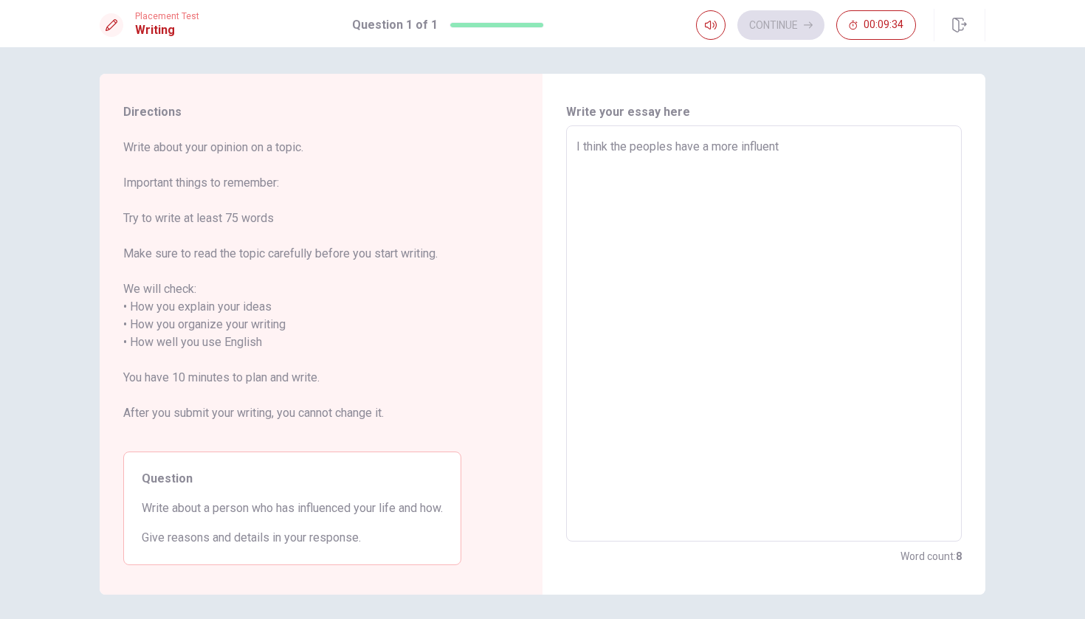
type textarea "I think the peoples have a more influent o"
type textarea "x"
type textarea "I think the peoples have a more influent on"
type textarea "x"
type textarea "I think the peoples have a more influent on"
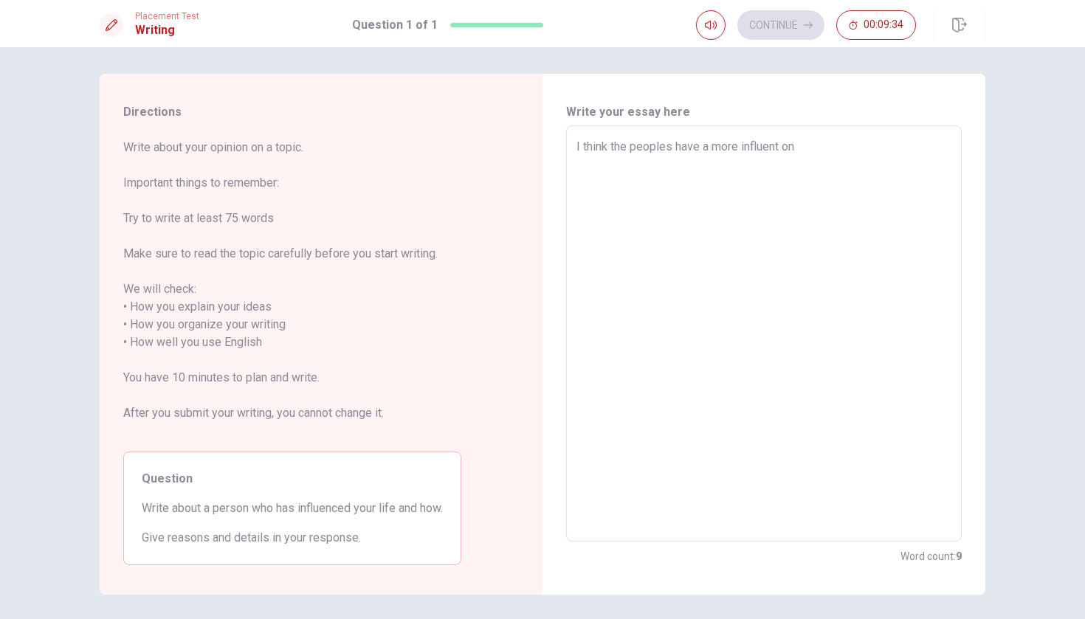
type textarea "x"
type textarea "I think the peoples have a more influent on m"
type textarea "x"
type textarea "I think the peoples have a more influent on my"
type textarea "x"
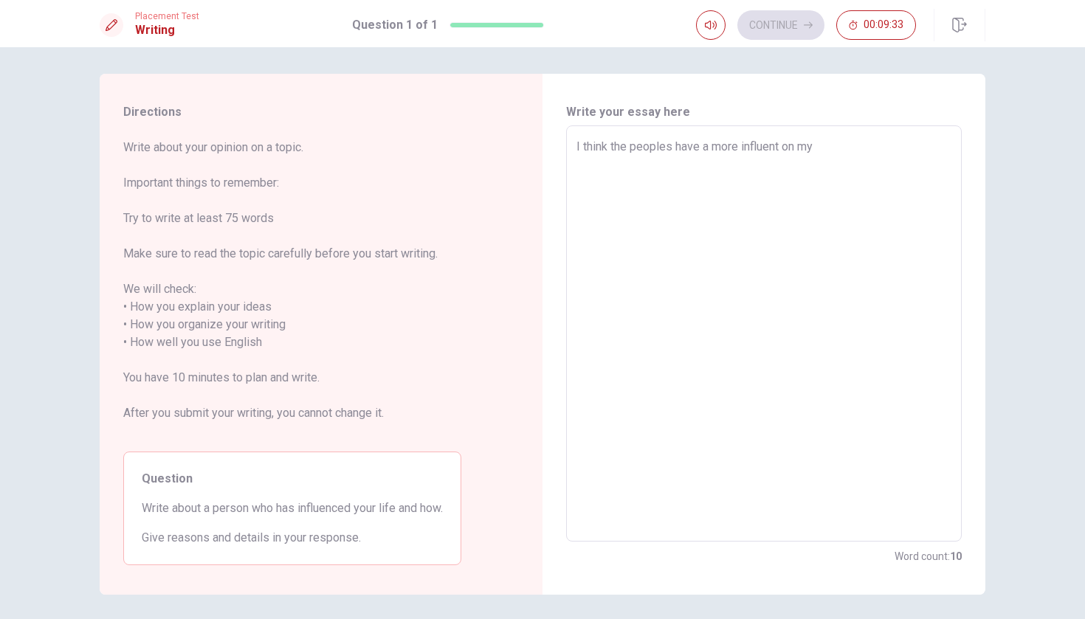
type textarea "I think the peoples have a more influent on my"
type textarea "x"
type textarea "I think the peoples have a more influent on my l"
type textarea "x"
type textarea "I think the peoples have a more influent on my li"
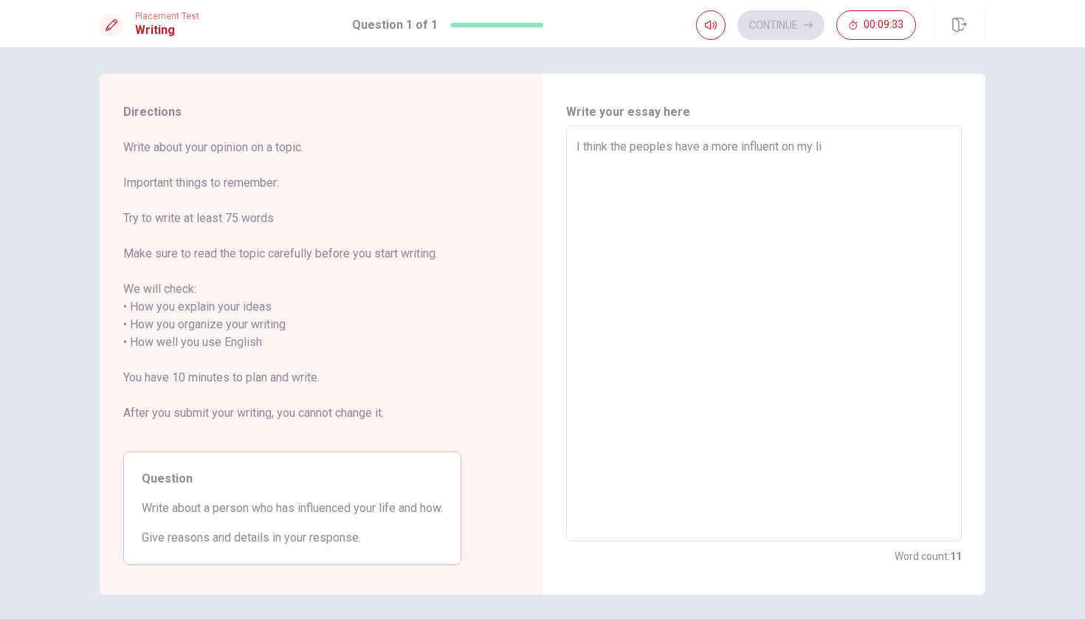
type textarea "x"
type textarea "I think the peoples have a more influent on my lif"
type textarea "x"
type textarea "I think the peoples have a more influent on my life"
type textarea "x"
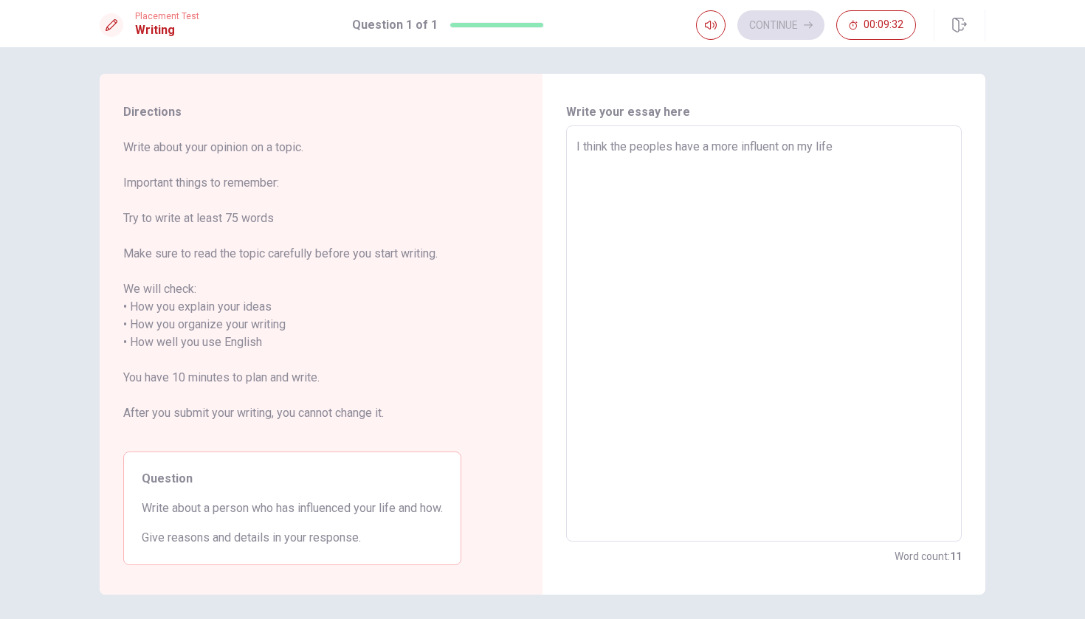
type textarea "I think the peoples have a more influent on my life"
type textarea "x"
type textarea "I think the peoples have a more influent on my life t"
type textarea "x"
type textarea "I think the peoples have a more influent on my life to"
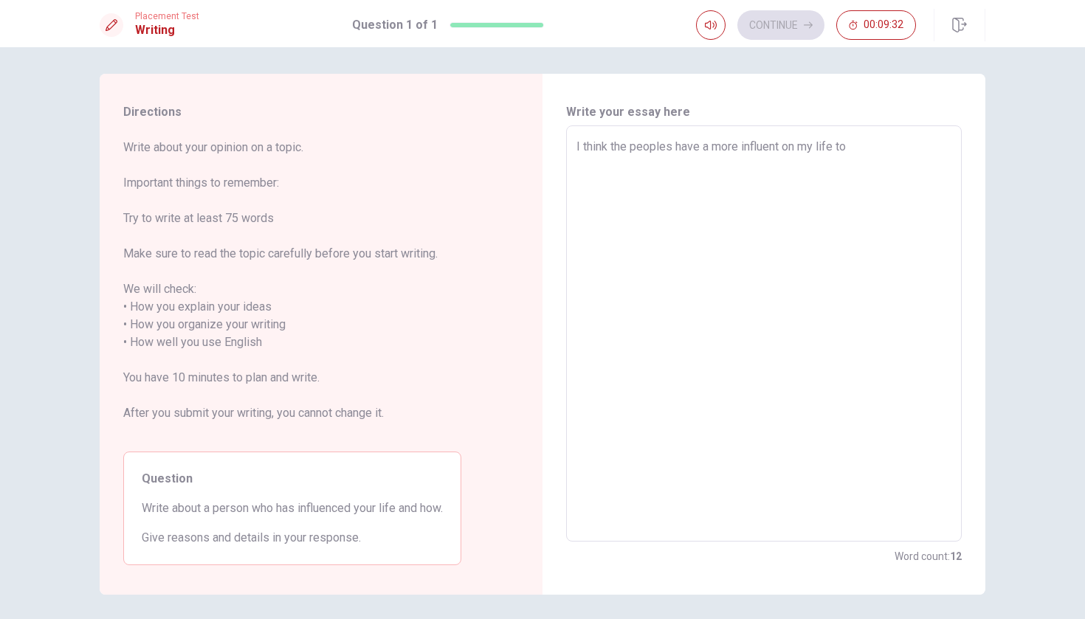
type textarea "x"
type textarea "I think the peoples have a more influent on my life [PERSON_NAME]"
type textarea "x"
type textarea "I think the peoples have a more influent on my life toda"
type textarea "x"
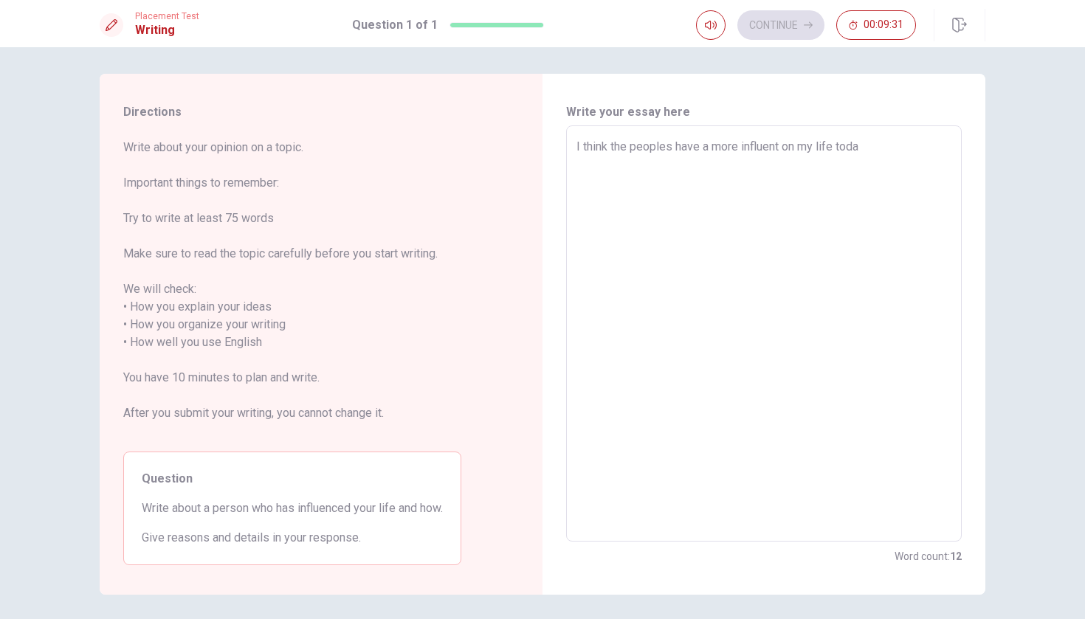
type textarea "I think the peoples have a more influent on my life [DATE]"
type textarea "x"
type textarea "I think the peoples have a more influent on my life [DATE]"
type textarea "x"
type textarea "I think the peoples have a more influent on my life [DATE] e"
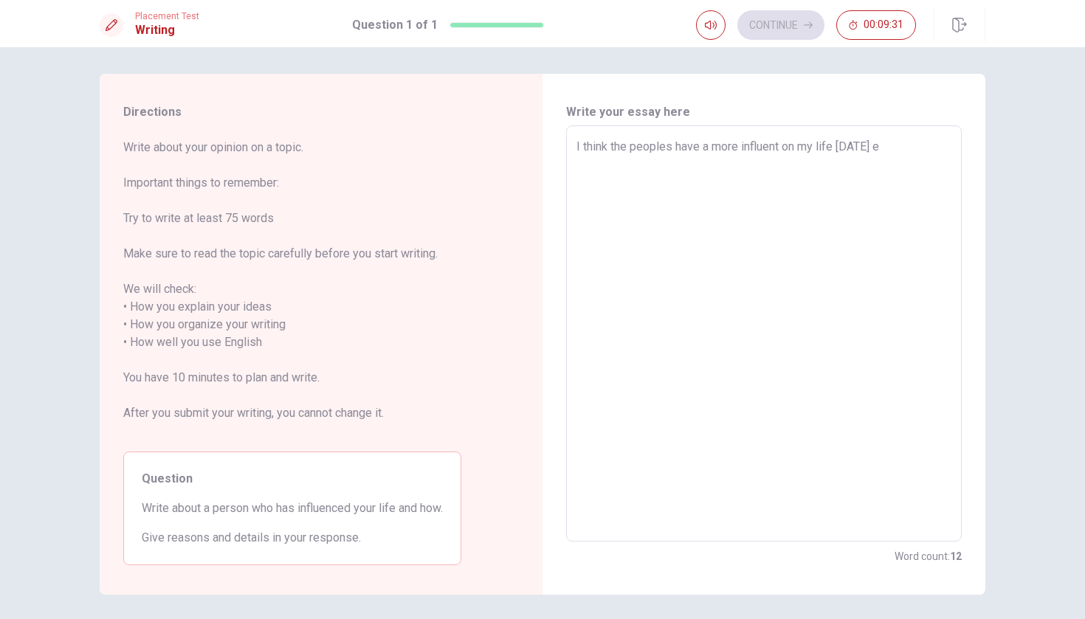
type textarea "x"
type textarea "I think the peoples have a more influent on my life [DATE]"
type textarea "x"
type textarea "I think the peoples have a more influent on my life [DATE] a"
type textarea "x"
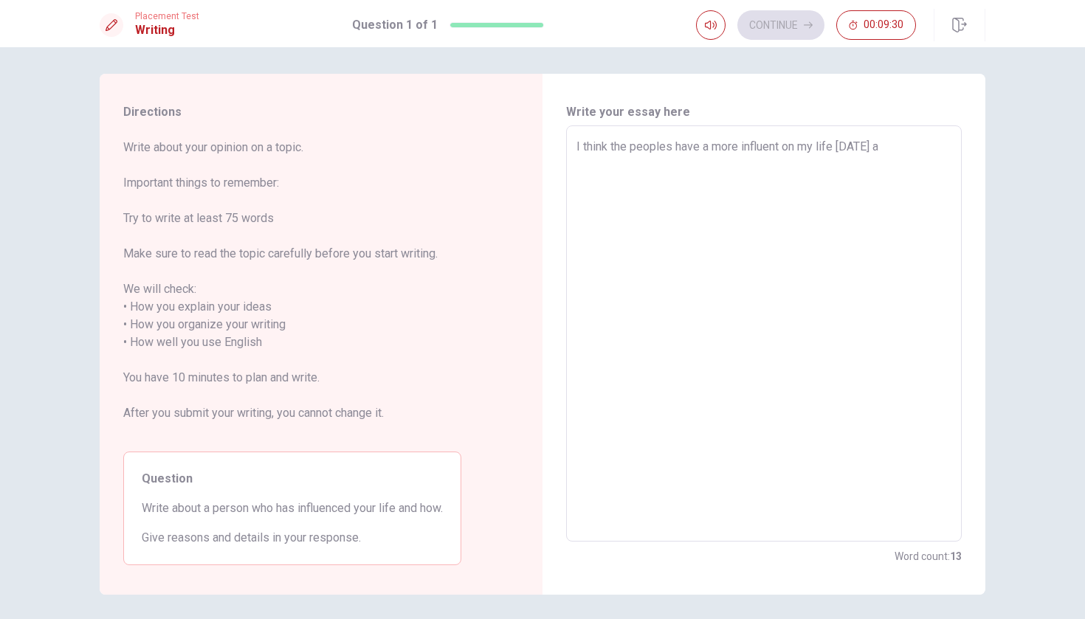
type textarea "I think the peoples have a more influent on my life [DATE] ad"
type textarea "x"
type textarea "I think the peoples have a more influent on my life [DATE] adn"
type textarea "x"
type textarea "I think the peoples have a more influent on my life [DATE] adn"
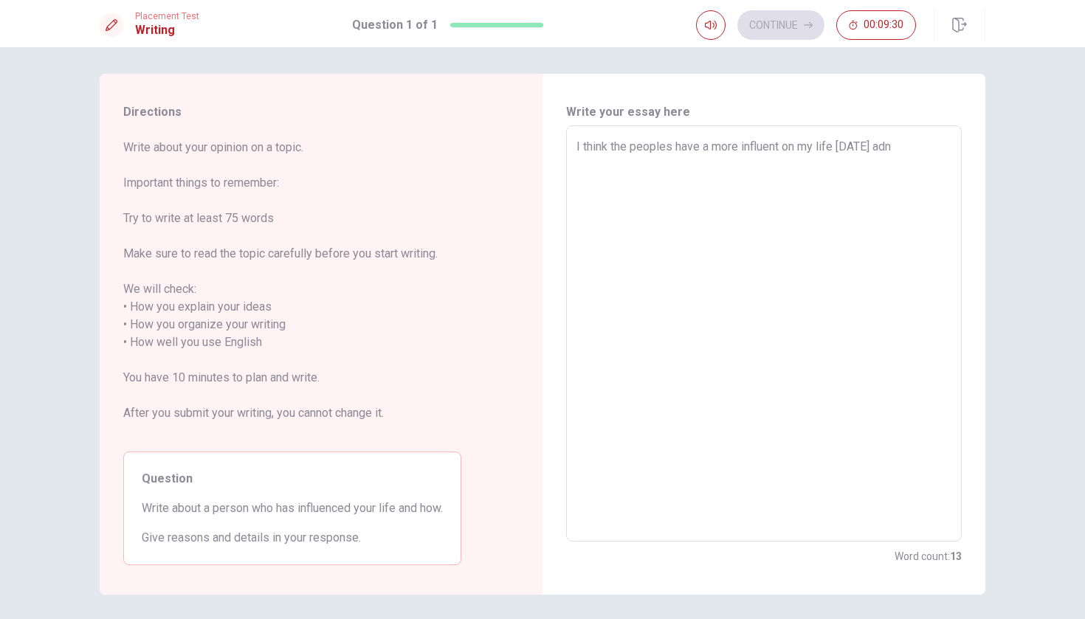
type textarea "x"
type textarea "I think the peoples have a more influent on my life [DATE] adn f"
type textarea "x"
type textarea "I think the peoples have a more influent on my life [DATE] adn fo"
type textarea "x"
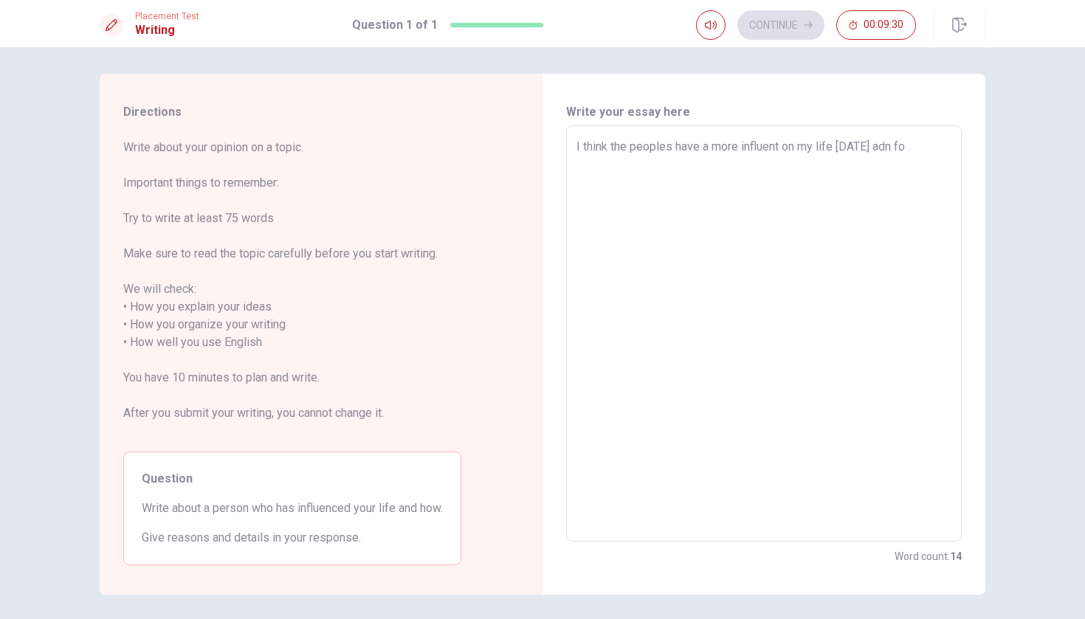
type textarea "I think the peoples have a more influent on my life [DATE] adn for"
type textarea "x"
type textarea "I think the peoples have a more influent on my life [DATE] adn fore"
type textarea "x"
type textarea "I think the peoples have a more influent on my life [DATE] adn forev"
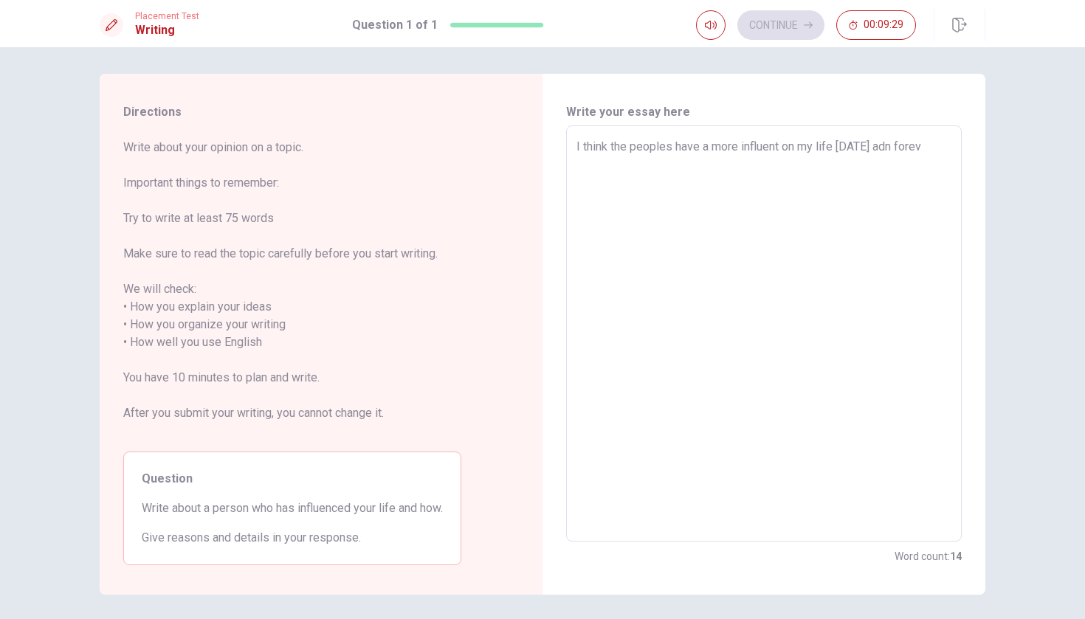
type textarea "x"
type textarea "I think the peoples have a more influent on my life [DATE] adn foreve"
type textarea "x"
type textarea "I think the peoples have a more influent on my life [DATE] adn forevez"
type textarea "x"
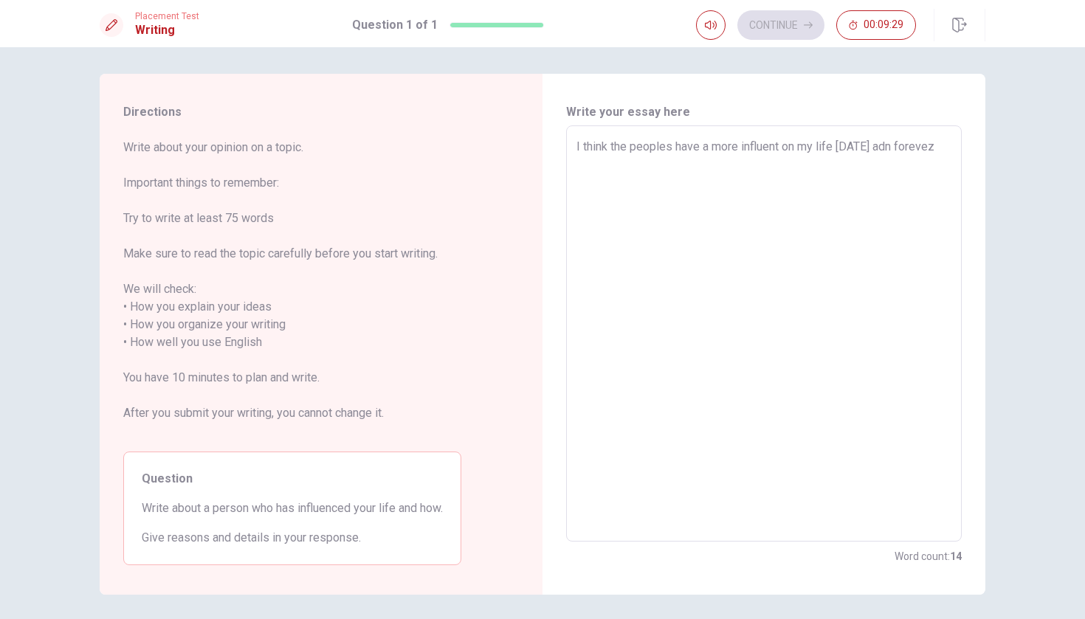
type textarea "I think the peoples have a more influent on my life [DATE] adn forevezr"
type textarea "x"
type textarea "I think the peoples have a more influent on my life [DATE] adn forevezr"
type textarea "x"
type textarea "I think the peoples have a more influent on my life [DATE] adn forevezr"
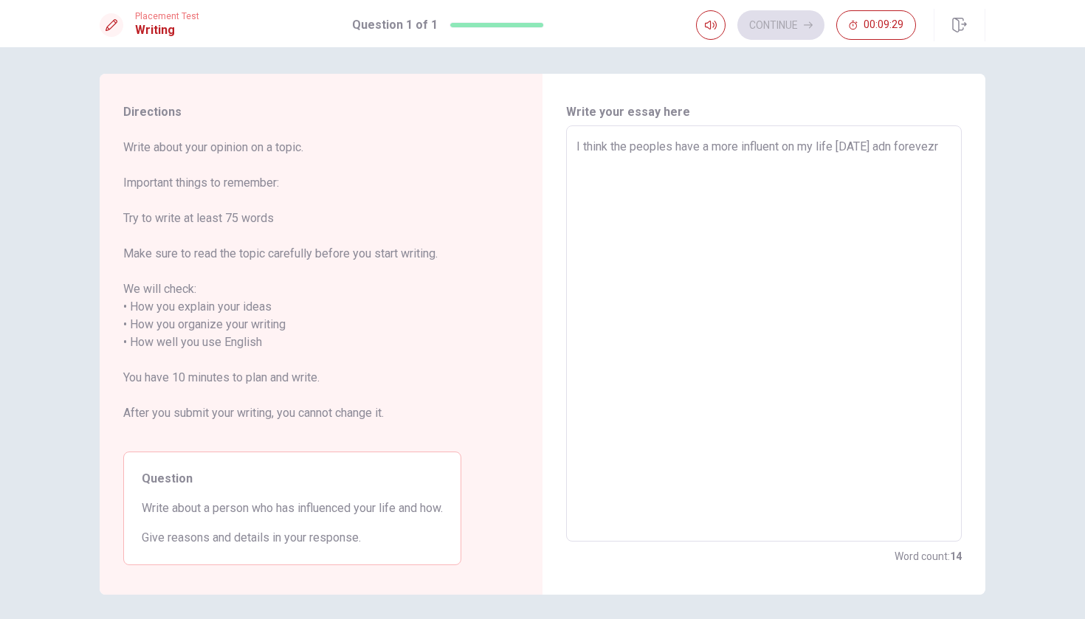
type textarea "x"
type textarea "I think the peoples have a more influent on my life [DATE] adn forevez"
type textarea "x"
type textarea "I think the peoples have a more influent on my life [DATE] adn foreve"
type textarea "x"
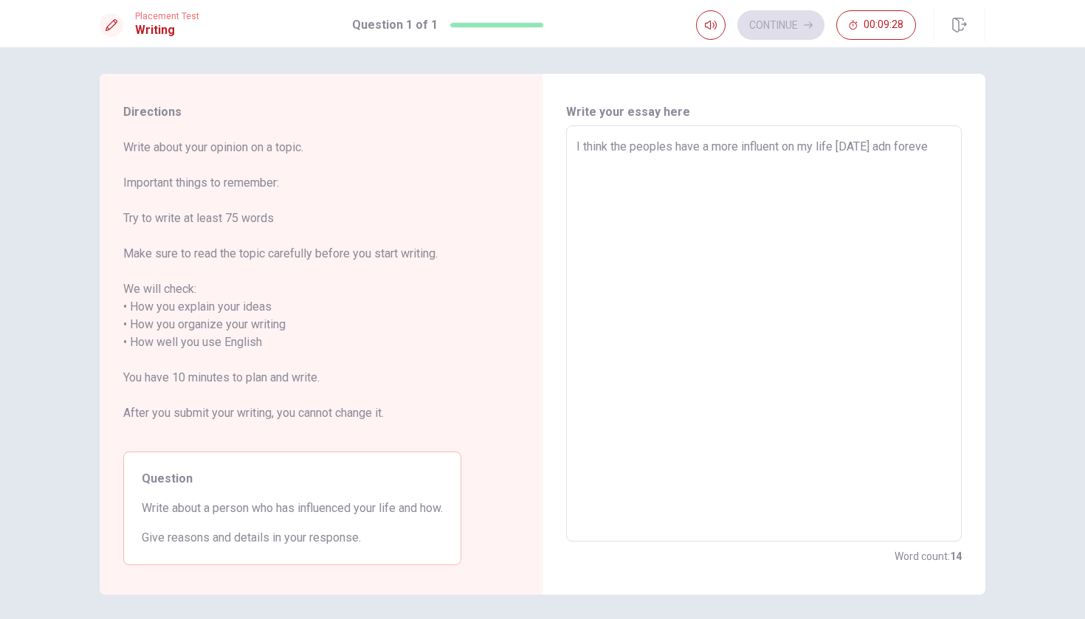
type textarea "I think the peoples have a more influent on my life [DATE] adn forev"
type textarea "x"
type textarea "I think the peoples have a more influent on my life [DATE] adn foreve"
type textarea "x"
type textarea "I think the peoples have a more influent on my life [DATE] adn forever"
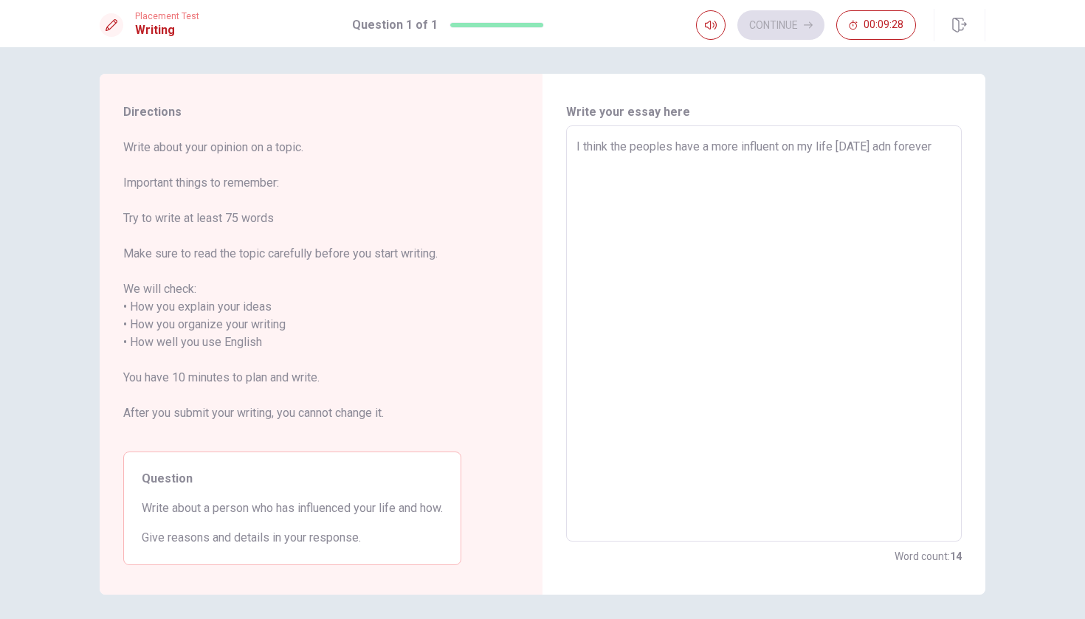
type textarea "x"
type textarea "I think the peoples have a more influent on my life [DATE] adn forever"
type textarea "x"
type textarea "I think the peoples have a more influent on my life [DATE] adn forever i"
type textarea "x"
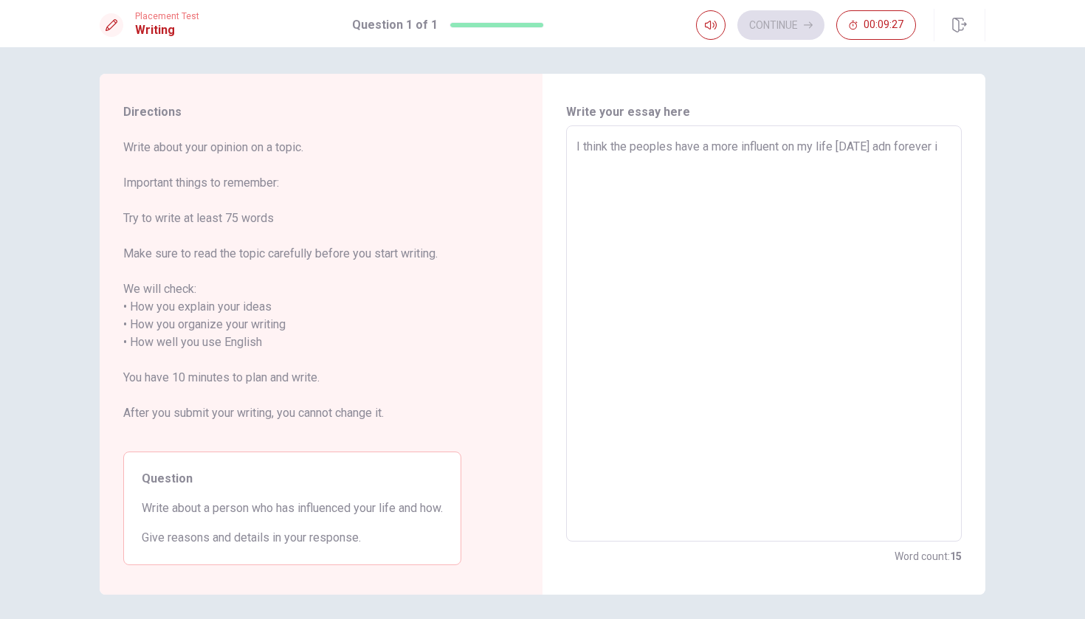
type textarea "I think the peoples have a more influent on my life [DATE] adn forever is"
type textarea "x"
type textarea "I think the peoples have a more influent on my life [DATE] adn forever is"
type textarea "x"
type textarea "I think the peoples have a more influent on my life [DATE] adn forever is m"
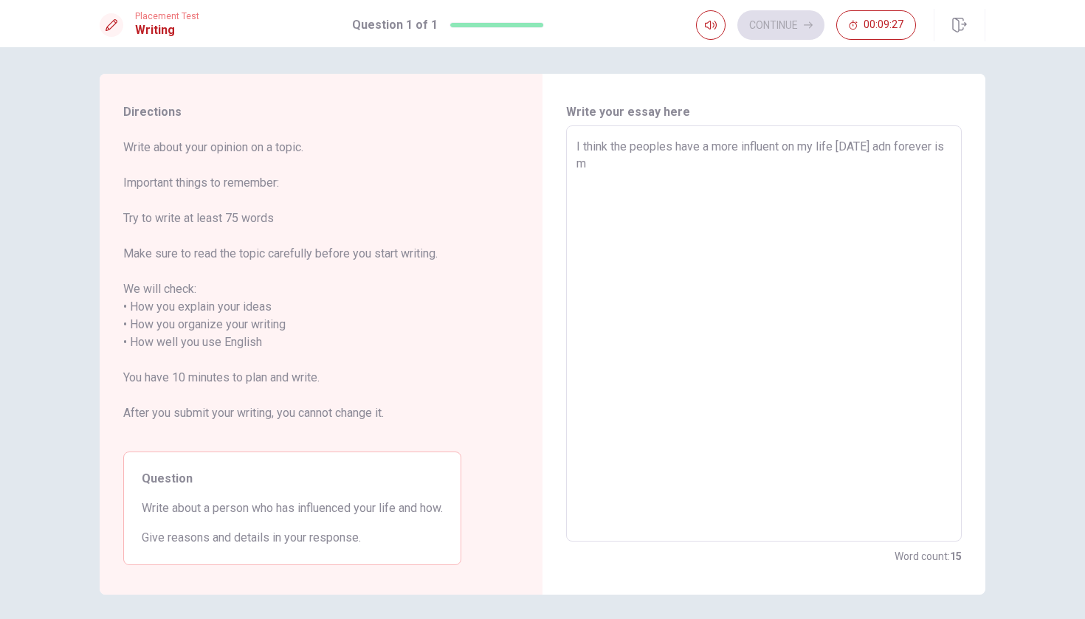
type textarea "x"
type textarea "I think the peoples have a more influent on my life [DATE] adn forever is my"
type textarea "x"
type textarea "I think the peoples have a more influent on my life [DATE] adn forever is my"
type textarea "x"
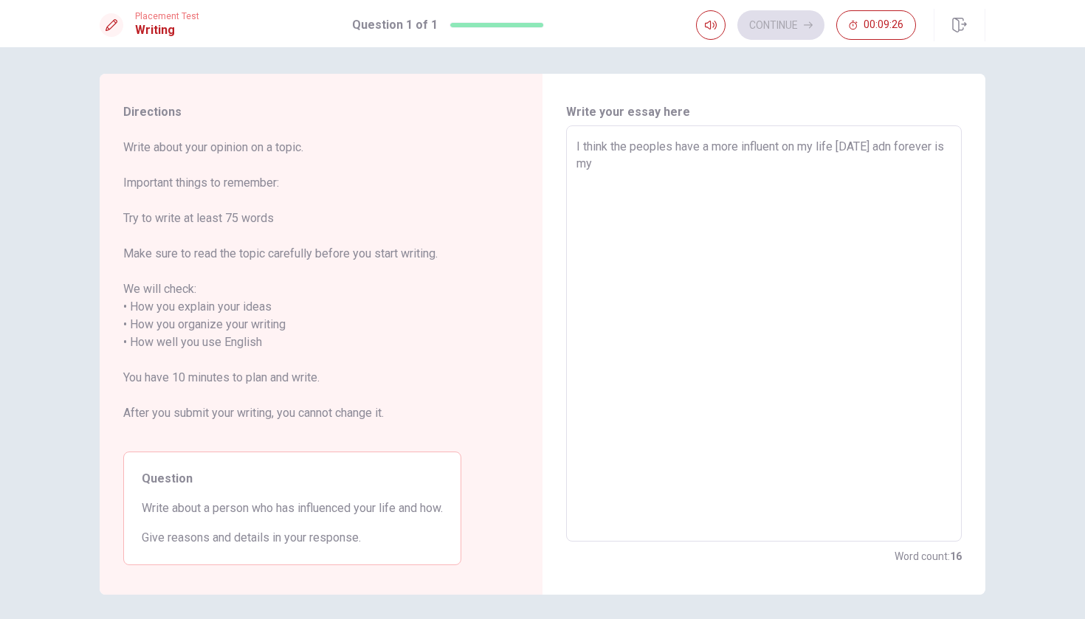
type textarea "I think the peoples have a more influent on my life [DATE] adn forever is my p"
type textarea "x"
type textarea "I think the peoples have a more influent on my life [DATE] adn forever is my pa"
type textarea "x"
type textarea "I think the peoples have a more influent on my life [DATE] adn forever is my par"
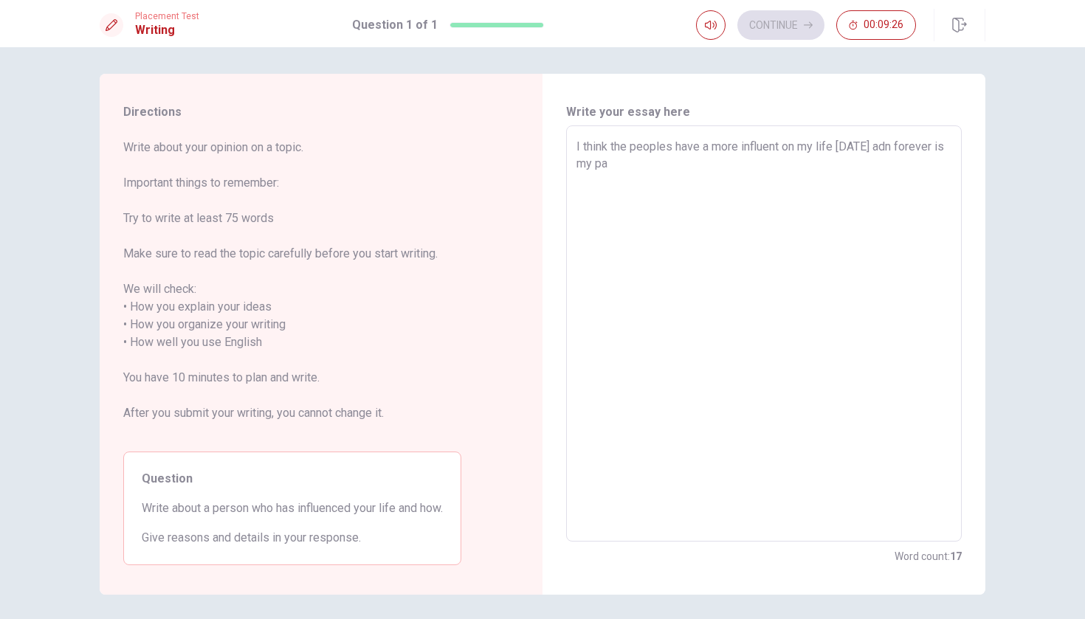
type textarea "x"
type textarea "I think the peoples have a more influent on my life [DATE] adn forever is my pa…"
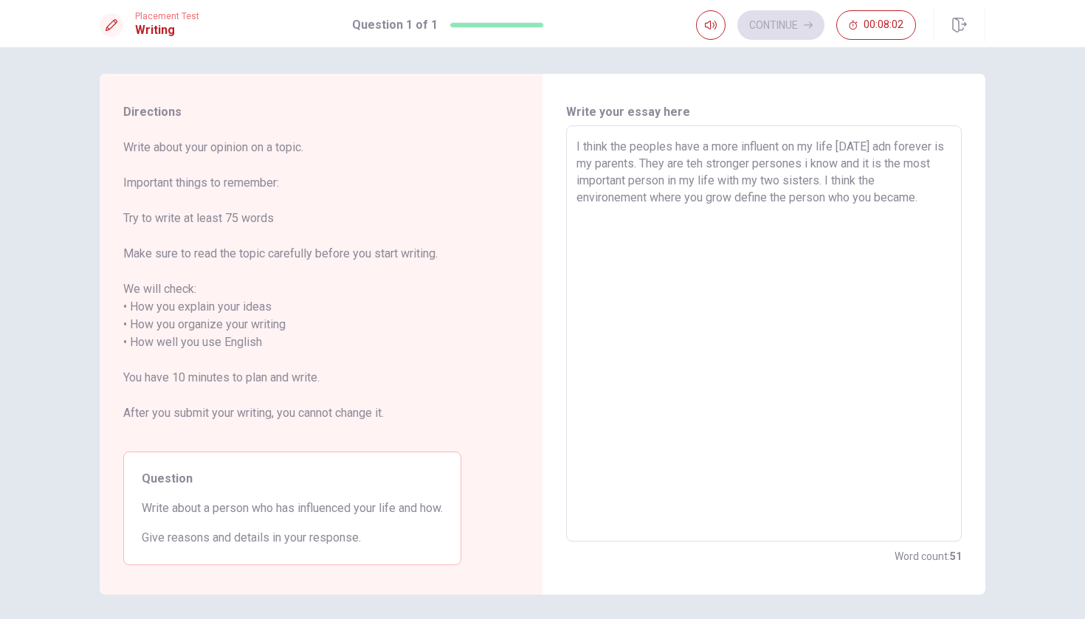
click at [534, 145] on textarea "I think the peoples have a more influent on my life [DATE] adn forever is my pa…" at bounding box center [763, 334] width 375 height 392
click at [534, 166] on textarea "I think the peoples have a more influent on my life [DATE] and forever is my pa…" at bounding box center [763, 334] width 375 height 392
click at [534, 165] on textarea "I think the peoples have a more influent on my life [DATE] and forever is my pa…" at bounding box center [763, 334] width 375 height 392
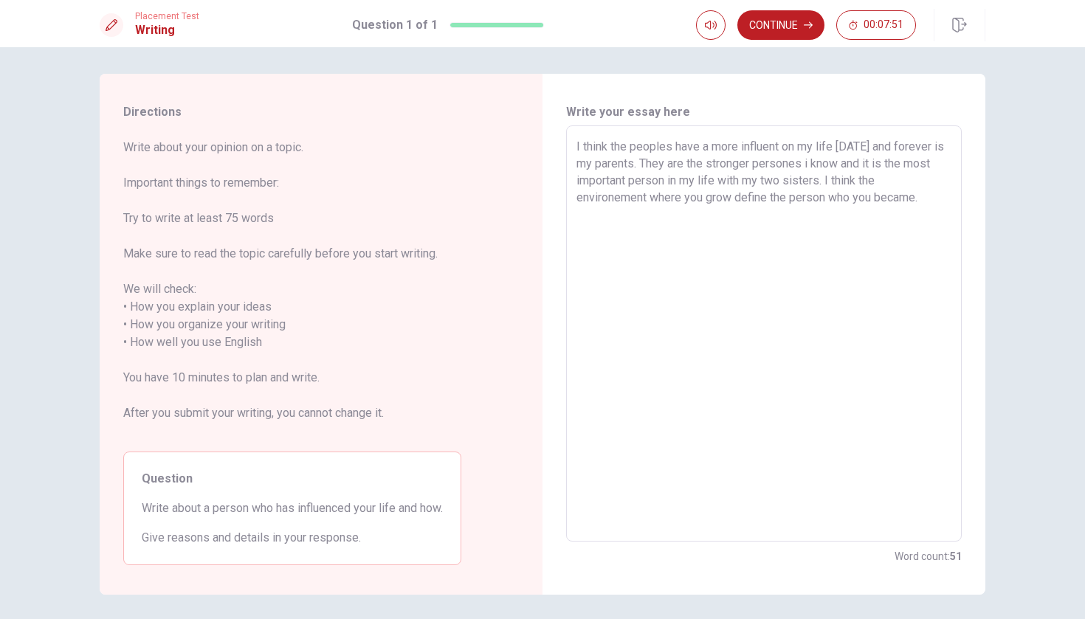
click at [534, 184] on textarea "I think the peoples have a more influent on my life [DATE] and forever is my pa…" at bounding box center [763, 334] width 375 height 392
click at [534, 200] on textarea "I think the peoples have a more influent on my life [DATE] and forever is my pa…" at bounding box center [763, 334] width 375 height 392
click at [534, 210] on textarea "I think the peoples have a more influent on my life [DATE] and forever is my pa…" at bounding box center [763, 334] width 375 height 392
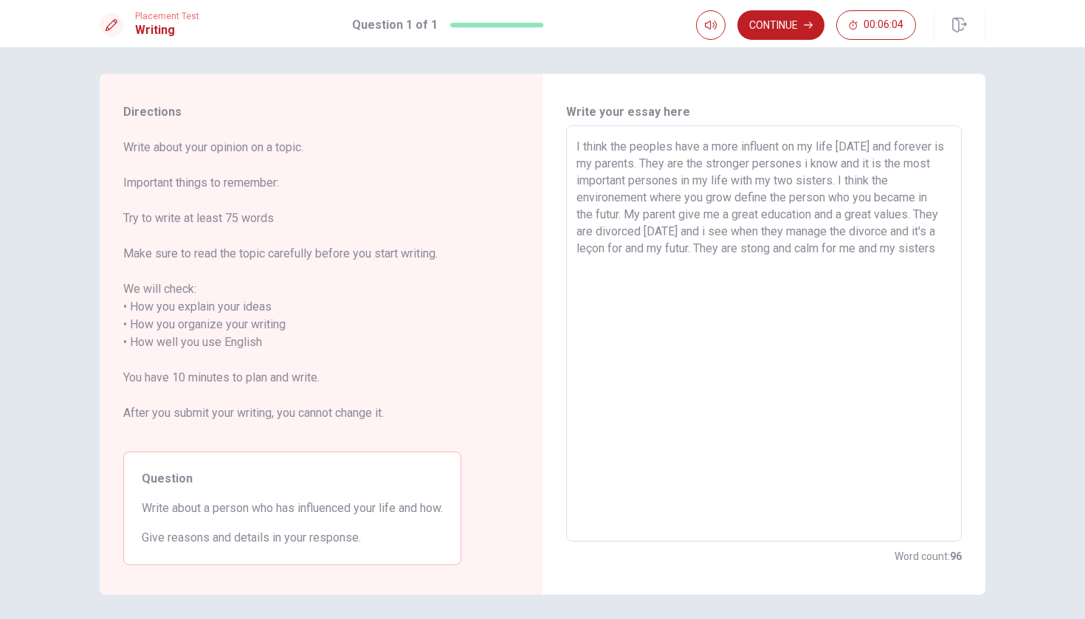
click at [534, 230] on textarea "I think the peoples have a more influent on my life [DATE] and forever is my pa…" at bounding box center [763, 334] width 375 height 392
click at [534, 232] on textarea "I think the peoples have a more influent on my life [DATE] and forever is my pa…" at bounding box center [763, 334] width 375 height 392
click at [534, 234] on textarea "I think the peoples have a more influent on my life [DATE] and forever is my pa…" at bounding box center [763, 334] width 375 height 392
click at [534, 229] on textarea "I think the peoples have a more influent on my life [DATE] and forever is my pa…" at bounding box center [763, 334] width 375 height 392
click at [534, 235] on textarea "I think the peoples have a more influent on my life [DATE] and forever is my pa…" at bounding box center [763, 334] width 375 height 392
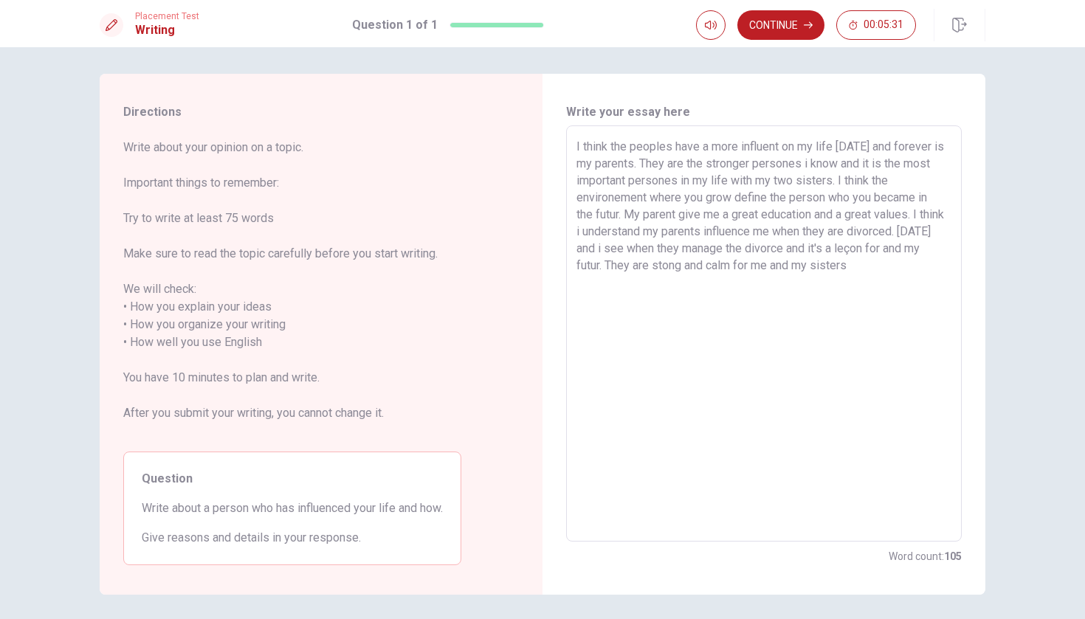
click at [534, 249] on textarea "I think the peoples have a more influent on my life [DATE] and forever is my pa…" at bounding box center [763, 334] width 375 height 392
drag, startPoint x: 851, startPoint y: 250, endPoint x: 874, endPoint y: 247, distance: 23.8
click at [534, 247] on textarea "I think the peoples have a more influent on my life [DATE] and forever is my pa…" at bounding box center [763, 334] width 375 height 392
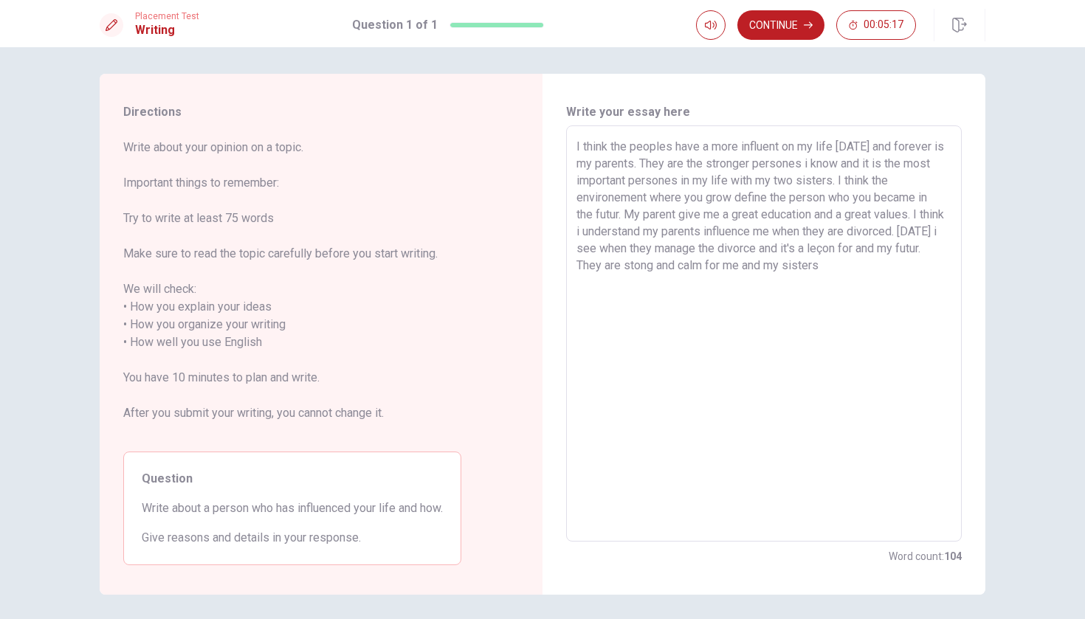
click at [534, 252] on textarea "I think the peoples have a more influent on my life [DATE] and forever is my pa…" at bounding box center [763, 334] width 375 height 392
drag, startPoint x: 823, startPoint y: 290, endPoint x: 739, endPoint y: 272, distance: 86.0
click at [534, 272] on textarea "I think the peoples have a more influent on my life [DATE] and forever is my pa…" at bounding box center [763, 334] width 375 height 392
click at [534, 182] on textarea "I think the peoples have a more influent on my life [DATE] and forever is my pa…" at bounding box center [763, 334] width 375 height 392
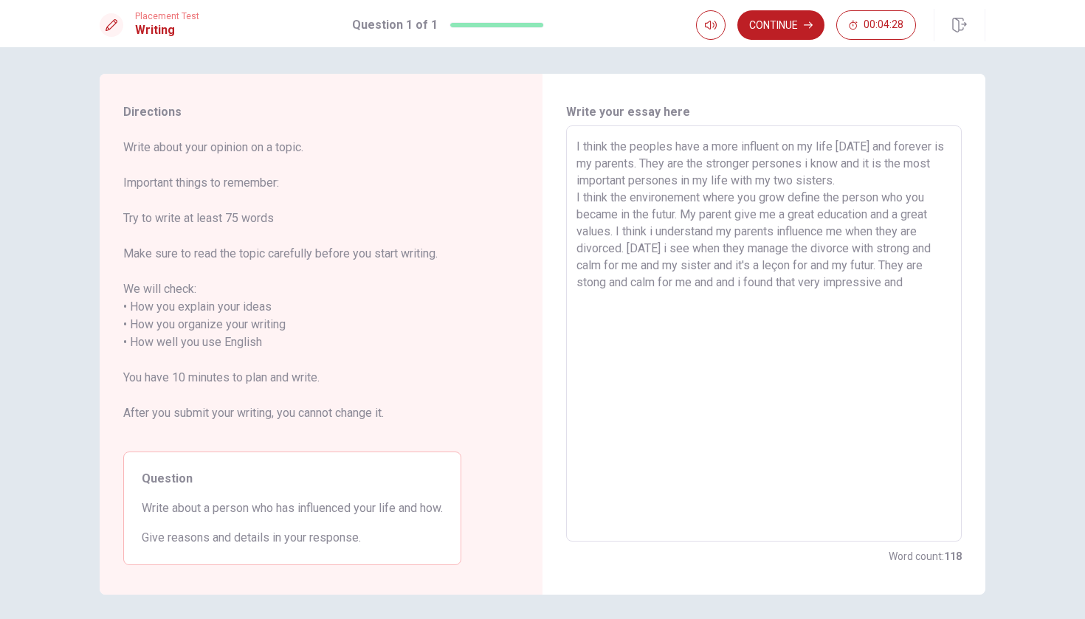
click at [534, 212] on textarea "I think the peoples have a more influent on my life [DATE] and forever is my pa…" at bounding box center [763, 334] width 375 height 392
click at [534, 232] on textarea "I think the peoples have a more influent on my life [DATE] and forever is my pa…" at bounding box center [763, 334] width 375 height 392
click at [534, 227] on textarea "I think the peoples have a more influent on my life [DATE] and forever is my pa…" at bounding box center [763, 334] width 375 height 392
click at [534, 182] on textarea "I think the peoples have a more influent on my life [DATE] and forever is my pa…" at bounding box center [763, 334] width 375 height 392
click at [534, 165] on textarea "I think the peoples have a more influent on my life [DATE] and forever is my pa…" at bounding box center [763, 334] width 375 height 392
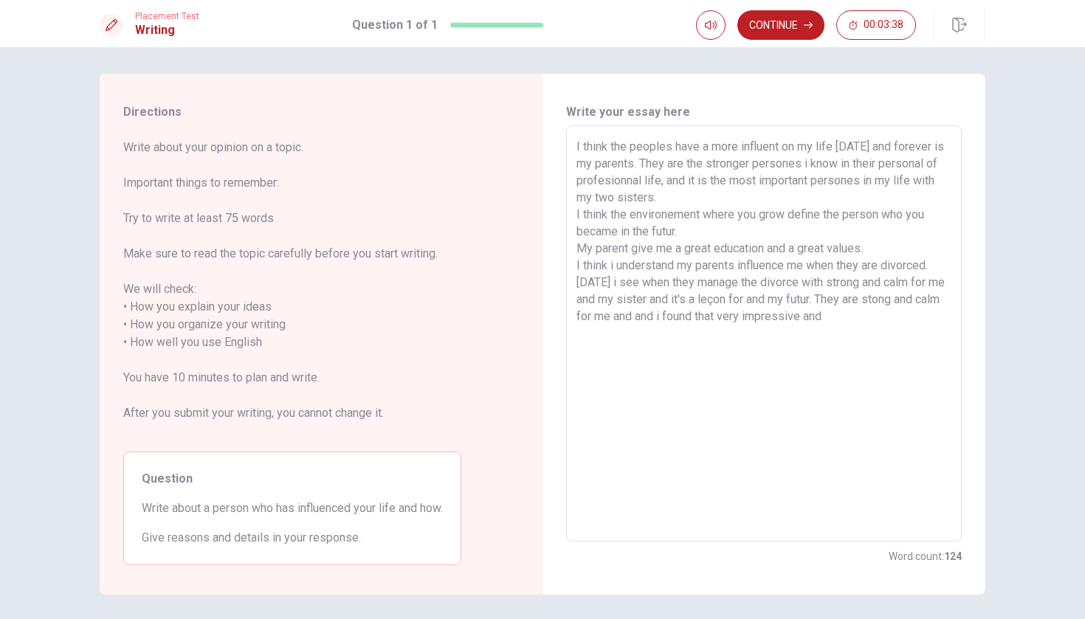
click at [534, 317] on textarea "I think the peoples have a more influent on my life [DATE] and forever is my pa…" at bounding box center [763, 334] width 375 height 392
click at [534, 266] on textarea "I think the peoples have a more influent on my life [DATE] and forever is my pa…" at bounding box center [763, 334] width 375 height 392
click at [534, 315] on textarea "I think the peoples have a more influent on my life [DATE] and forever is my pa…" at bounding box center [763, 334] width 375 height 392
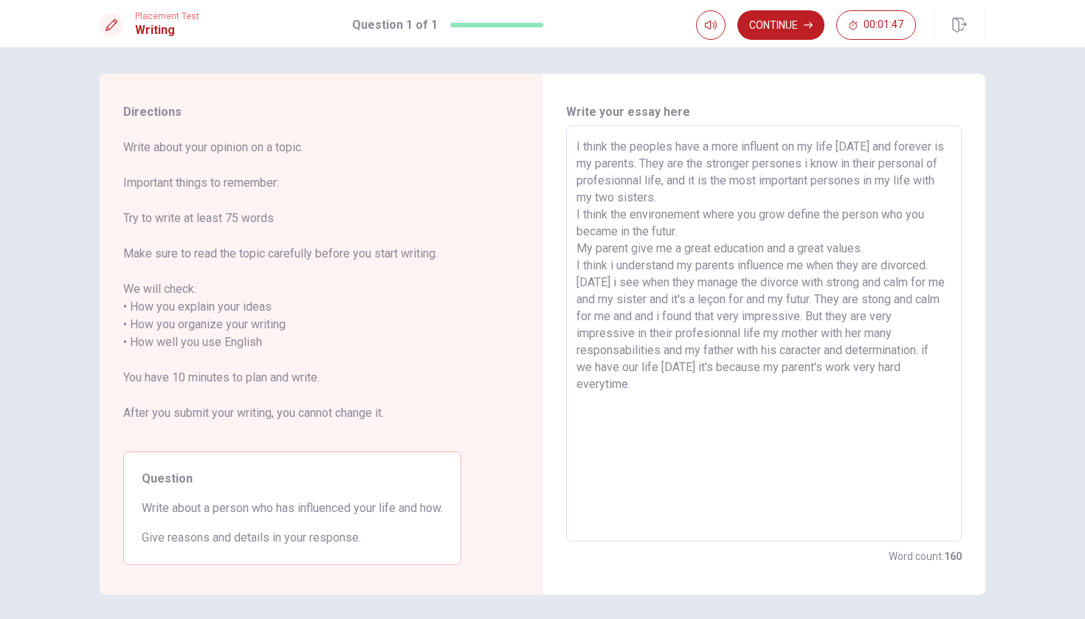
click at [534, 249] on textarea "I think the peoples have a more influent on my life [DATE] and forever is my pa…" at bounding box center [763, 334] width 375 height 392
click at [534, 302] on textarea "I think the peoples have a more influent on my life [DATE] and forever is my pa…" at bounding box center [763, 334] width 375 height 392
drag, startPoint x: 573, startPoint y: 320, endPoint x: 674, endPoint y: 310, distance: 101.6
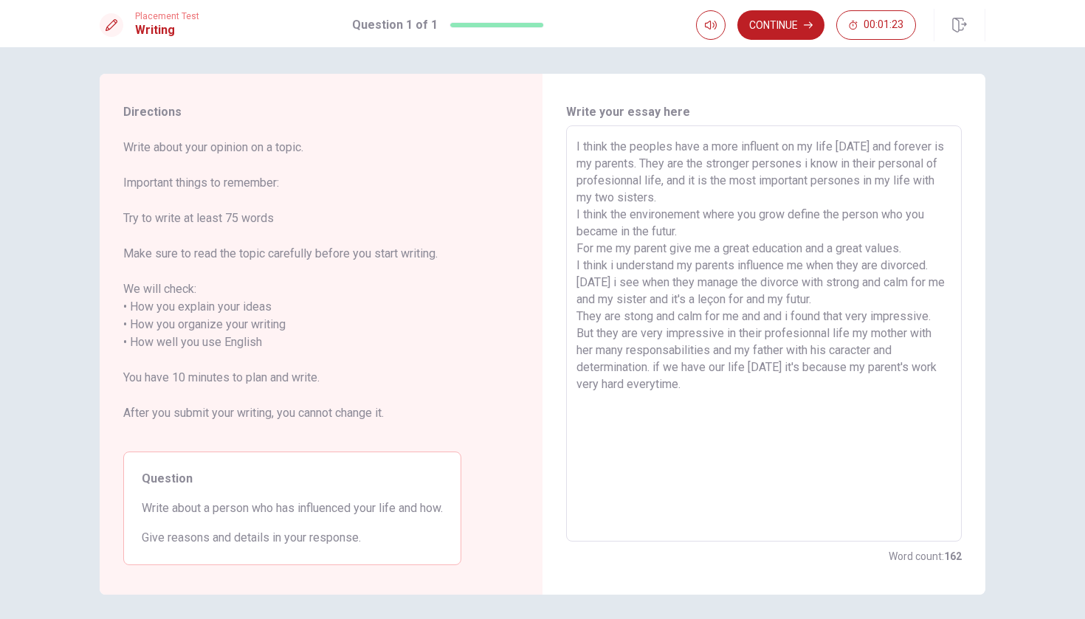
click at [534, 310] on div "I think the peoples have a more influent on my life [DATE] and forever is my pa…" at bounding box center [763, 333] width 395 height 416
drag, startPoint x: 567, startPoint y: 317, endPoint x: 767, endPoint y: 314, distance: 200.7
click at [534, 314] on div "I think the peoples have a more influent on my life [DATE] and forever is my pa…" at bounding box center [763, 333] width 395 height 416
drag, startPoint x: 787, startPoint y: 317, endPoint x: 539, endPoint y: 318, distance: 247.9
click at [534, 318] on div "Directions Write about your opinion on a topic. Important things to remember: T…" at bounding box center [542, 334] width 885 height 521
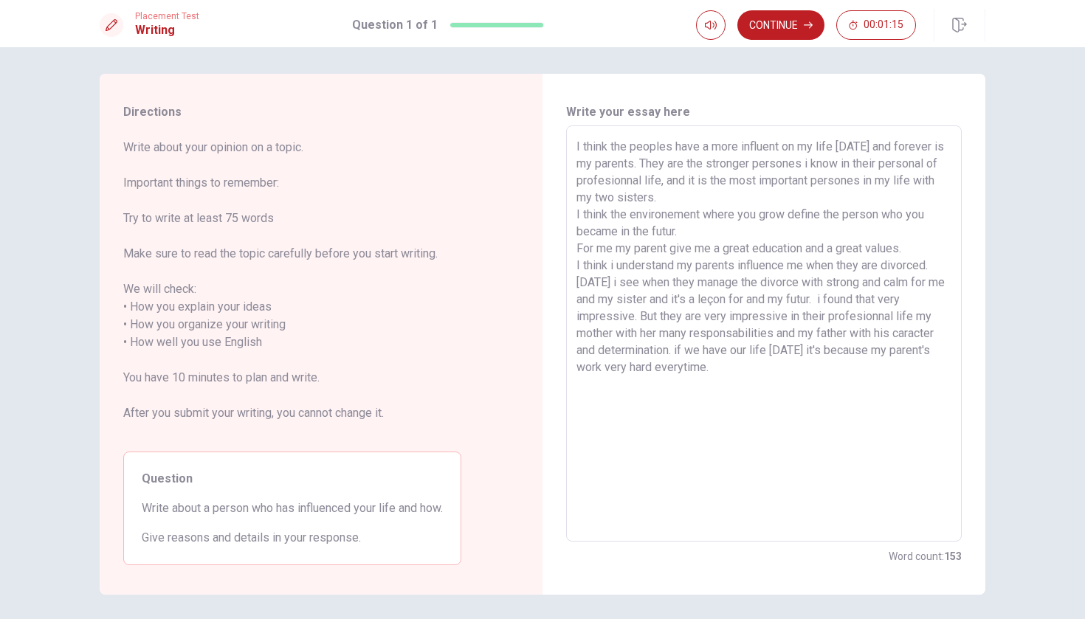
drag, startPoint x: 632, startPoint y: 316, endPoint x: 836, endPoint y: 300, distance: 204.2
click at [534, 300] on textarea "I think the peoples have a more influent on my life [DATE] and forever is my pa…" at bounding box center [763, 334] width 375 height 392
click at [534, 302] on textarea "I think the peoples have a more influent on my life [DATE] and forever is my pa…" at bounding box center [763, 334] width 375 height 392
drag, startPoint x: 836, startPoint y: 300, endPoint x: 671, endPoint y: 301, distance: 164.5
click at [534, 301] on textarea "I think the peoples have a more influent on my life [DATE] and forever is my pa…" at bounding box center [763, 334] width 375 height 392
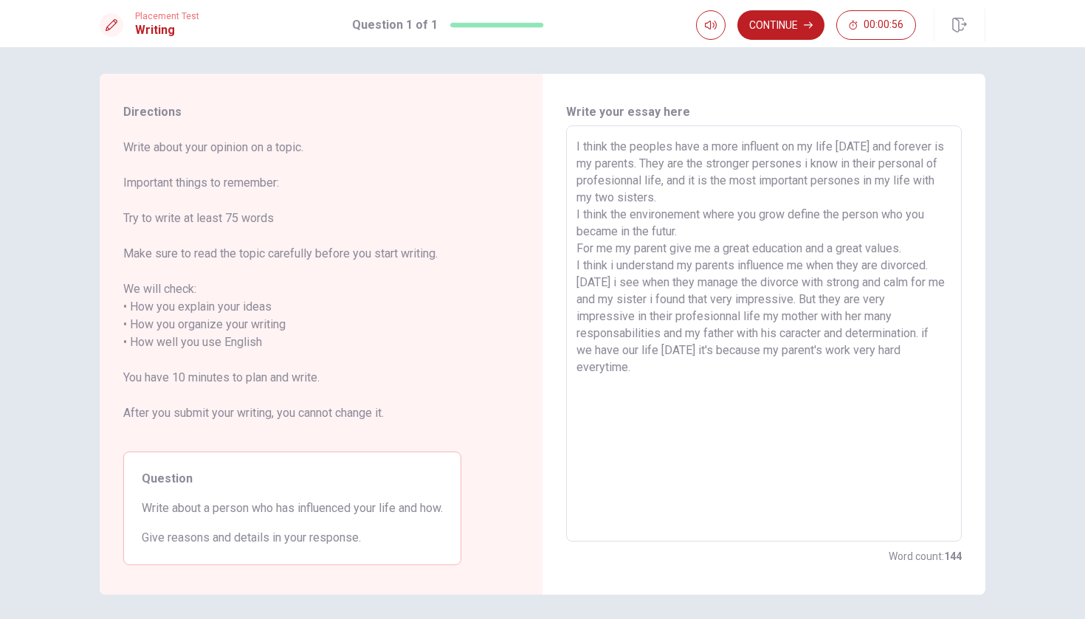
click at [534, 300] on textarea "I think the peoples have a more influent on my life [DATE] and forever is my pa…" at bounding box center [763, 334] width 375 height 392
click at [534, 317] on textarea "I think the peoples have a more influent on my life [DATE] and forever is my pa…" at bounding box center [763, 334] width 375 height 392
click at [534, 303] on textarea "I think the peoples have a more influent on my life [DATE] and forever is my pa…" at bounding box center [763, 334] width 375 height 392
click at [534, 319] on textarea "I think the peoples have a more influent on my life [DATE] and forever is my pa…" at bounding box center [763, 334] width 375 height 392
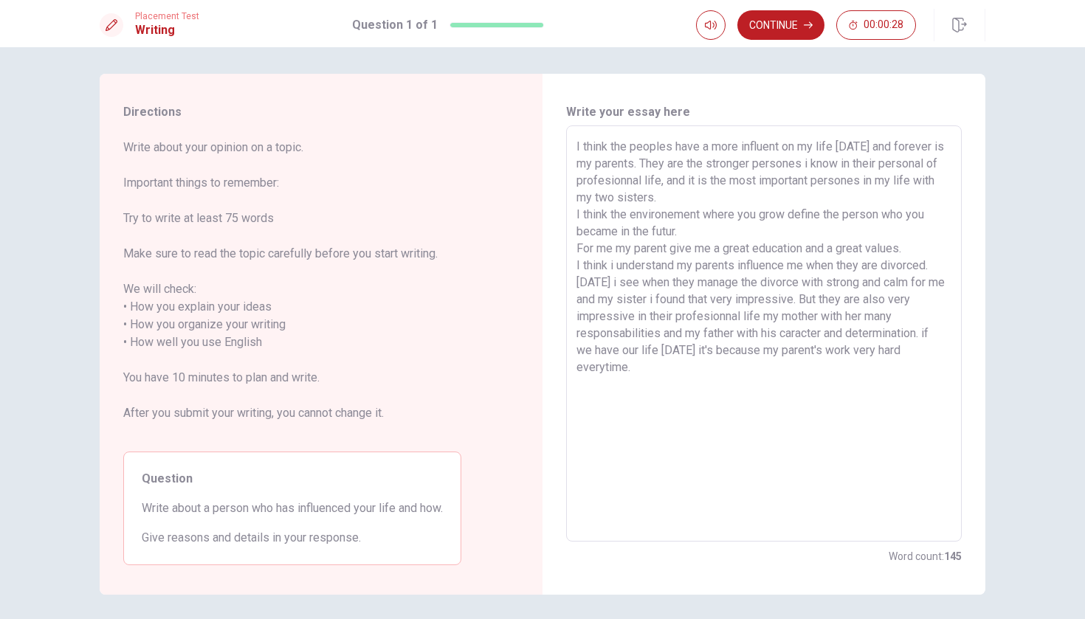
click at [534, 320] on textarea "I think the peoples have a more influent on my life [DATE] and forever is my pa…" at bounding box center [763, 334] width 375 height 392
click at [534, 318] on textarea "I think the peoples have a more influent on my life [DATE] and forever is my pa…" at bounding box center [763, 334] width 375 height 392
click at [534, 314] on textarea "I think the peoples have a more influent on my life [DATE] and forever is my pa…" at bounding box center [763, 334] width 375 height 392
click at [534, 317] on textarea "I think the peoples have a more influent on my life [DATE] and forever is my pa…" at bounding box center [763, 334] width 375 height 392
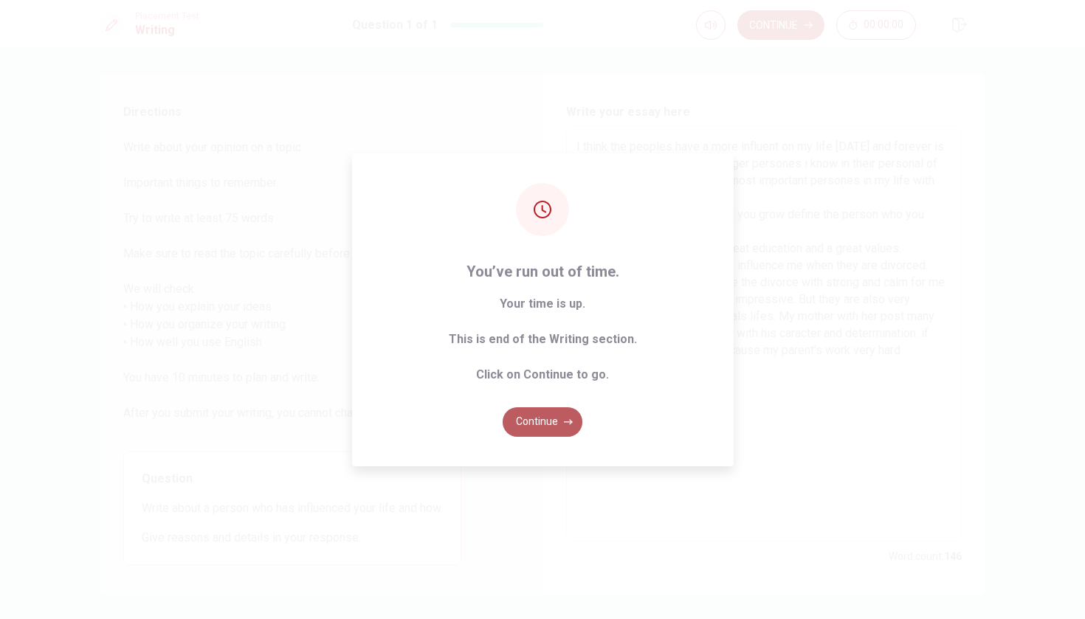
click at [534, 421] on icon "button" at bounding box center [568, 422] width 9 height 9
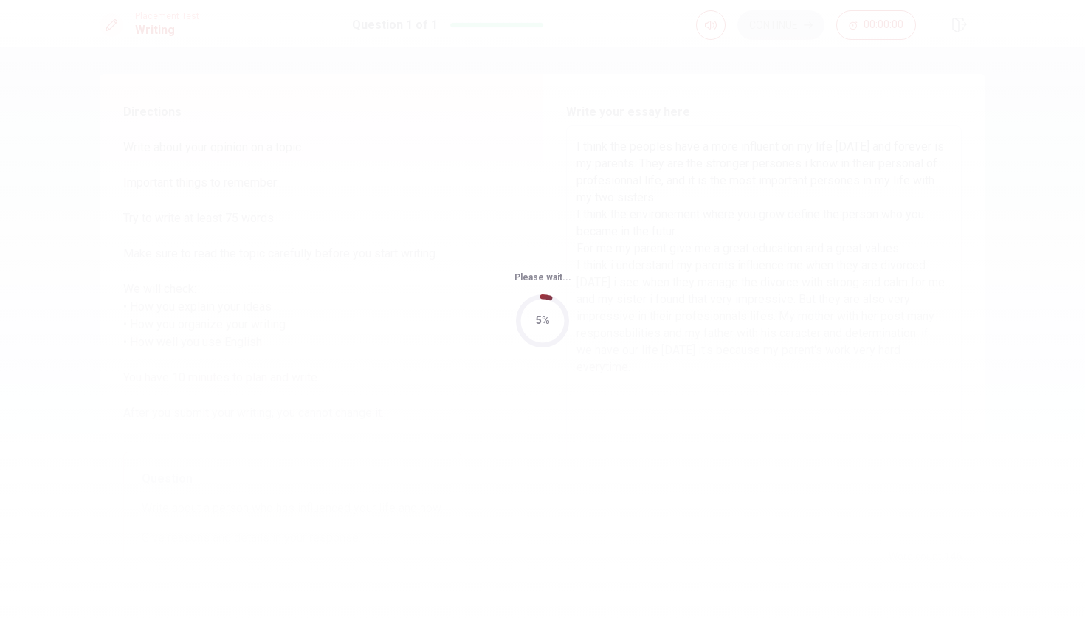
scroll to position [0, 0]
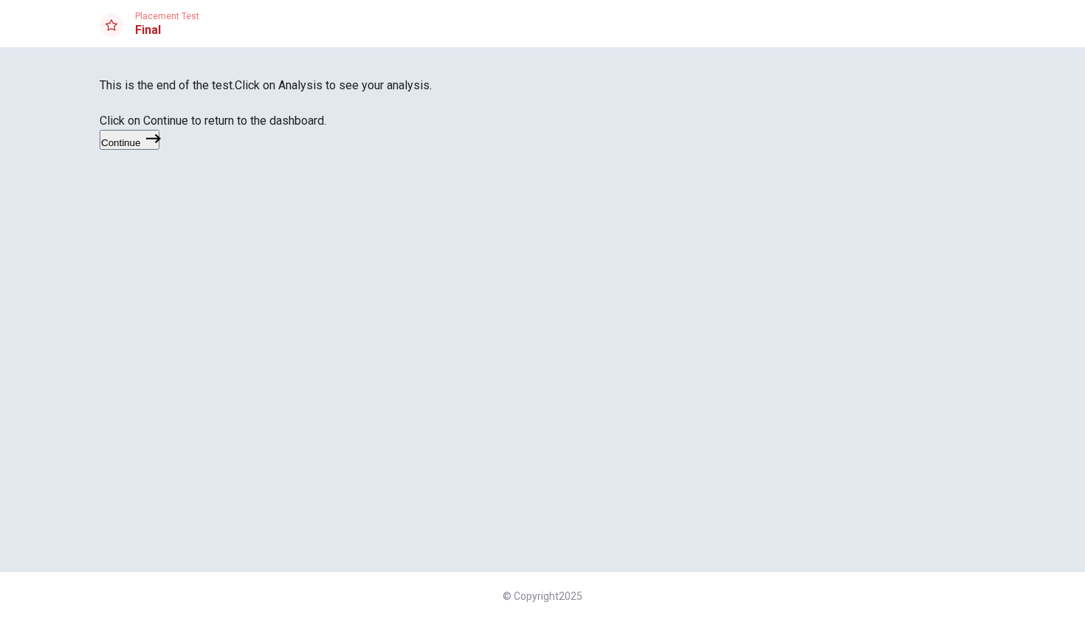
click at [159, 150] on button "Continue" at bounding box center [130, 140] width 60 height 20
